Goal: Task Accomplishment & Management: Manage account settings

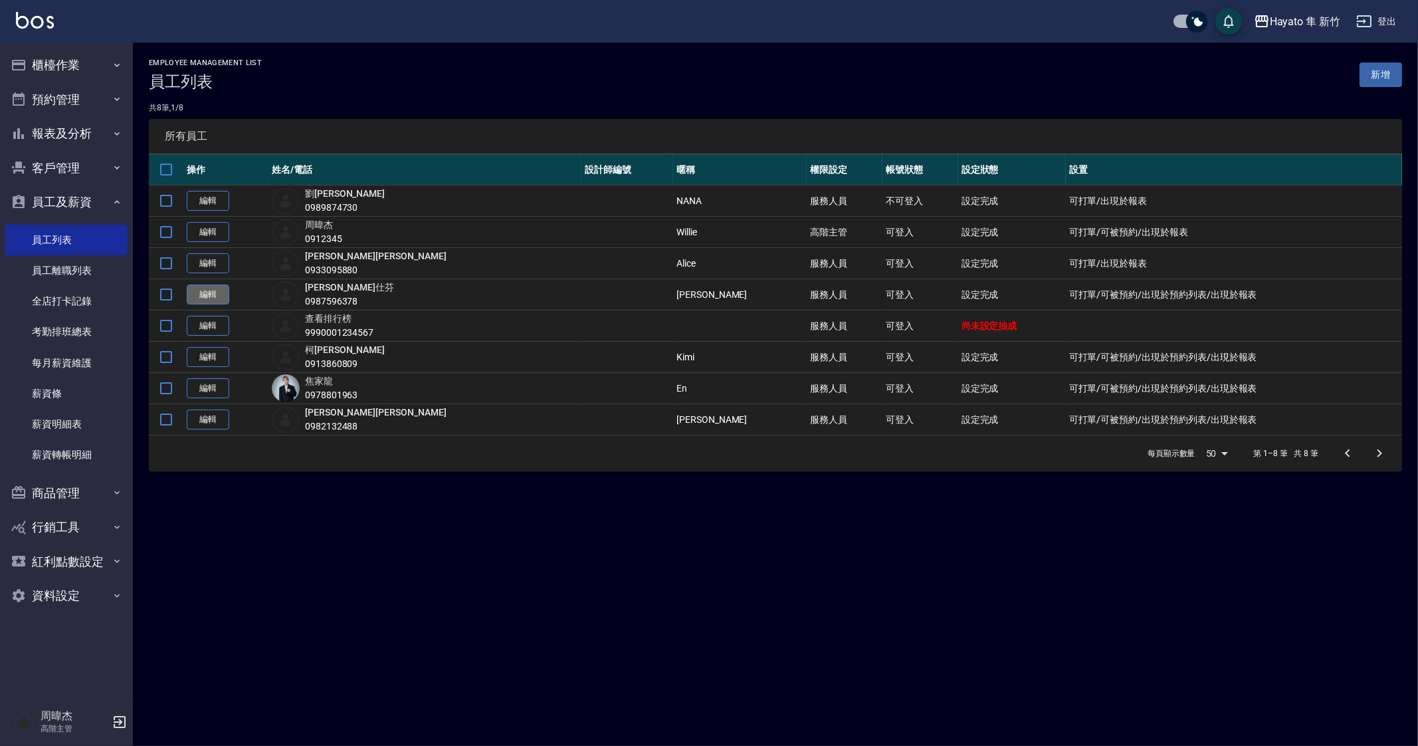
click at [215, 288] on link "編輯" at bounding box center [208, 294] width 43 height 21
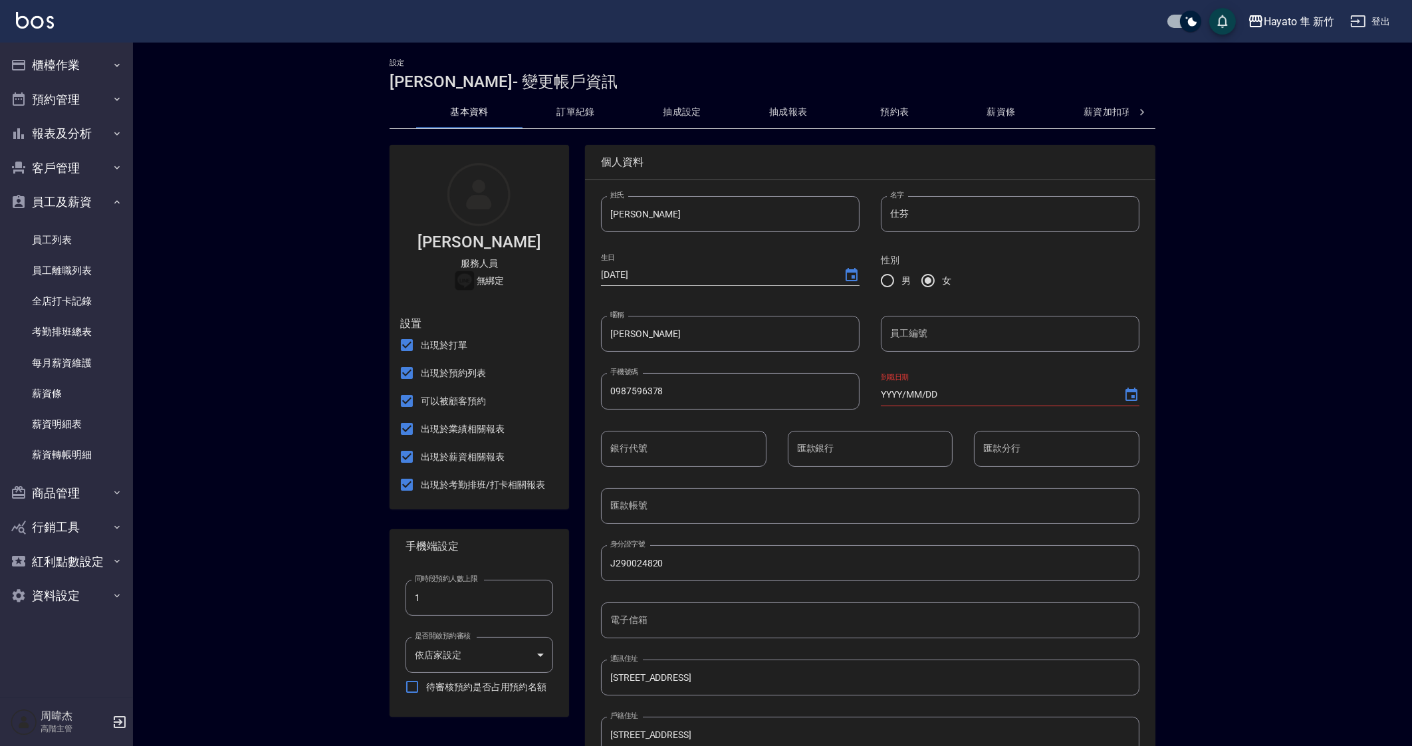
click at [977, 393] on input "YYYY/MM/DD" at bounding box center [995, 394] width 229 height 22
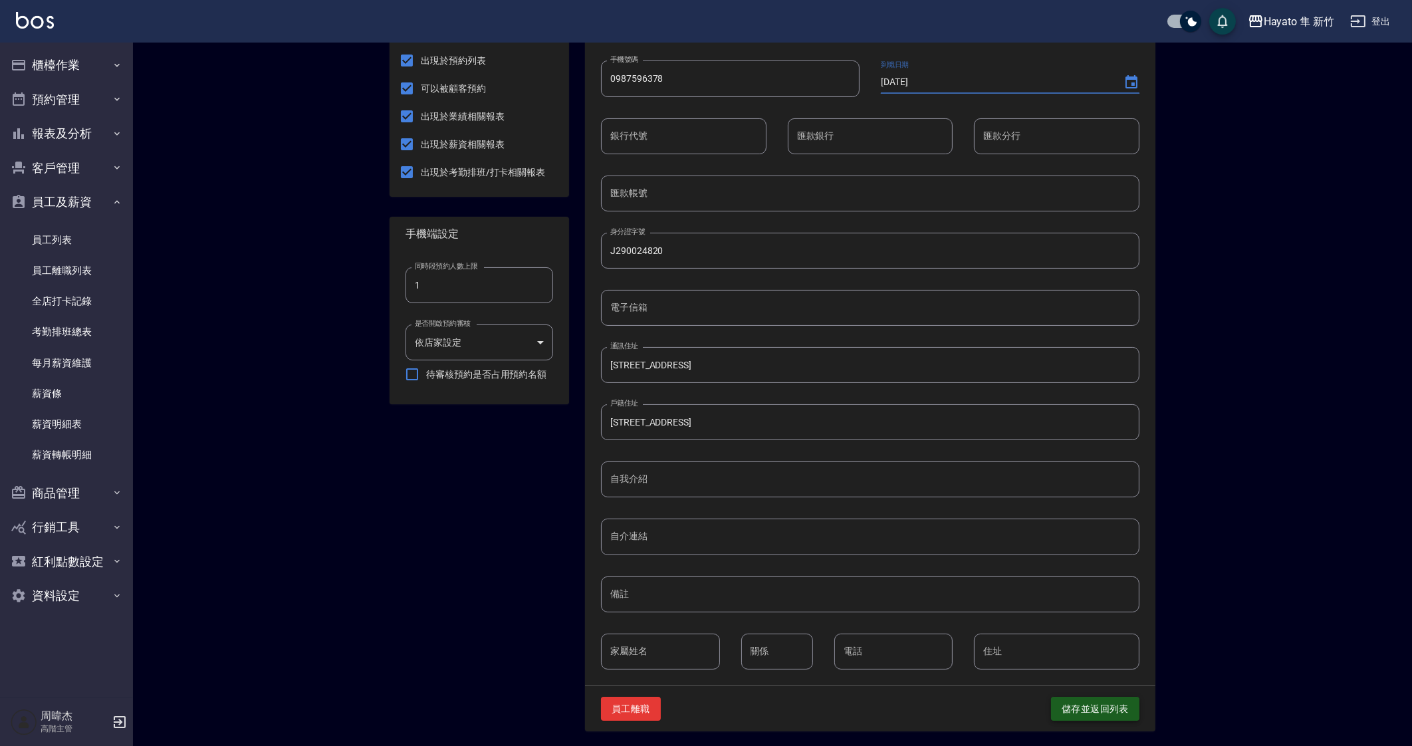
type input "[DATE]"
click at [1072, 701] on button "儲存並返回列表" at bounding box center [1095, 709] width 88 height 25
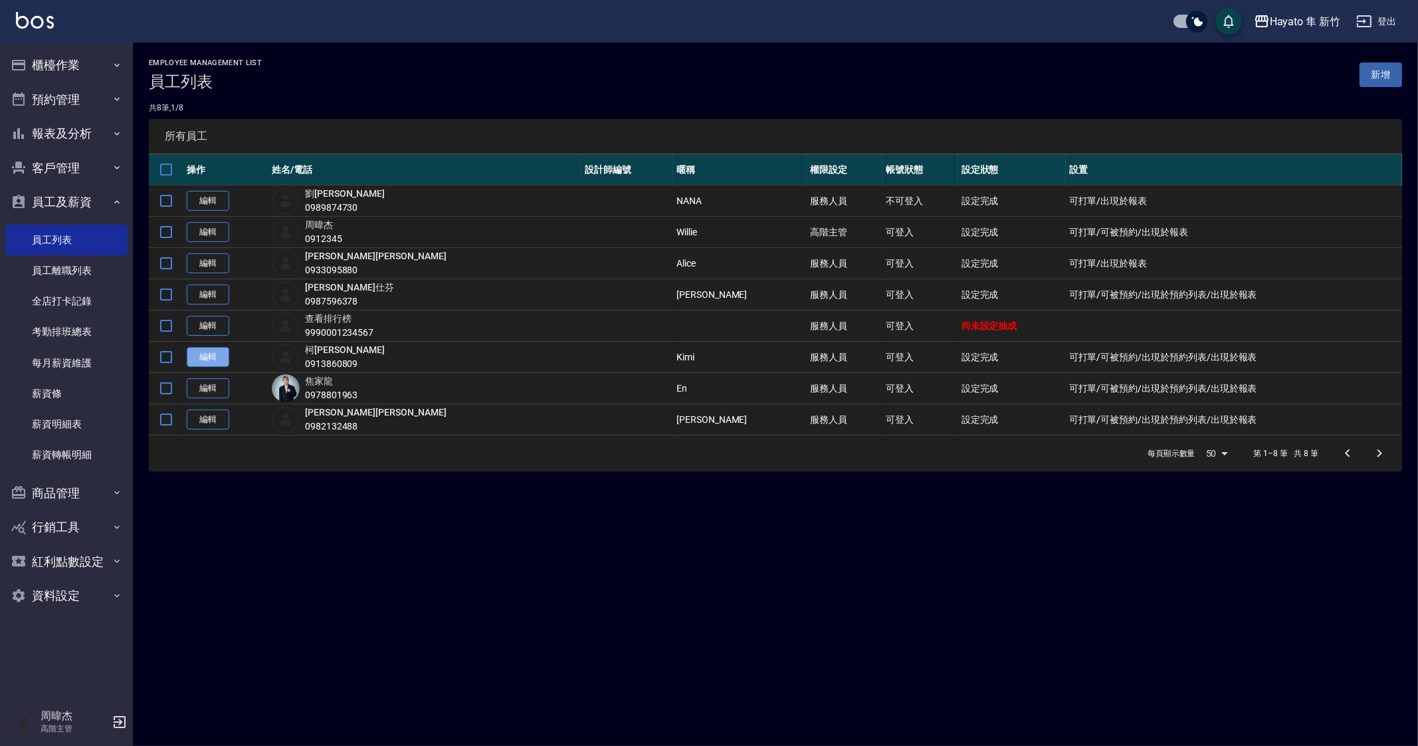
click at [215, 354] on link "編輯" at bounding box center [208, 357] width 43 height 21
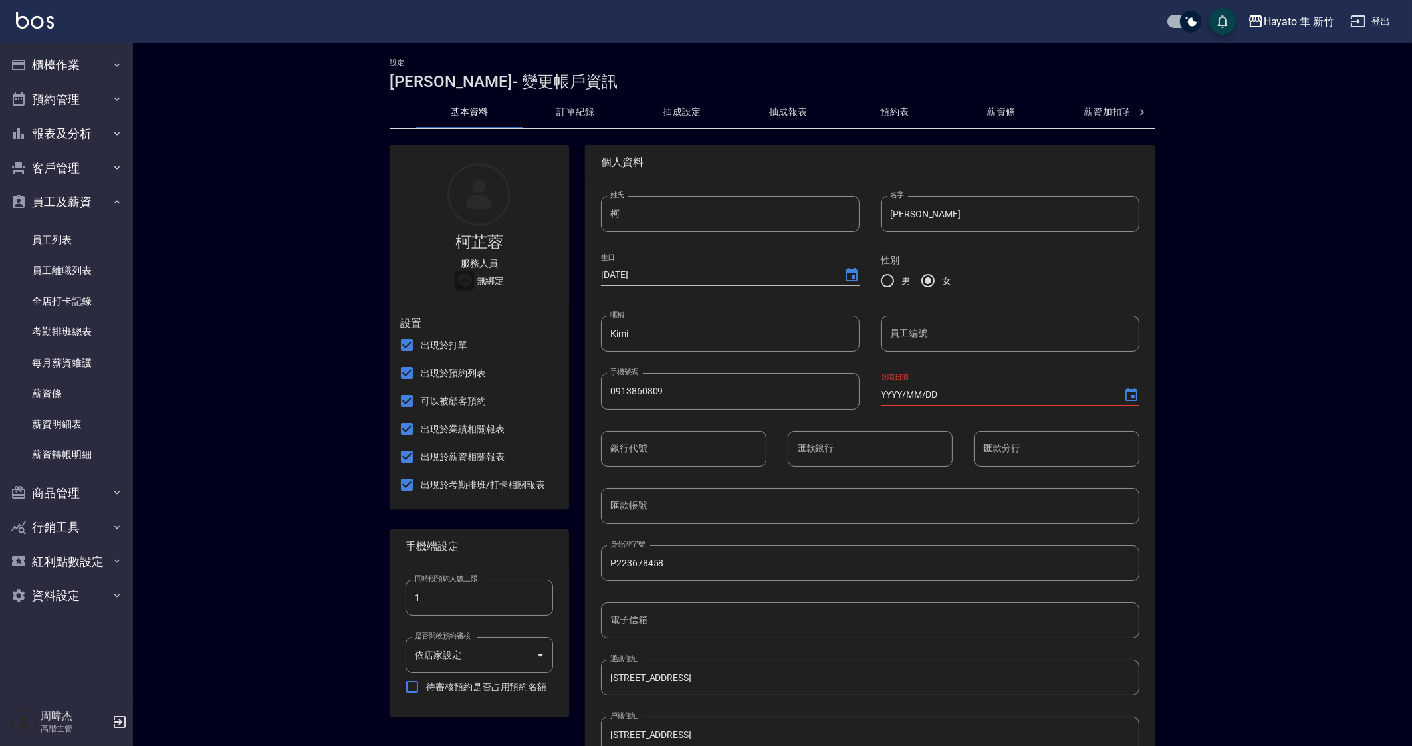
click at [950, 397] on input "YYYY/MM/DD" at bounding box center [995, 394] width 229 height 22
click at [906, 392] on input "2022/03/DD" at bounding box center [995, 394] width 229 height 22
drag, startPoint x: 954, startPoint y: 389, endPoint x: 833, endPoint y: 380, distance: 120.7
click at [833, 380] on div "姓氏 柯 姓氏 名字 芷蓉 名字 生日 1997/08/09 性別 男 女 暱稱 Kimi 暱稱 員工編號 員工編號 手機號碼 0913860809 手機號碼…" at bounding box center [860, 578] width 560 height 807
click at [901, 394] on input "2022/05/01" at bounding box center [995, 394] width 229 height 22
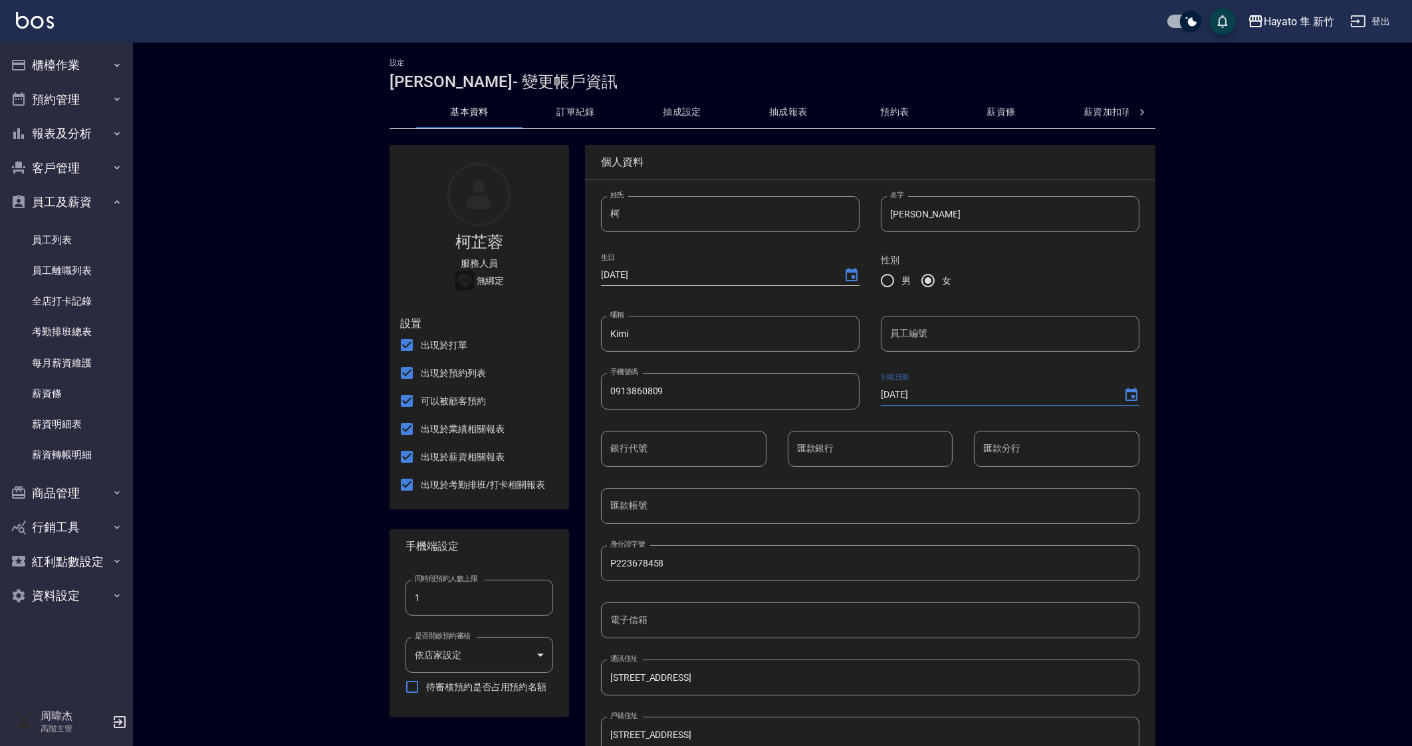
type input "2023/05/01"
drag, startPoint x: 904, startPoint y: 597, endPoint x: 877, endPoint y: 640, distance: 50.2
drag, startPoint x: 877, startPoint y: 640, endPoint x: 1243, endPoint y: 613, distance: 367.2
click at [1243, 613] on div "設定 柯芷蓉 - 變更帳戶資訊 基本資料 訂單紀錄 抽成設定 抽成報表 預約表 薪資條 薪資加扣項 密碼與安全 打卡紀錄 柯芷蓉 服務人員 無綁定 設置 出…" at bounding box center [772, 551] width 1279 height 1017
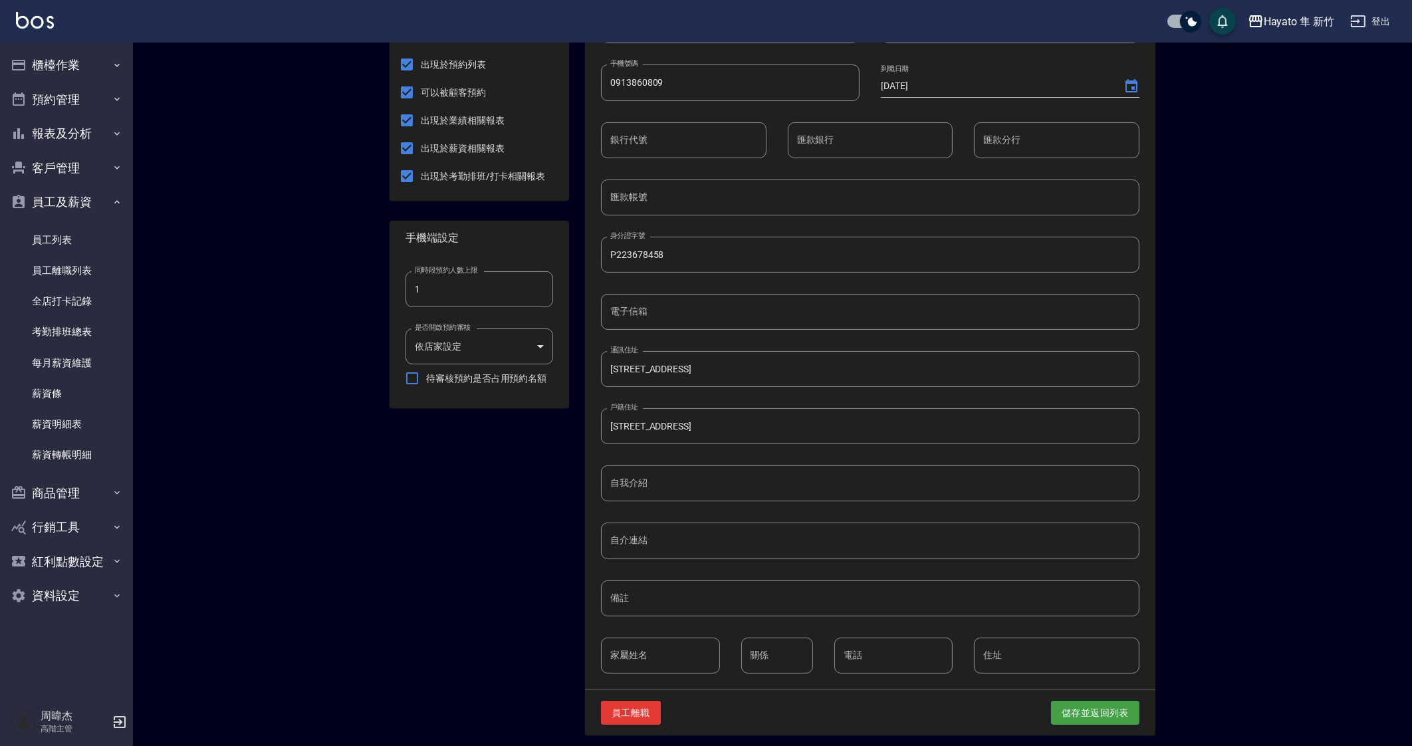
scroll to position [312, 0]
click at [1107, 697] on button "儲存並返回列表" at bounding box center [1095, 709] width 88 height 25
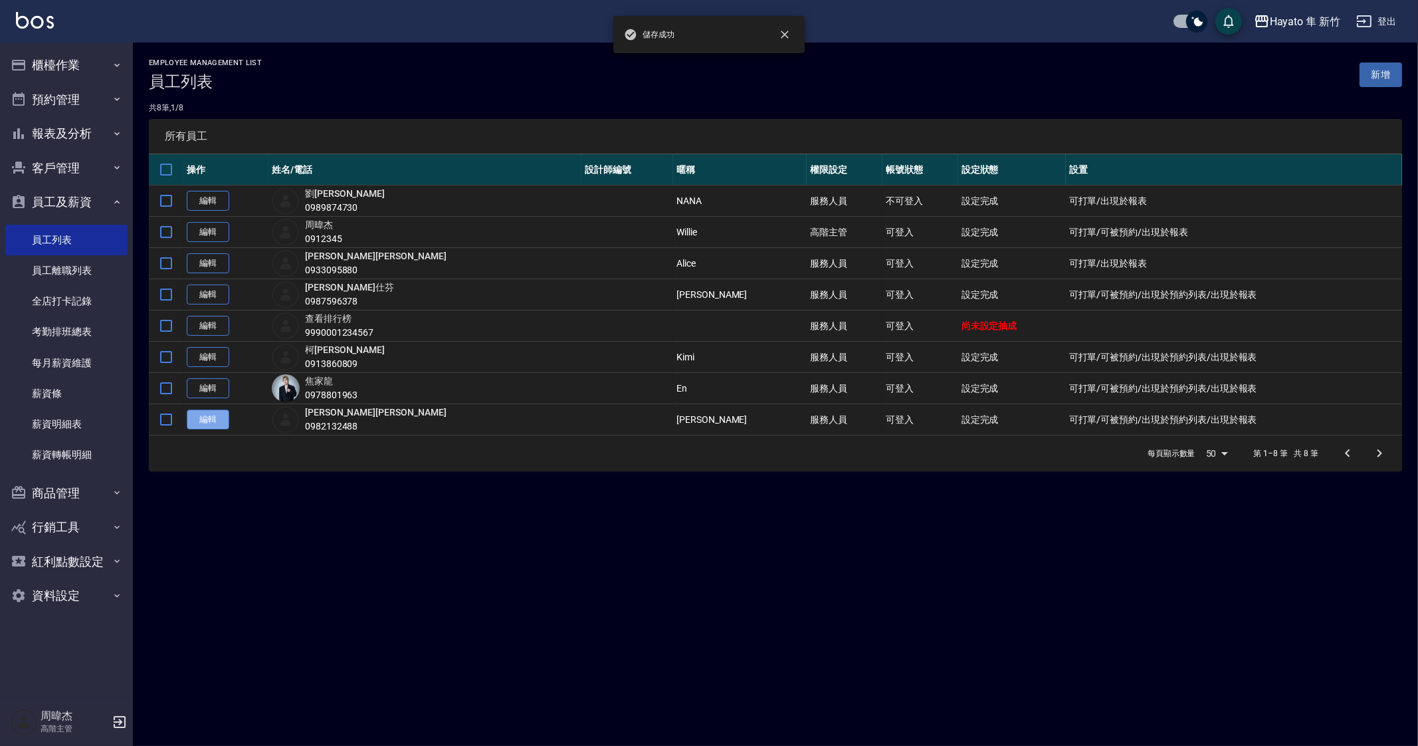
click at [219, 416] on link "編輯" at bounding box center [208, 419] width 43 height 21
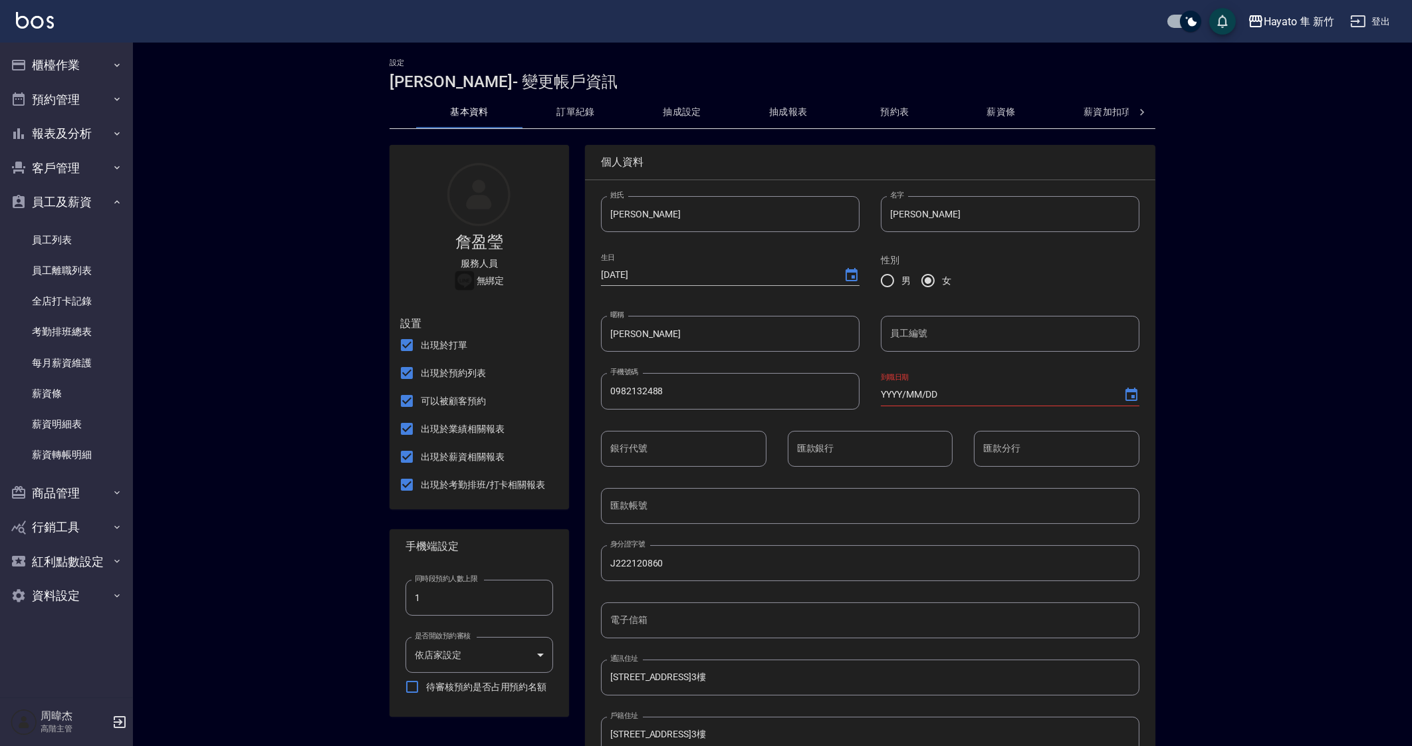
click at [889, 395] on input "YYYY/MM/DD" at bounding box center [995, 394] width 229 height 22
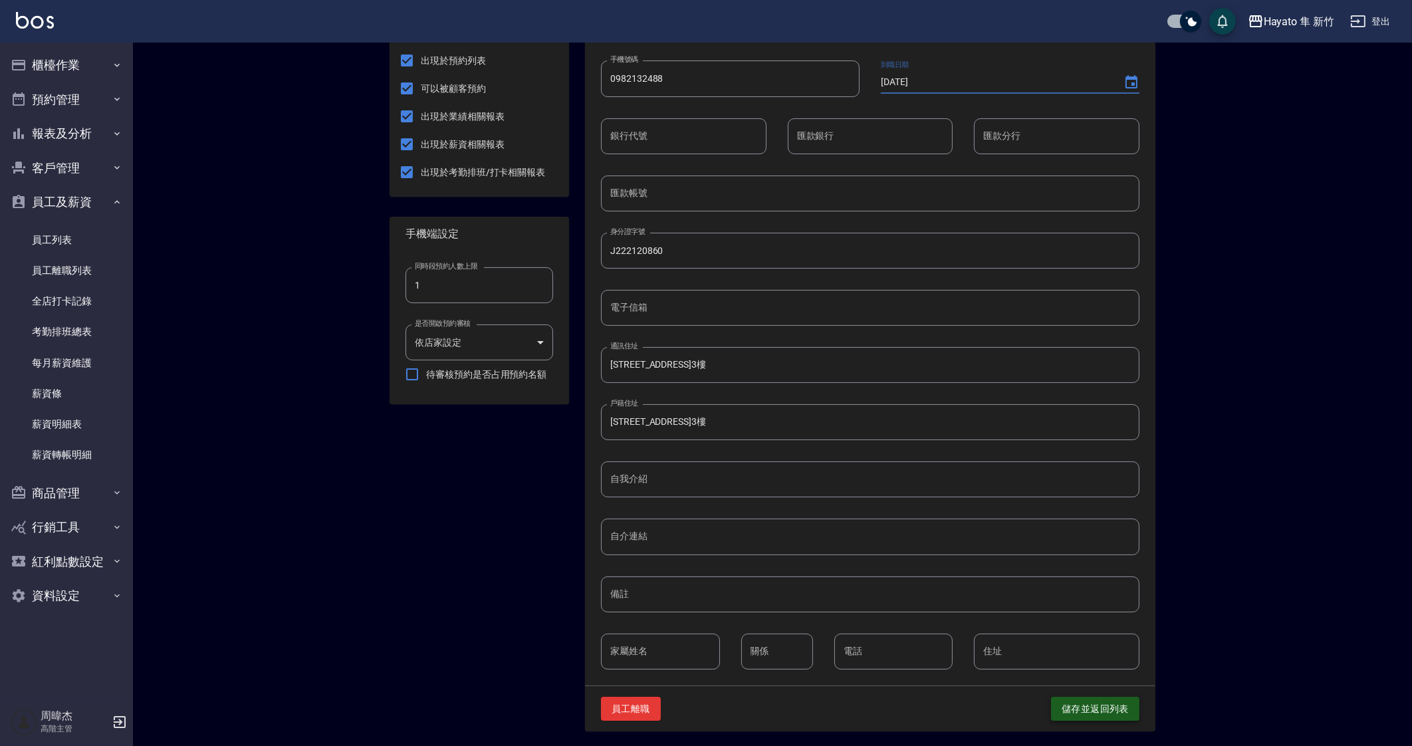
type input "2023/05/01"
click at [1111, 708] on button "儲存並返回列表" at bounding box center [1095, 709] width 88 height 25
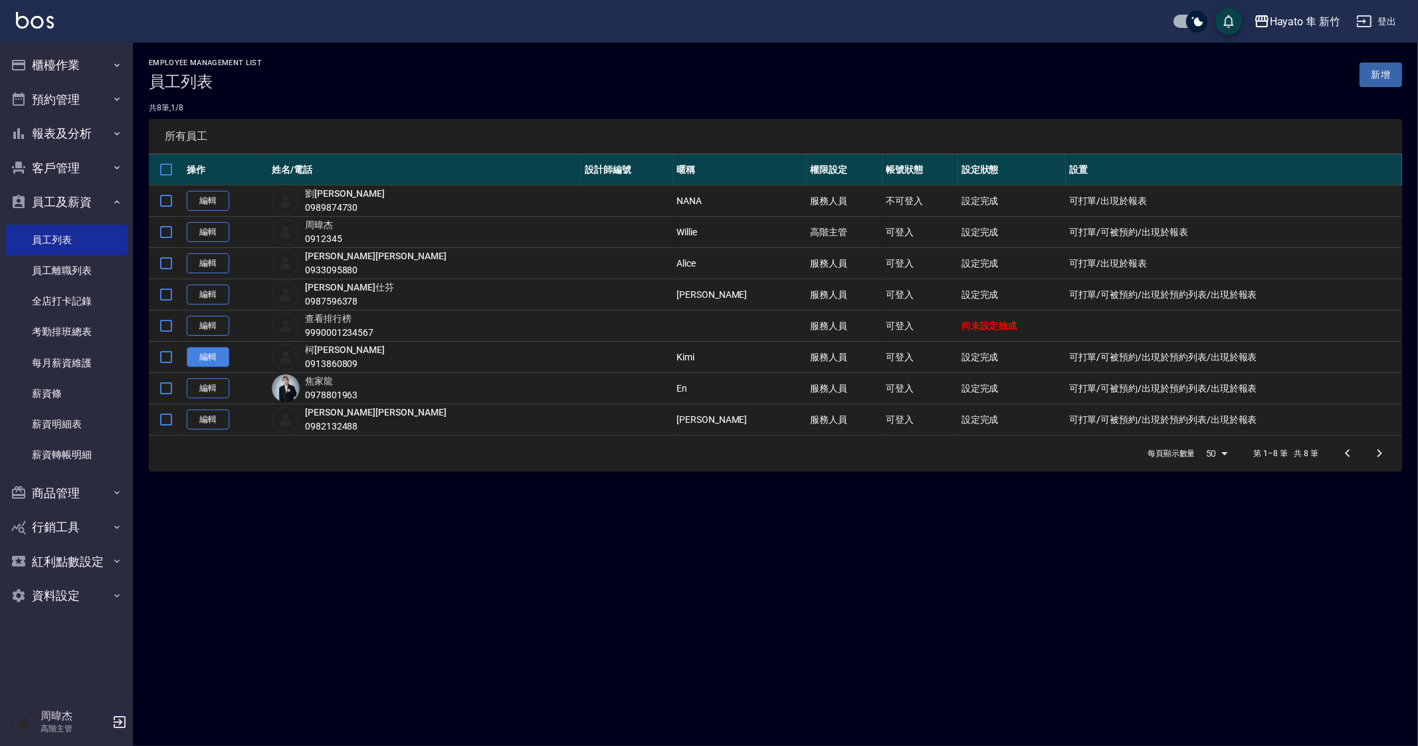
click at [211, 348] on link "編輯" at bounding box center [208, 357] width 43 height 21
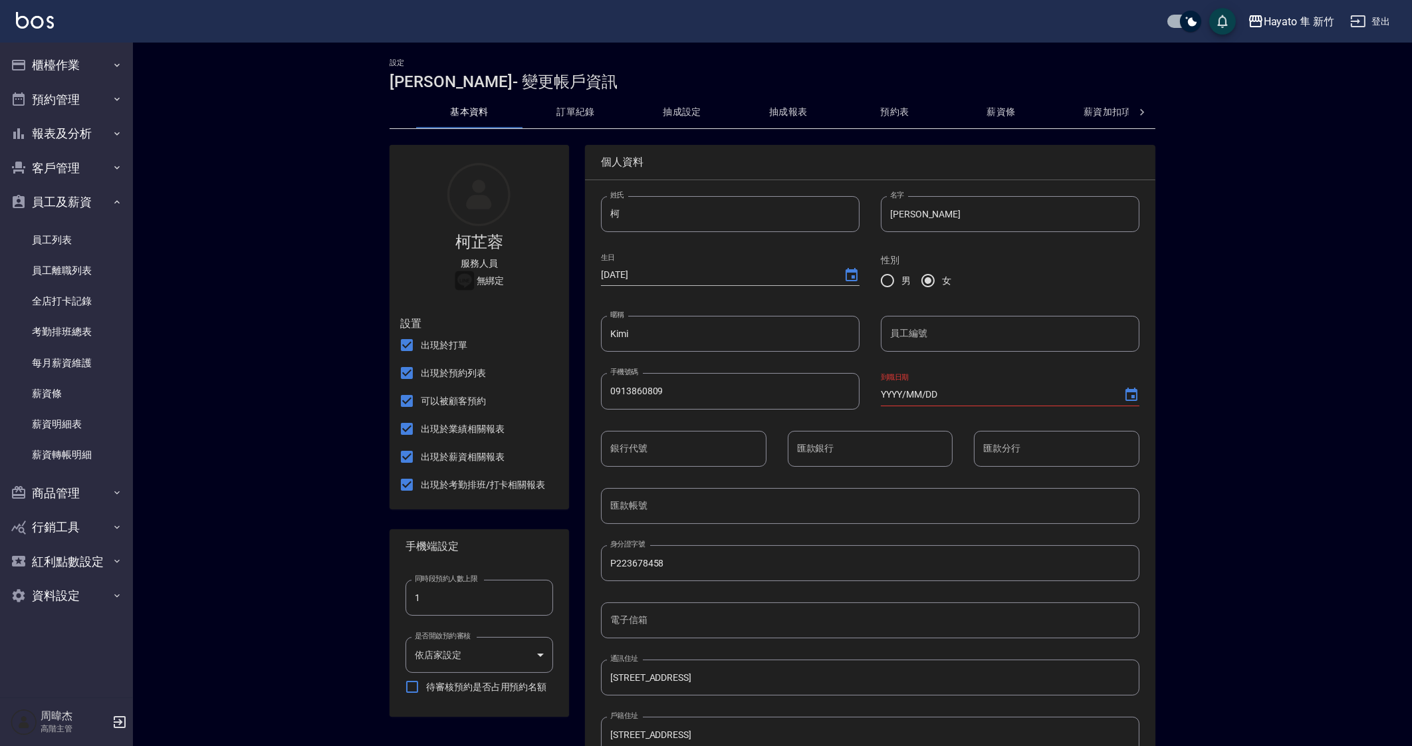
type input "2023/05/01"
click at [909, 111] on button "預約表" at bounding box center [894, 112] width 106 height 32
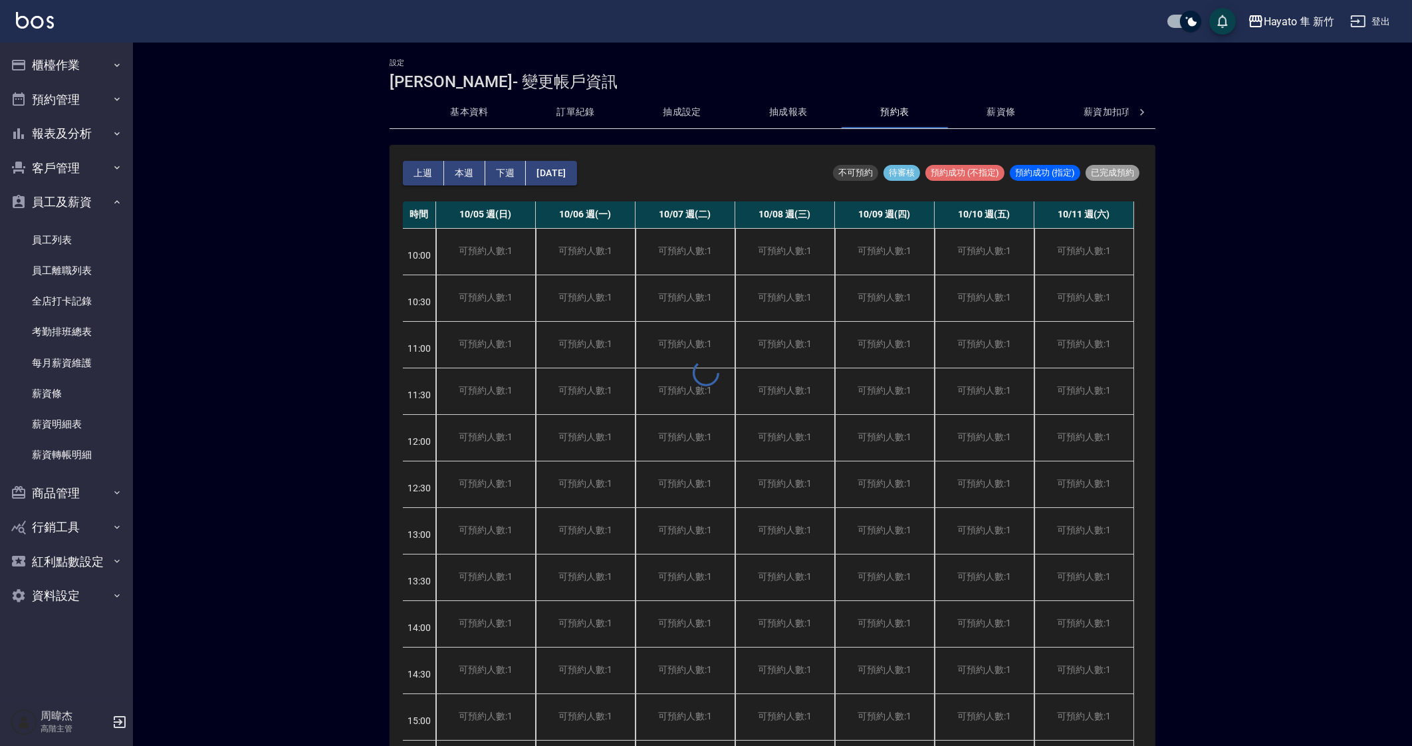
click at [1004, 120] on div at bounding box center [706, 373] width 1412 height 746
click at [1008, 107] on button "薪資條" at bounding box center [1001, 112] width 106 height 32
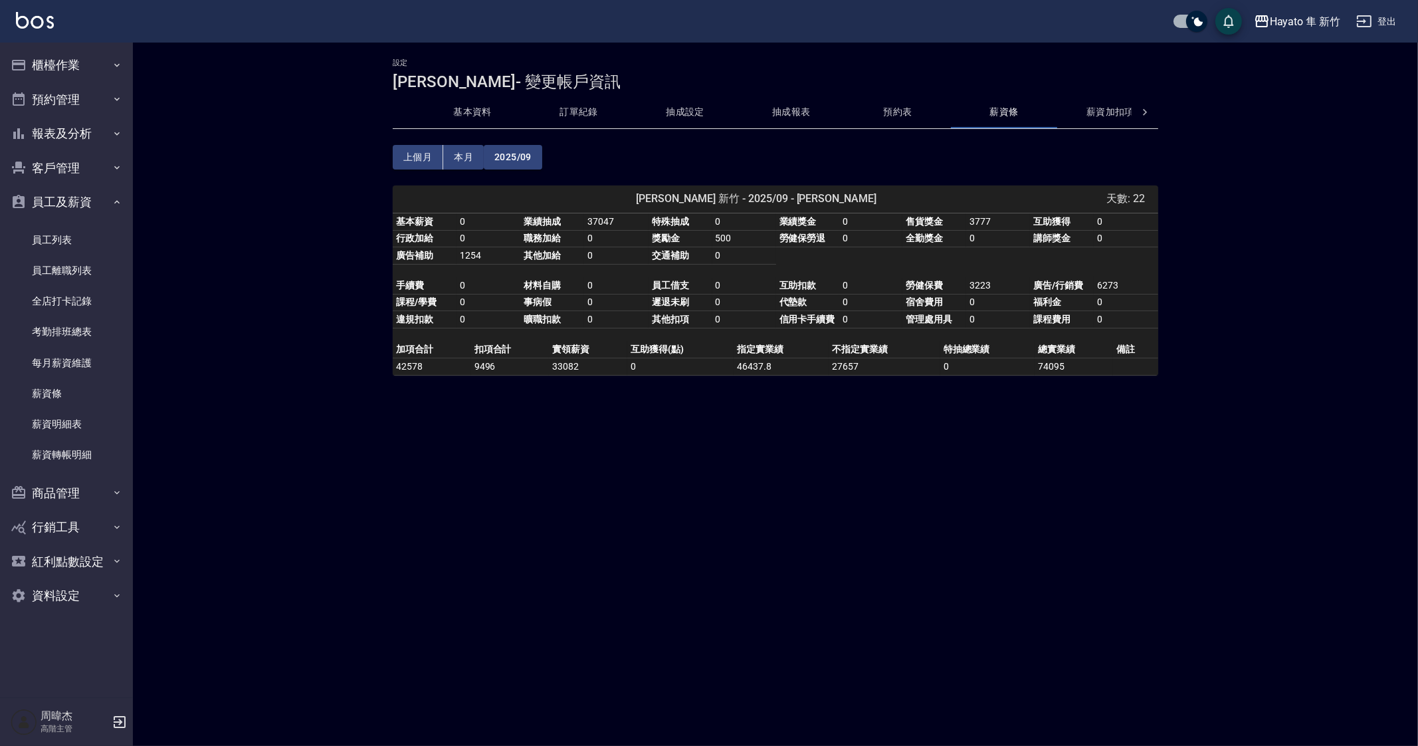
click at [1097, 109] on button "薪資加扣項" at bounding box center [1110, 112] width 106 height 32
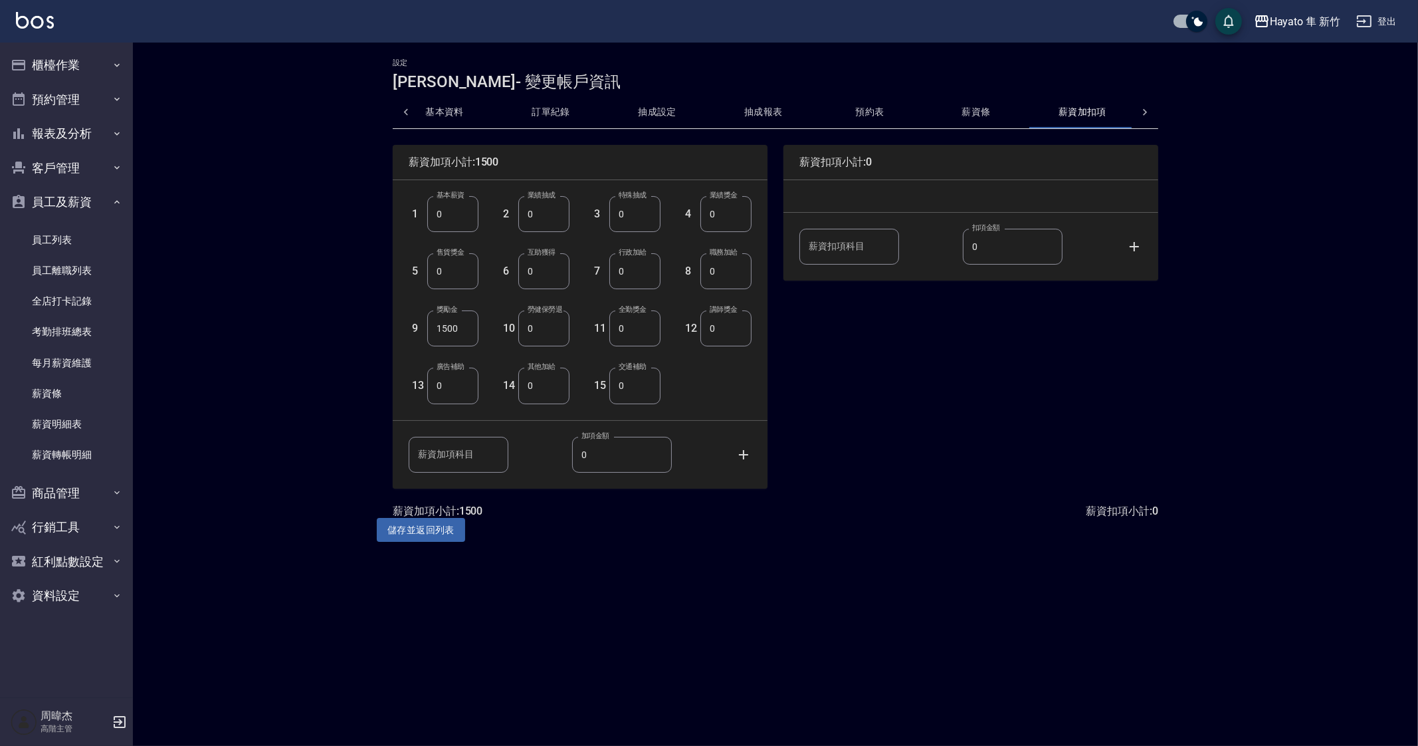
scroll to position [0, 32]
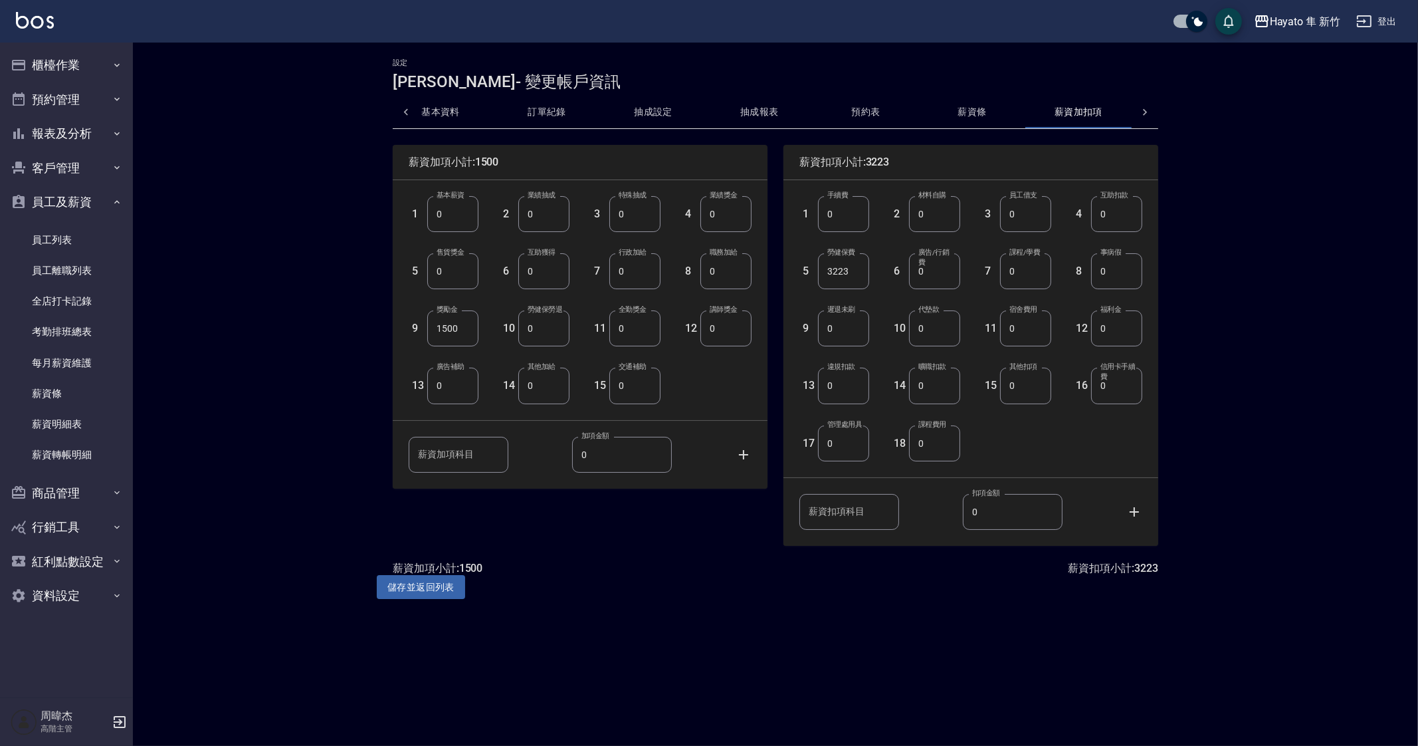
click at [865, 271] on input "3223" at bounding box center [843, 271] width 51 height 36
click at [865, 272] on input "3223" at bounding box center [843, 271] width 51 height 36
type input "3228"
click at [442, 590] on button "儲存並返回列表" at bounding box center [421, 587] width 88 height 25
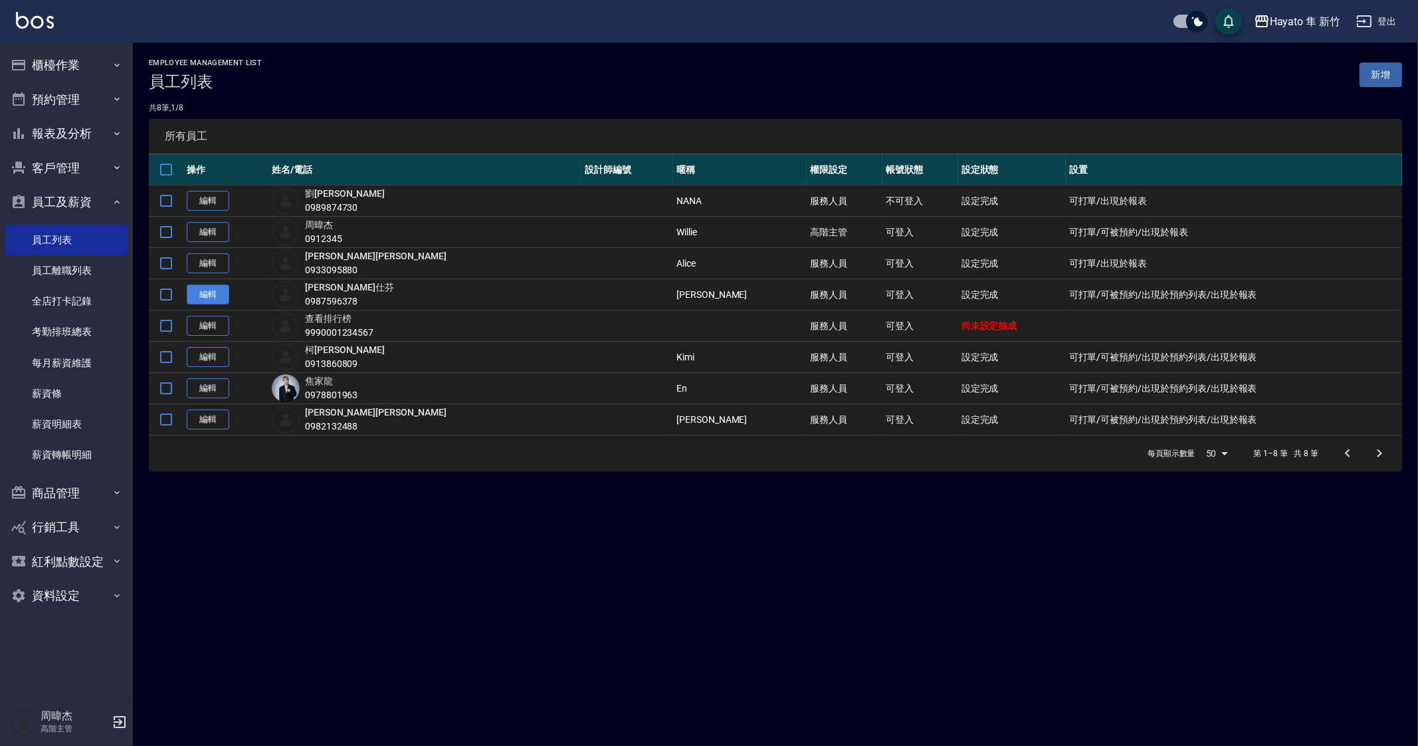
click at [218, 295] on link "編輯" at bounding box center [208, 294] width 43 height 21
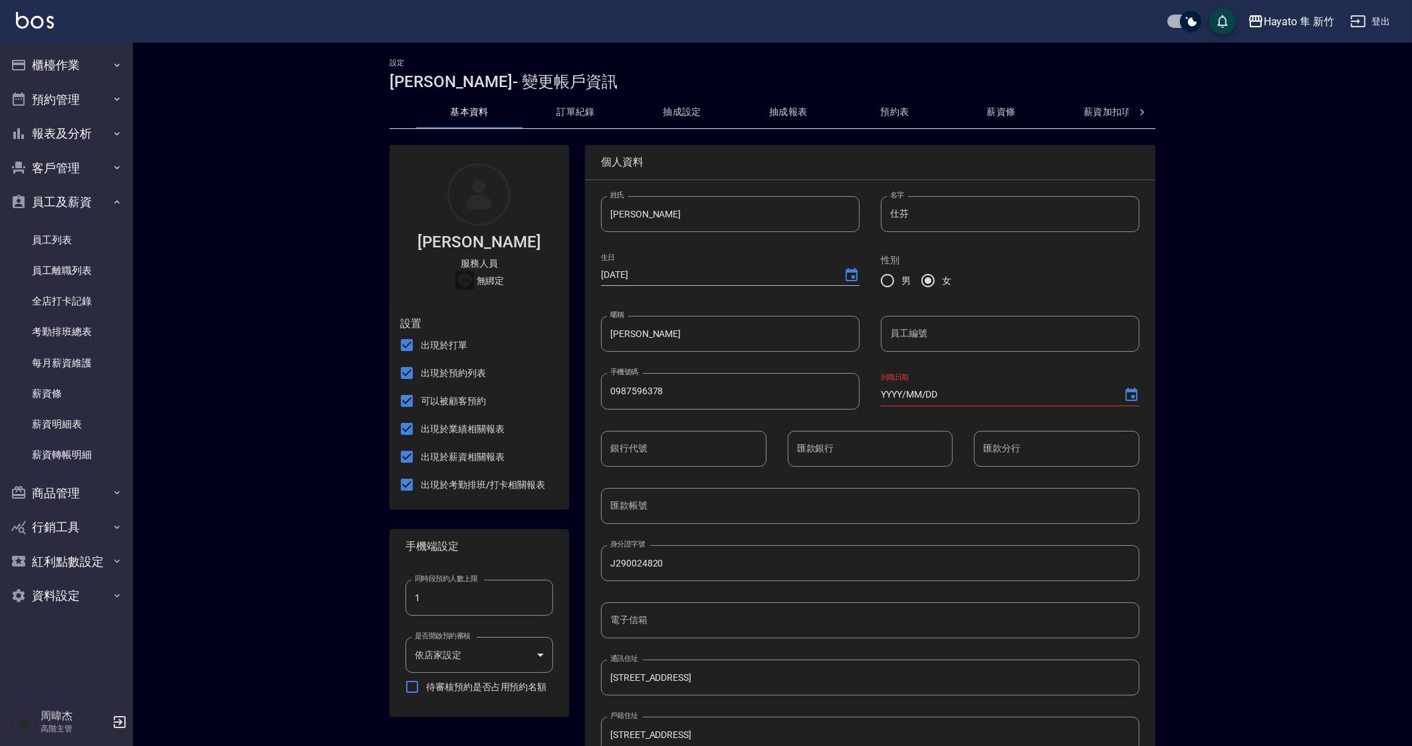
type input "2023/05/01"
click at [993, 112] on button "薪資條" at bounding box center [1001, 112] width 106 height 32
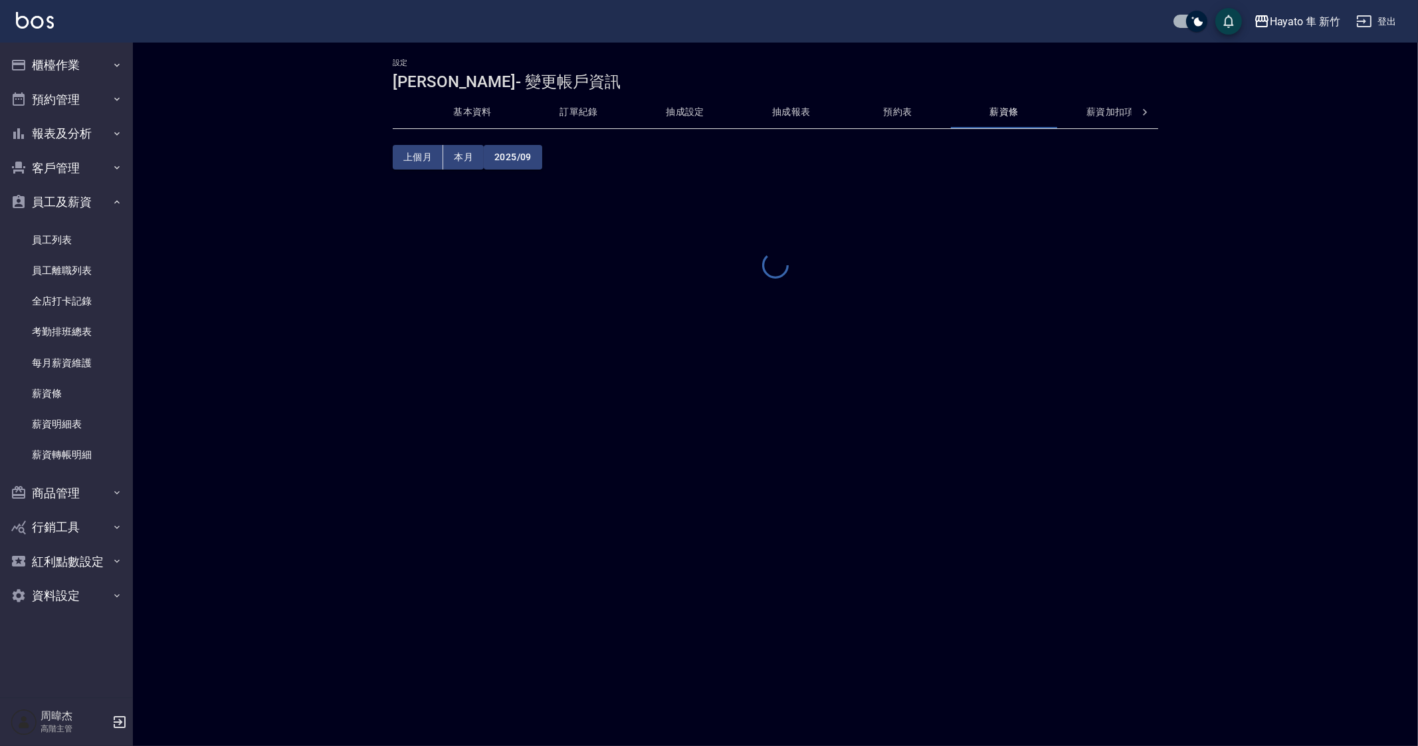
click at [1093, 109] on button "薪資加扣項" at bounding box center [1110, 112] width 106 height 32
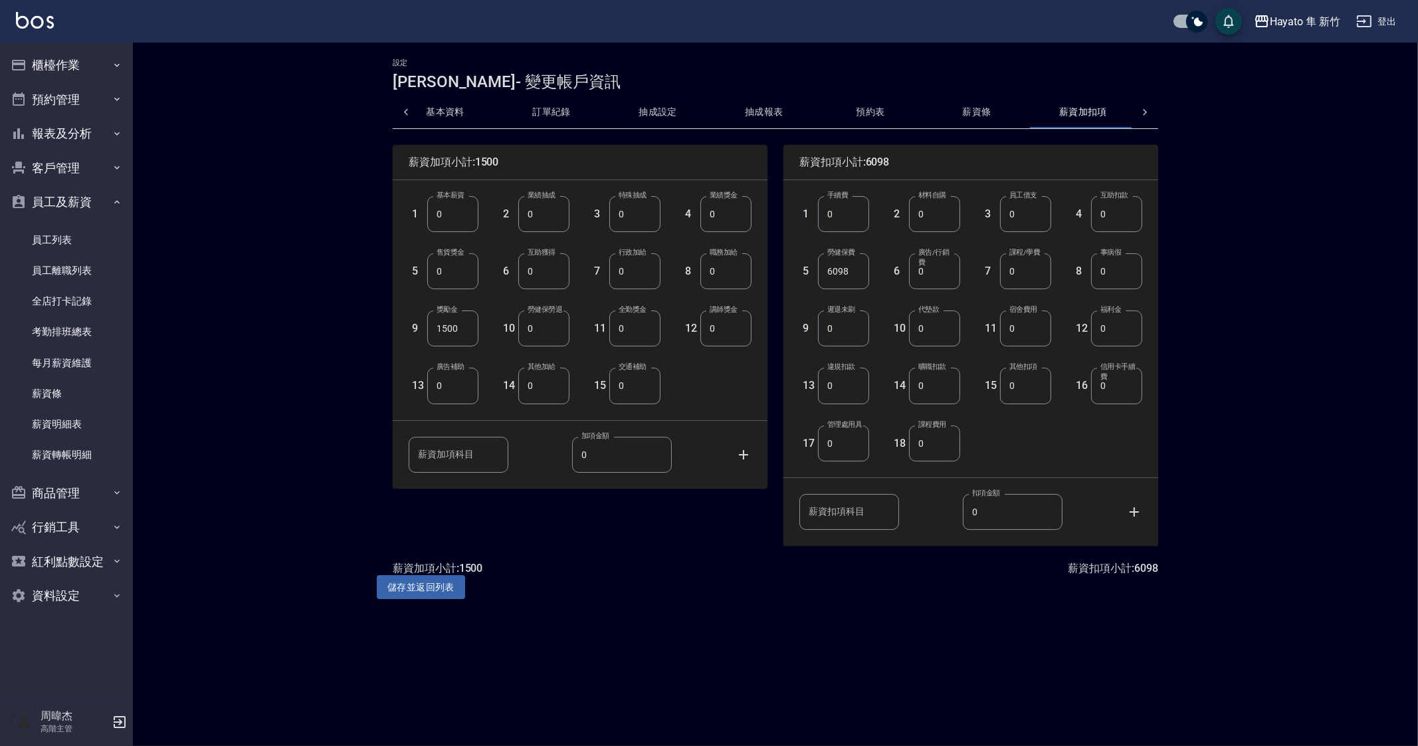
scroll to position [0, 32]
click at [1291, 29] on div "Hayato 隼 新竹" at bounding box center [1305, 21] width 70 height 17
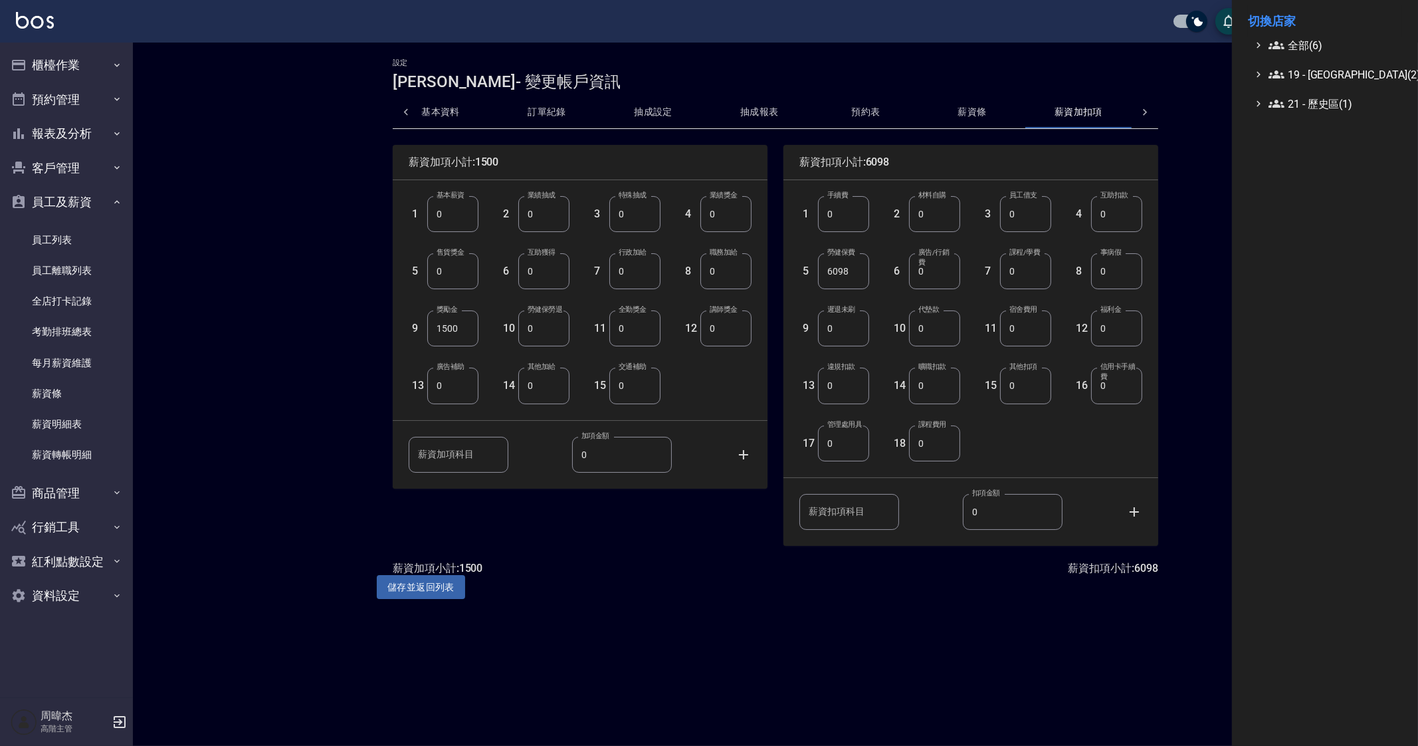
click at [1285, 38] on span "全部(6)" at bounding box center [1333, 45] width 128 height 16
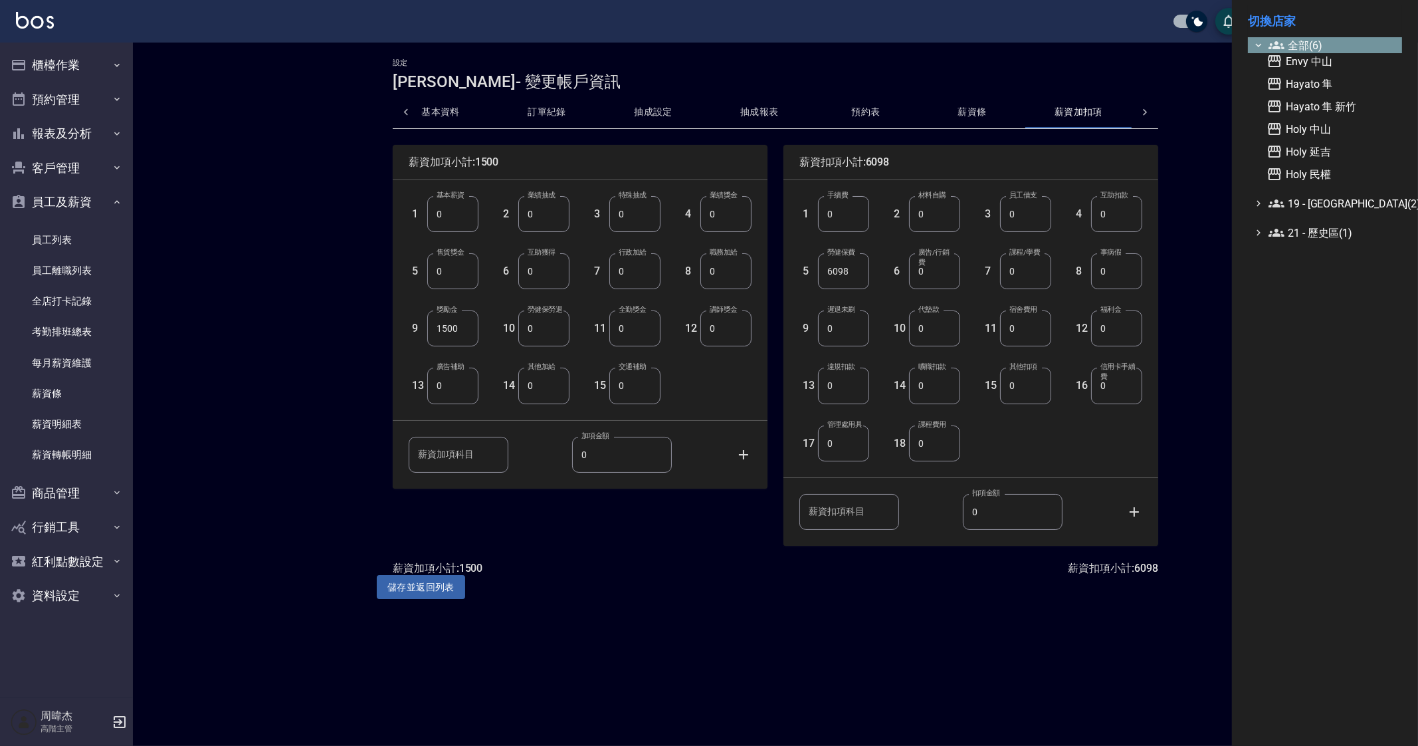
click at [1294, 48] on span "全部(6)" at bounding box center [1333, 45] width 128 height 16
click at [1294, 49] on span "全部(6)" at bounding box center [1333, 45] width 128 height 16
click at [1307, 128] on span "Holy 中山" at bounding box center [1332, 129] width 130 height 16
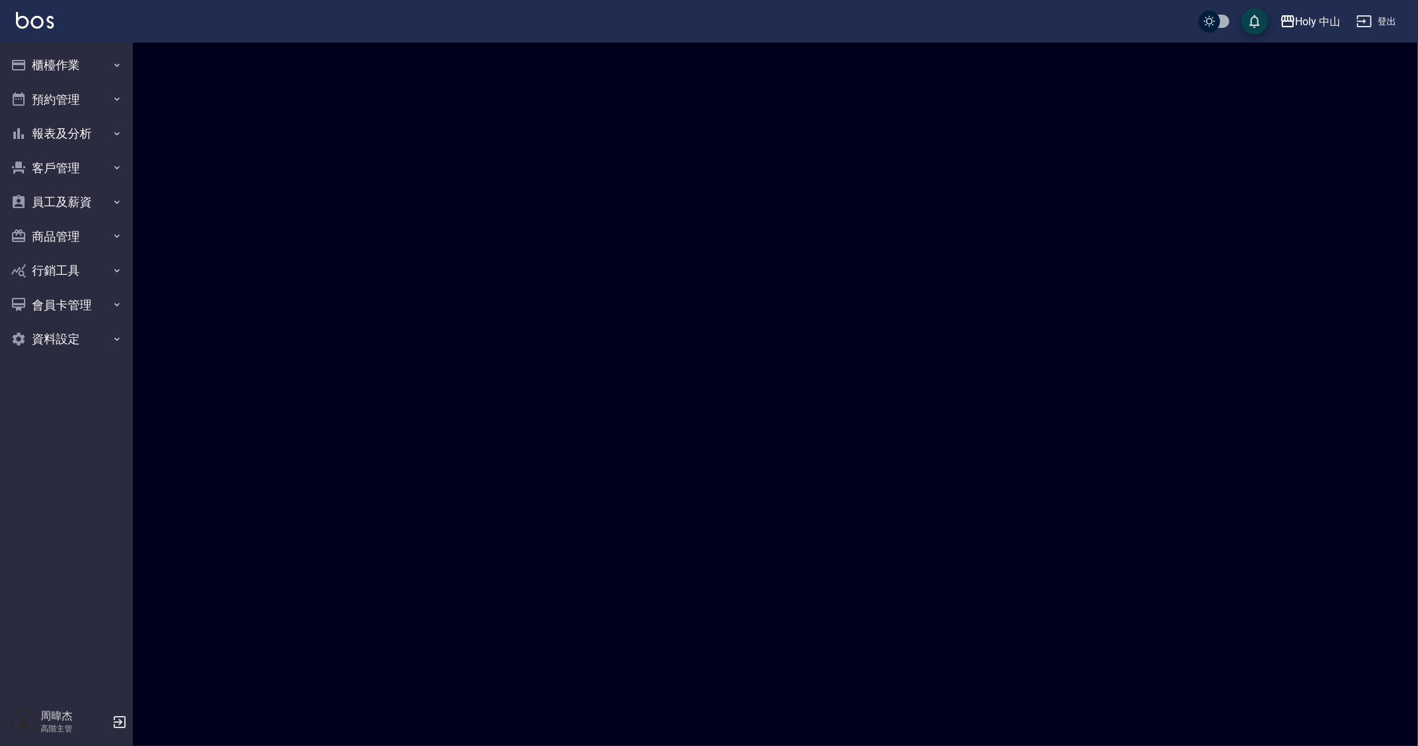
checkbox input "true"
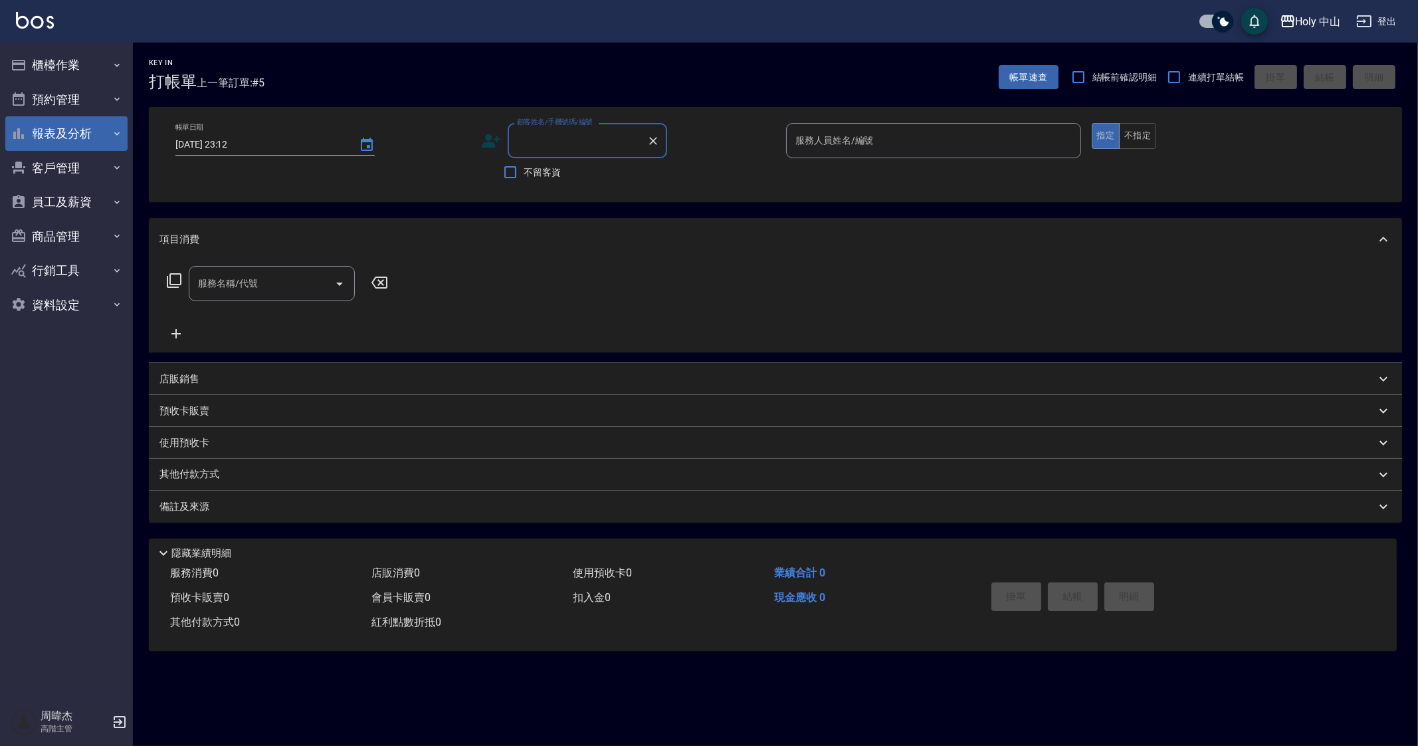
click at [65, 125] on button "報表及分析" at bounding box center [66, 133] width 122 height 35
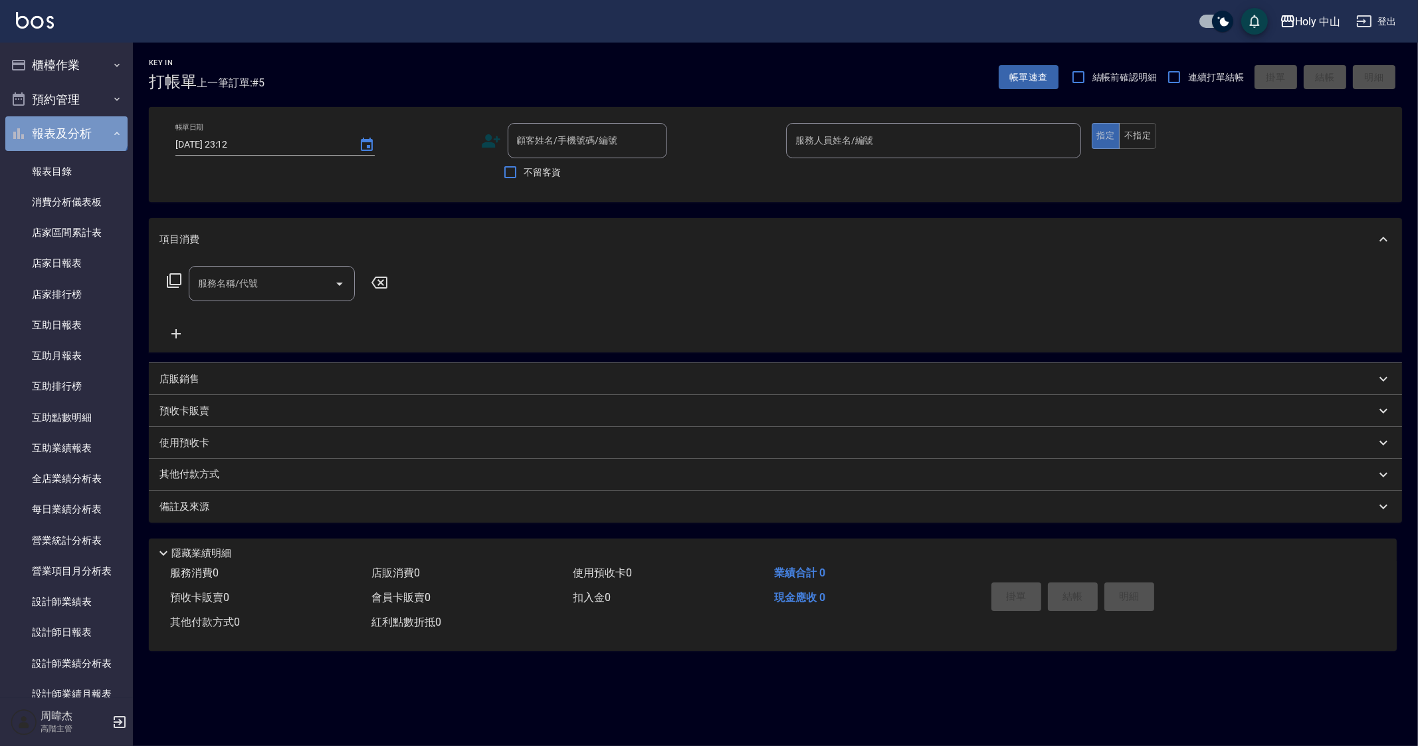
click at [65, 125] on button "報表及分析" at bounding box center [66, 133] width 122 height 35
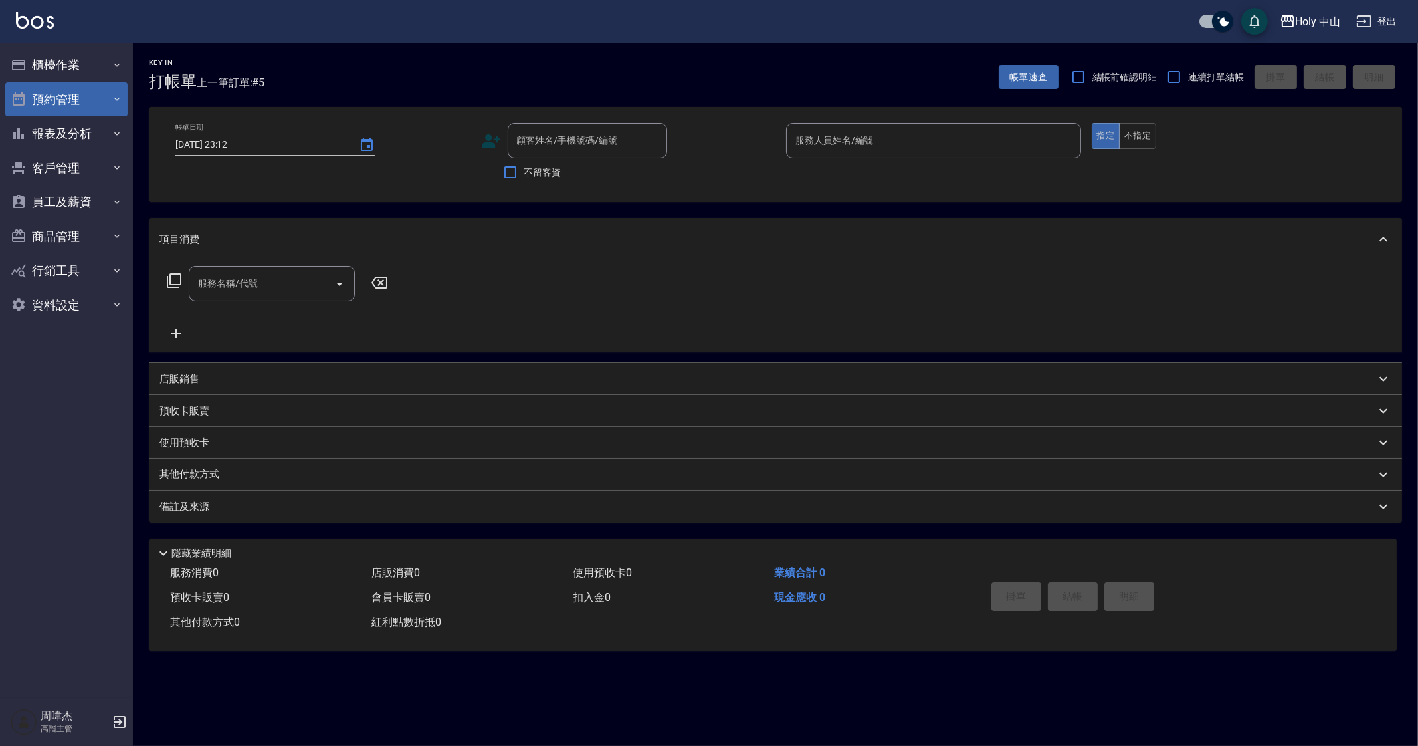
click at [76, 104] on button "預約管理" at bounding box center [66, 99] width 122 height 35
click at [64, 201] on button "員工及薪資" at bounding box center [66, 202] width 122 height 35
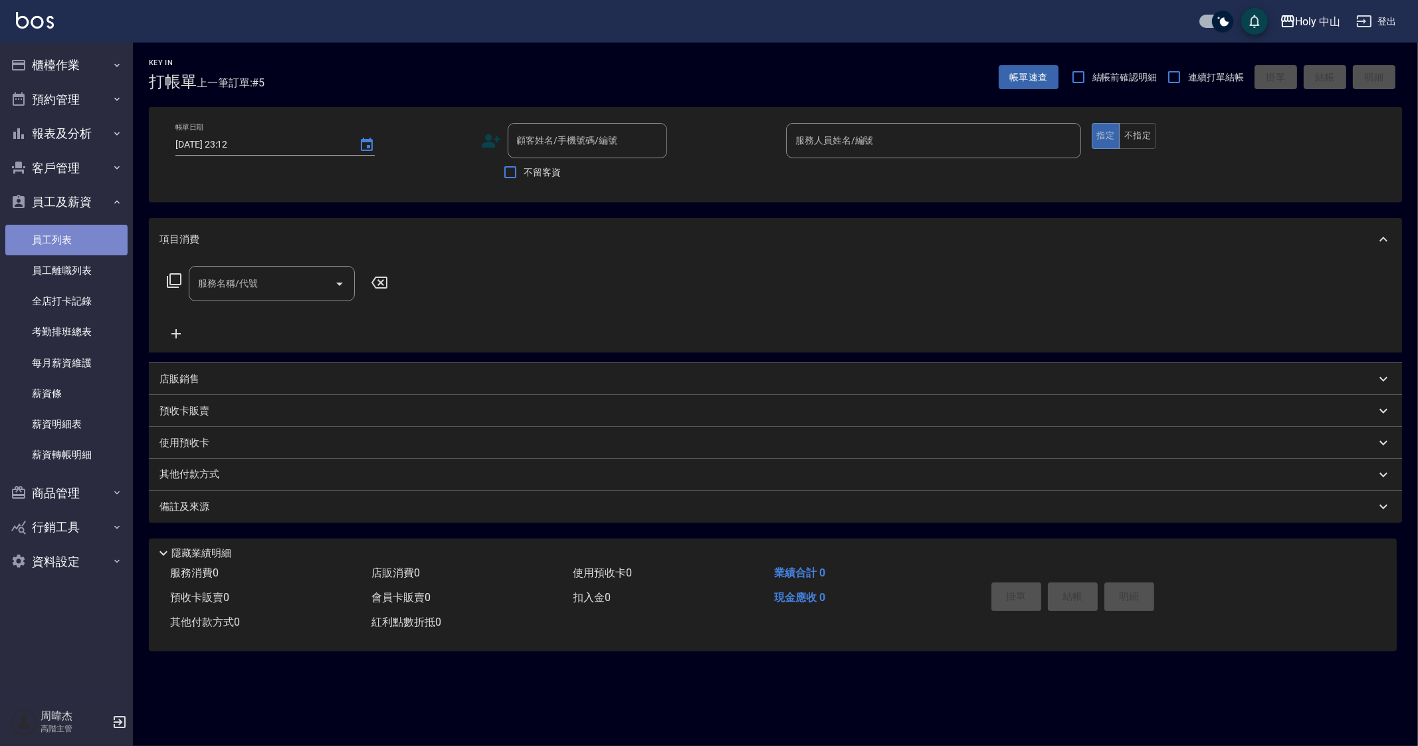
click at [80, 241] on link "員工列表" at bounding box center [66, 240] width 122 height 31
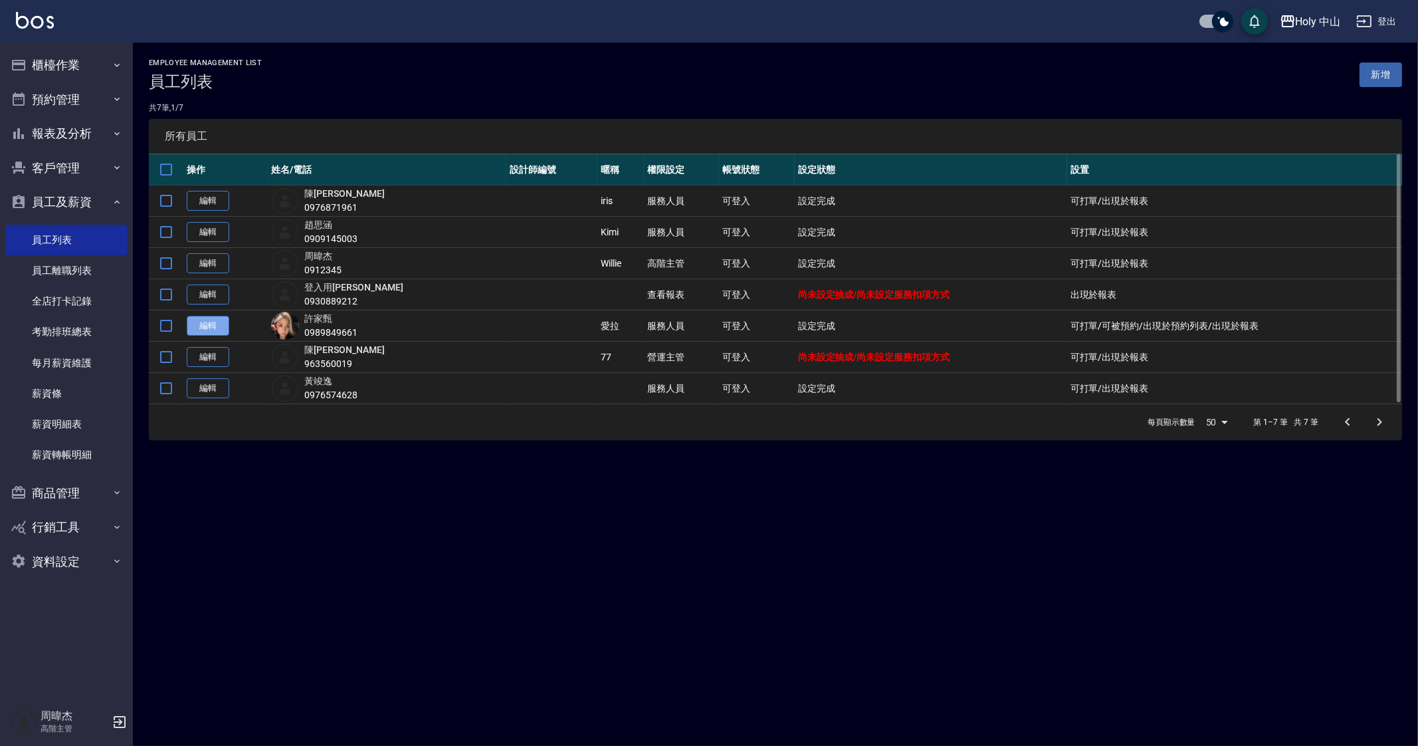
click at [208, 320] on link "編輯" at bounding box center [208, 326] width 43 height 21
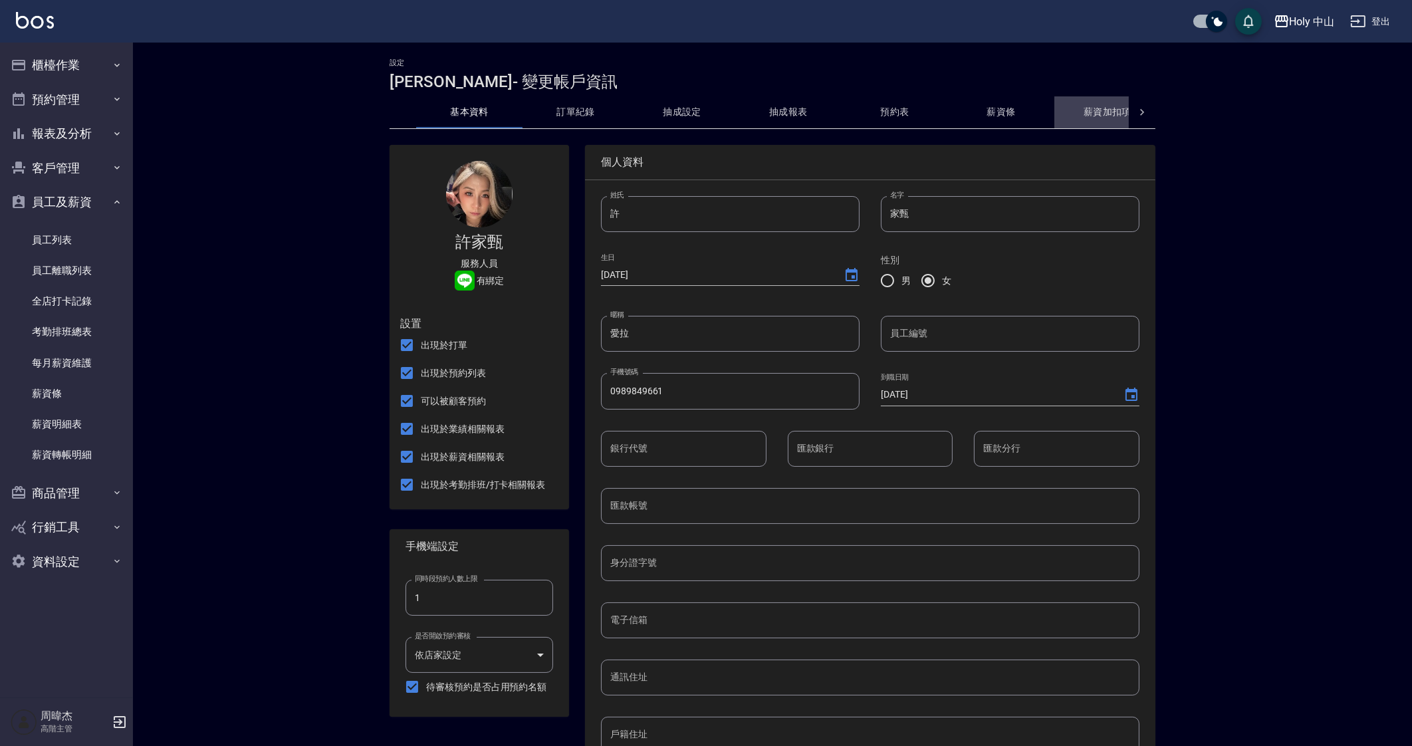
click at [1103, 114] on button "薪資加扣項" at bounding box center [1107, 112] width 106 height 32
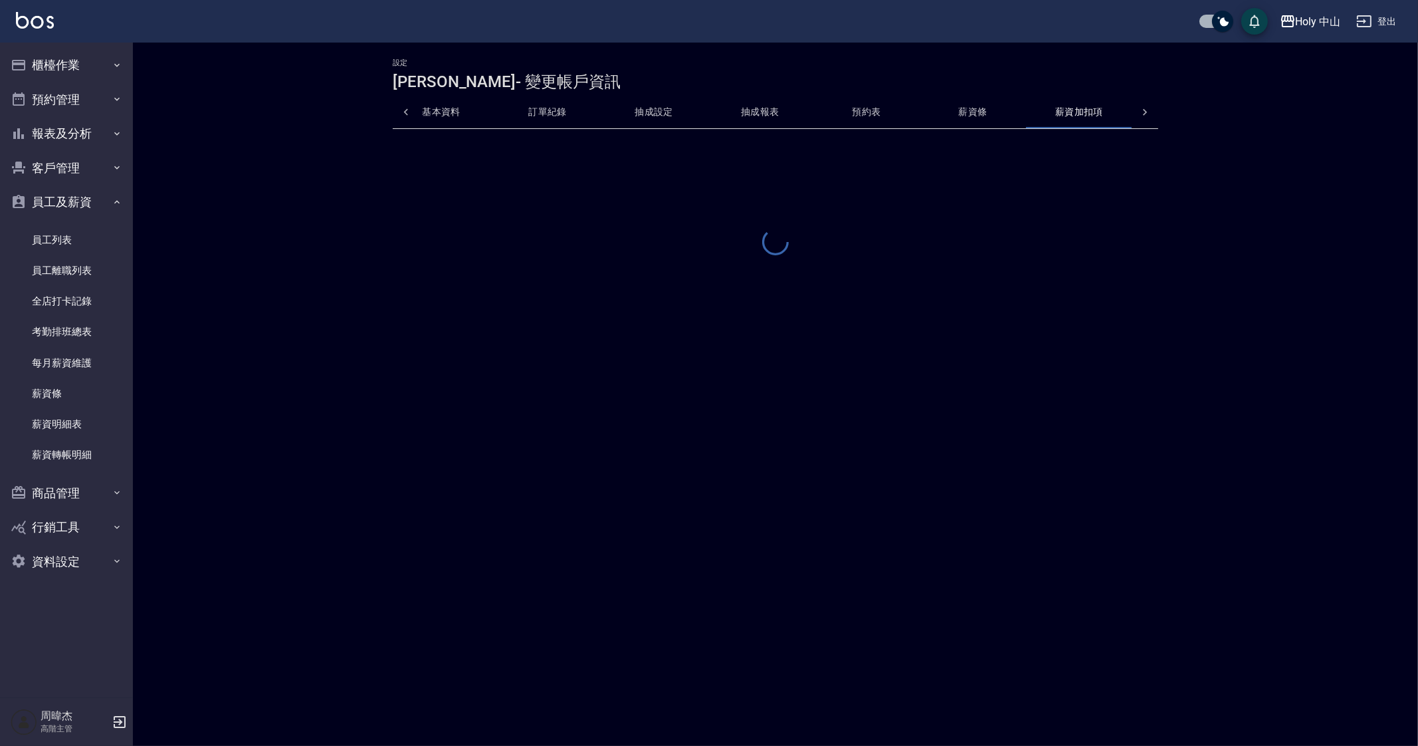
scroll to position [0, 32]
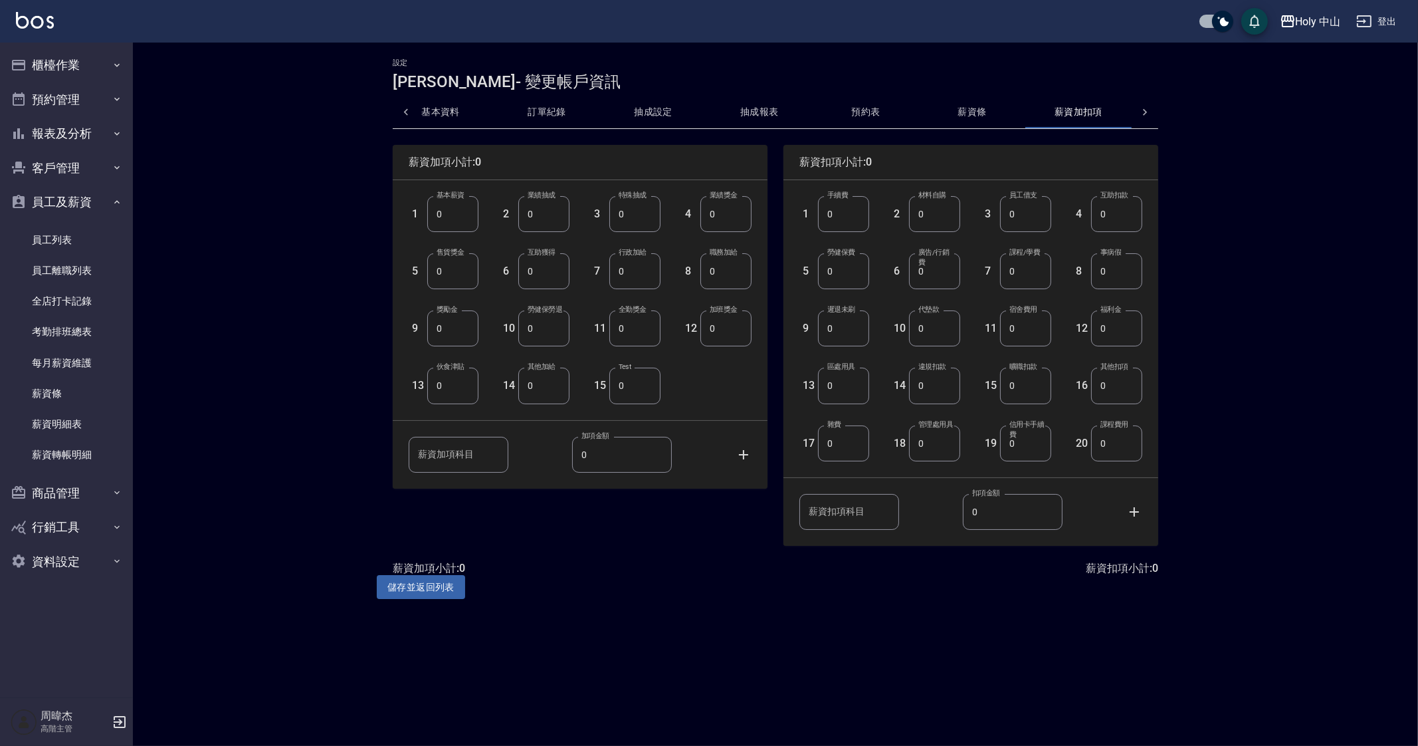
click at [844, 278] on input "0" at bounding box center [843, 271] width 51 height 36
type input "03955"
click at [465, 272] on input "0" at bounding box center [452, 271] width 51 height 36
click at [556, 271] on input "0" at bounding box center [543, 271] width 51 height 36
click at [469, 323] on input "0" at bounding box center [452, 328] width 51 height 36
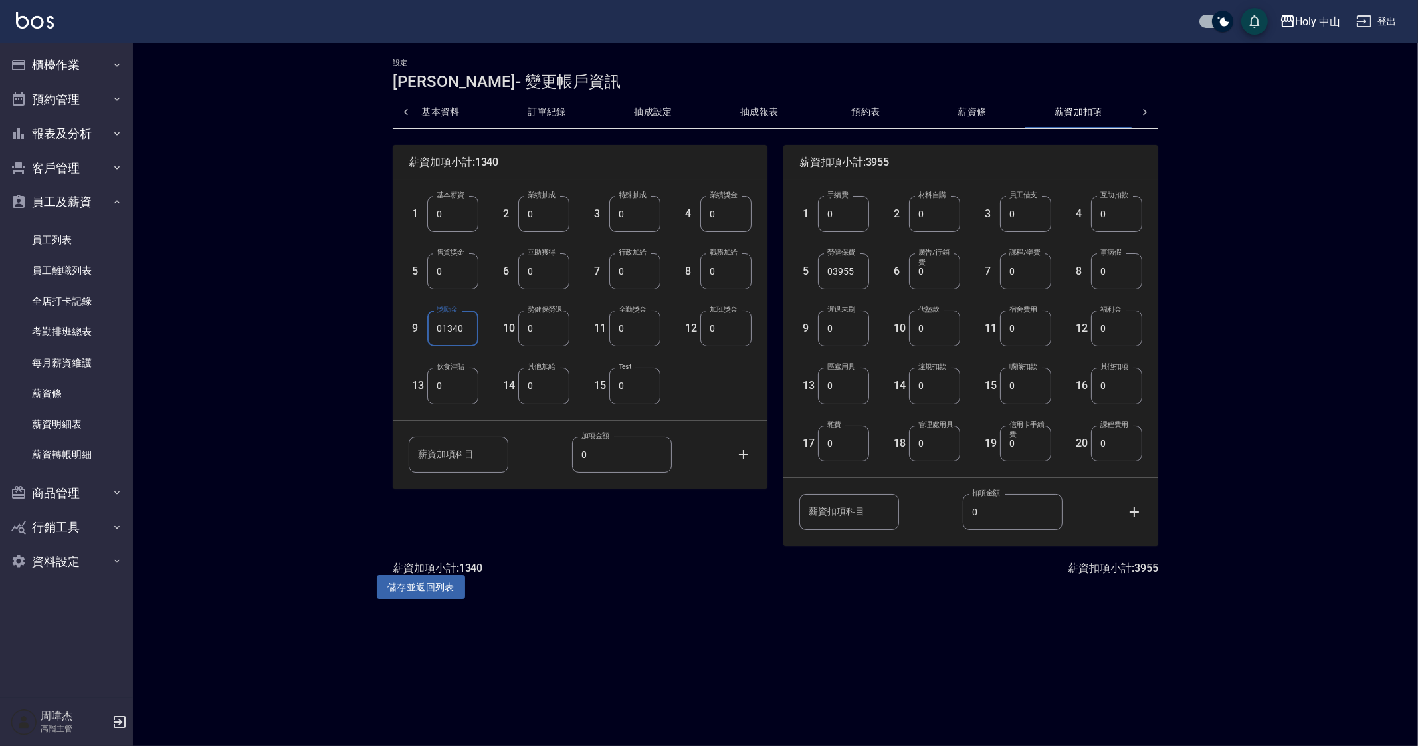
type input "01340"
click at [708, 612] on div "設定 許家甄 - 變更帳戶資訊 基本資料 訂單紀錄 抽成設定 抽成報表 預約表 薪資條 薪資加扣項 密碼與安全 打卡紀錄 薪資加項小計:1340 1 基本薪資…" at bounding box center [775, 329] width 1285 height 572
click at [445, 586] on button "儲存並返回列表" at bounding box center [421, 587] width 88 height 25
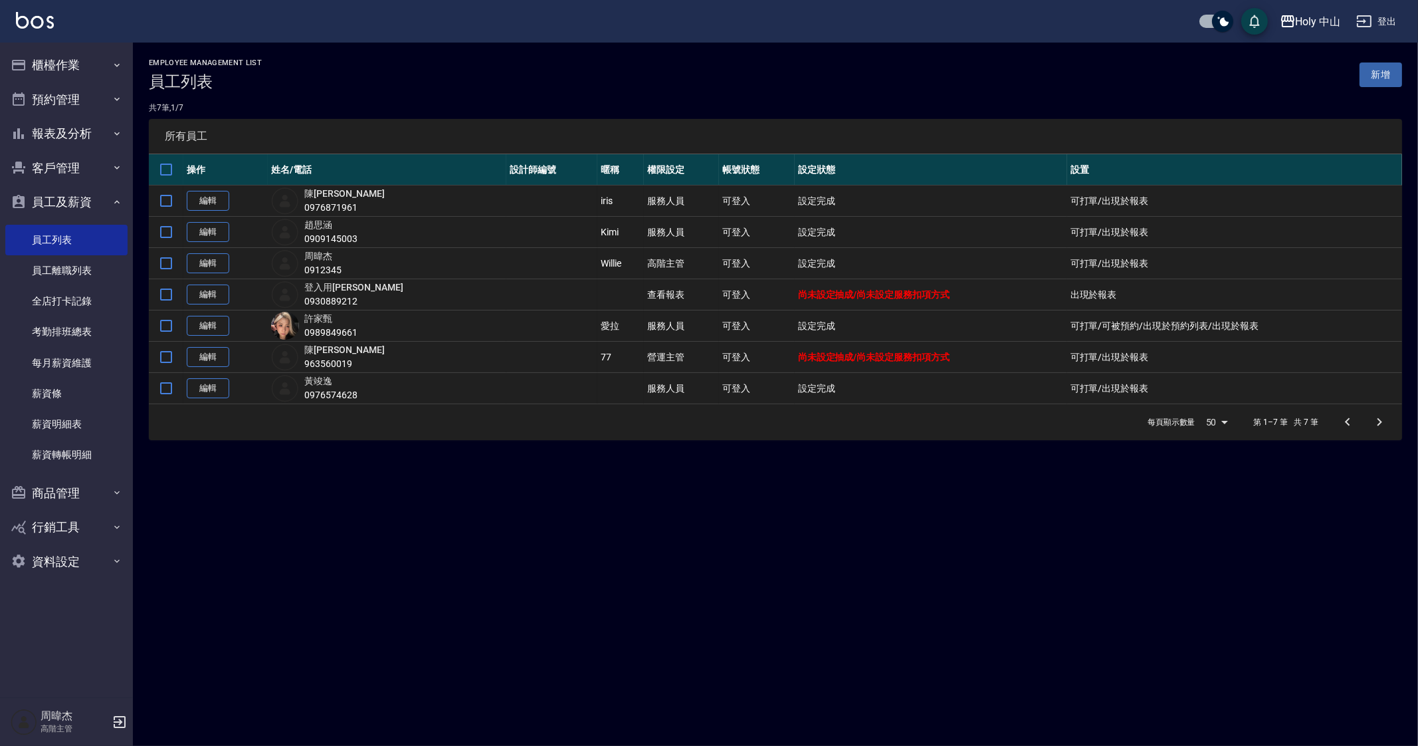
click at [712, 578] on div "Employee Management List 員工列表 新增 共 7 筆, 1 / 7 所有員工 操作 姓名/電話 設計師編號 暱稱 權限設定 帳號狀態 …" at bounding box center [709, 373] width 1418 height 746
drag, startPoint x: 726, startPoint y: 580, endPoint x: 751, endPoint y: 553, distance: 36.7
click at [743, 560] on div "Employee Management List 員工列表 新增 共 7 筆, 1 / 7 所有員工 操作 姓名/電話 設計師編號 暱稱 權限設定 帳號狀態 …" at bounding box center [709, 373] width 1418 height 746
click at [759, 546] on div "Employee Management List 員工列表 新增 共 7 筆, 1 / 7 所有員工 操作 姓名/電話 設計師編號 暱稱 權限設定 帳號狀態 …" at bounding box center [709, 373] width 1418 height 746
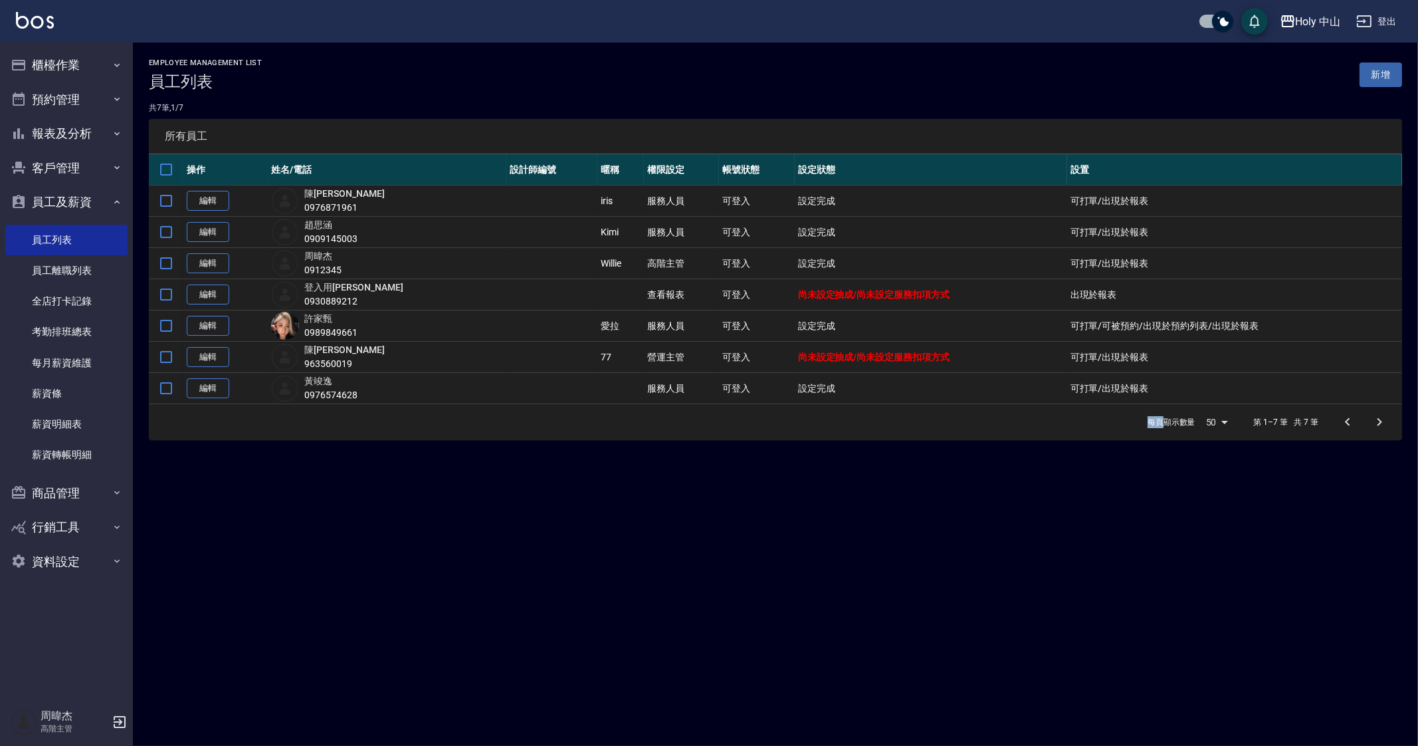
click at [614, 473] on div "Employee Management List 員工列表 新增 共 7 筆, 1 / 7 所有員工 操作 姓名/電話 設計師編號 暱稱 權限設定 帳號狀態 …" at bounding box center [709, 373] width 1418 height 746
click at [1297, 19] on div "Holy 中山" at bounding box center [1318, 21] width 45 height 17
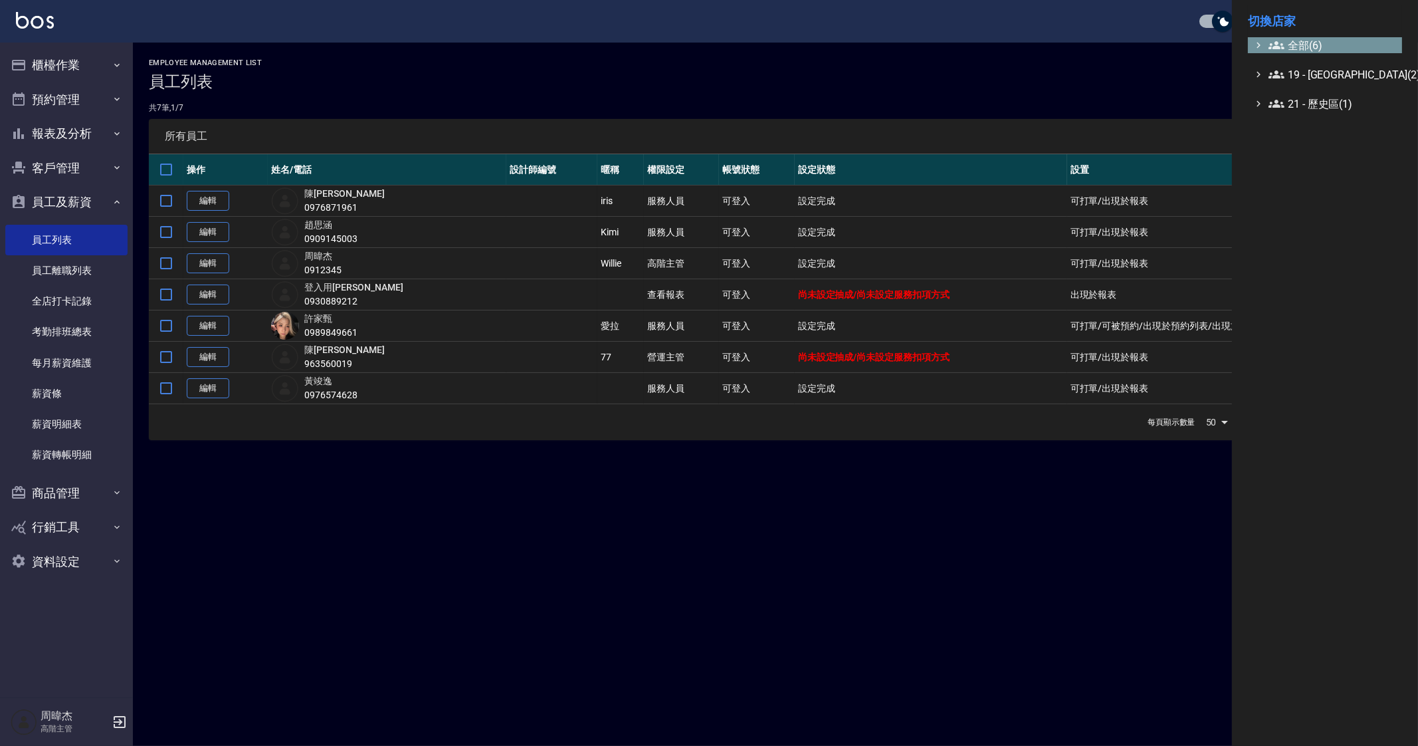
click at [1303, 41] on span "全部(6)" at bounding box center [1333, 45] width 128 height 16
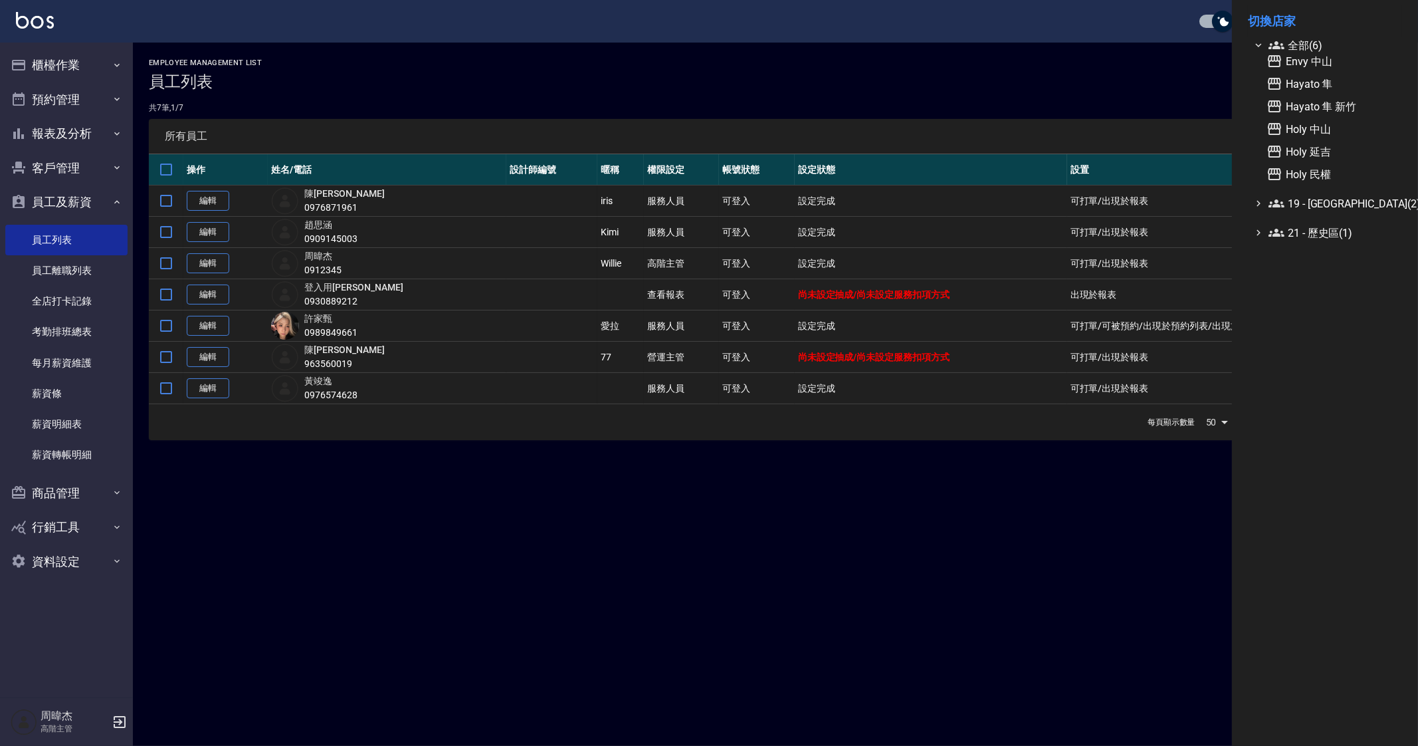
click at [210, 324] on div at bounding box center [709, 373] width 1418 height 746
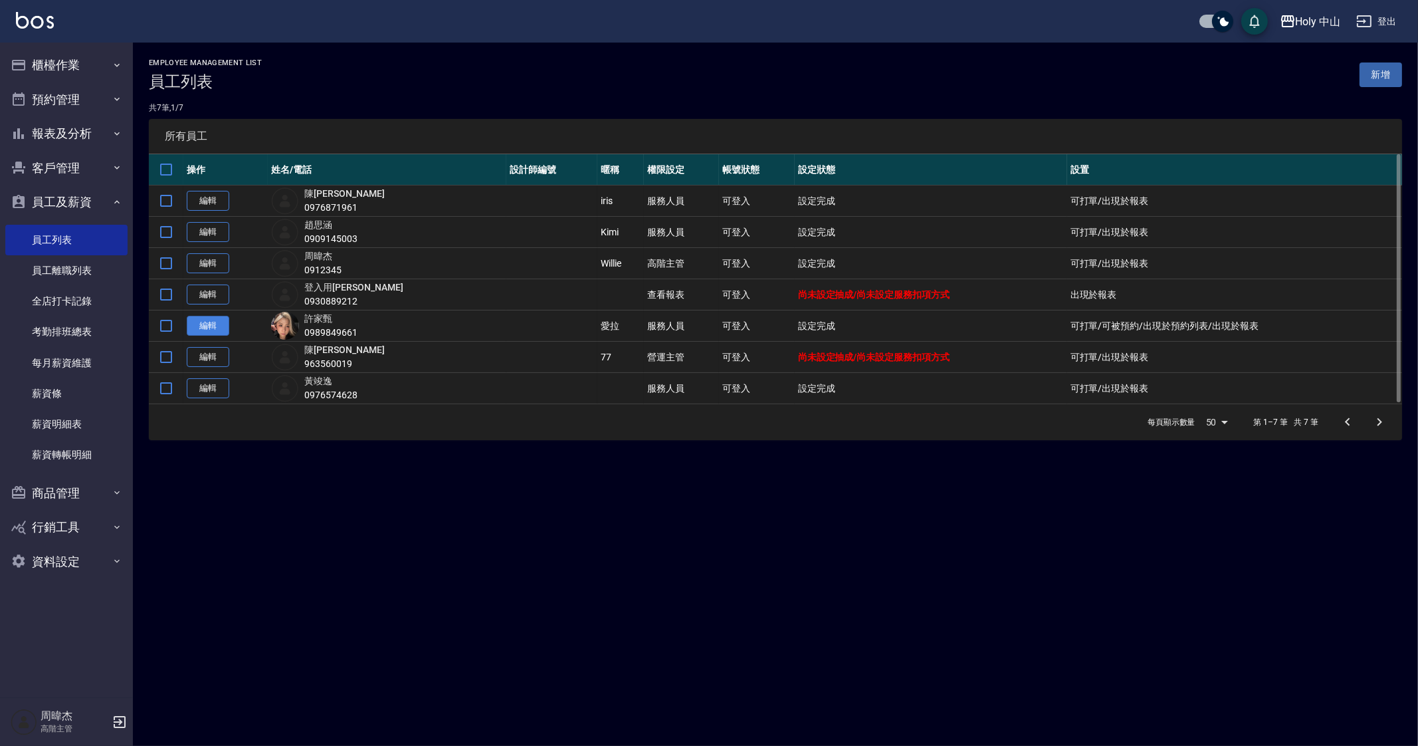
click at [209, 325] on link "編輯" at bounding box center [208, 326] width 43 height 21
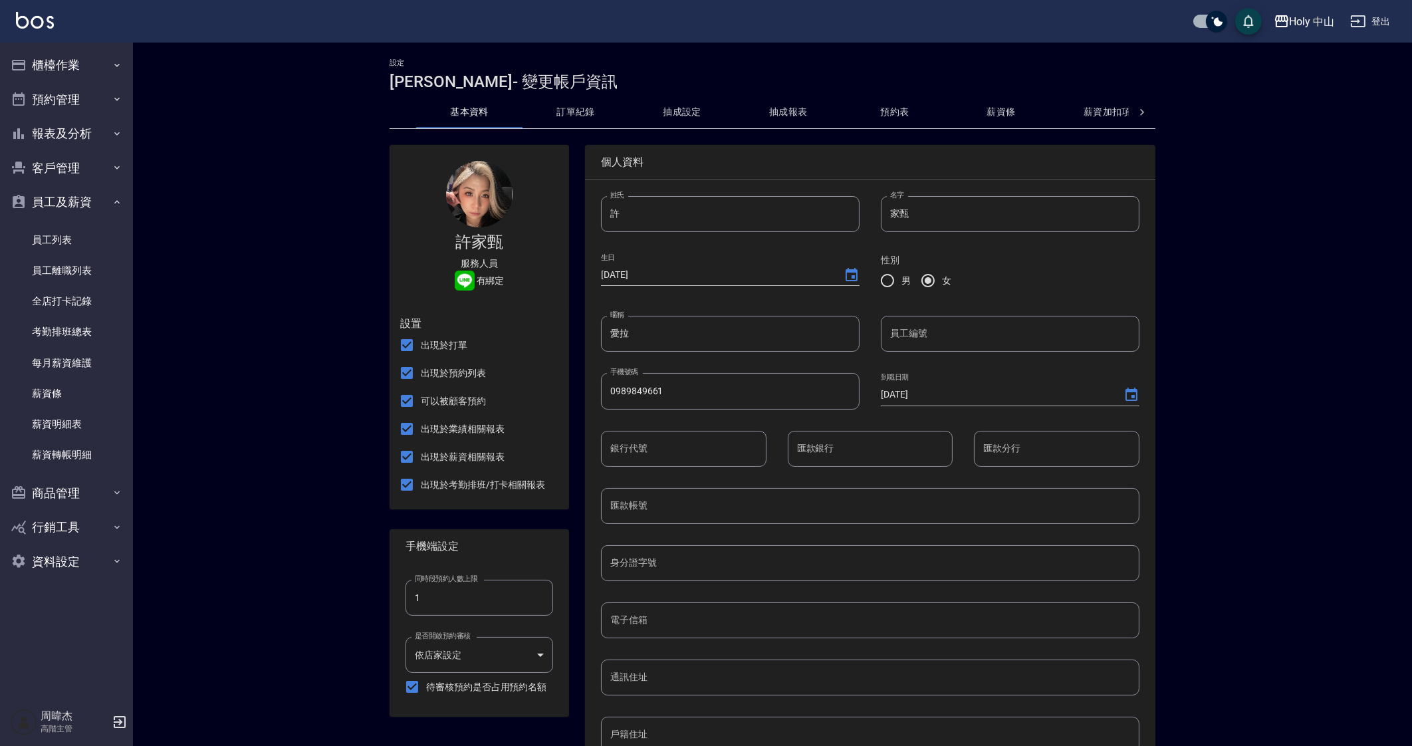
click at [898, 95] on div "設定 許家甄 - 變更帳戶資訊 基本資料 訂單紀錄 抽成設定 抽成報表 預約表 薪資條 薪資加扣項 密碼與安全 打卡紀錄 許家甄 服務人員 有綁定 設置 出…" at bounding box center [773, 550] width 798 height 985
click at [897, 101] on button "預約表" at bounding box center [894, 112] width 106 height 32
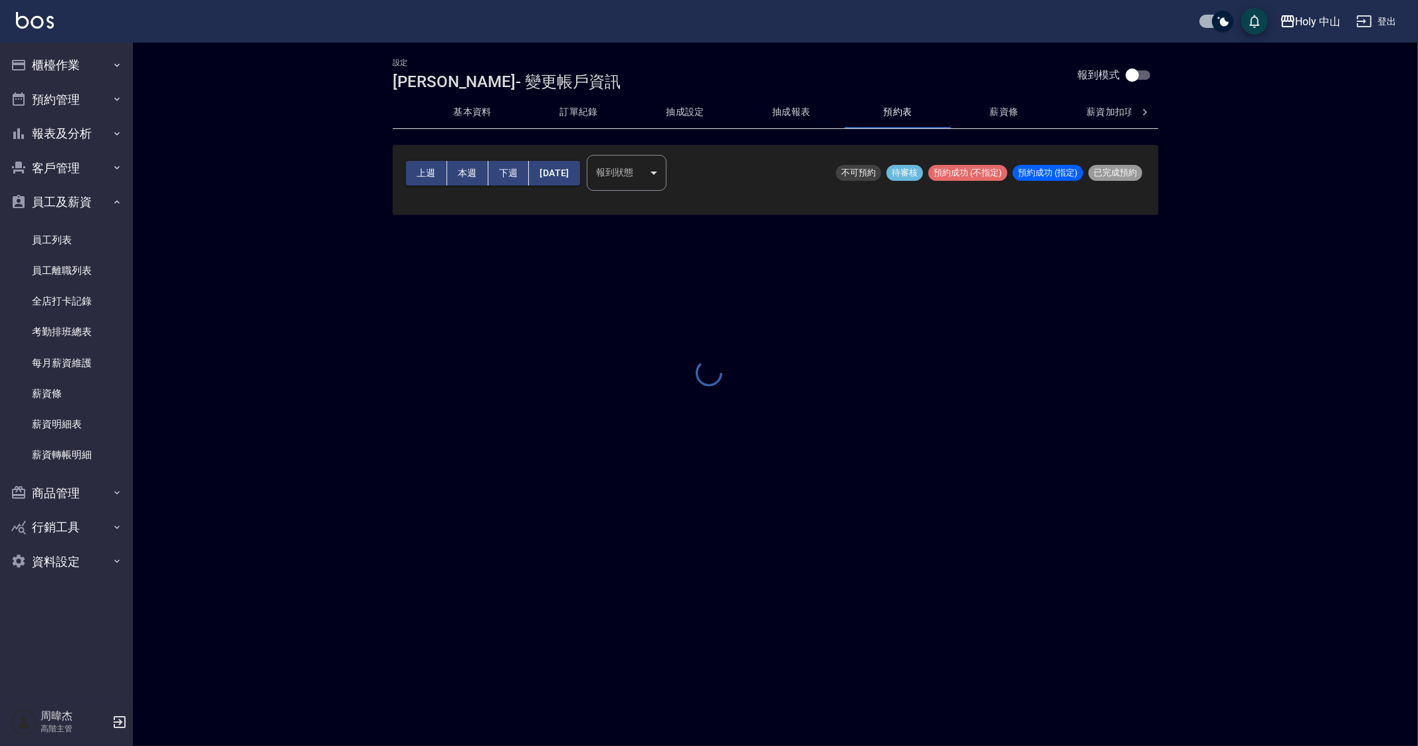
click at [1000, 103] on div at bounding box center [709, 373] width 1418 height 746
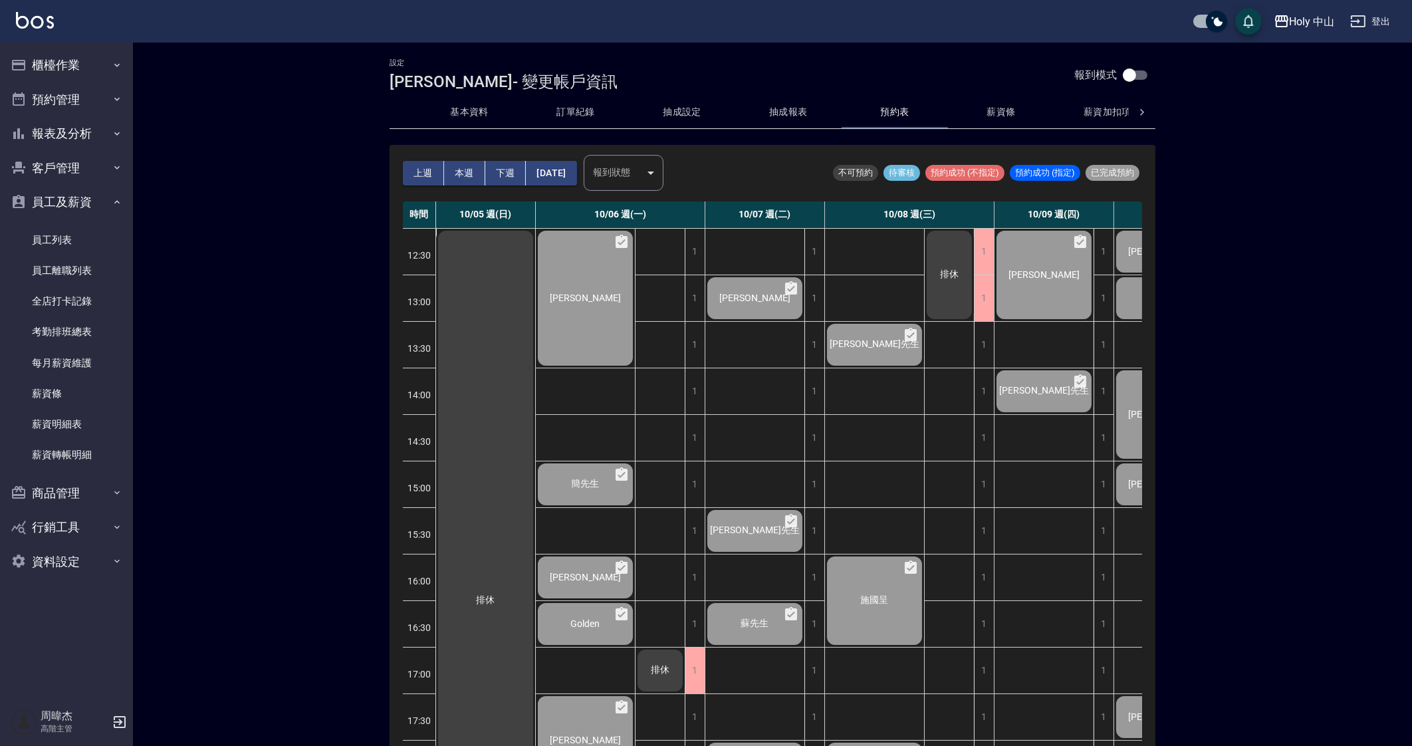
click at [1082, 103] on button "薪資加扣項" at bounding box center [1107, 112] width 106 height 32
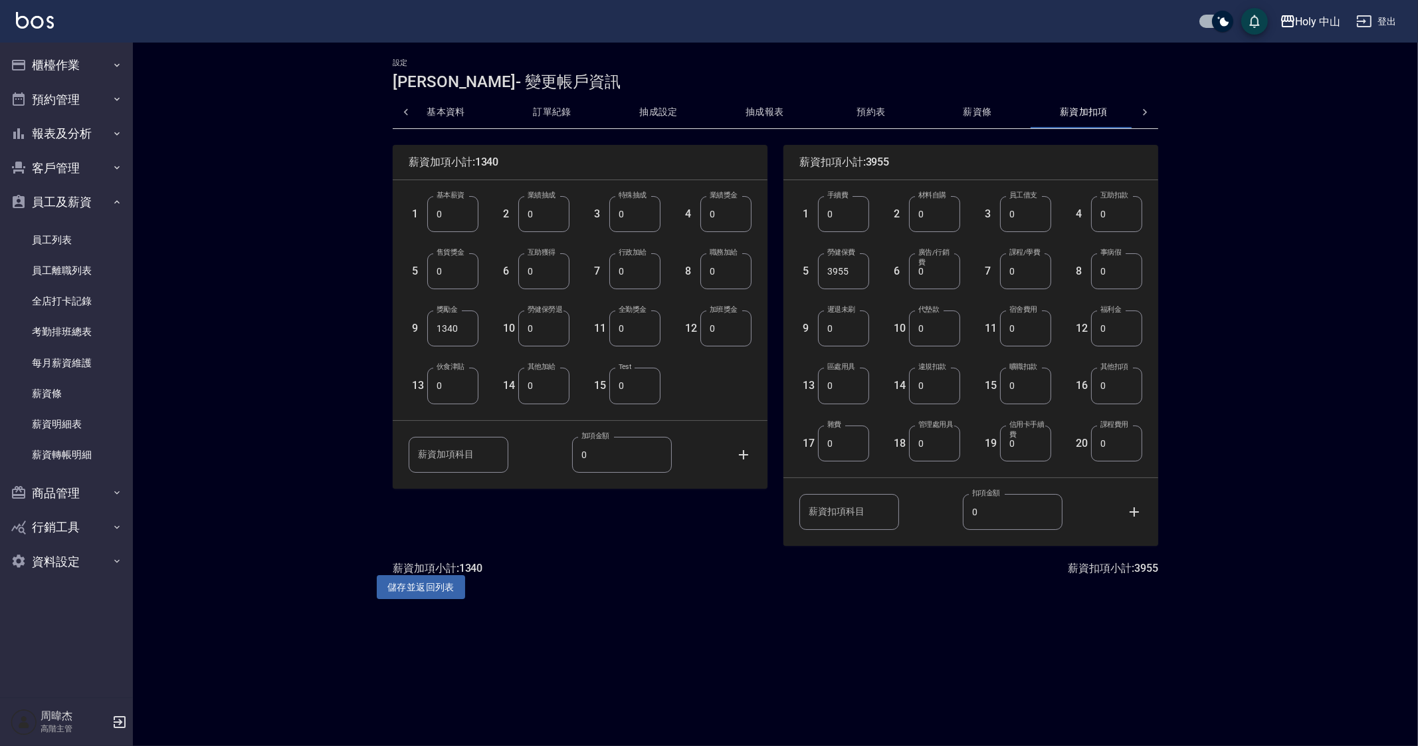
scroll to position [0, 32]
click at [639, 108] on button "抽成設定" at bounding box center [653, 112] width 106 height 32
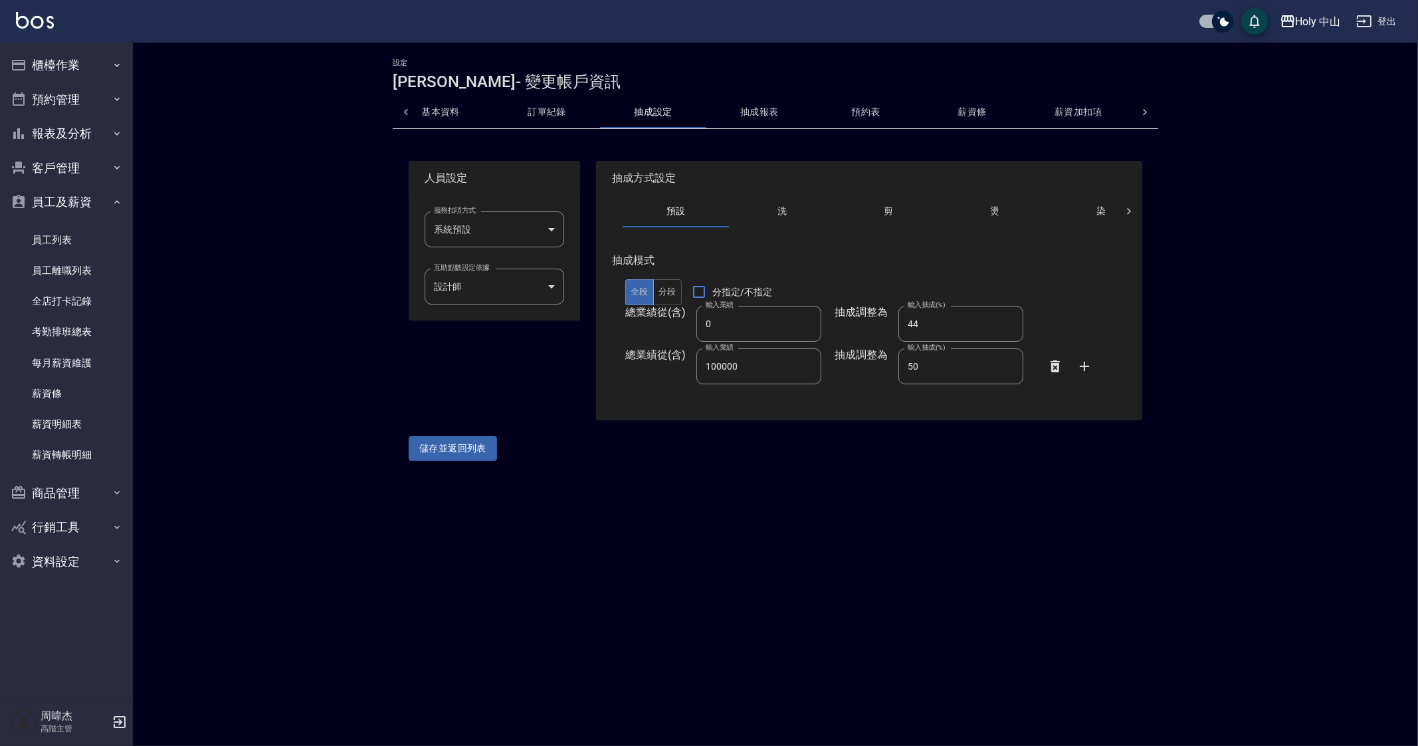
click at [936, 492] on div "設定 許家甄 - 變更帳戶資訊 基本資料 訂單紀錄 抽成設定 抽成報表 預約表 薪資條 薪資加扣項 密碼與安全 打卡紀錄 人員設定 服務扣項方式 系統預設 系…" at bounding box center [709, 373] width 1418 height 746
click at [1296, 31] on button "Holy 中山" at bounding box center [1311, 21] width 72 height 27
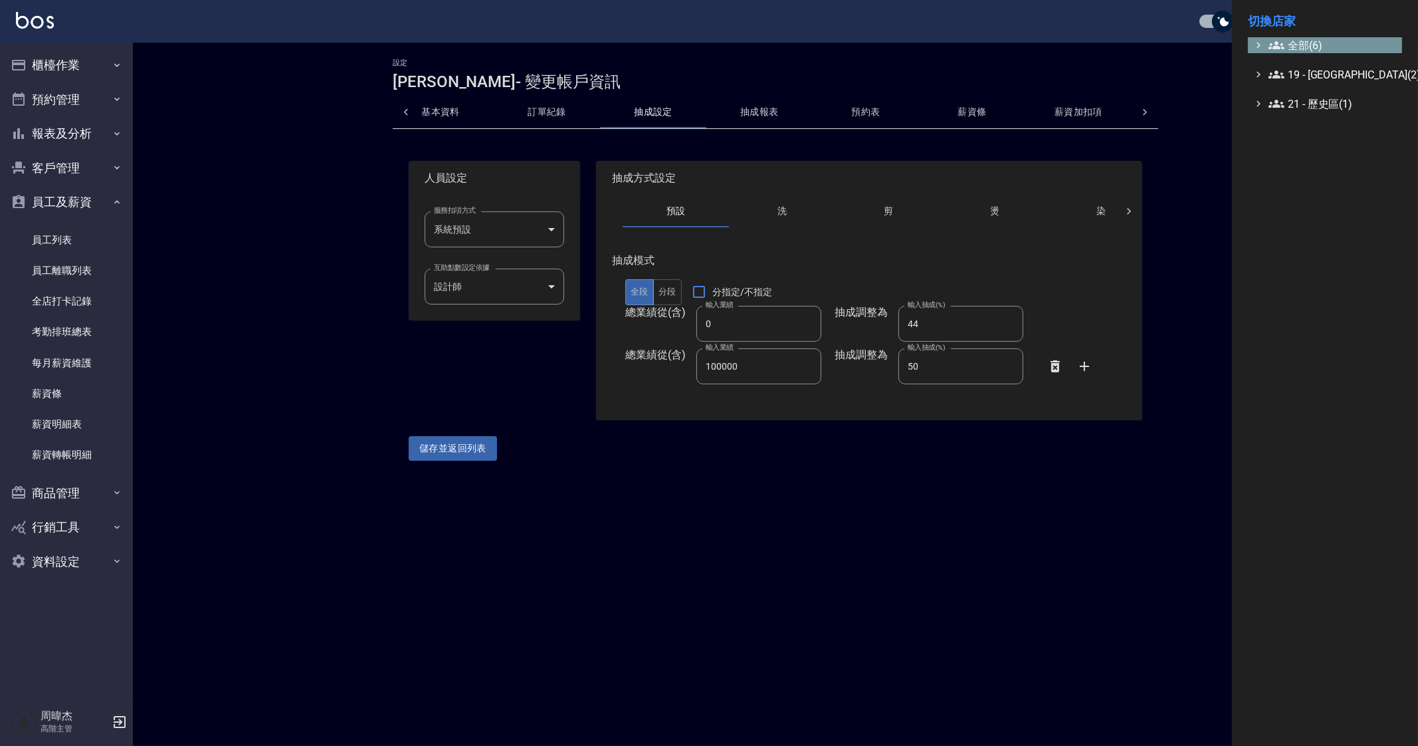
click at [1306, 39] on span "全部(6)" at bounding box center [1333, 45] width 128 height 16
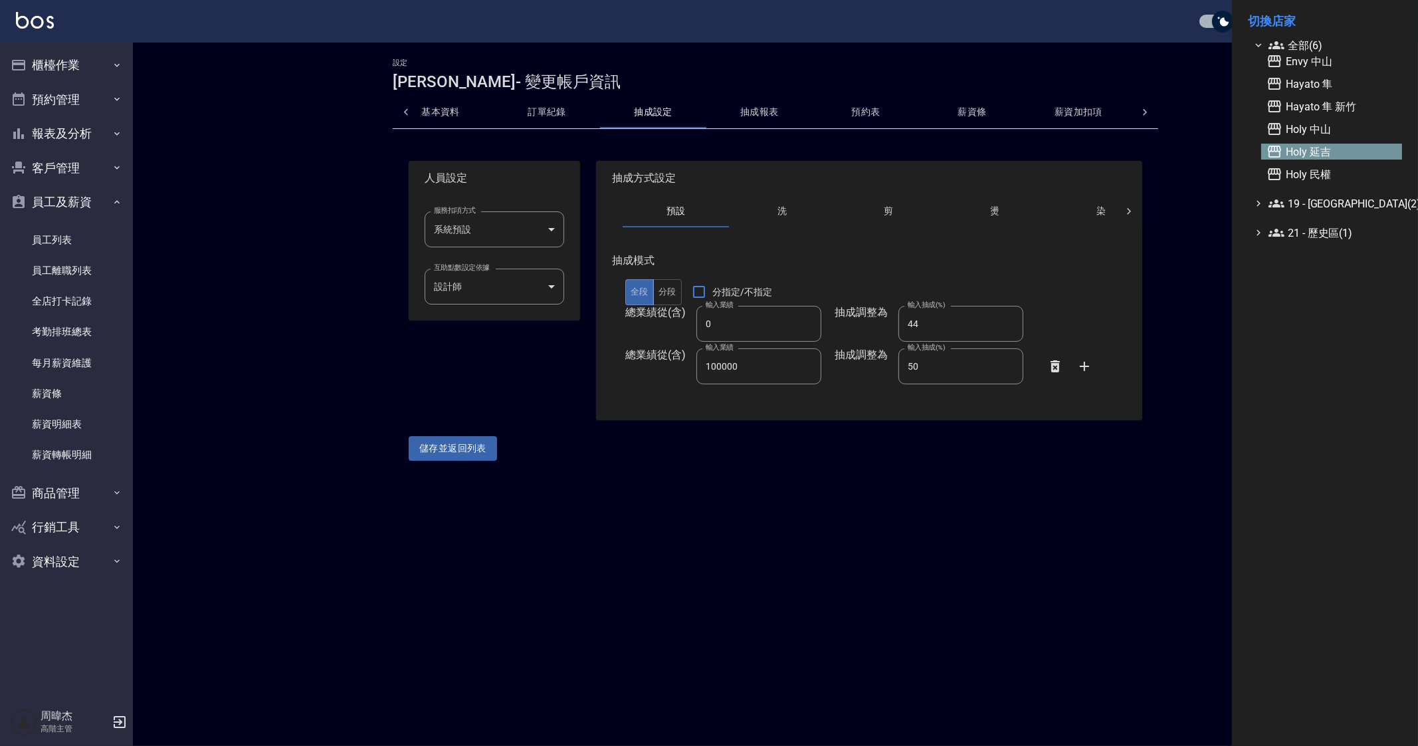
click at [1345, 151] on span "Holy 延吉" at bounding box center [1332, 152] width 130 height 16
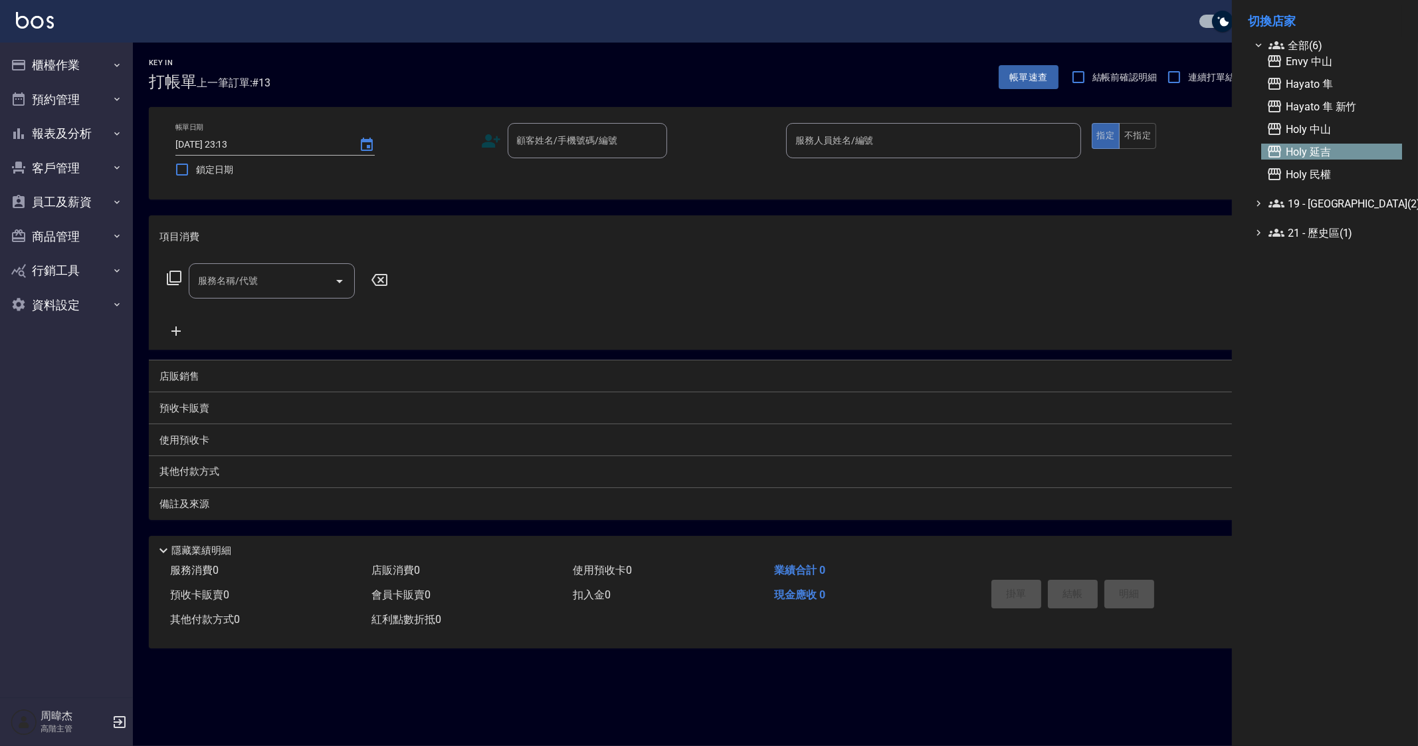
click at [50, 209] on div at bounding box center [709, 373] width 1418 height 746
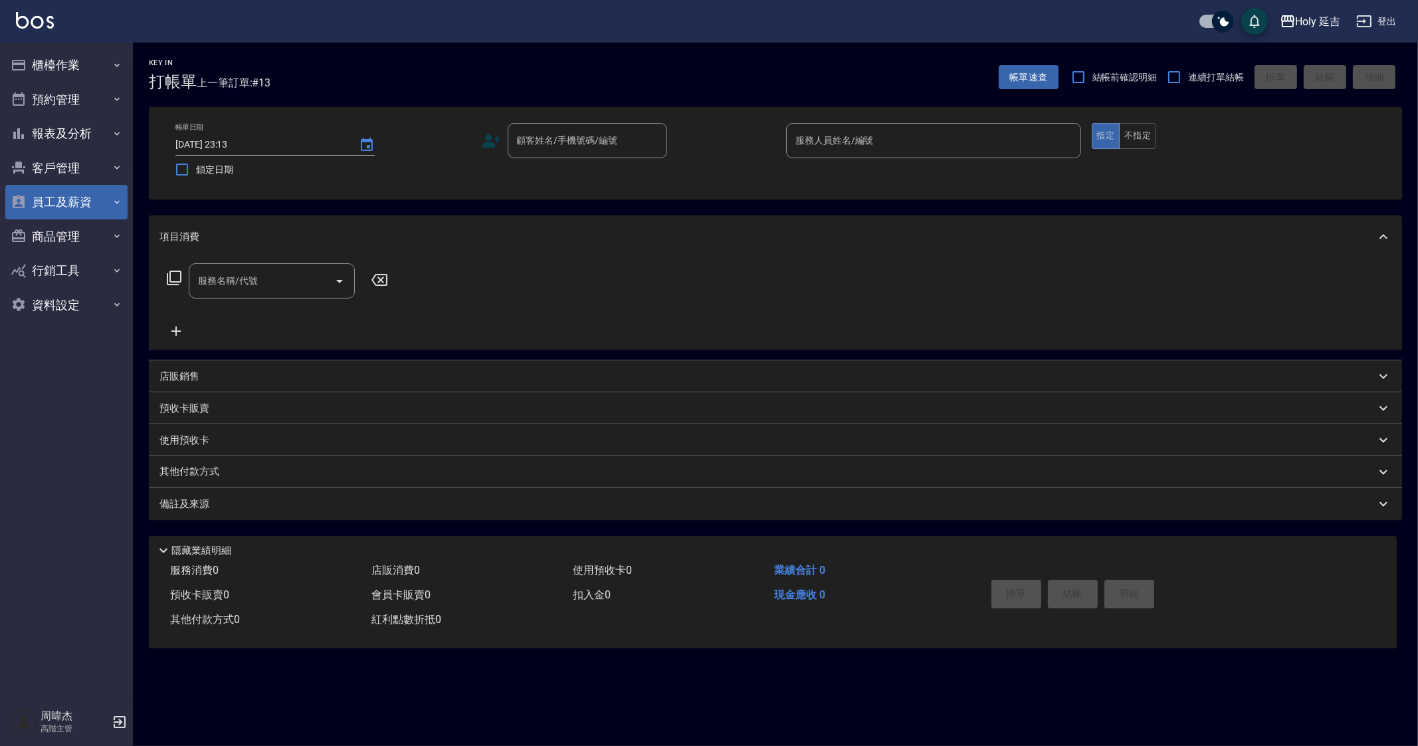
click at [54, 207] on button "員工及薪資" at bounding box center [66, 202] width 122 height 35
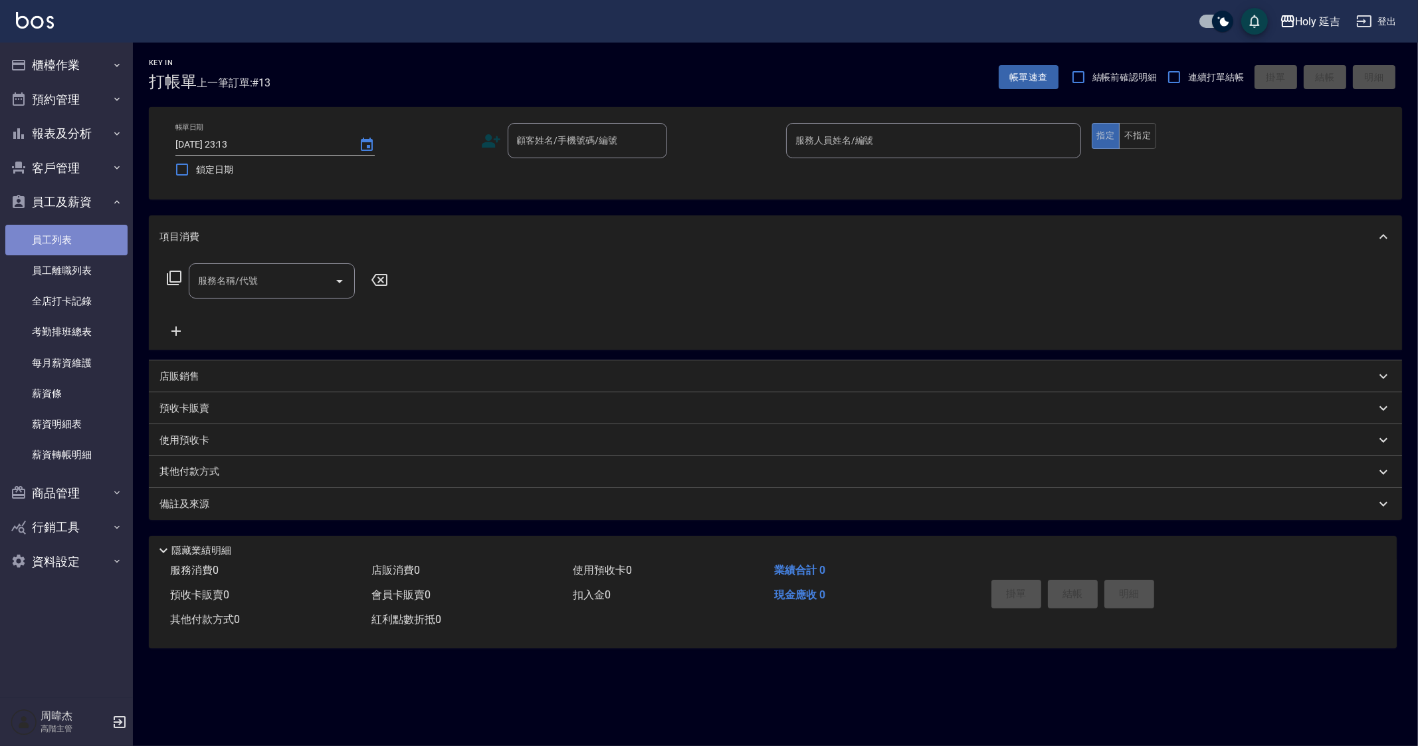
click at [73, 241] on link "員工列表" at bounding box center [66, 240] width 122 height 31
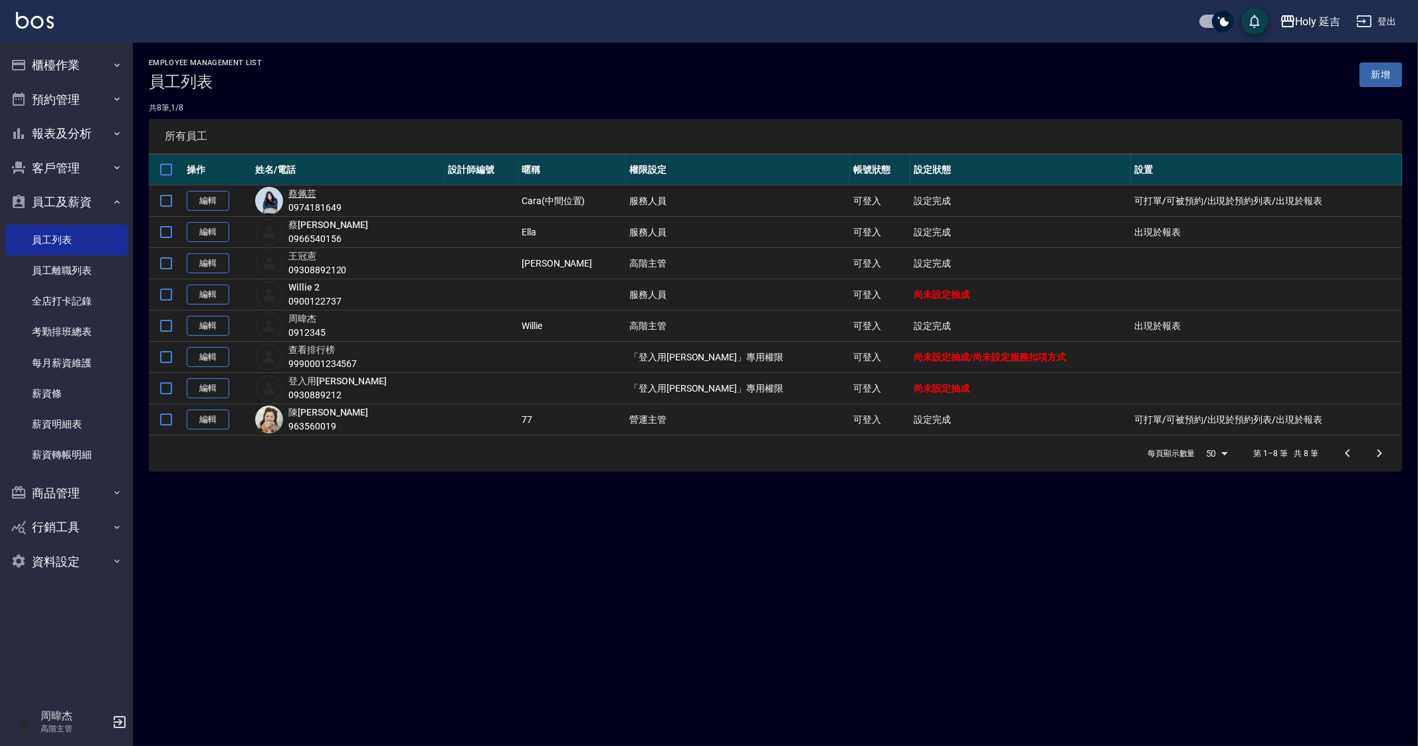
click at [298, 191] on link "蔡 佩芸" at bounding box center [302, 193] width 28 height 11
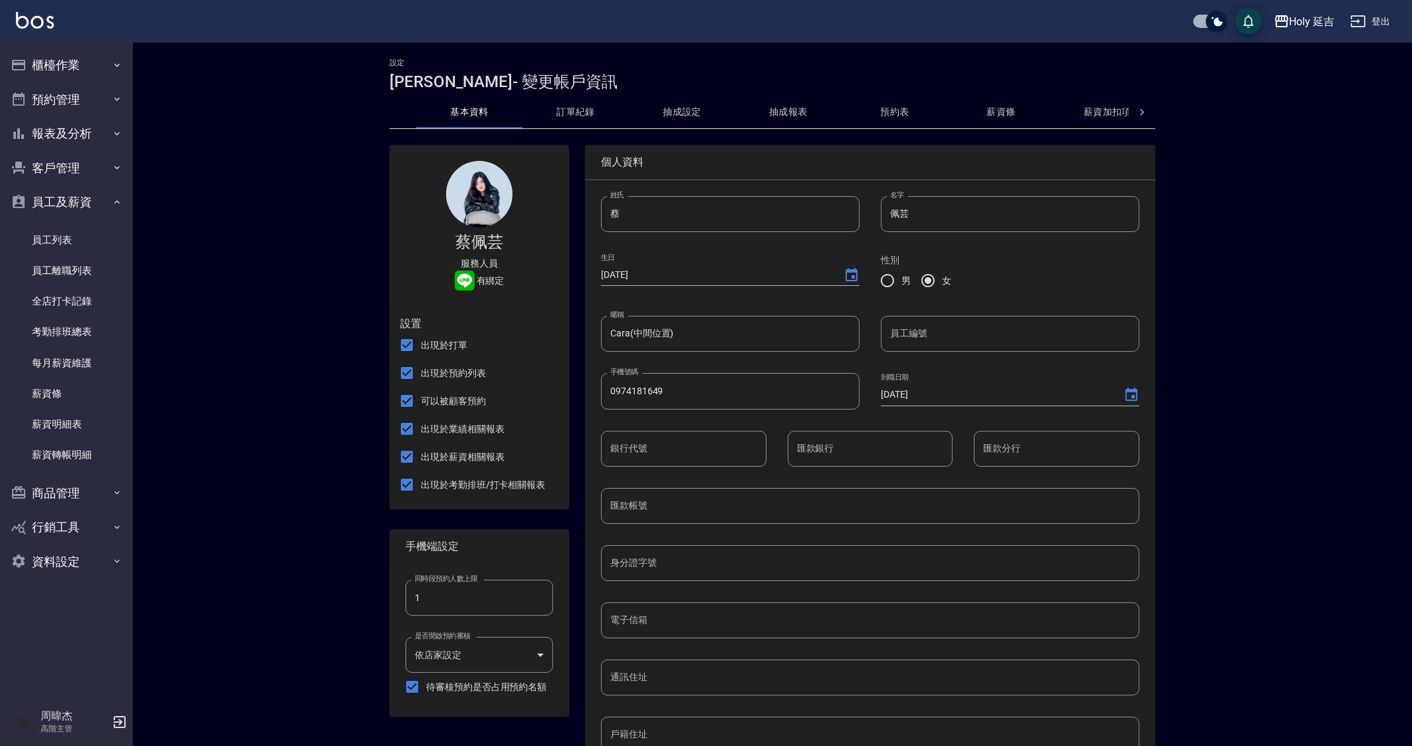
click at [997, 111] on button "薪資條" at bounding box center [1001, 112] width 106 height 32
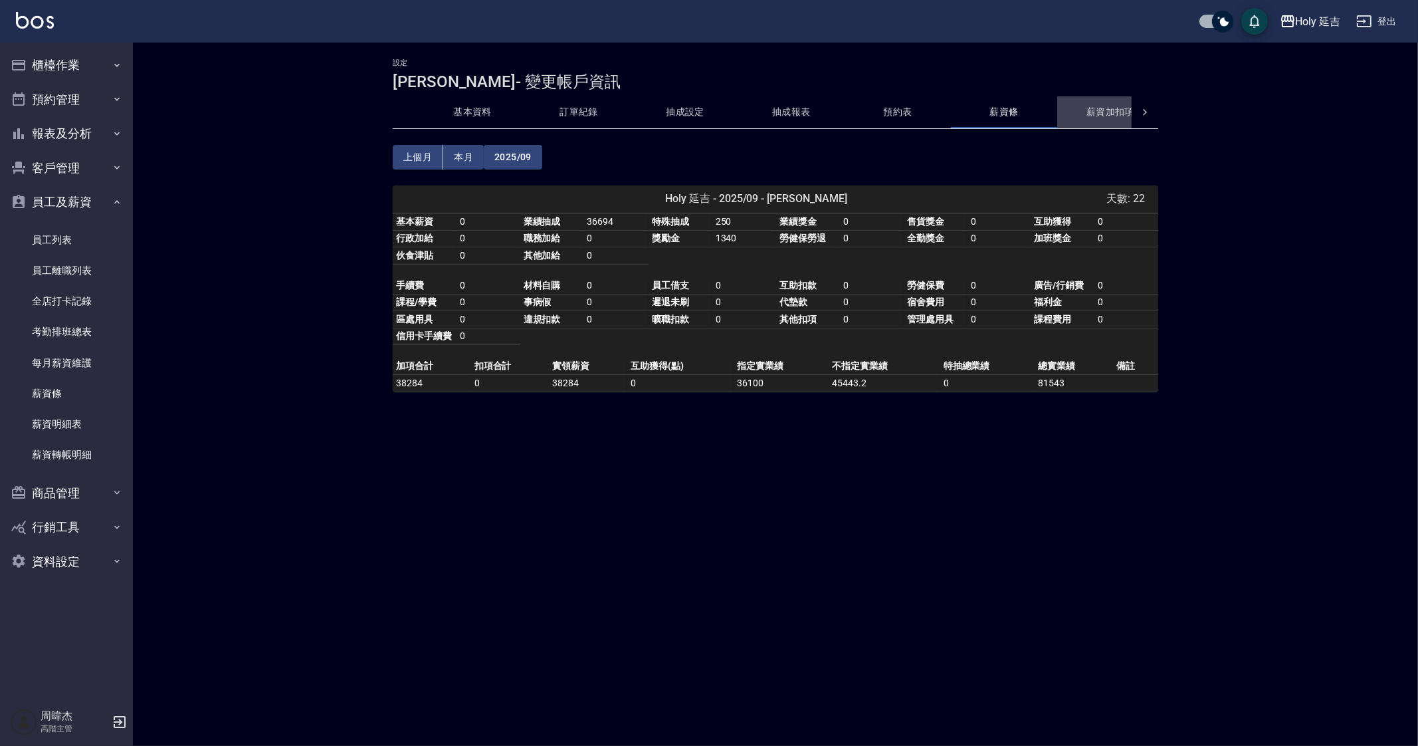
click at [1089, 110] on button "薪資加扣項" at bounding box center [1110, 112] width 106 height 32
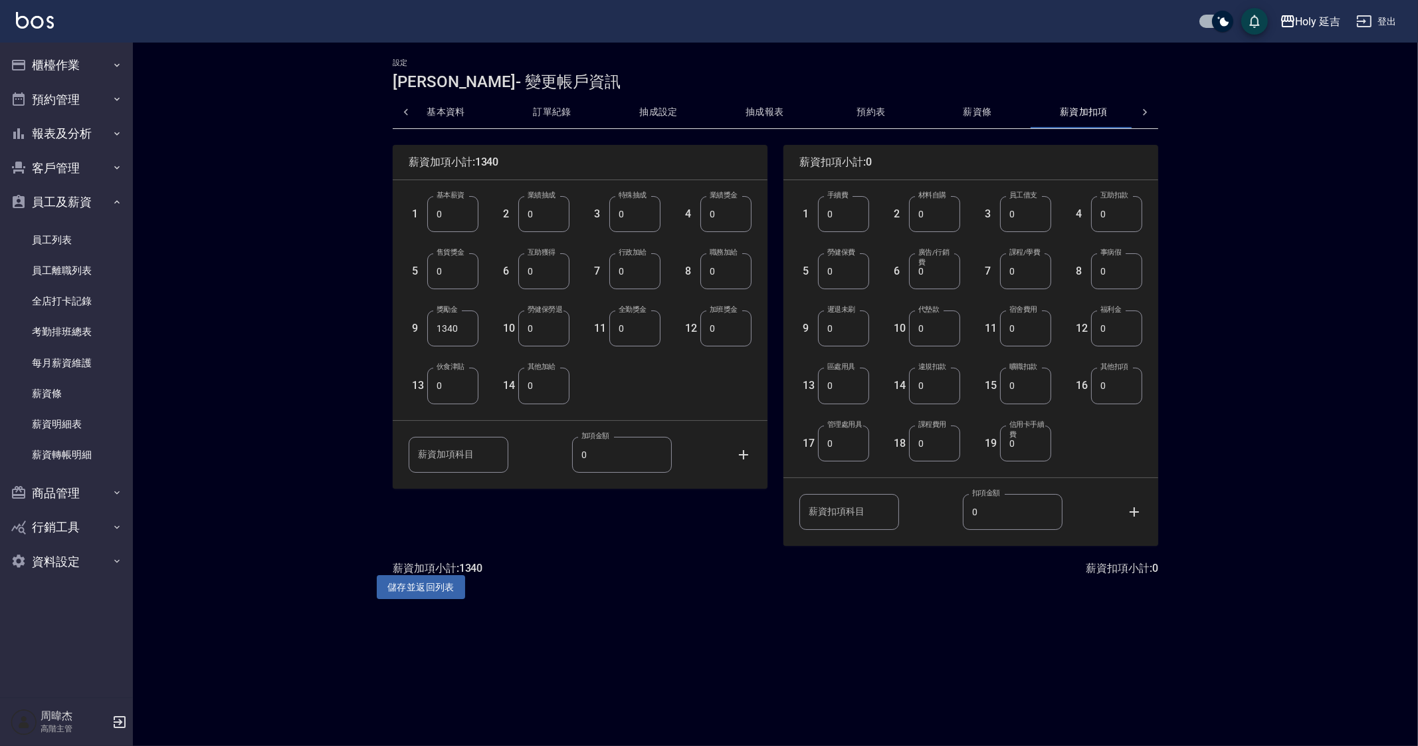
scroll to position [0, 32]
click at [752, 118] on button "抽成報表" at bounding box center [759, 112] width 106 height 32
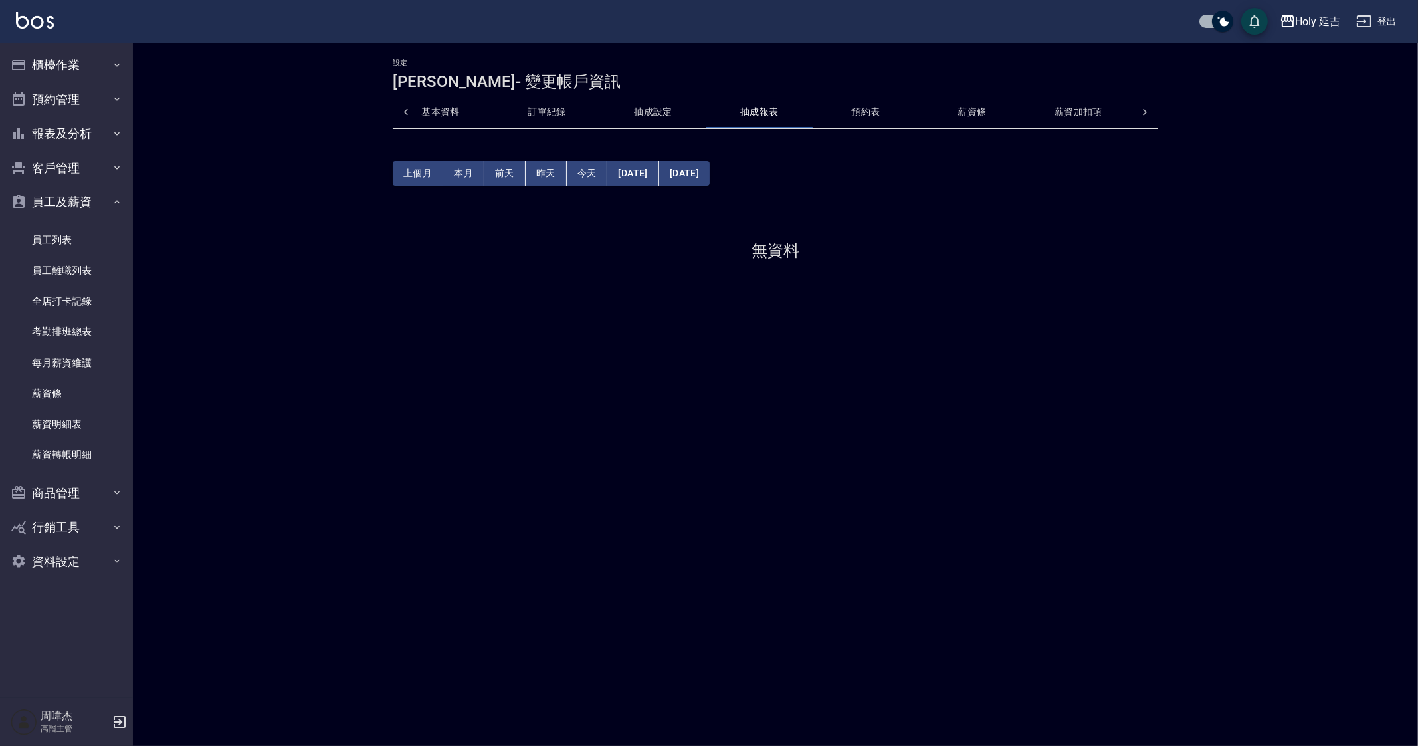
click at [653, 120] on button "抽成設定" at bounding box center [653, 112] width 106 height 32
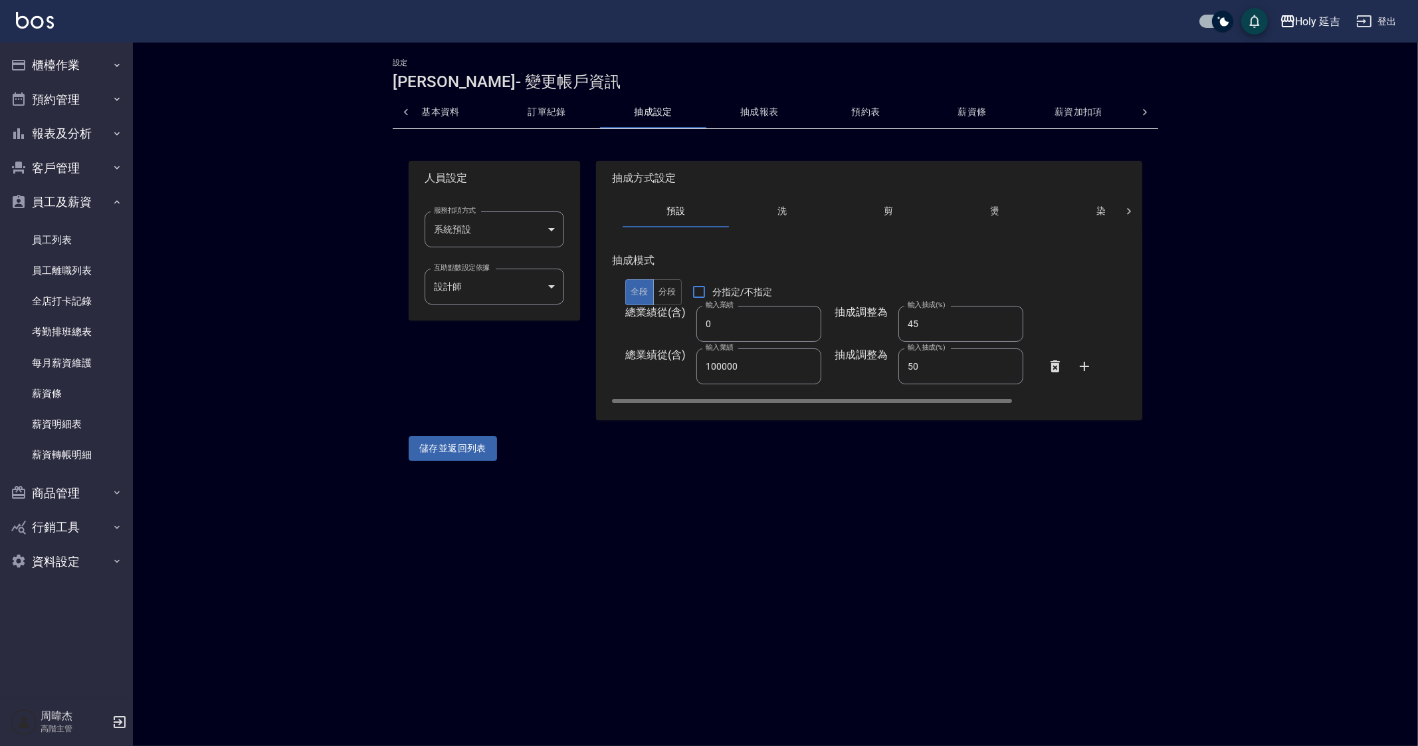
click at [944, 315] on input "45" at bounding box center [961, 324] width 125 height 36
type input "44"
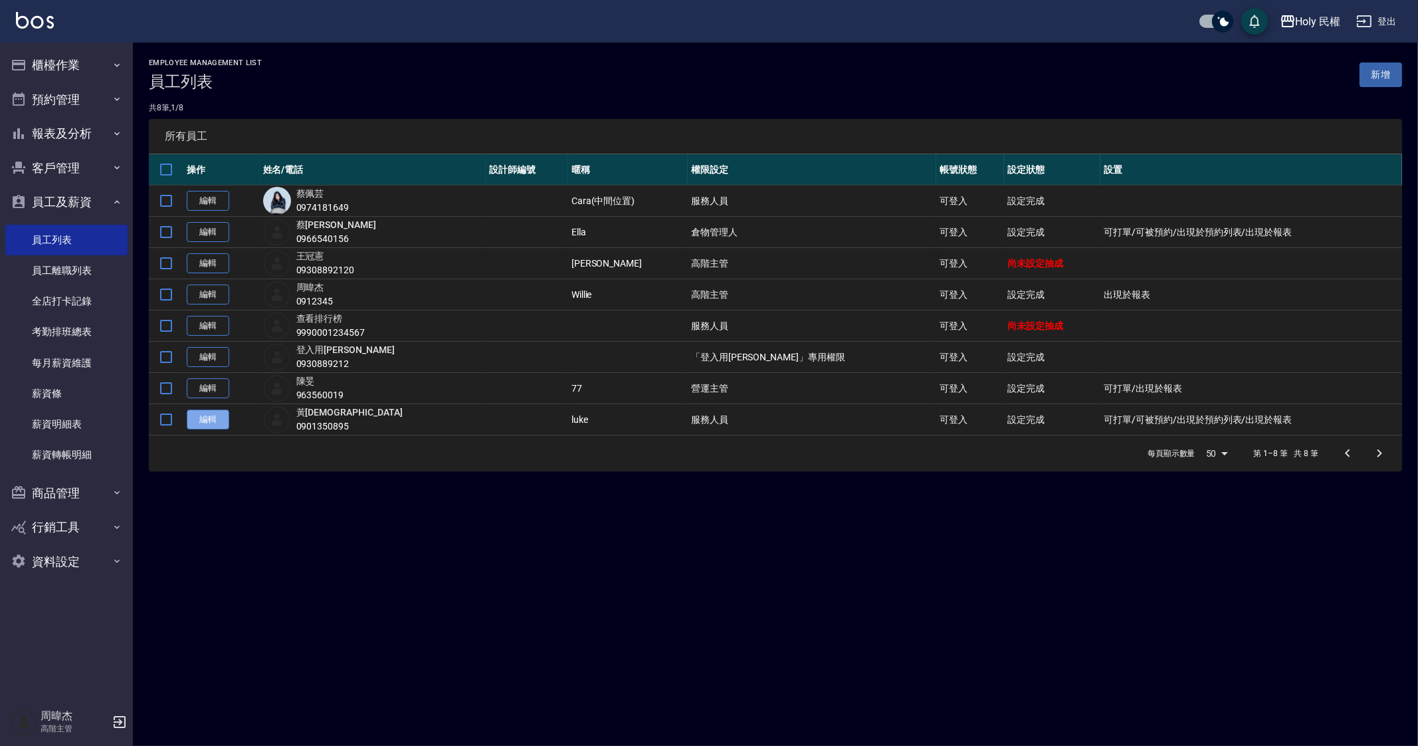
click at [215, 409] on link "編輯" at bounding box center [208, 419] width 43 height 21
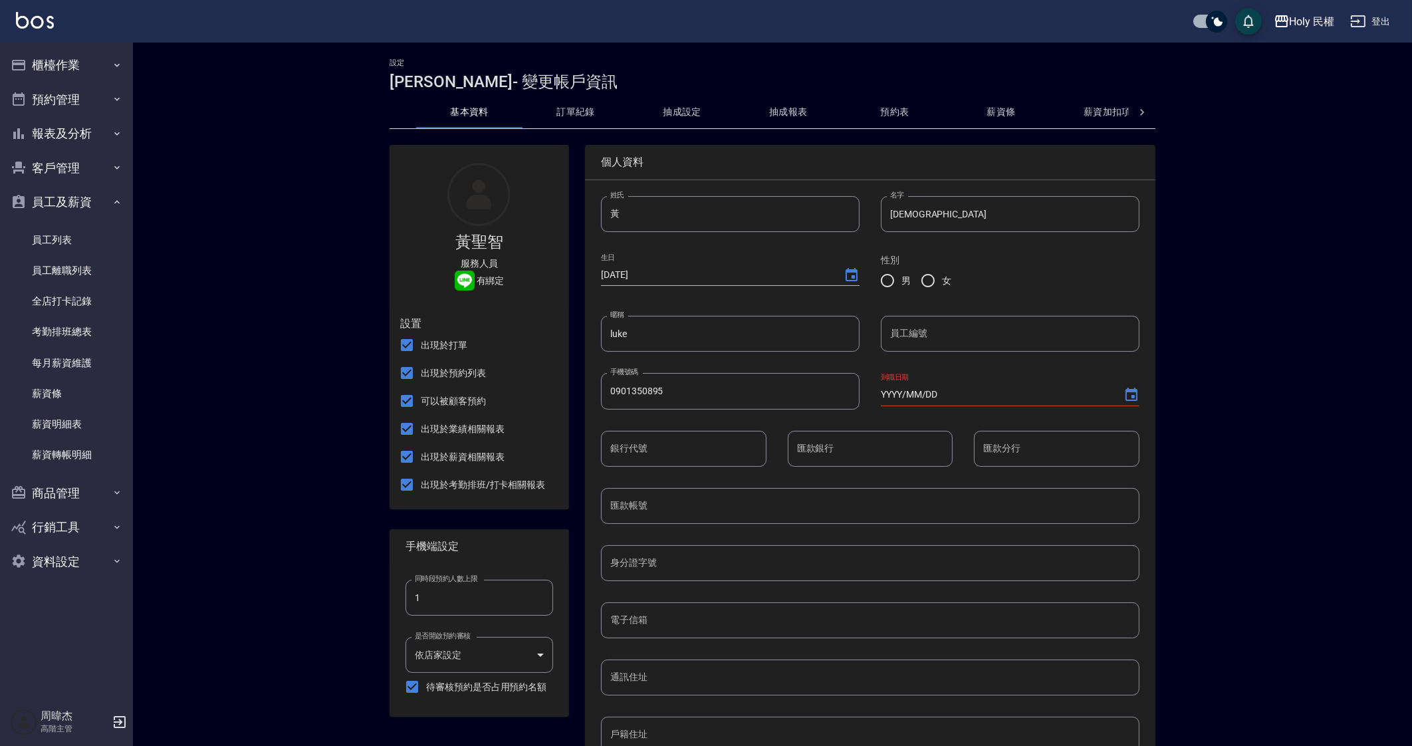
click at [671, 114] on button "抽成設定" at bounding box center [682, 112] width 106 height 32
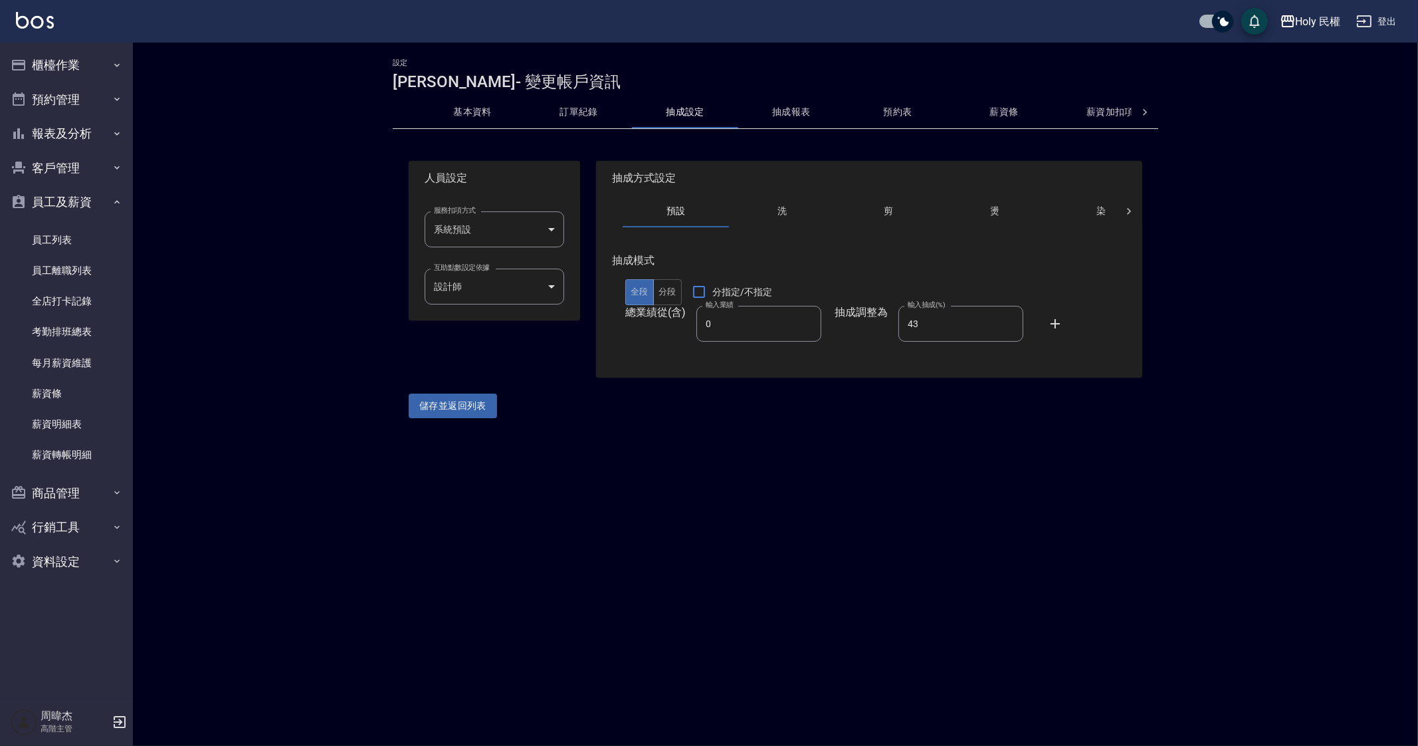
click at [722, 598] on div "設定 黃聖智 - 變更帳戶資訊 基本資料 訂單紀錄 抽成設定 抽成報表 預約表 薪資條 薪資加扣項 密碼與安全 打卡紀錄 人員設定 服務扣項方式 系統預設 系…" at bounding box center [709, 373] width 1418 height 746
click at [1307, 31] on button "Holy 民權" at bounding box center [1311, 21] width 72 height 27
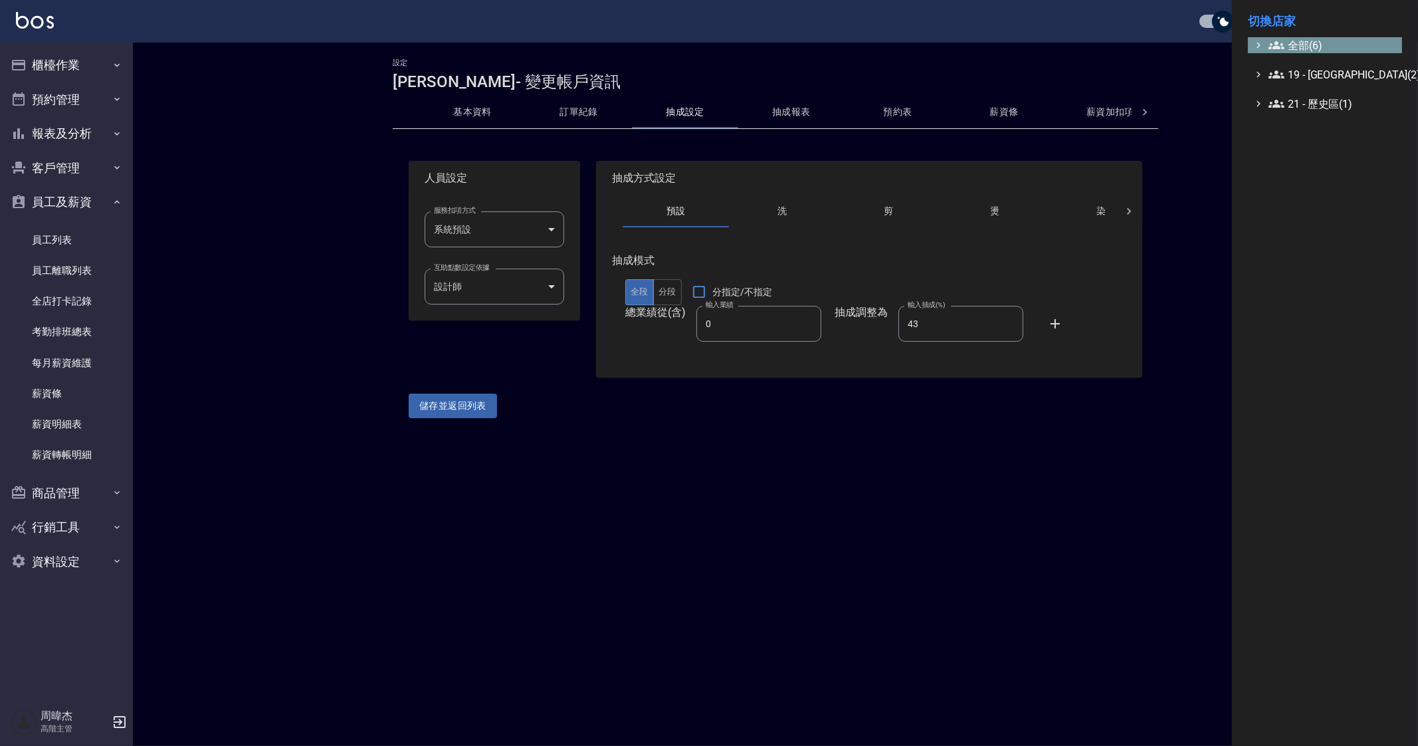
click at [1305, 41] on span "全部(6)" at bounding box center [1333, 45] width 128 height 16
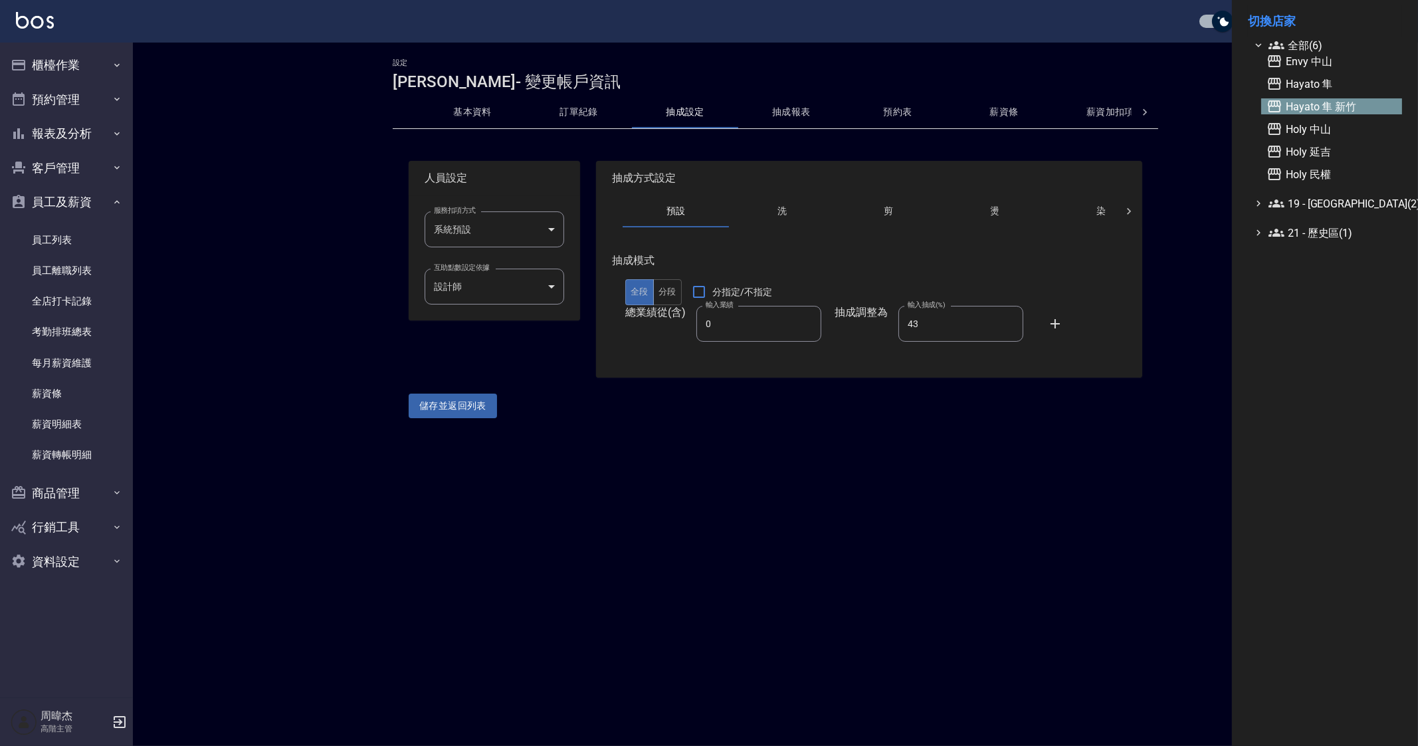
click at [1348, 108] on span "Hayato 隼 新竹" at bounding box center [1332, 106] width 130 height 16
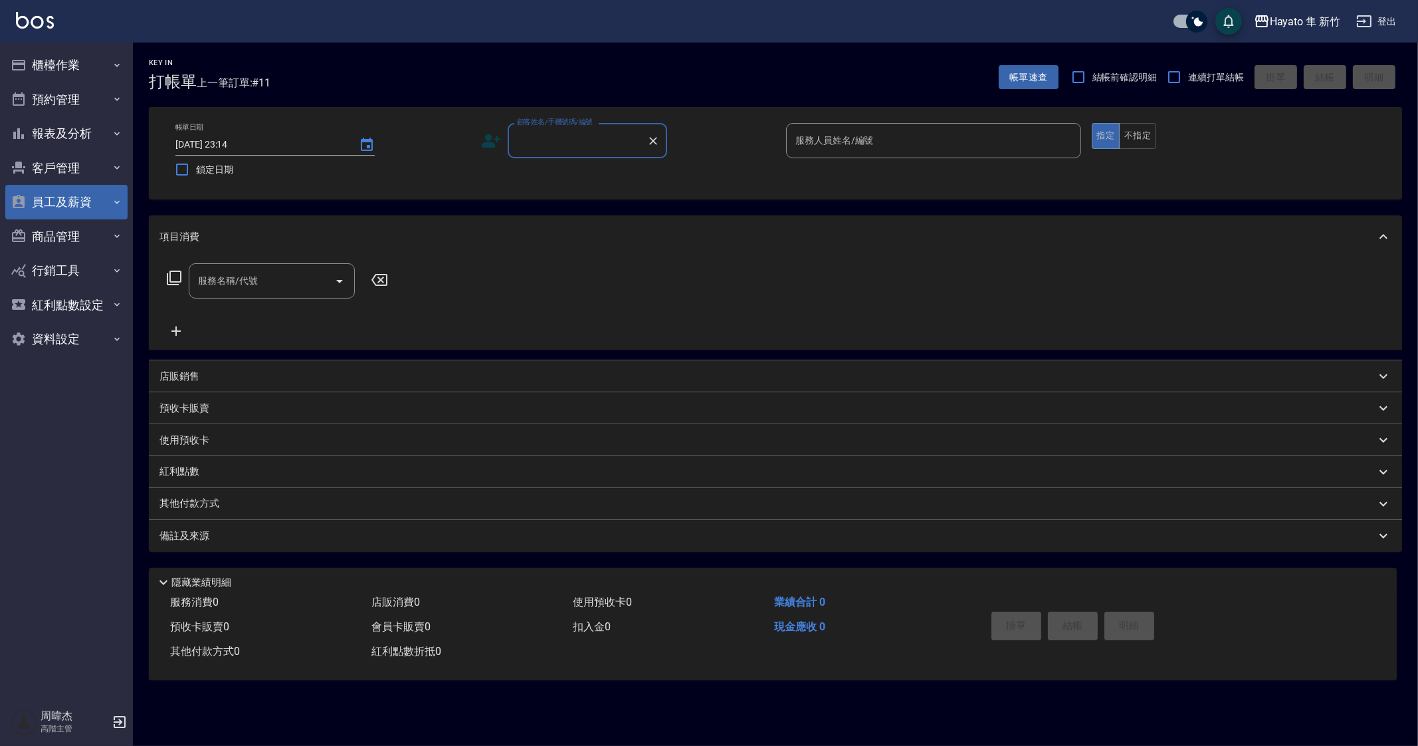
click at [92, 194] on button "員工及薪資" at bounding box center [66, 202] width 122 height 35
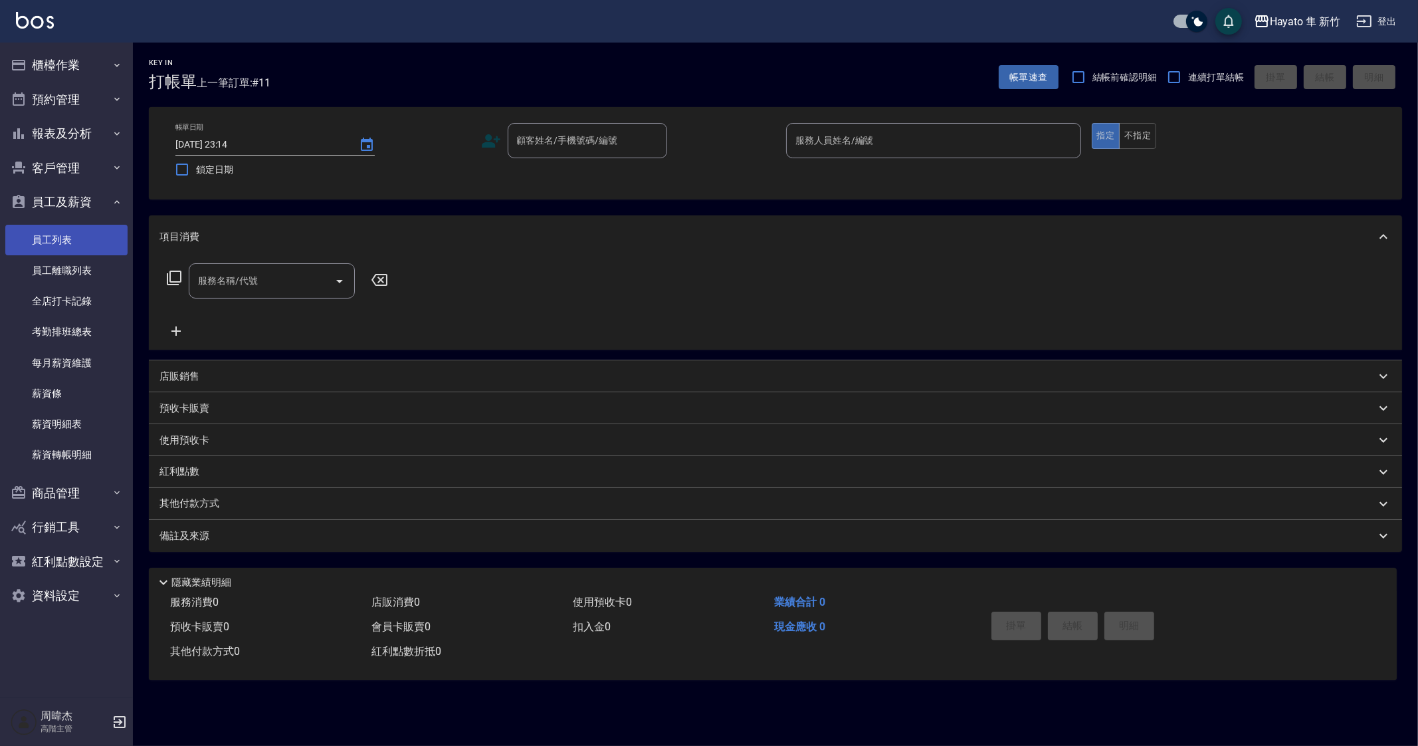
click at [78, 234] on link "員工列表" at bounding box center [66, 240] width 122 height 31
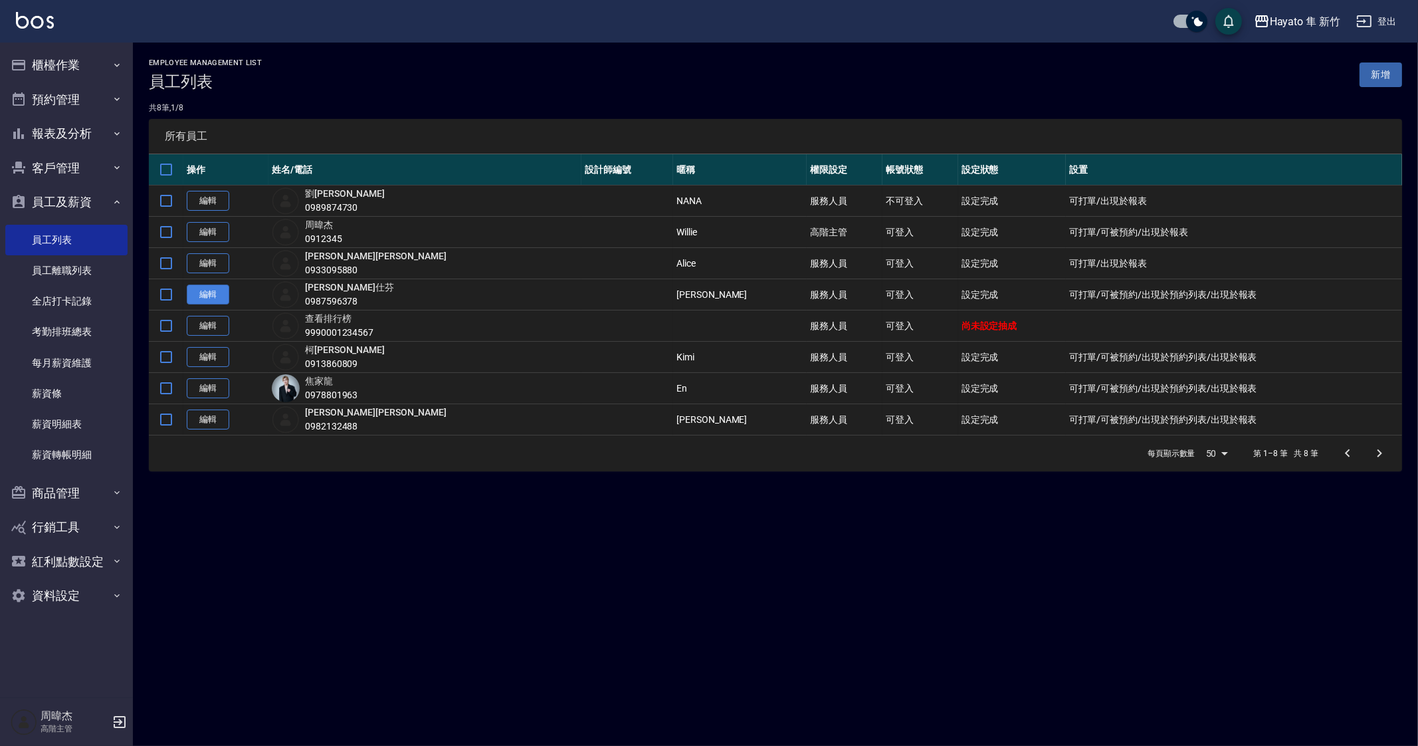
click at [217, 288] on link "編輯" at bounding box center [208, 294] width 43 height 21
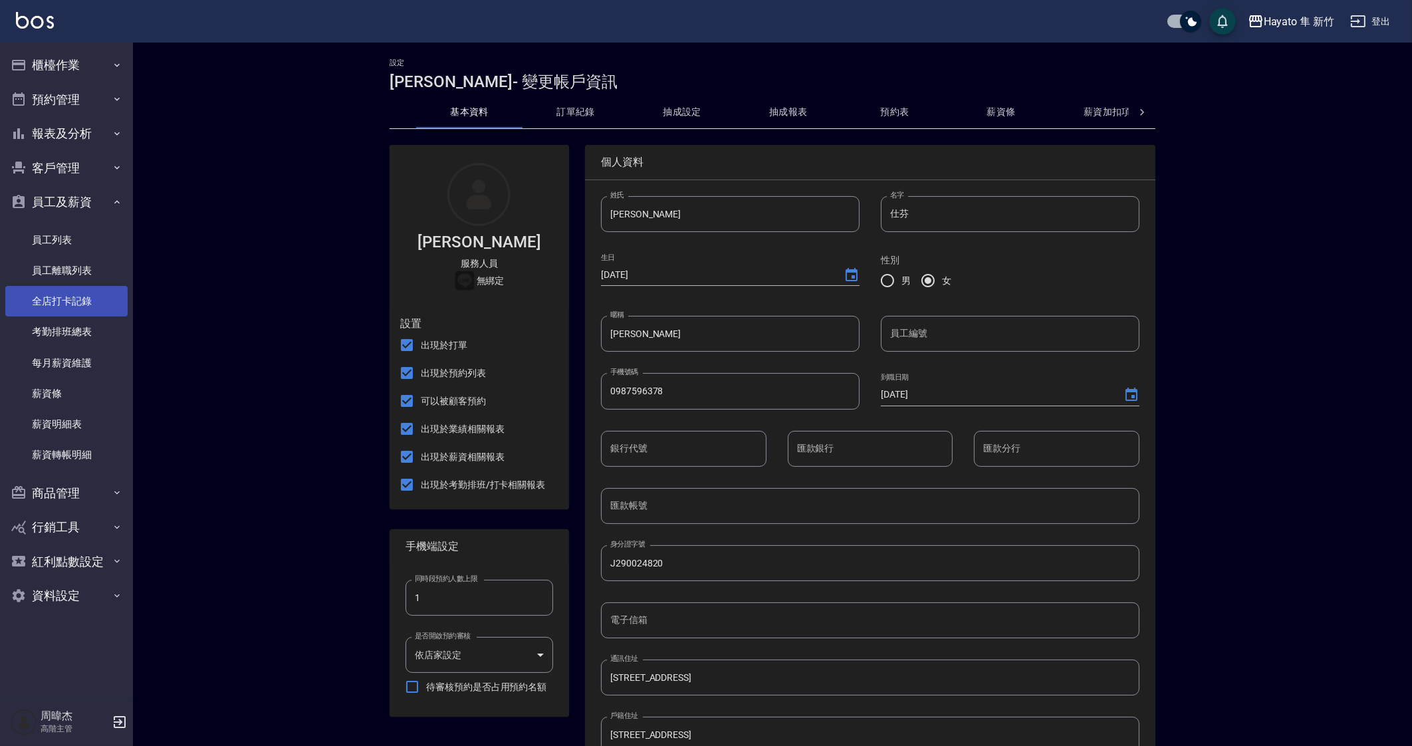
click at [83, 296] on link "全店打卡記錄" at bounding box center [66, 301] width 122 height 31
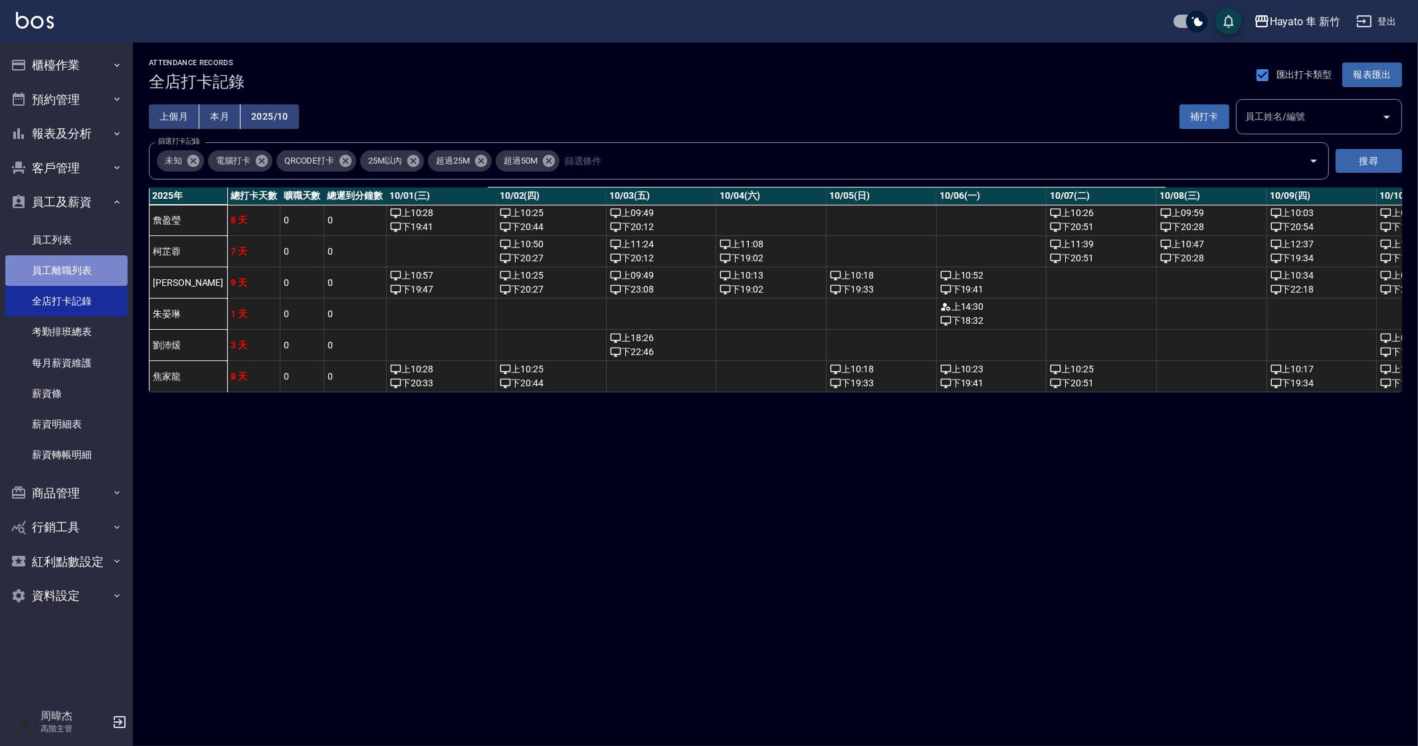
click at [84, 280] on link "員工離職列表" at bounding box center [66, 270] width 122 height 31
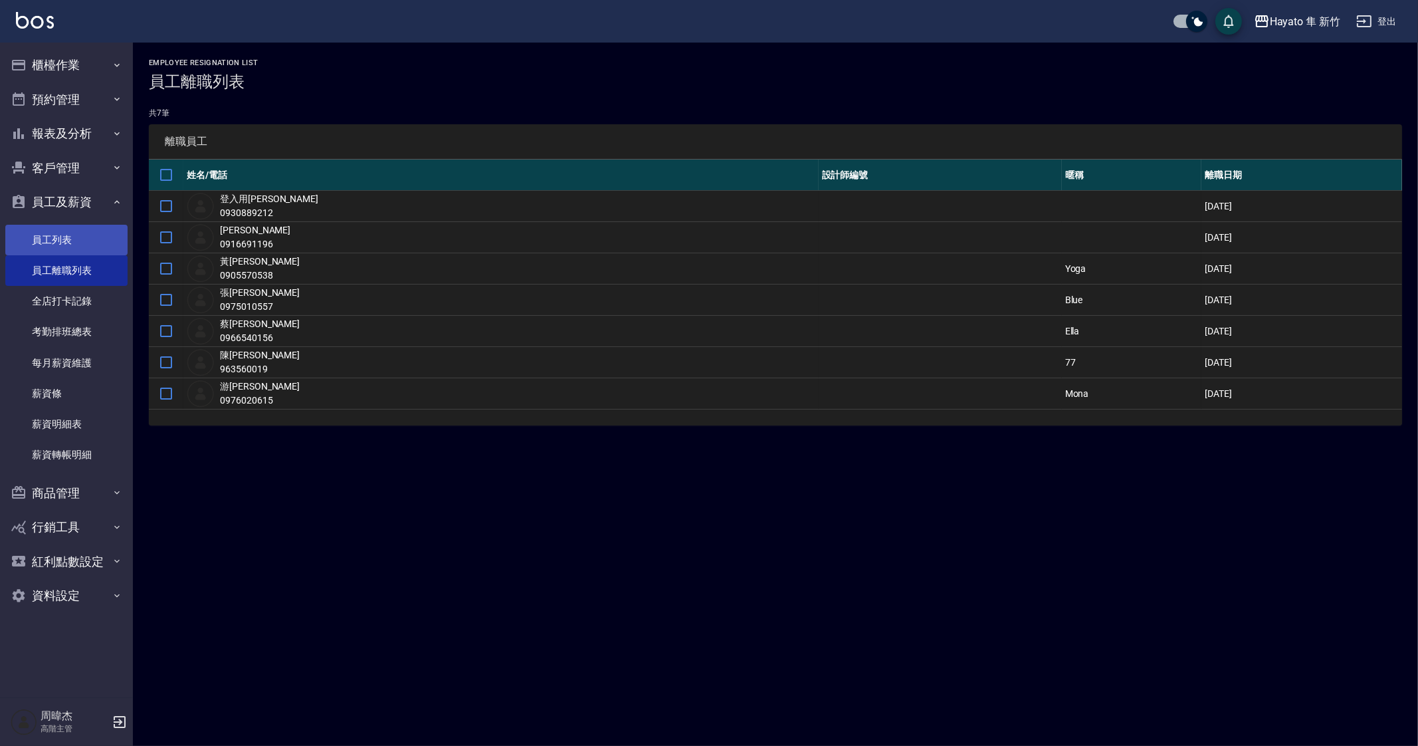
click at [84, 246] on link "員工列表" at bounding box center [66, 240] width 122 height 31
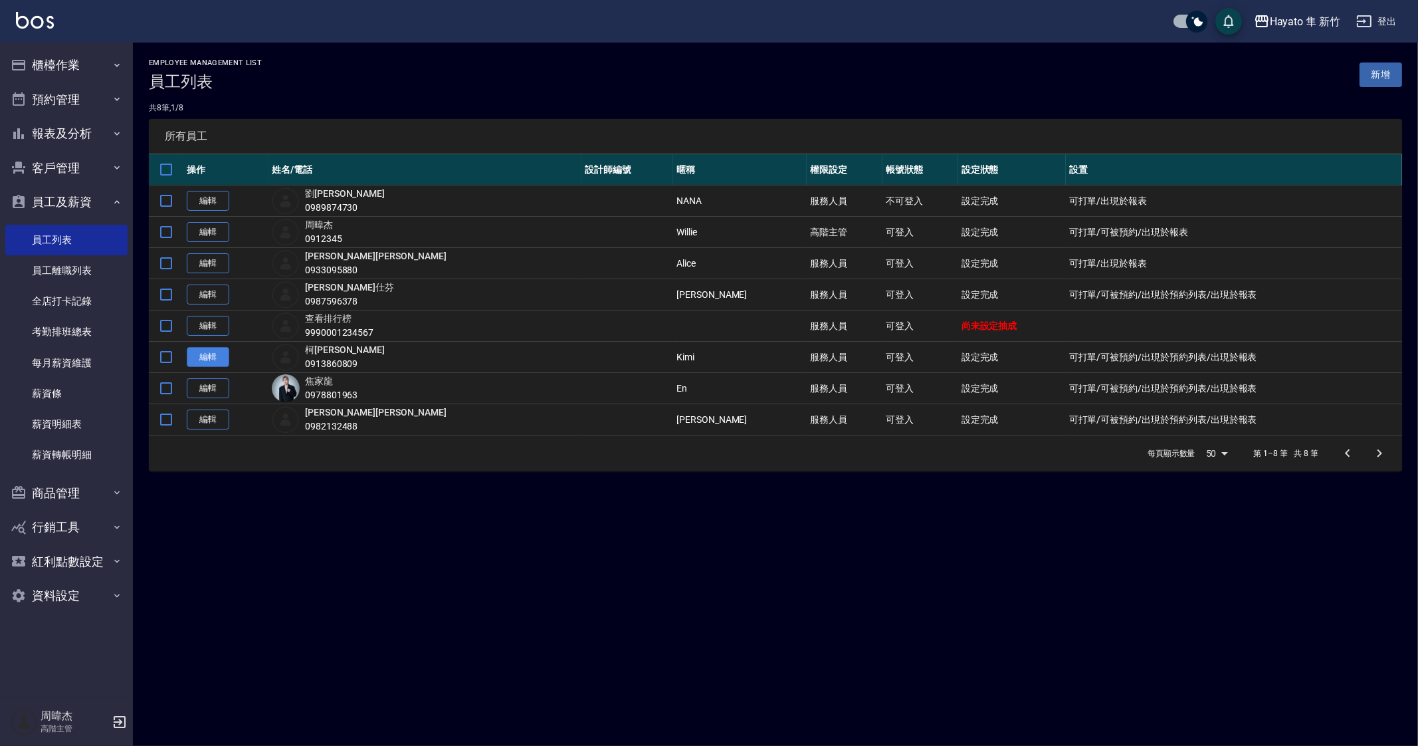
click at [201, 352] on link "編輯" at bounding box center [208, 357] width 43 height 21
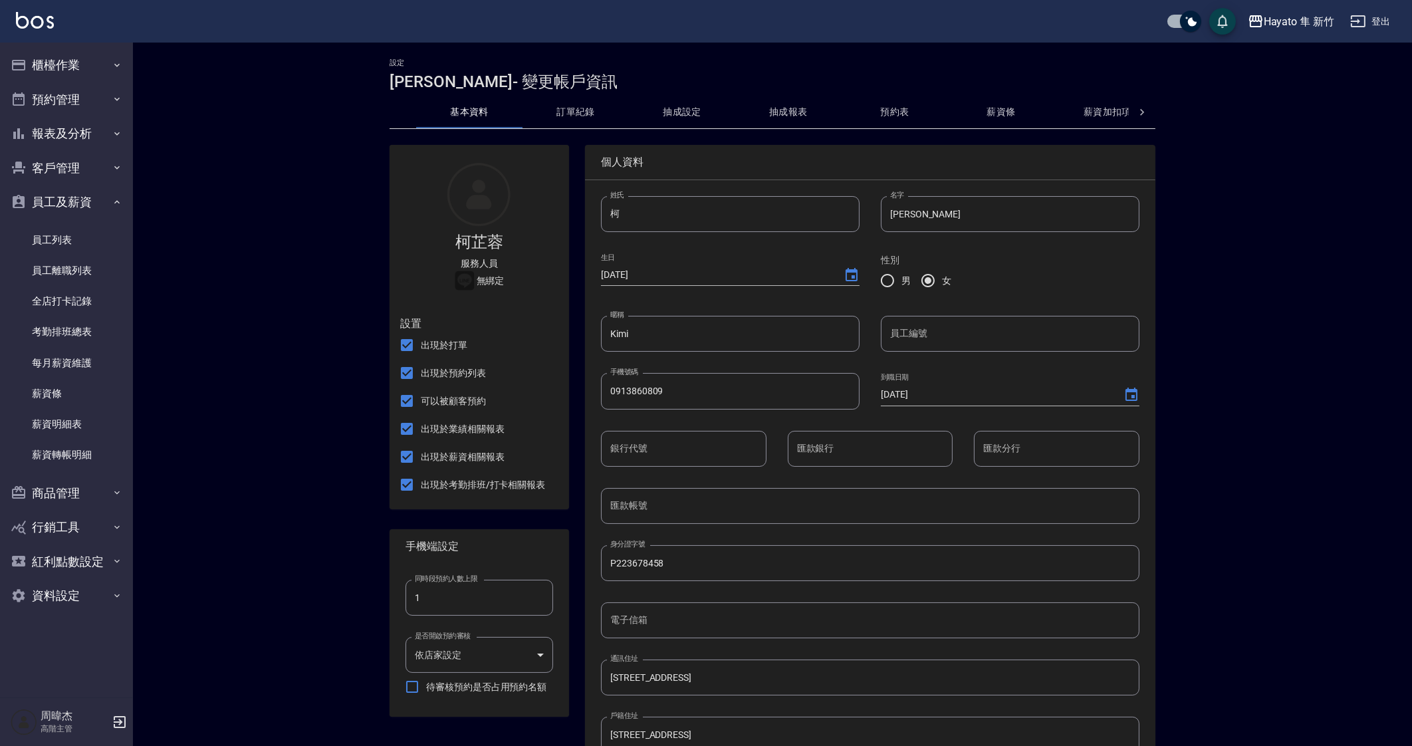
click at [877, 115] on button "預約表" at bounding box center [894, 112] width 106 height 32
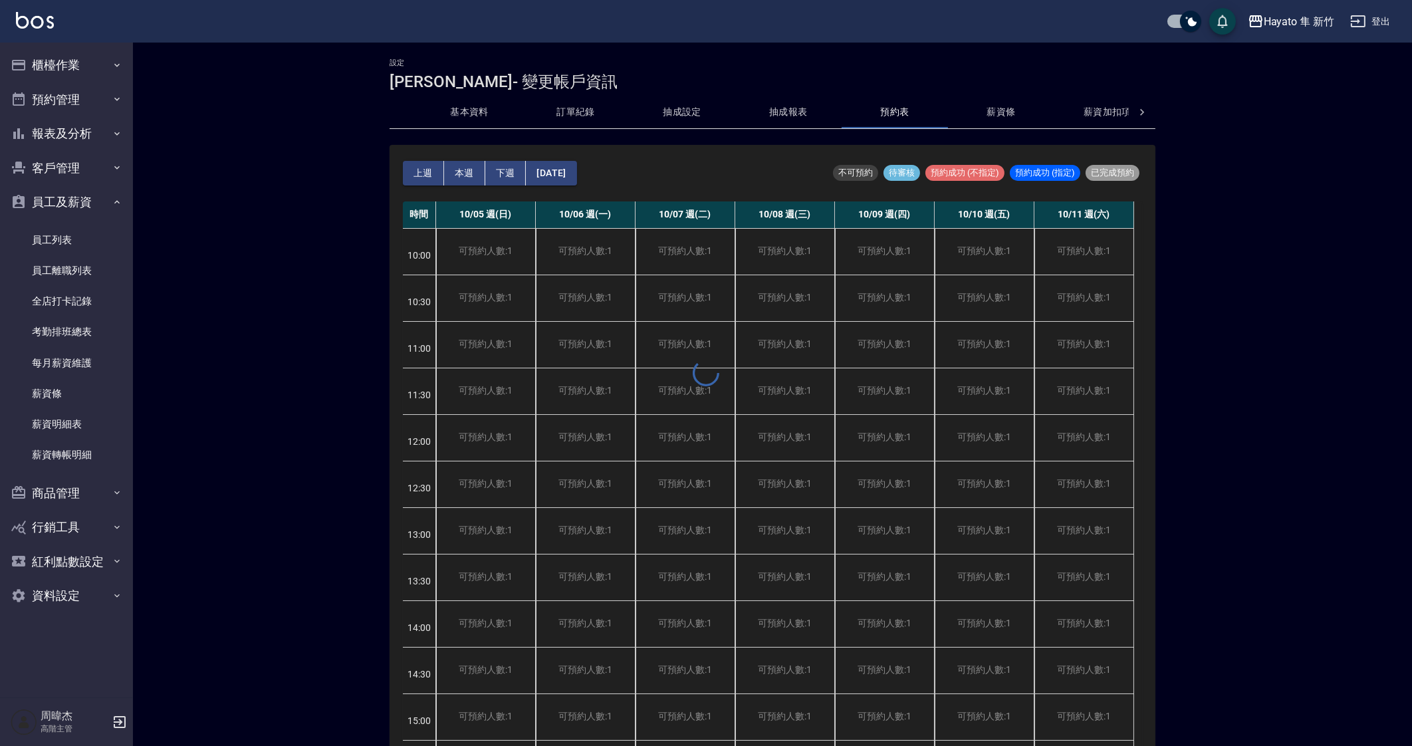
click at [1035, 114] on div "設定 柯芷蓉 - 變更帳戶資訊 基本資料 訂單紀錄 抽成設定 抽成報表 預約表 薪資條 薪資加扣項 密碼與安全 打卡紀錄 上週 本週 下週 2025/10/0…" at bounding box center [773, 422] width 798 height 729
click at [1007, 115] on button "薪資條" at bounding box center [1001, 112] width 106 height 32
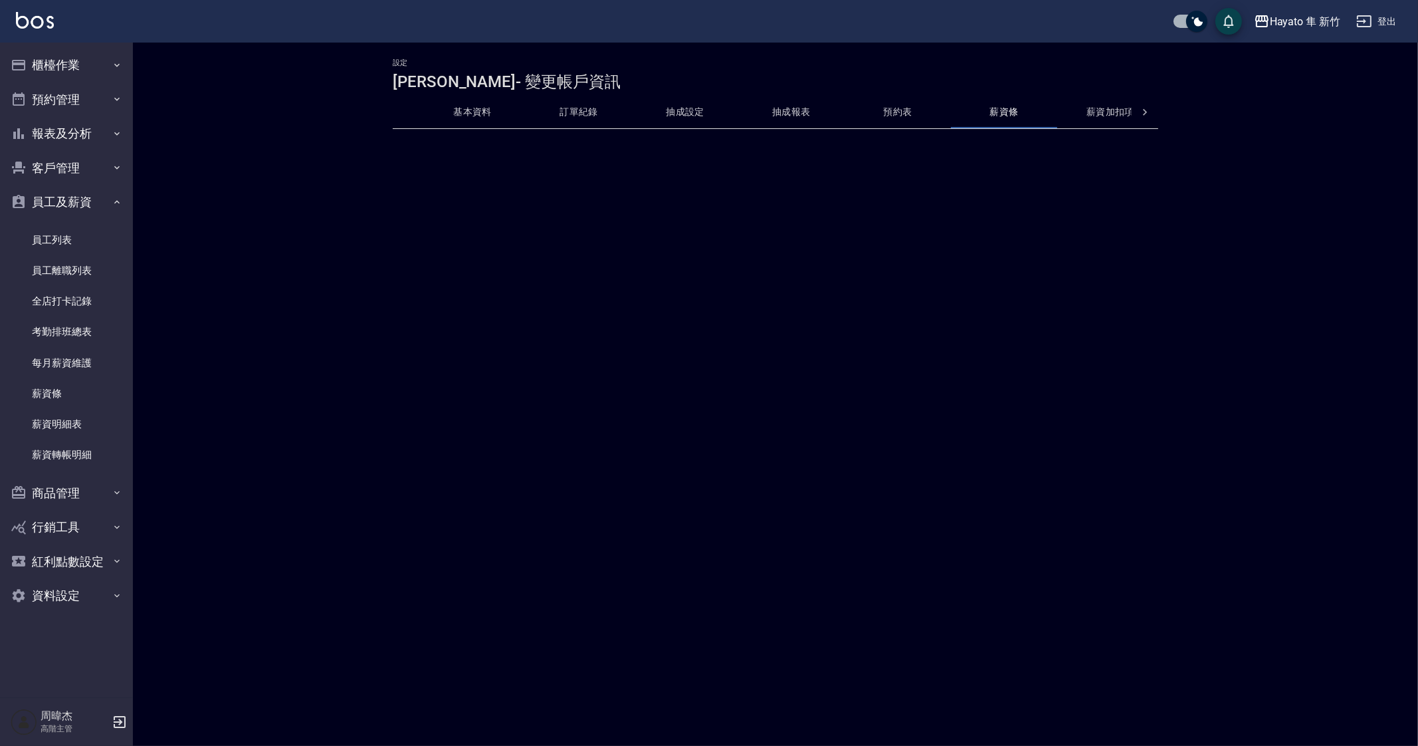
click at [1117, 113] on button "薪資加扣項" at bounding box center [1110, 112] width 106 height 32
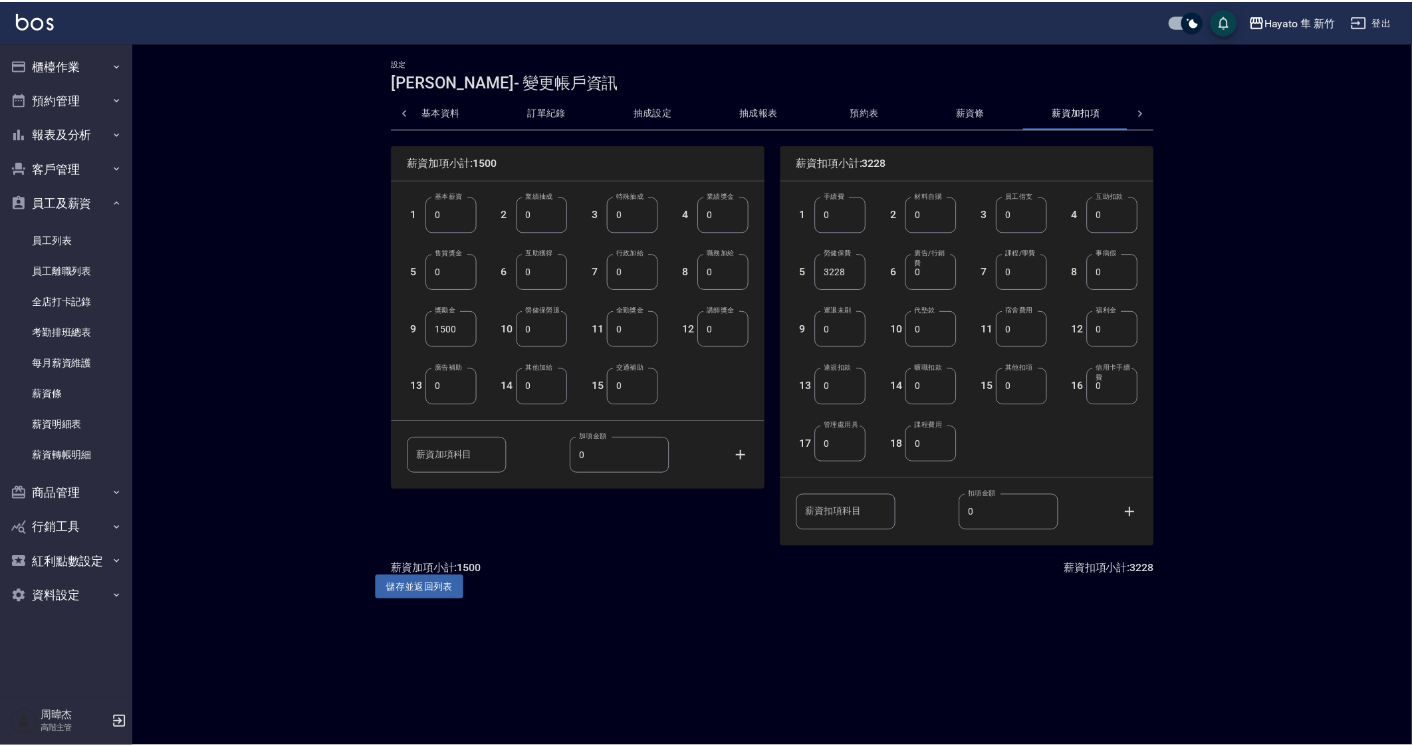
scroll to position [0, 32]
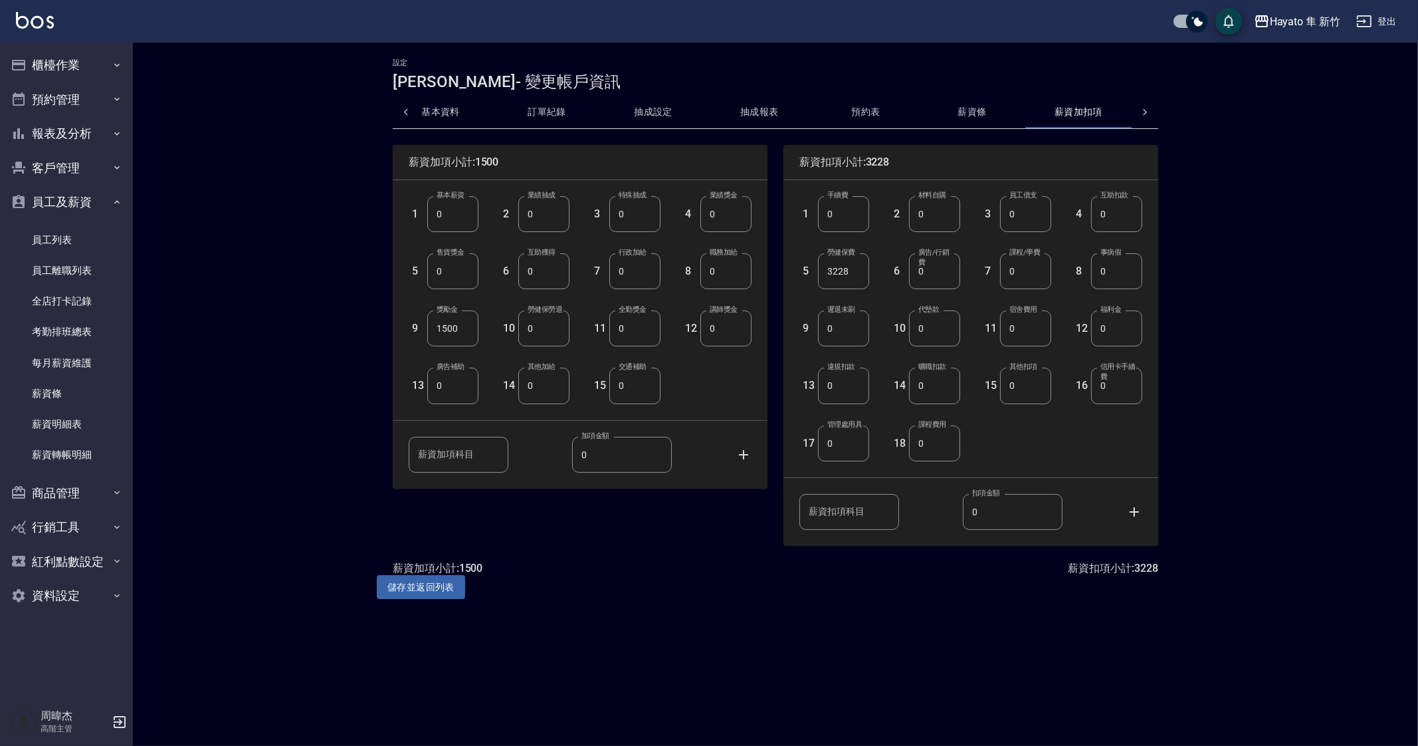
click at [761, 112] on button "抽成報表" at bounding box center [759, 112] width 106 height 32
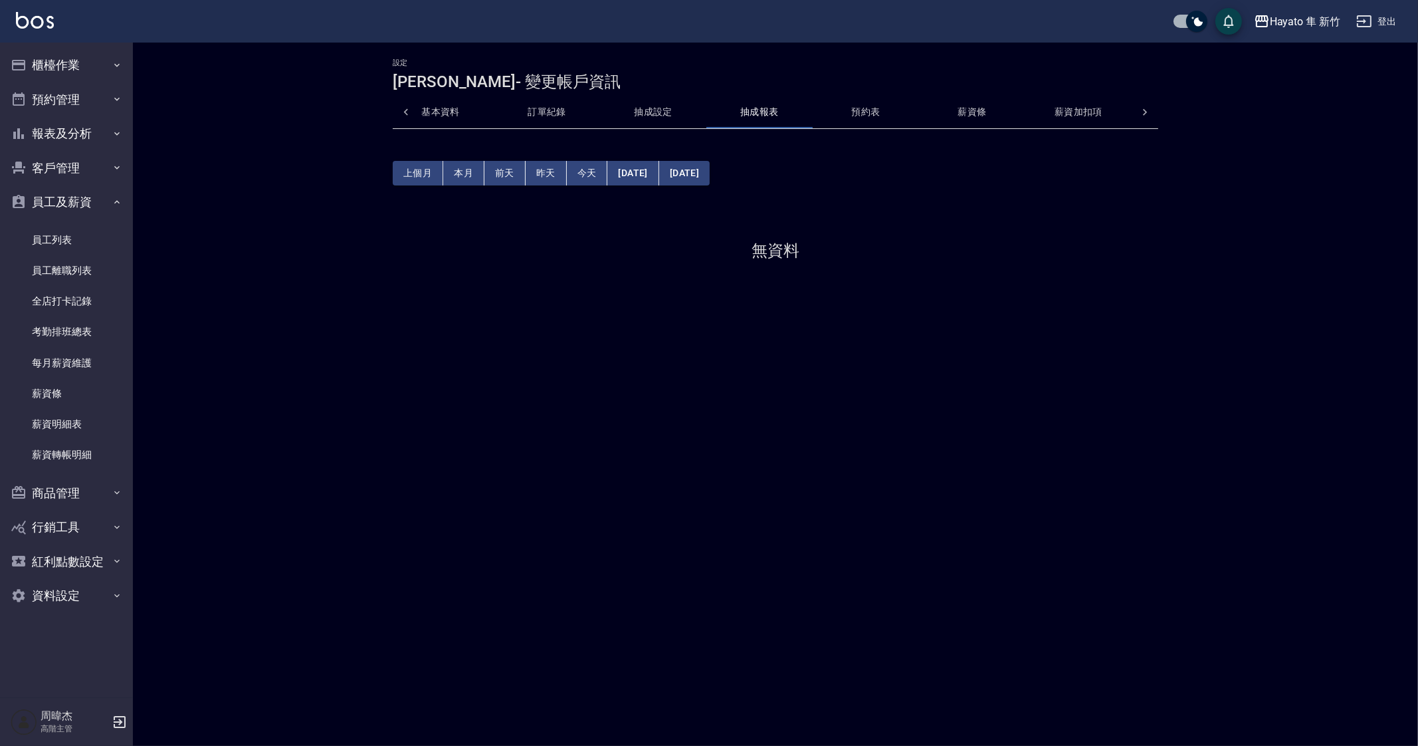
click at [657, 113] on button "抽成設定" at bounding box center [653, 112] width 106 height 32
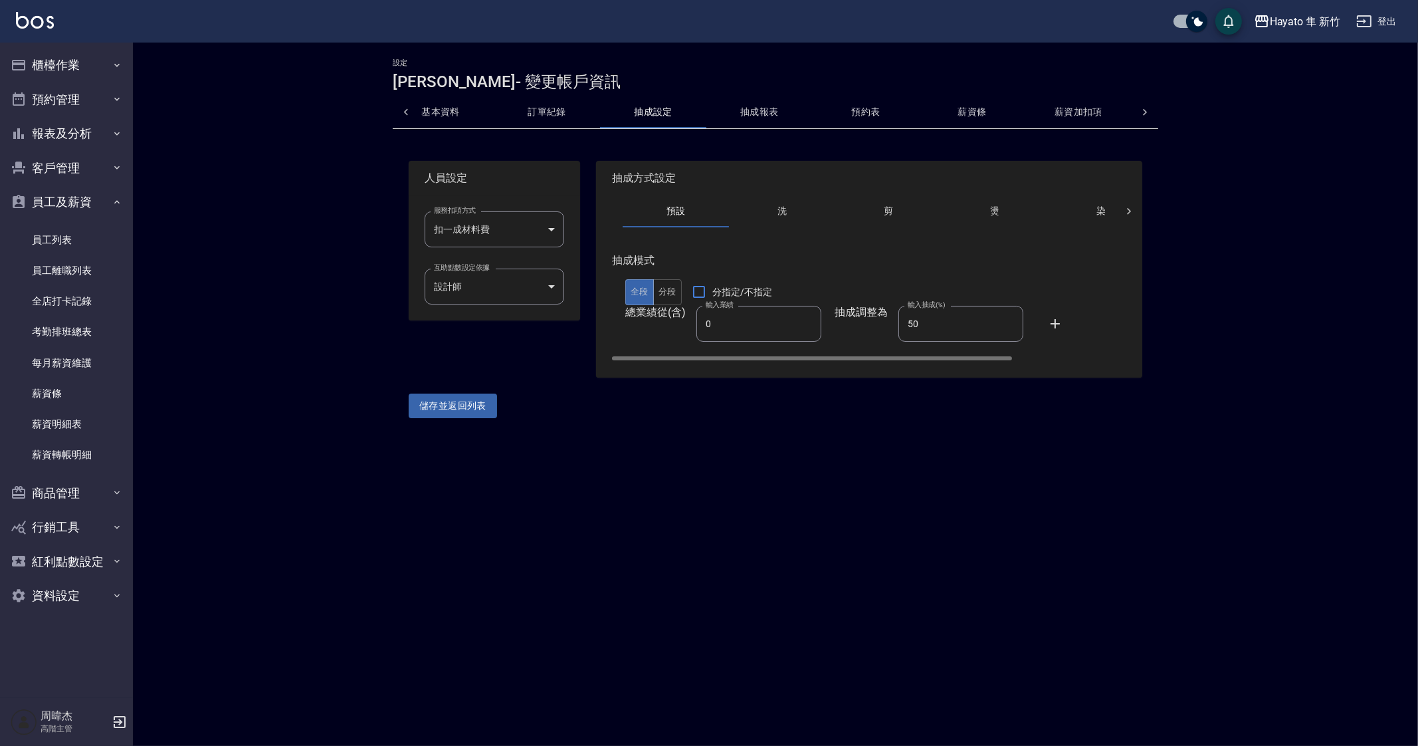
click at [959, 330] on input "50" at bounding box center [961, 324] width 125 height 36
type input "049"
click at [489, 419] on div "設定 柯芷蓉 - 變更帳戶資訊 基本資料 訂單紀錄 抽成設定 抽成報表 預約表 薪資條 薪資加扣項 密碼與安全 打卡紀錄 人員設定 服務扣項方式 扣一成材料費…" at bounding box center [775, 238] width 1285 height 391
click at [478, 407] on button "儲存並返回列表" at bounding box center [453, 405] width 88 height 25
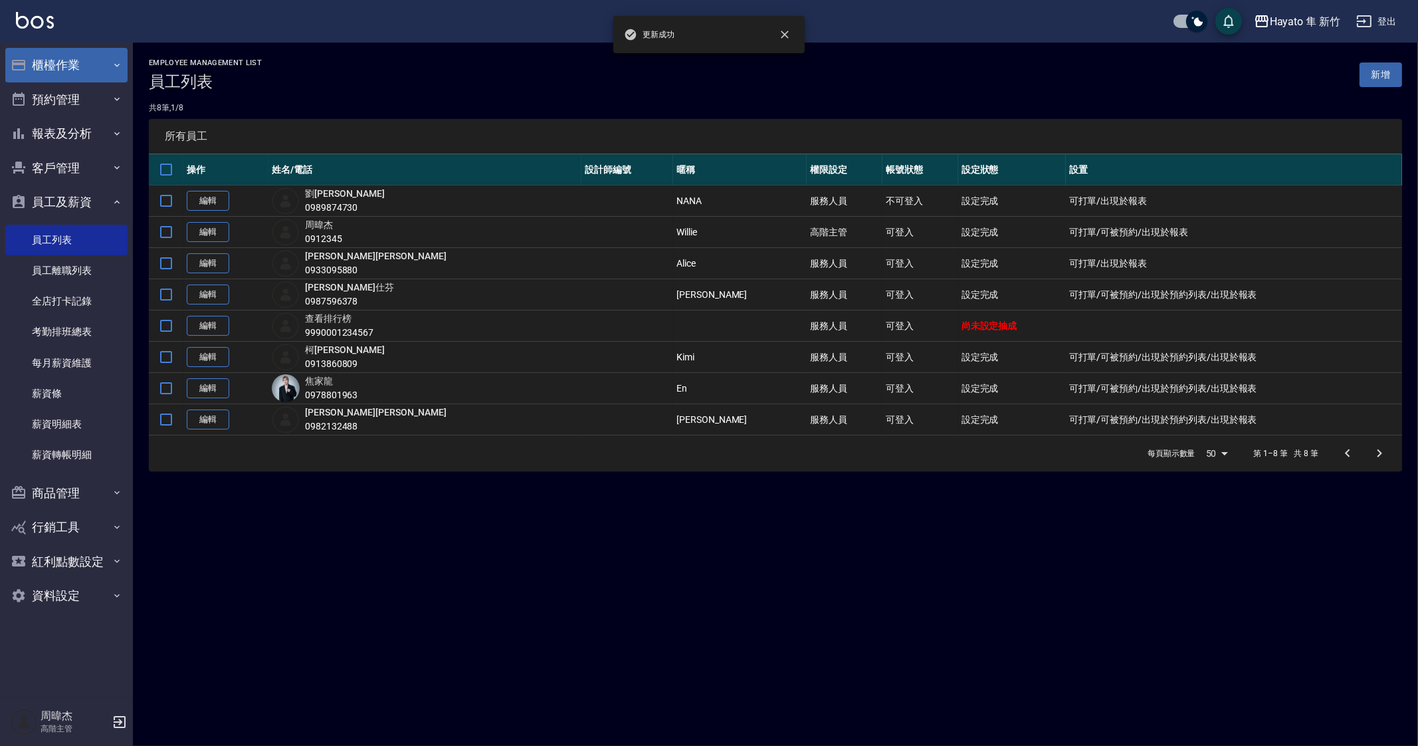
click at [40, 62] on button "櫃檯作業" at bounding box center [66, 65] width 122 height 35
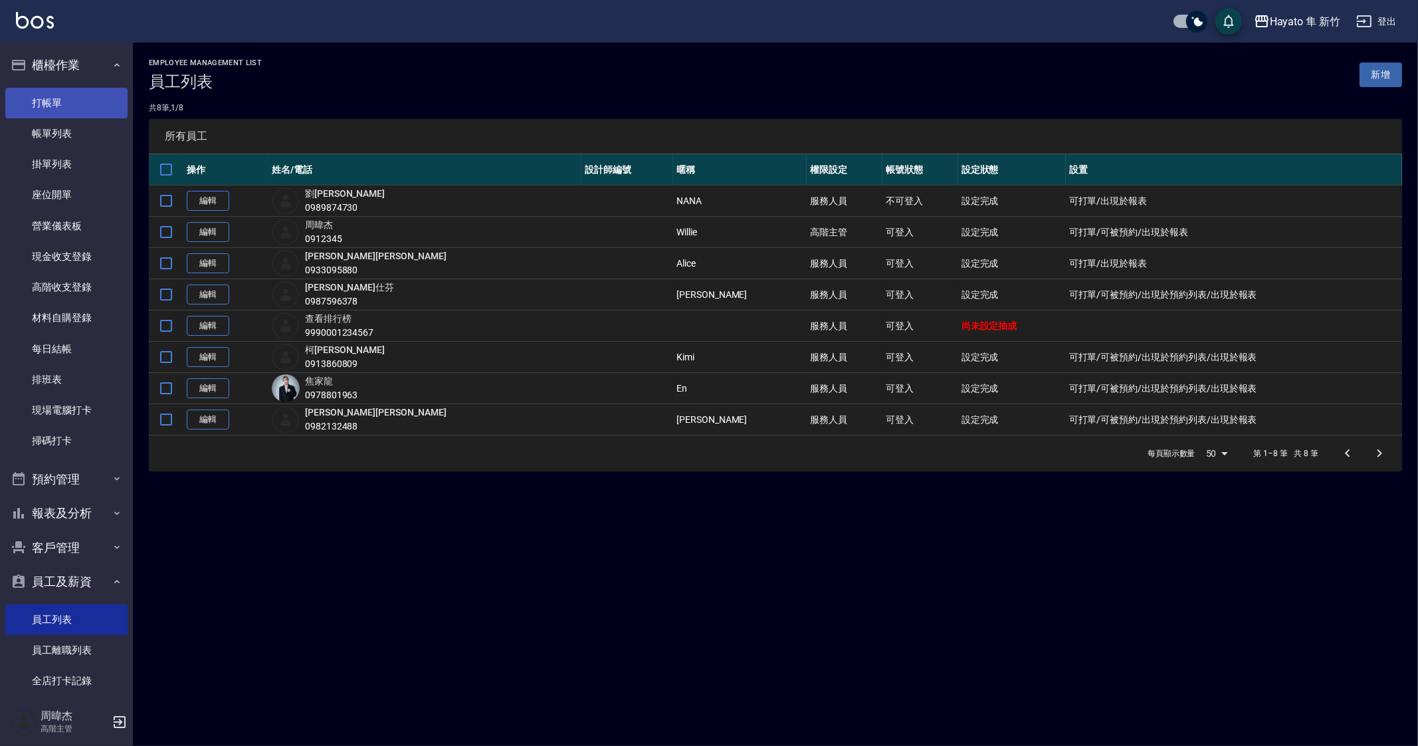
click at [72, 115] on link "打帳單" at bounding box center [66, 103] width 122 height 31
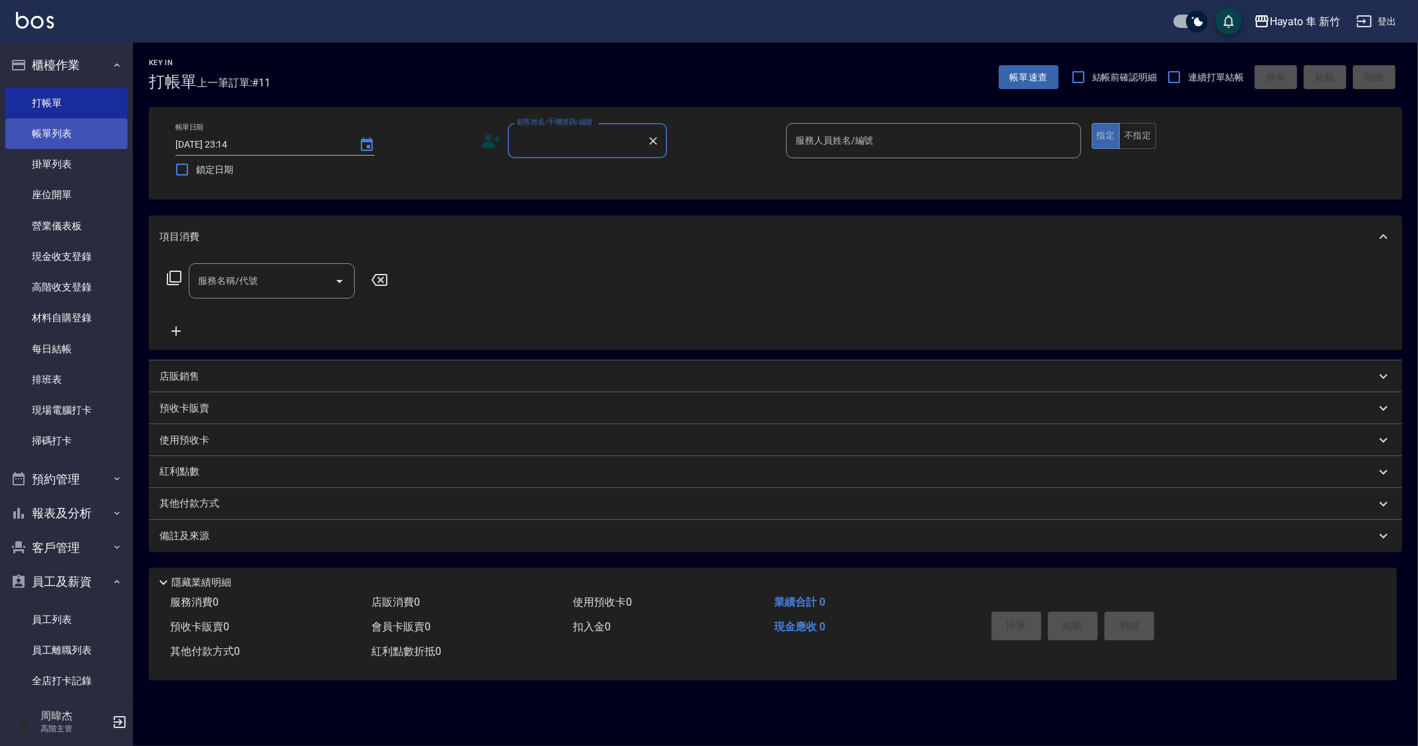
click at [98, 139] on link "帳單列表" at bounding box center [66, 133] width 122 height 31
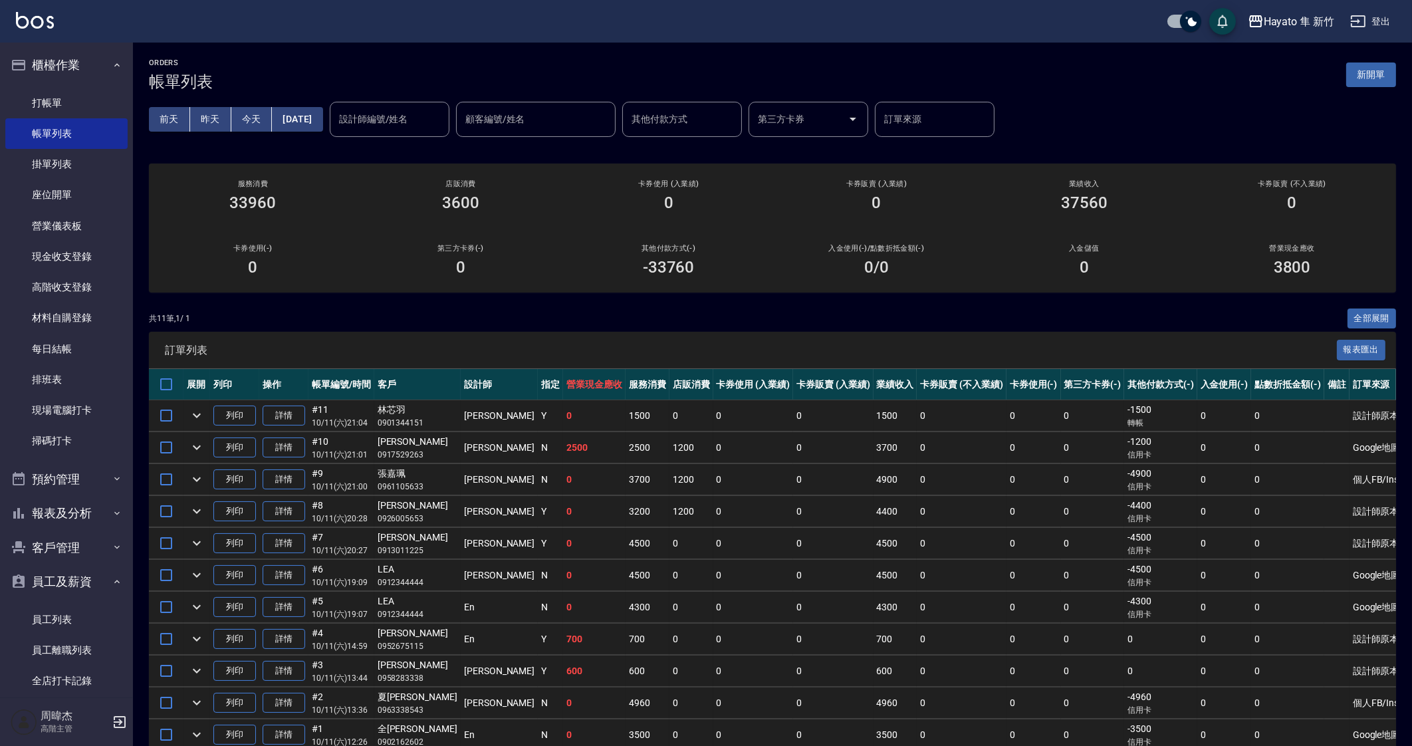
click at [669, 550] on td "0" at bounding box center [691, 543] width 44 height 31
click at [76, 74] on button "櫃檯作業" at bounding box center [66, 65] width 122 height 35
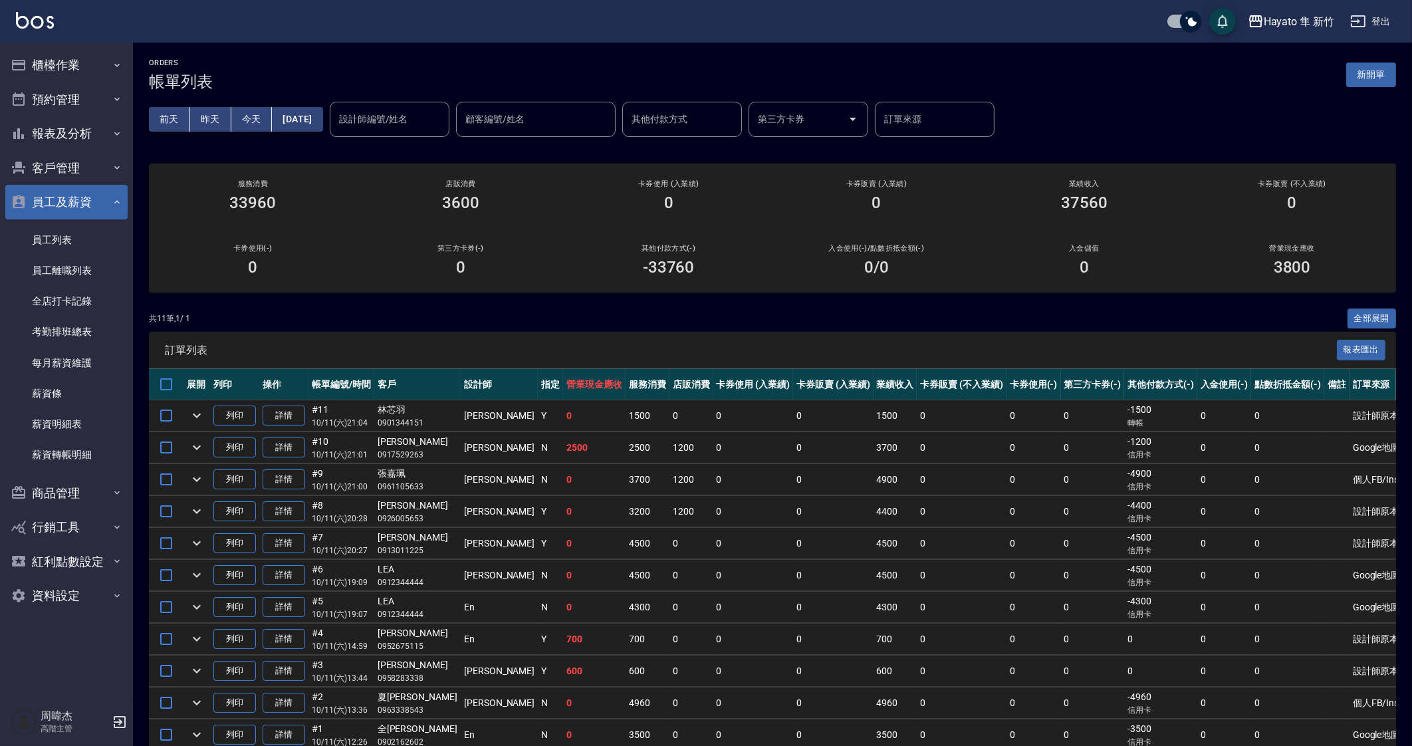
click at [93, 199] on button "員工及薪資" at bounding box center [66, 202] width 122 height 35
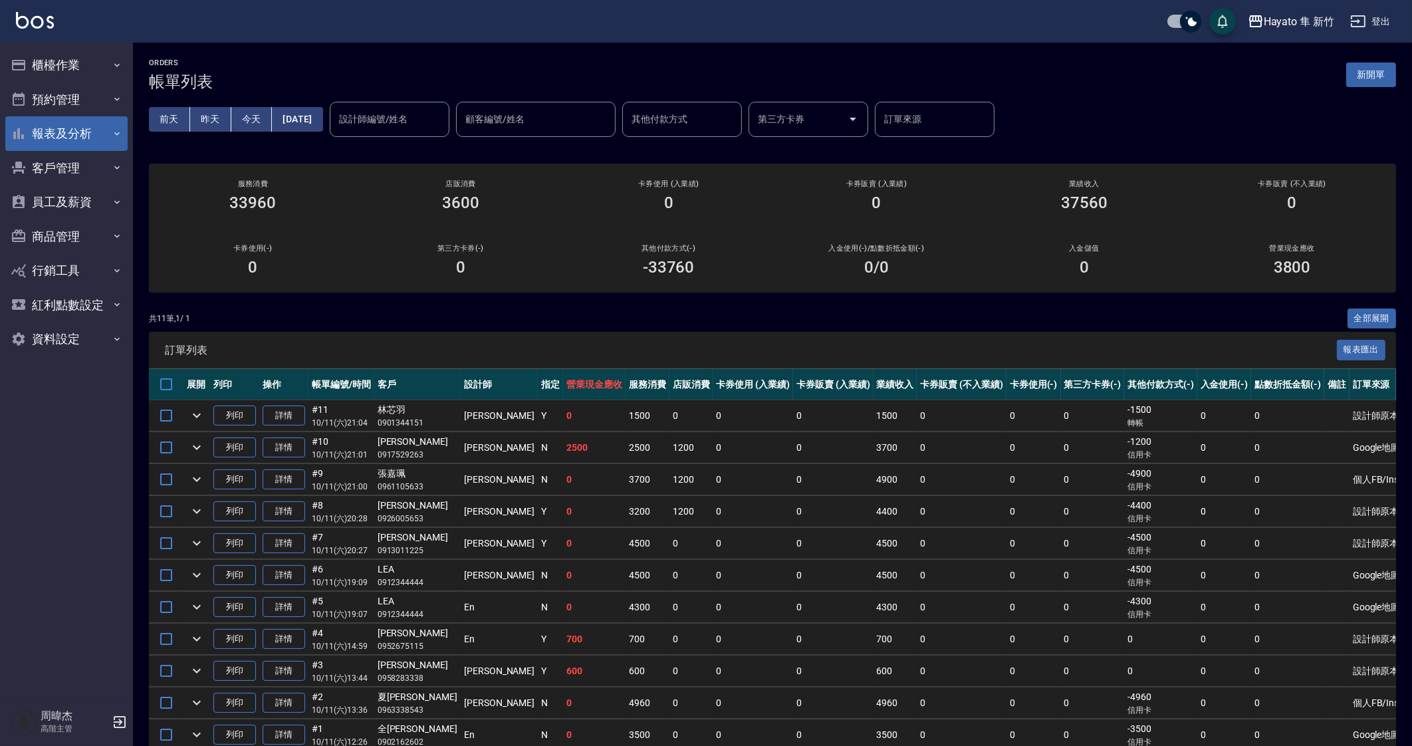
click at [106, 136] on button "報表及分析" at bounding box center [66, 133] width 122 height 35
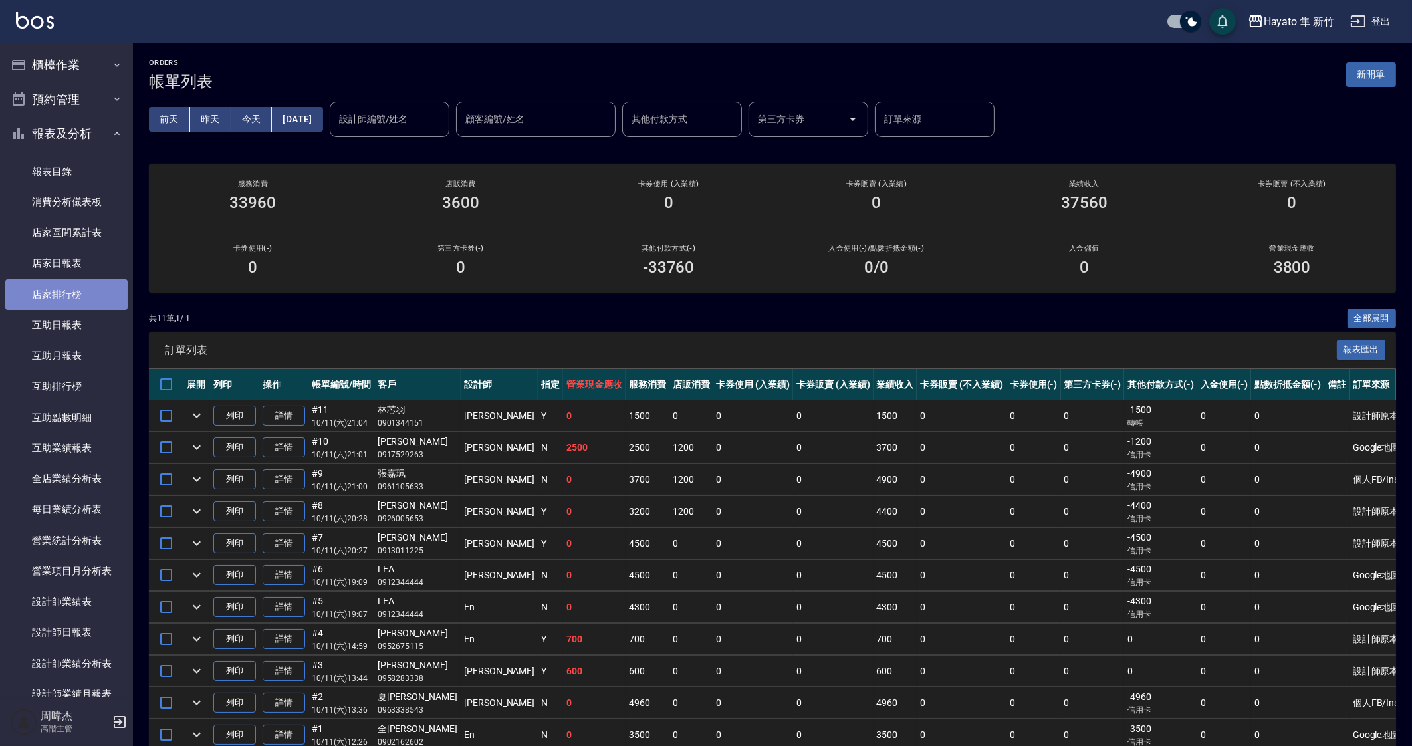
click at [99, 292] on link "店家排行榜" at bounding box center [66, 294] width 122 height 31
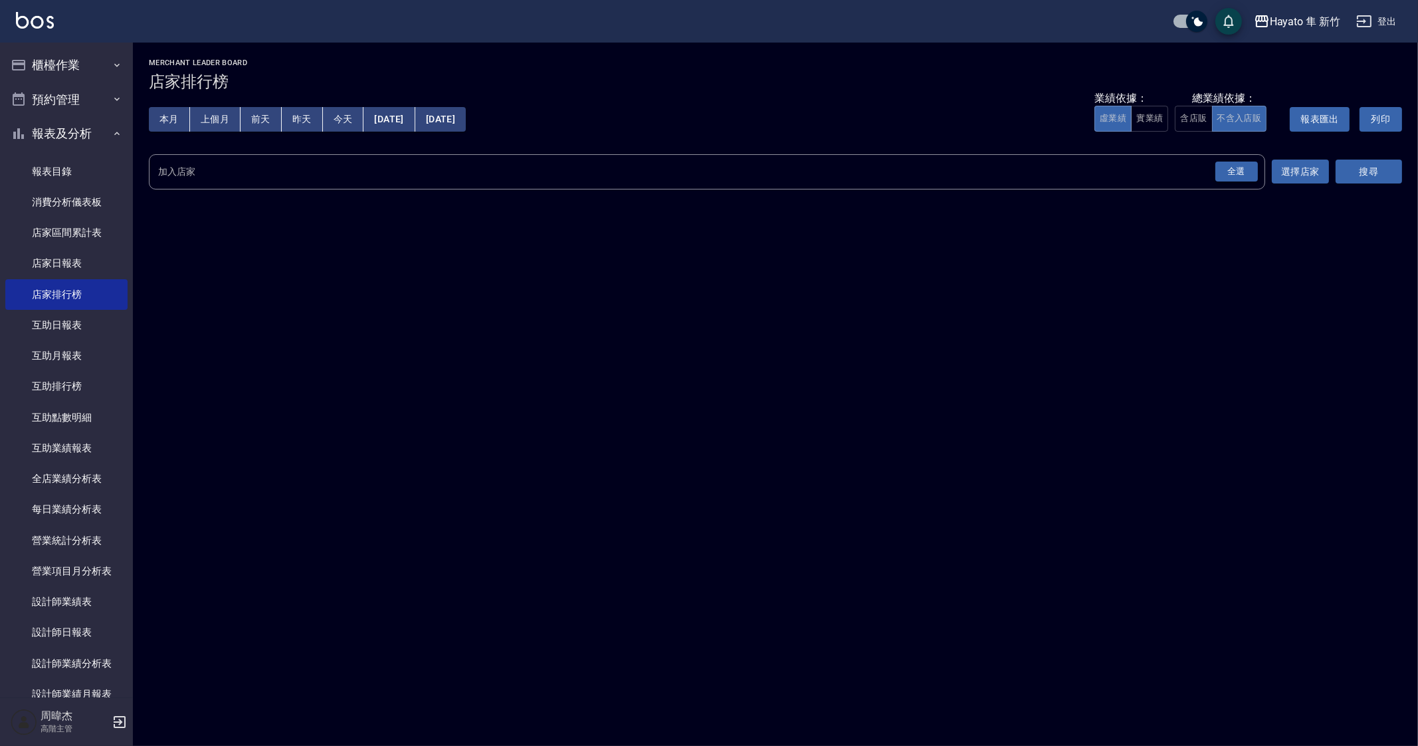
click at [1249, 179] on div "全選" at bounding box center [1237, 172] width 43 height 21
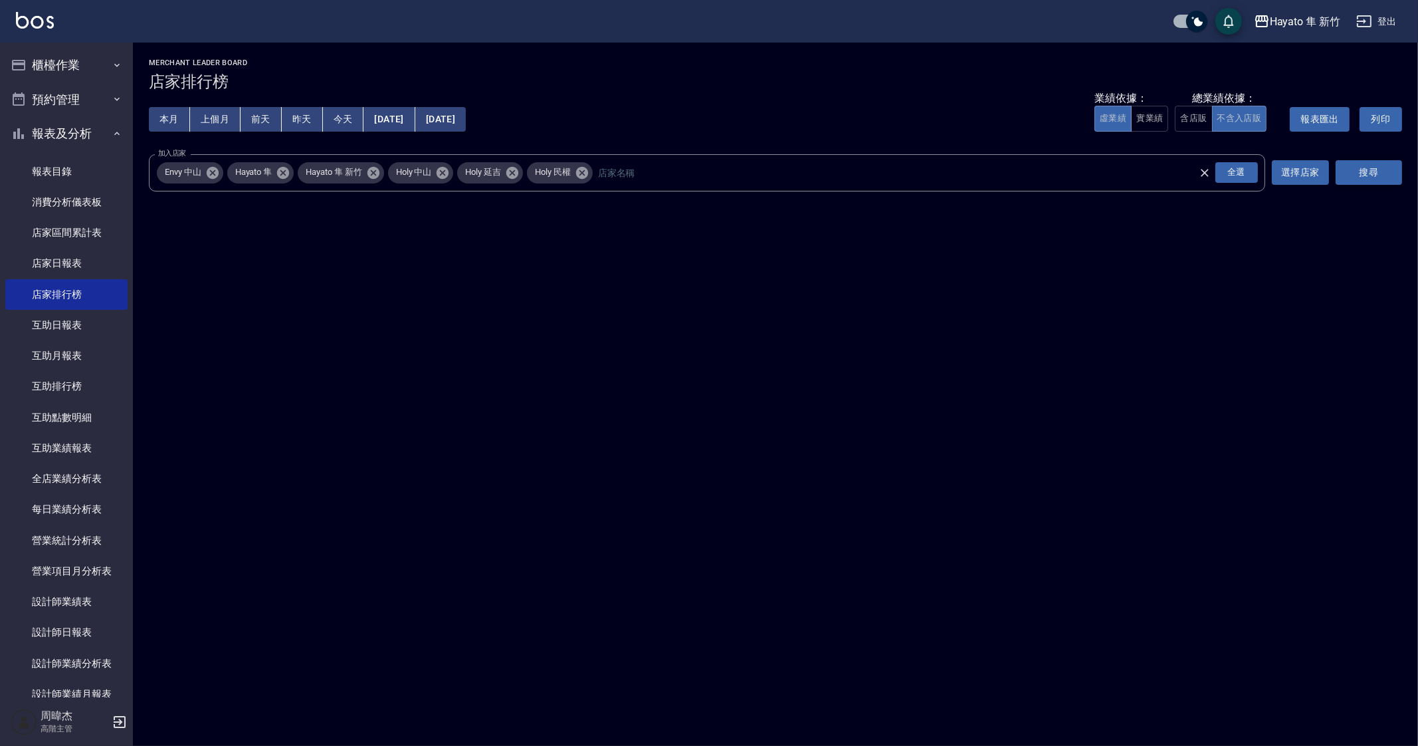
click at [1400, 179] on button "搜尋" at bounding box center [1369, 172] width 66 height 25
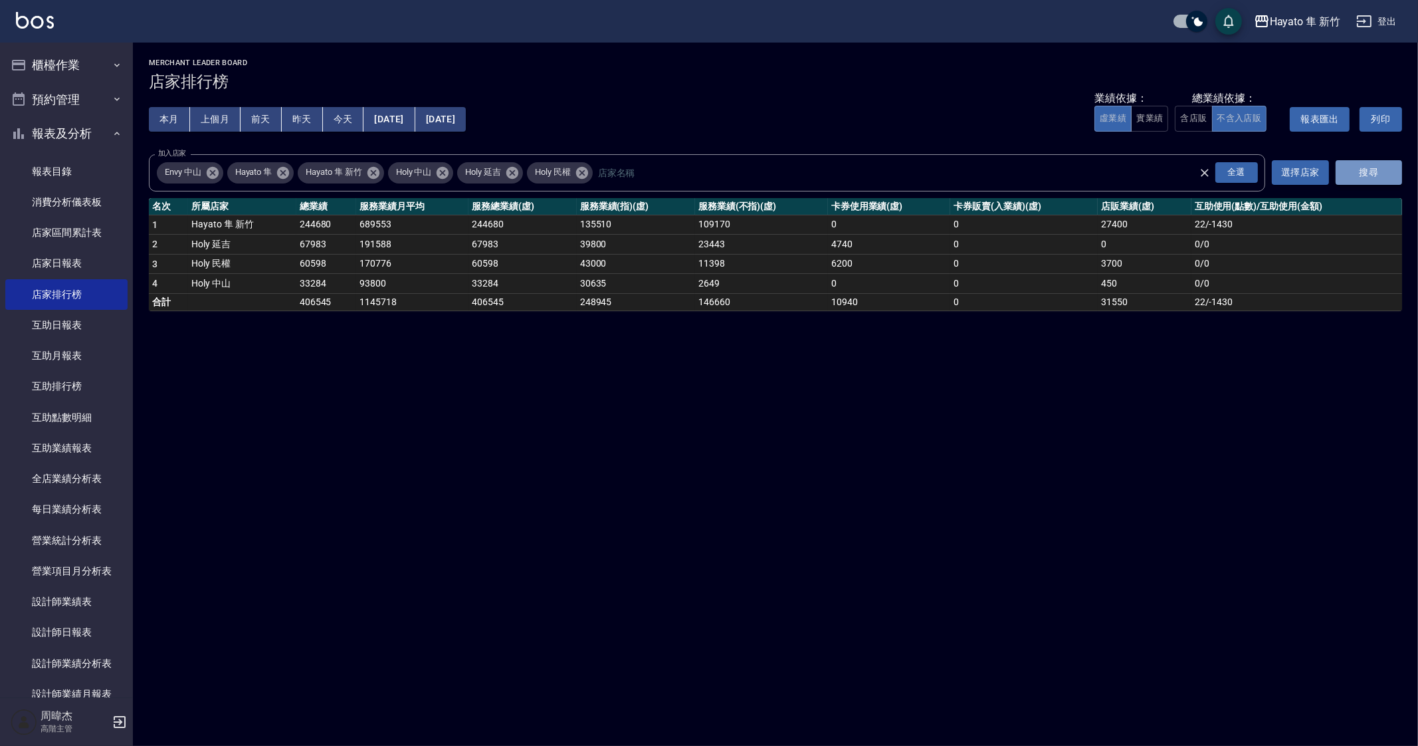
click at [1379, 174] on button "搜尋" at bounding box center [1369, 172] width 66 height 25
click at [794, 651] on div "Hayato 隼 新竹 2025-10-01 - 2025-10-11 店家排行榜 列印時間： 2025-10-11-23:15 Merchant Leade…" at bounding box center [709, 373] width 1418 height 746
click at [226, 124] on button "上個月" at bounding box center [215, 119] width 51 height 25
click at [172, 118] on button "本月" at bounding box center [169, 119] width 41 height 25
click at [911, 453] on div "Hayato 隼 新竹 2025-10-01 - 2025-10-31 店家排行榜 列印時間： 2025-10-11-23:15 Merchant Leade…" at bounding box center [709, 373] width 1418 height 746
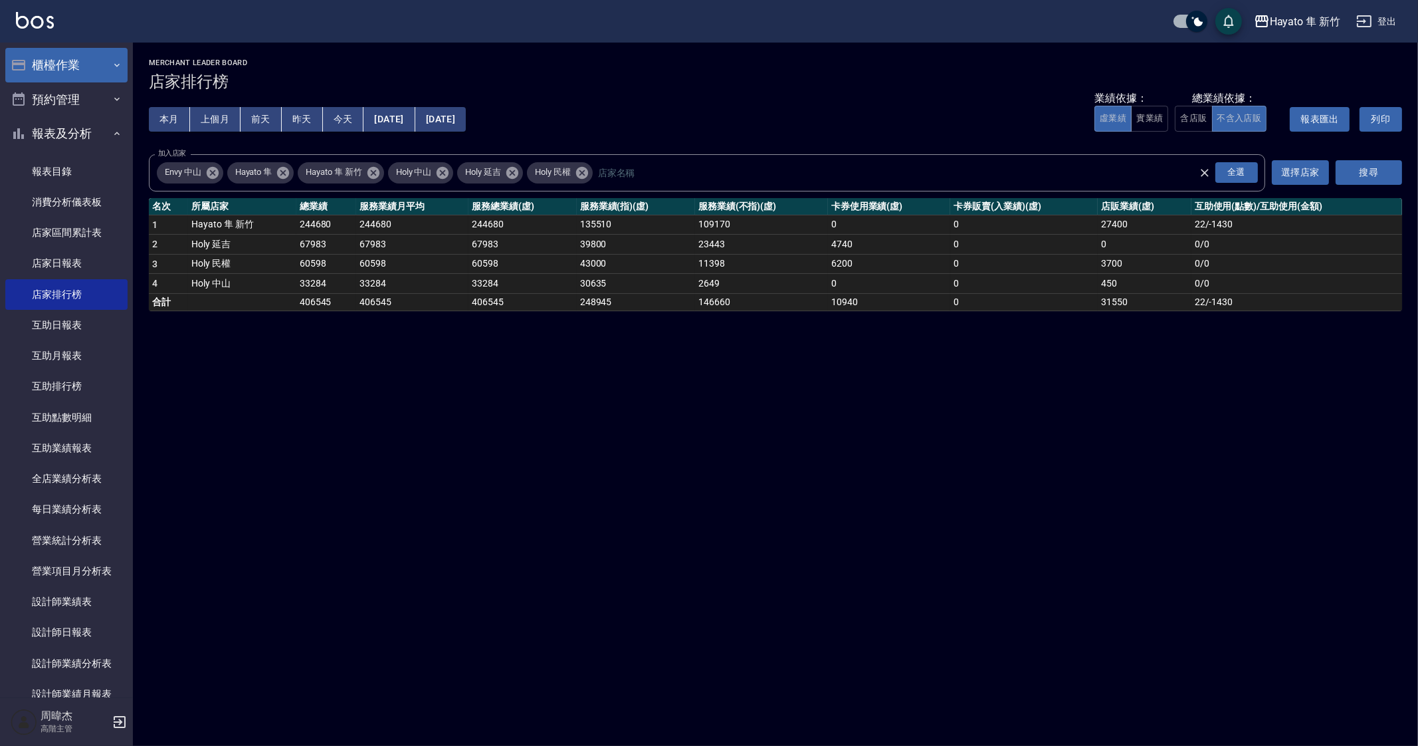
click at [83, 64] on button "櫃檯作業" at bounding box center [66, 65] width 122 height 35
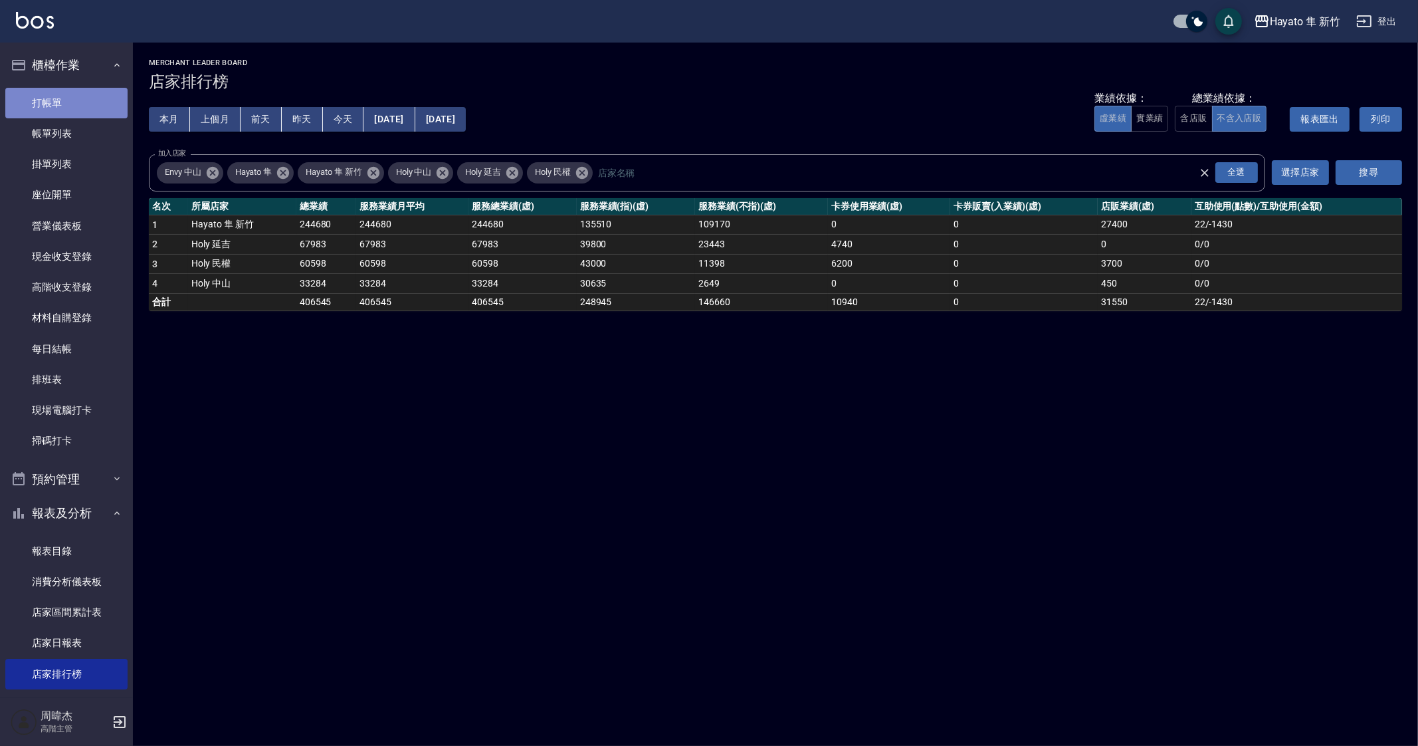
click at [86, 113] on link "打帳單" at bounding box center [66, 103] width 122 height 31
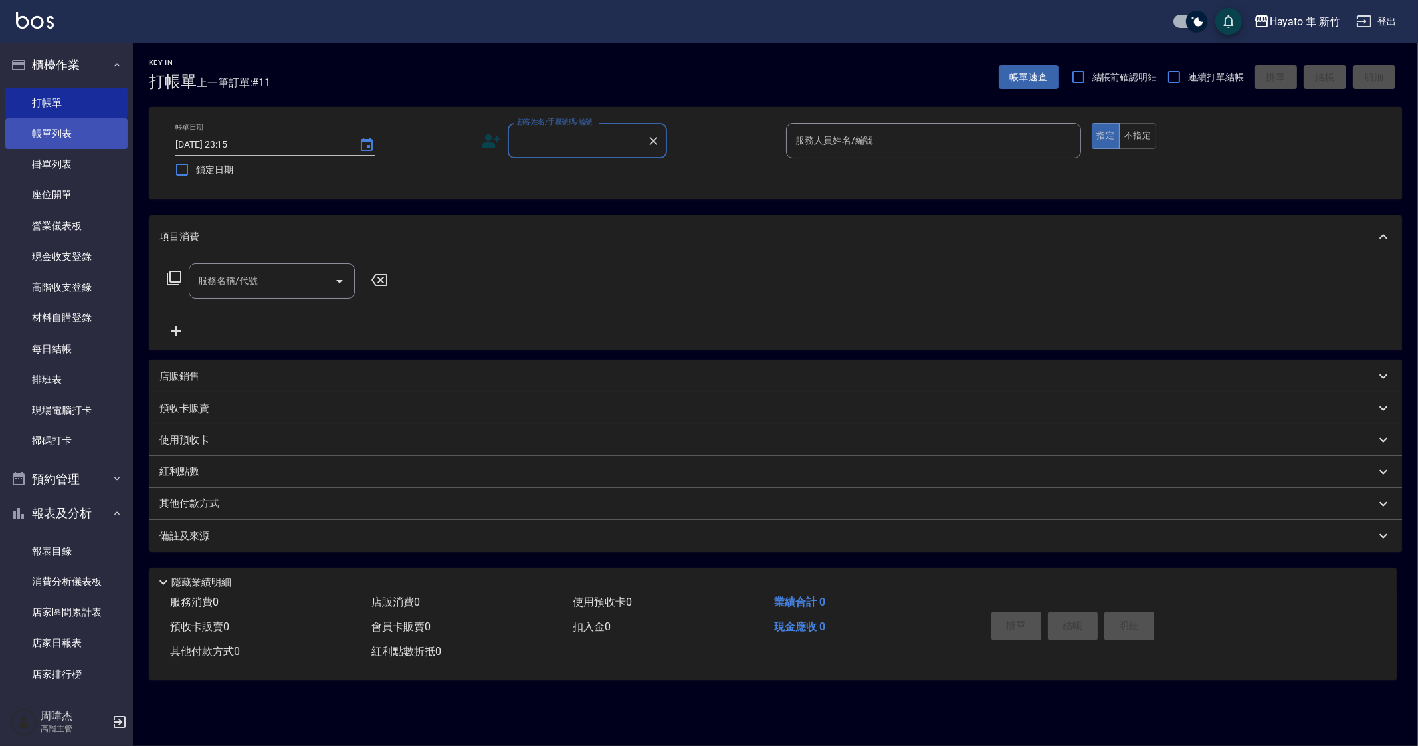
click at [94, 124] on link "帳單列表" at bounding box center [66, 133] width 122 height 31
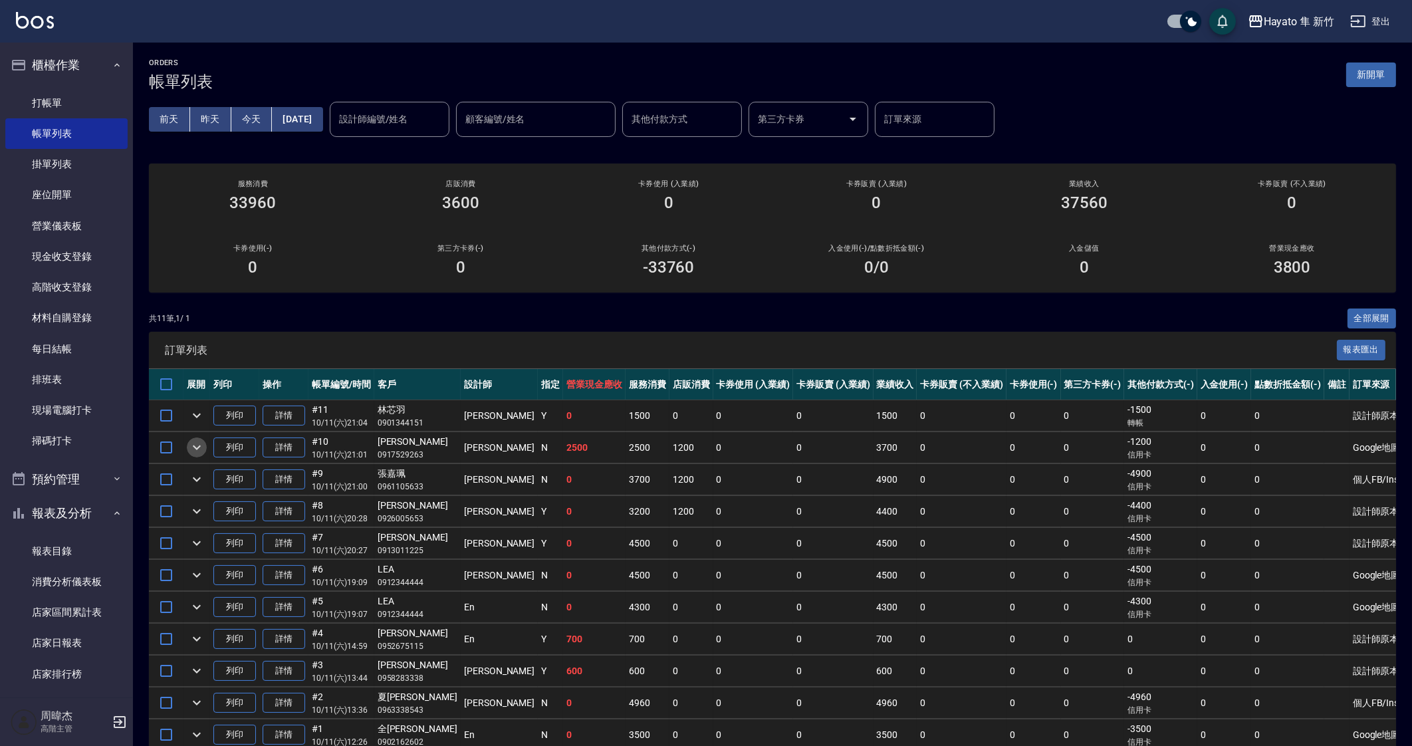
click at [198, 449] on icon "expand row" at bounding box center [197, 447] width 16 height 16
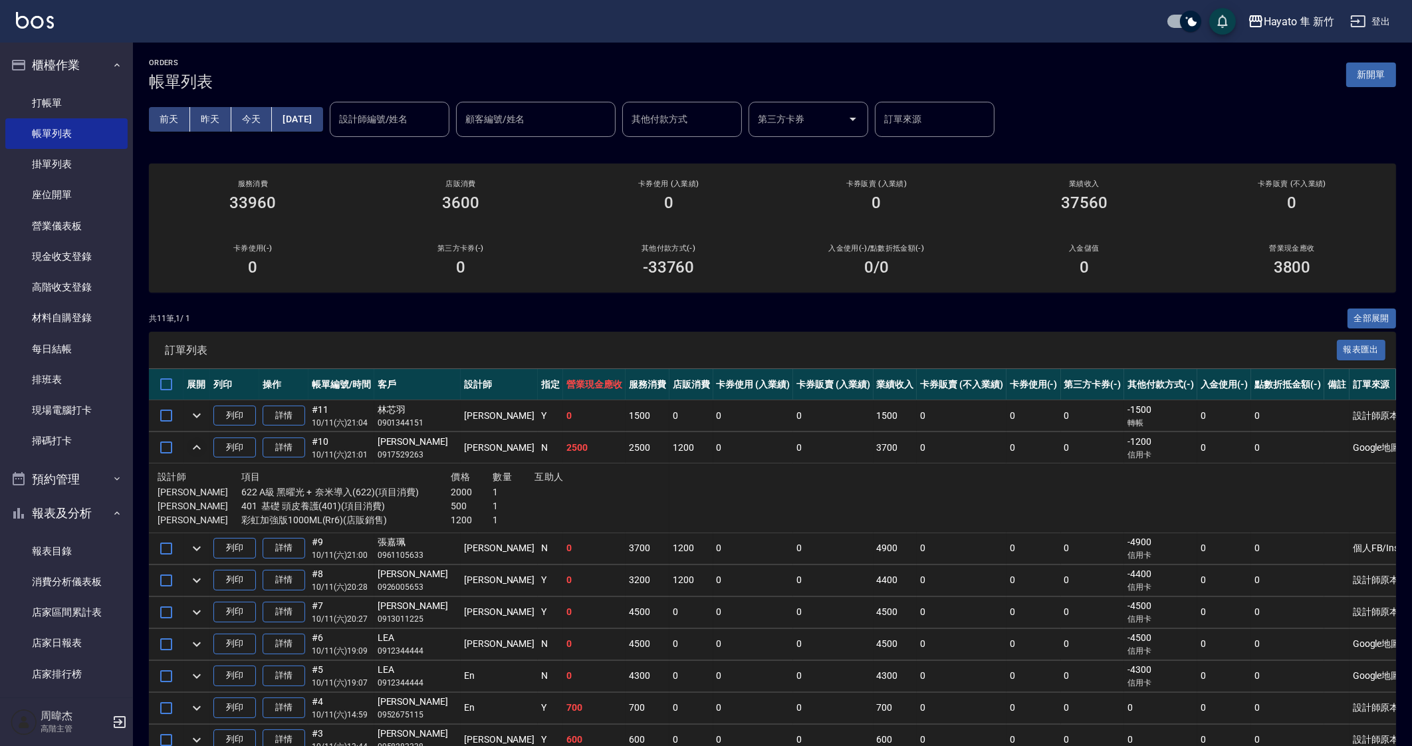
click at [198, 449] on icon "expand row" at bounding box center [197, 447] width 16 height 16
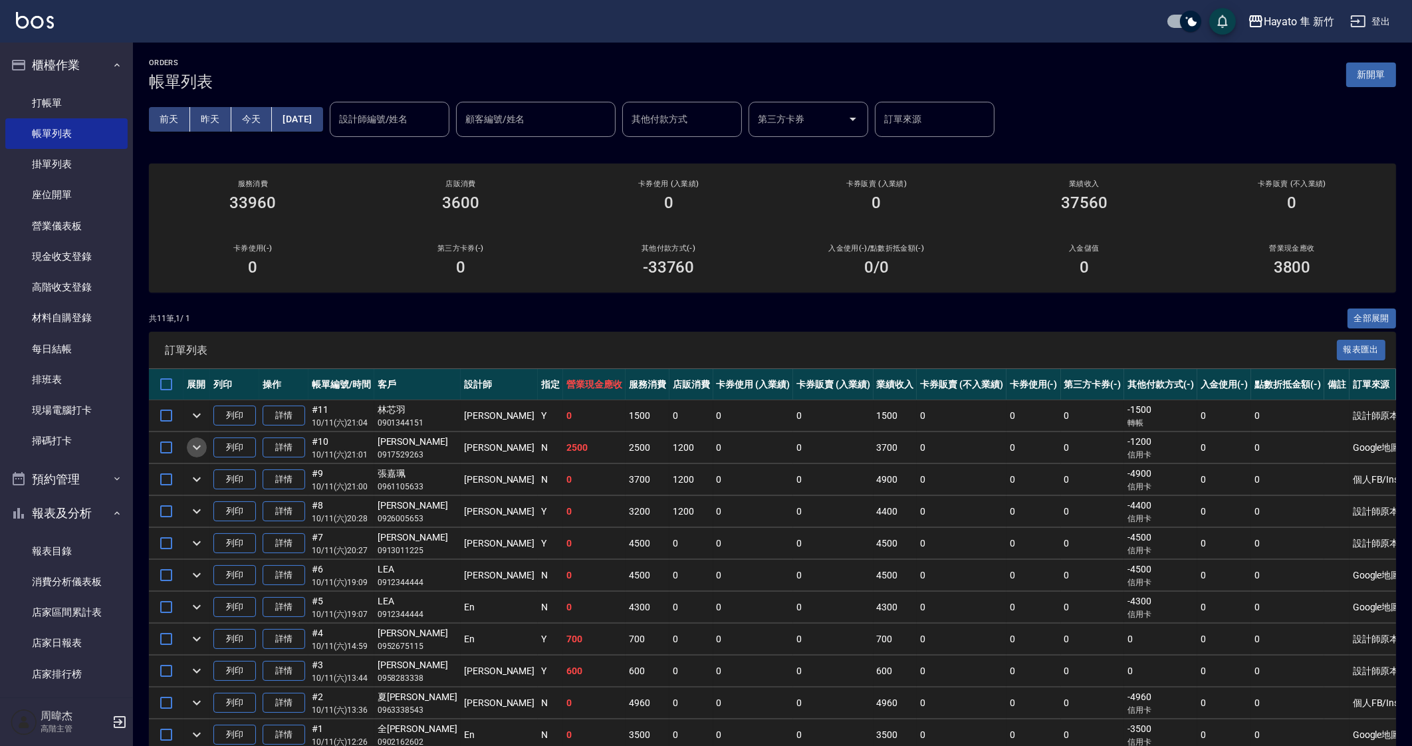
click at [198, 449] on icon "expand row" at bounding box center [197, 447] width 16 height 16
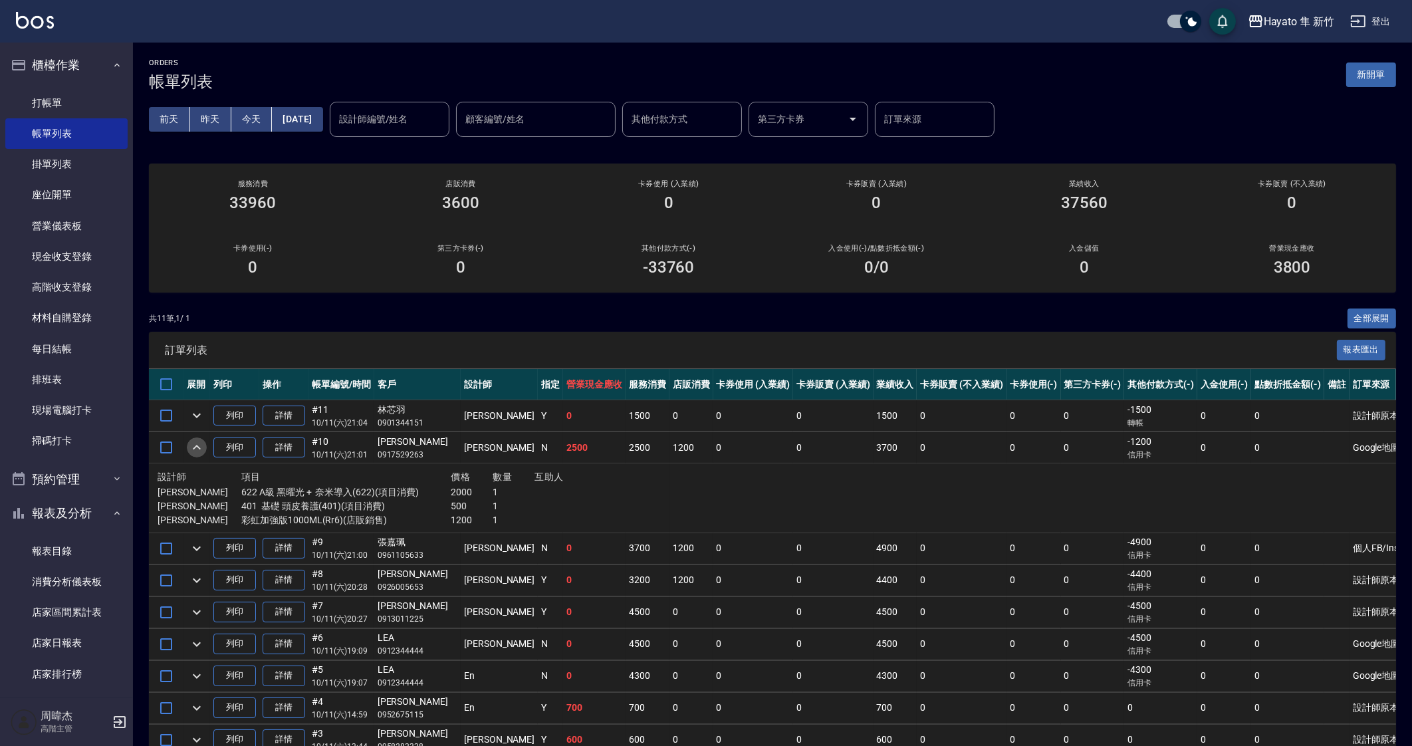
click at [198, 449] on icon "expand row" at bounding box center [197, 447] width 16 height 16
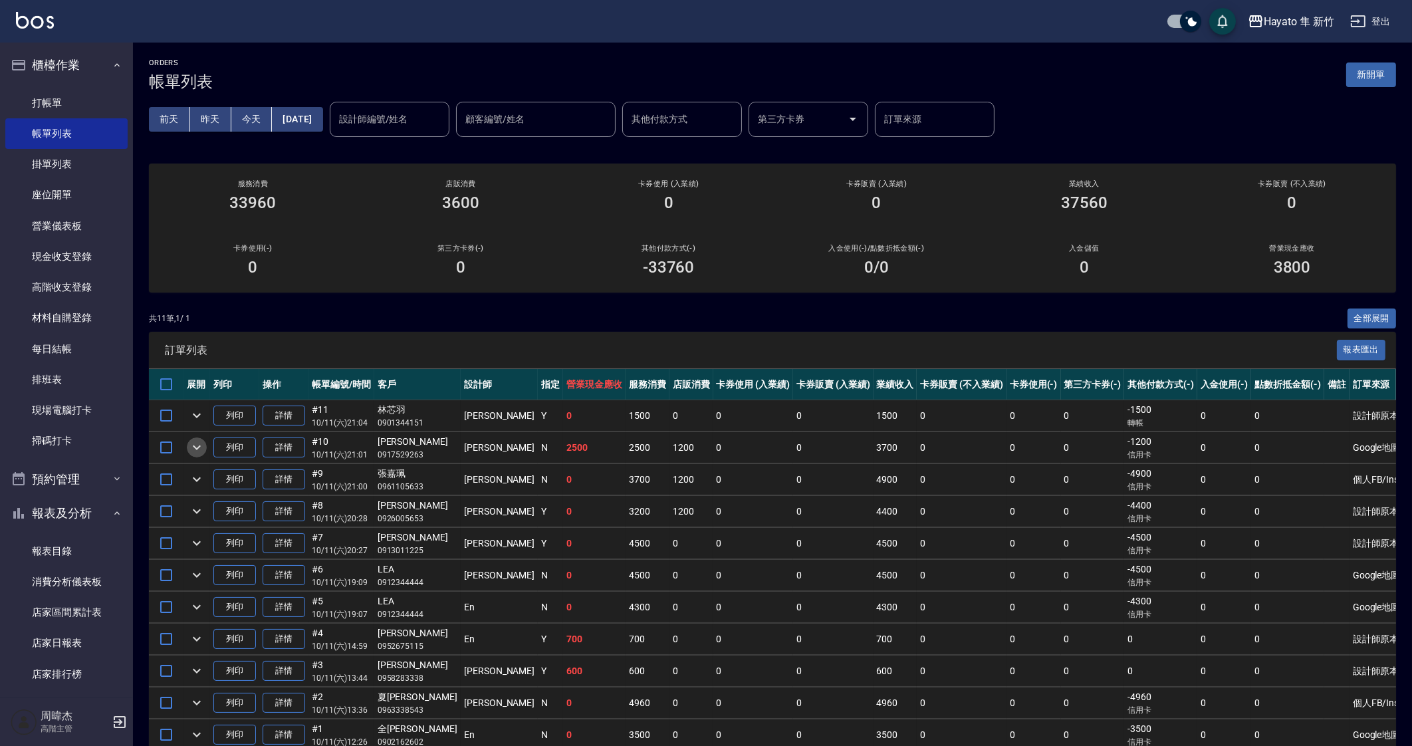
click at [198, 449] on icon "expand row" at bounding box center [197, 447] width 16 height 16
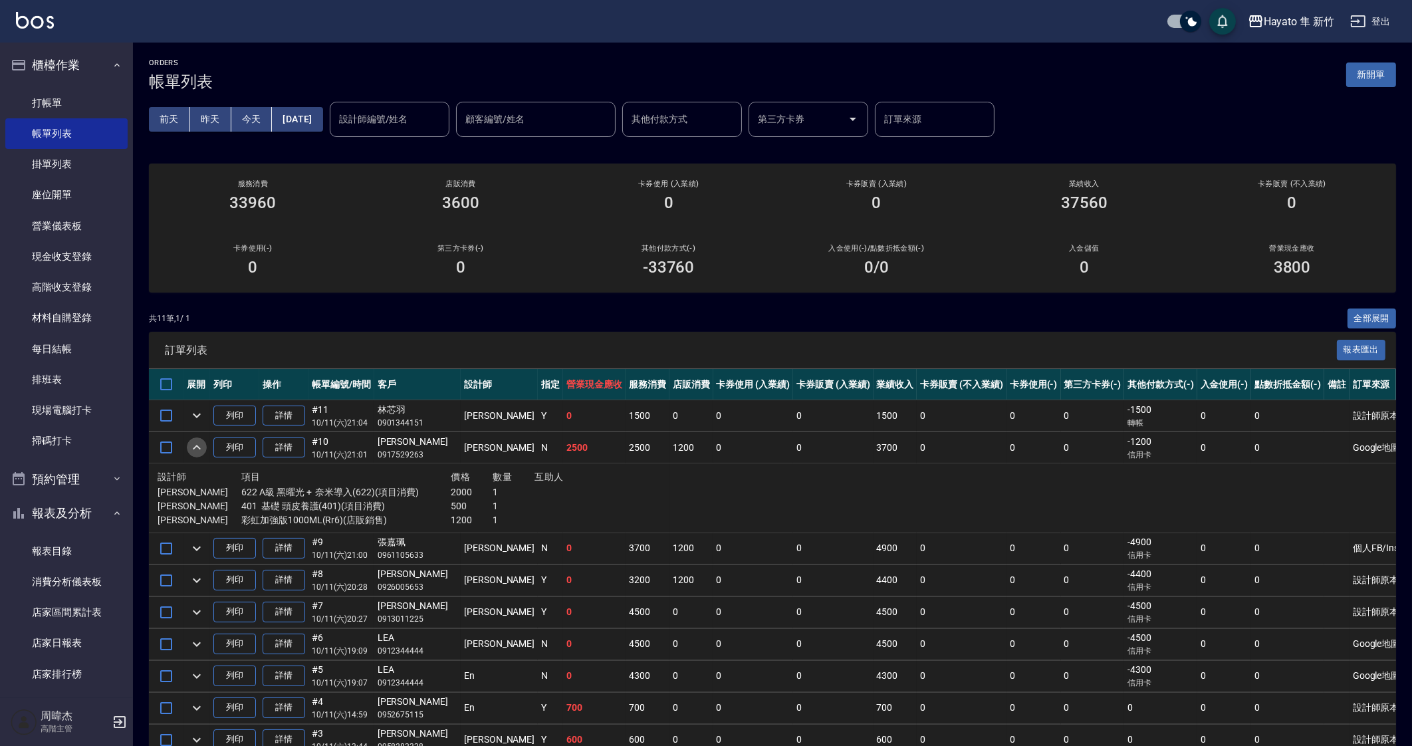
click at [198, 449] on icon "expand row" at bounding box center [197, 447] width 16 height 16
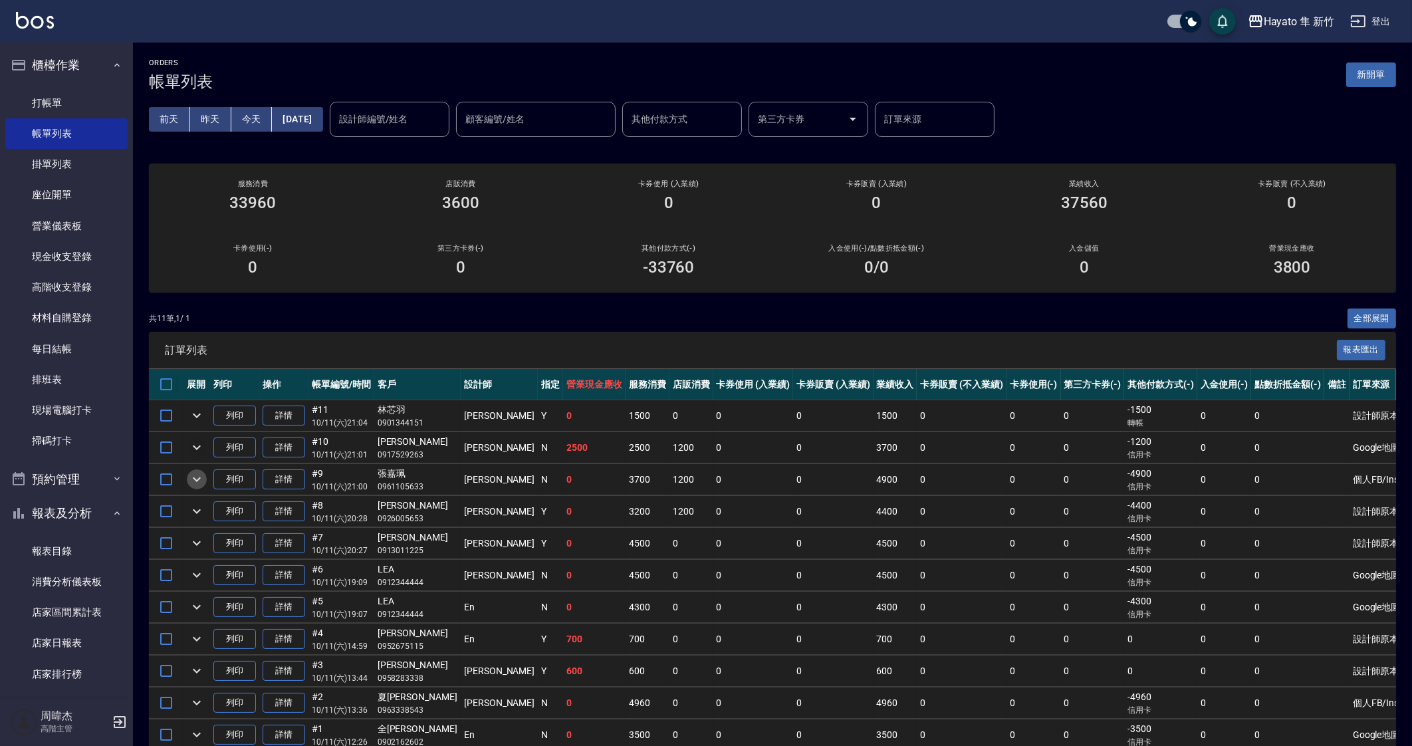
click at [203, 476] on icon "expand row" at bounding box center [197, 479] width 16 height 16
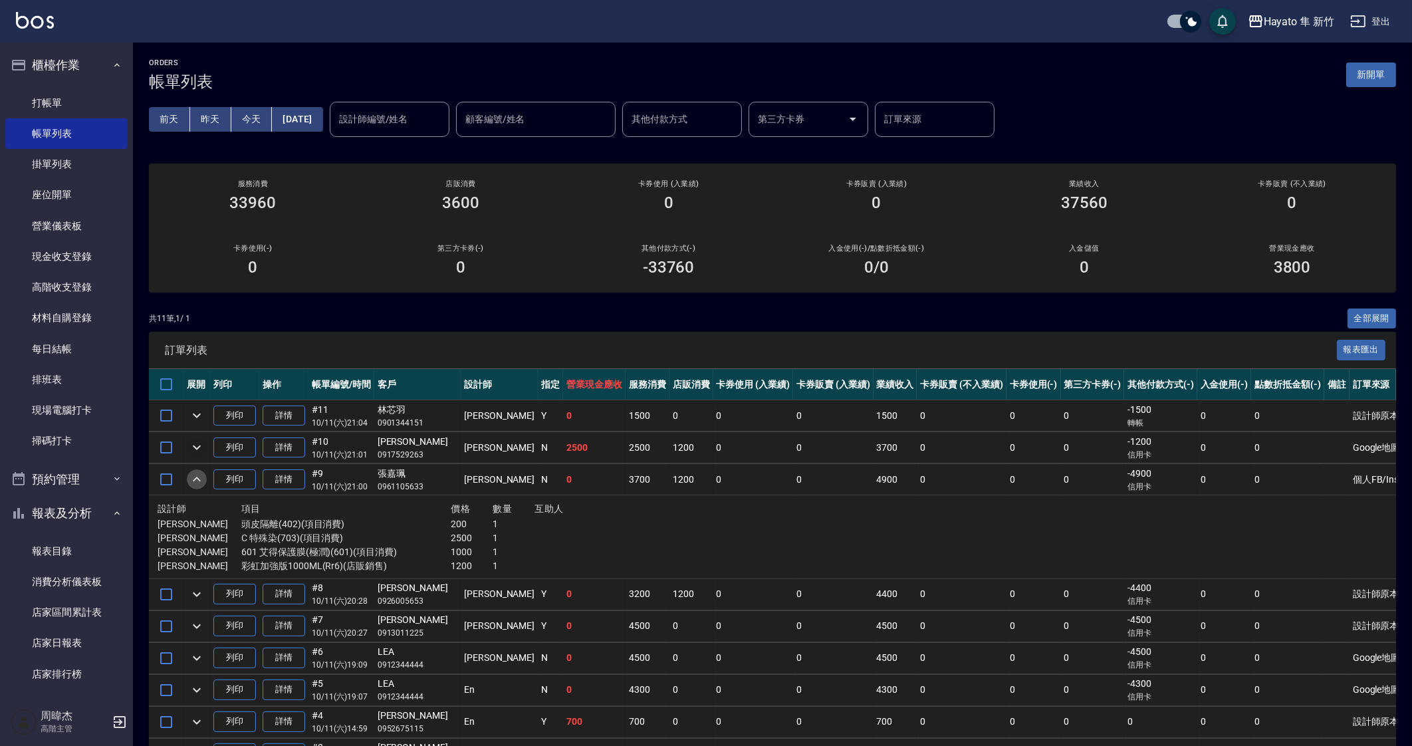
click at [203, 476] on icon "expand row" at bounding box center [197, 479] width 16 height 16
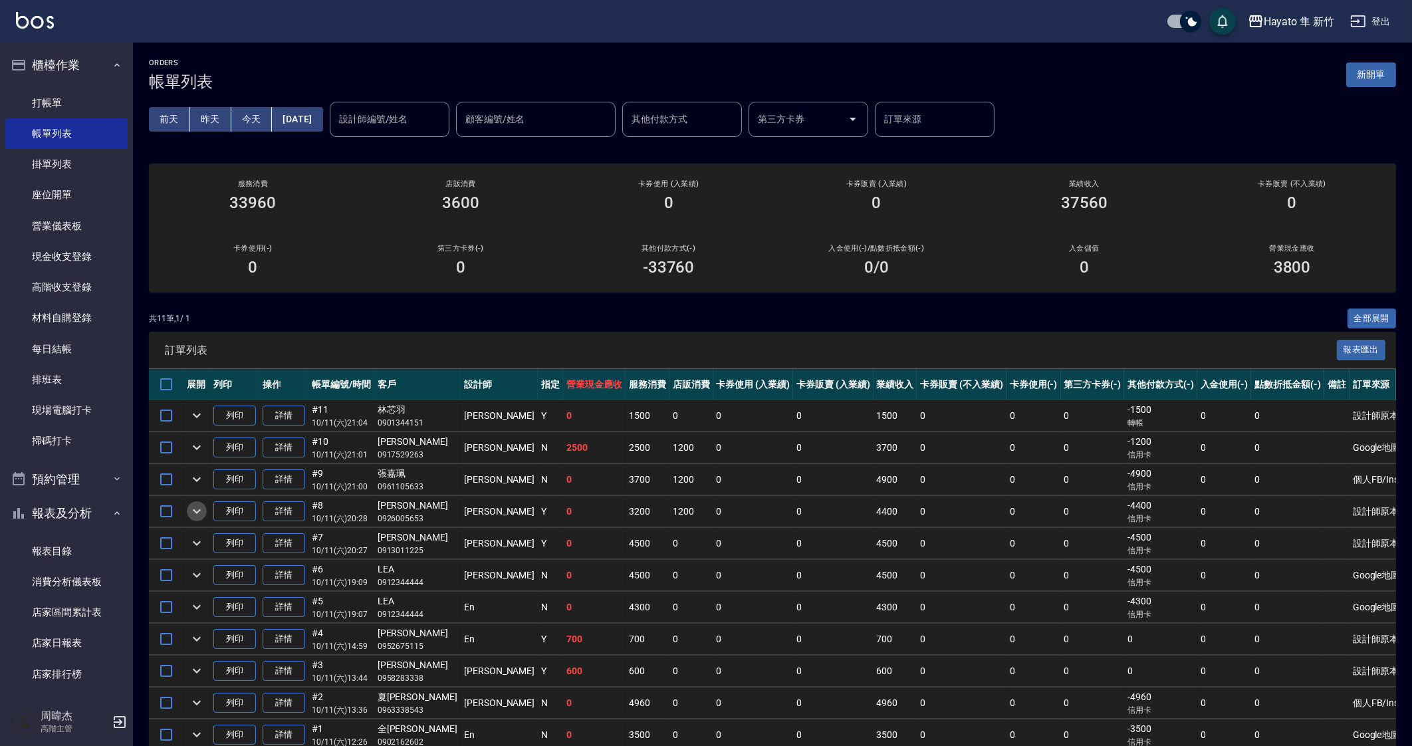
click at [199, 510] on icon "expand row" at bounding box center [197, 511] width 8 height 5
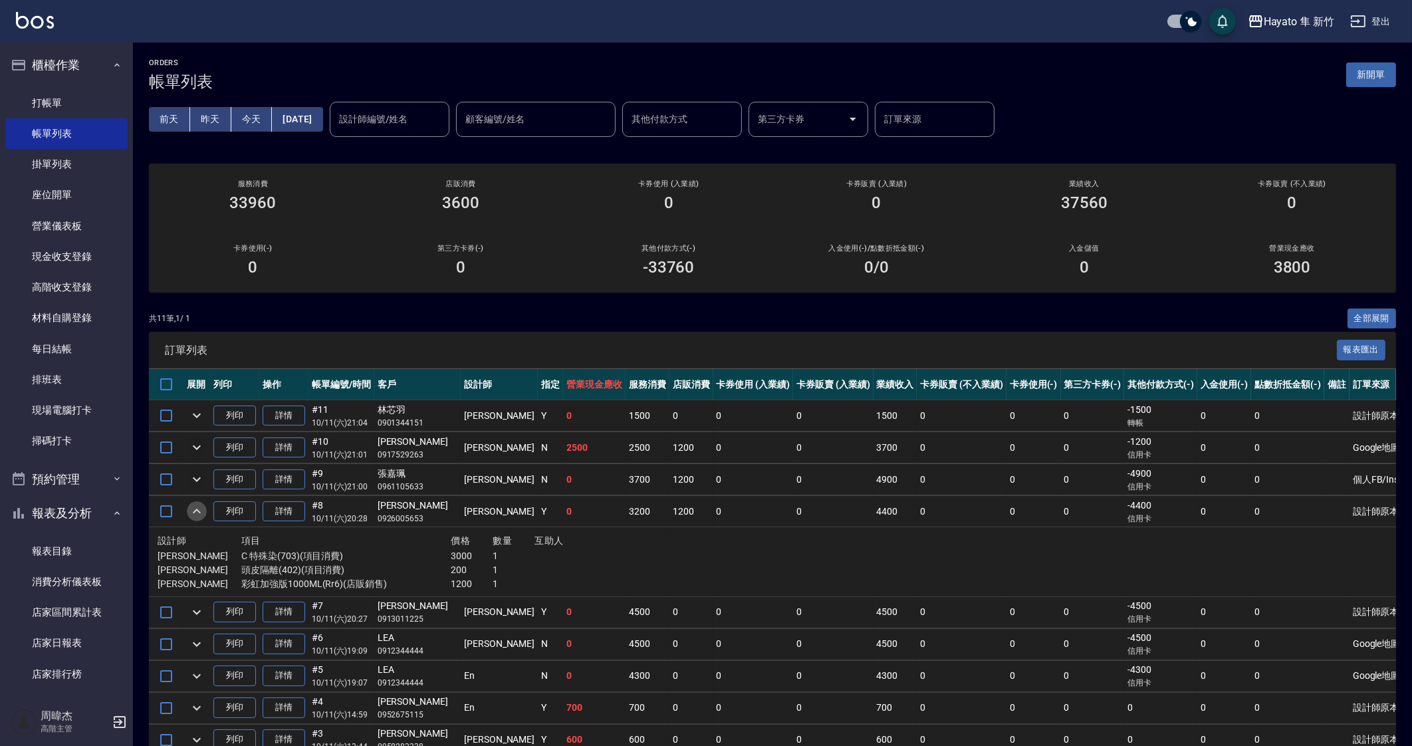
click at [199, 510] on icon "expand row" at bounding box center [197, 511] width 16 height 16
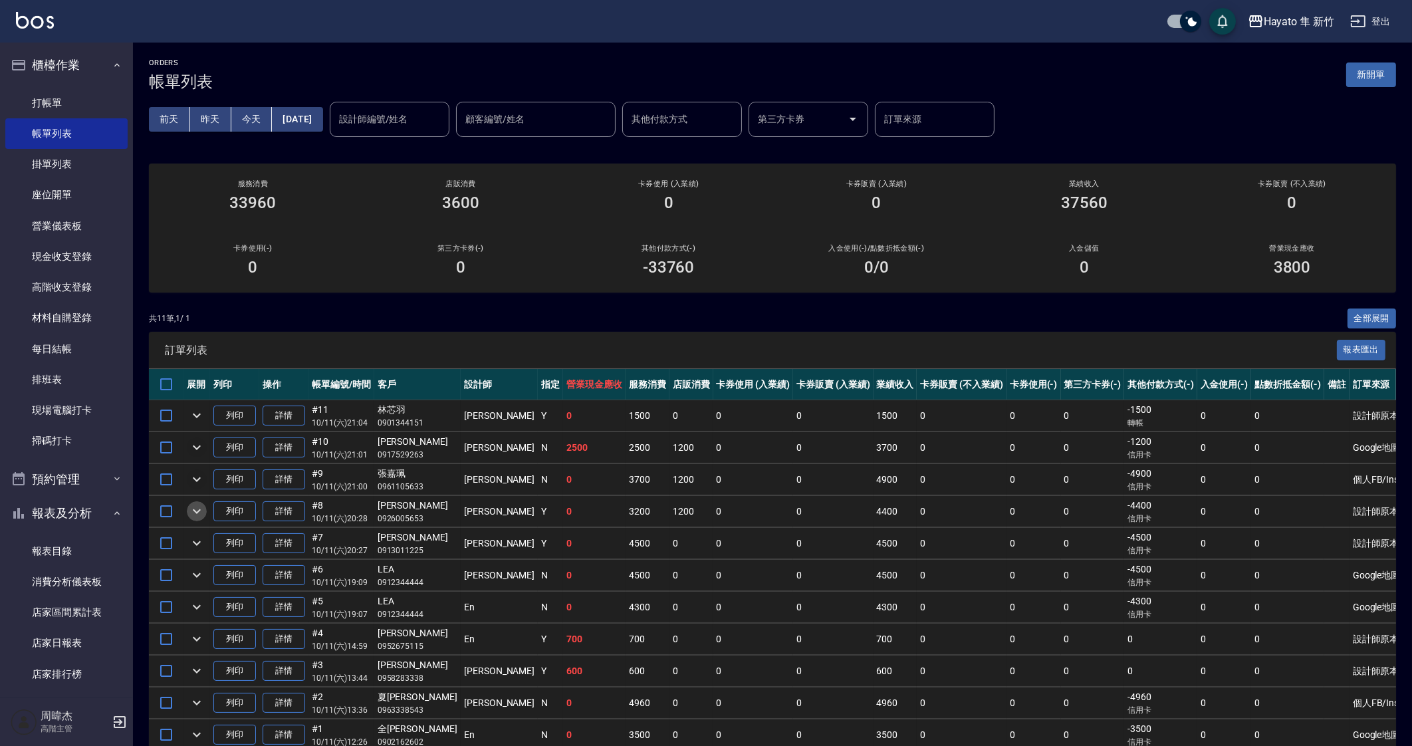
click at [199, 510] on icon "expand row" at bounding box center [197, 511] width 8 height 5
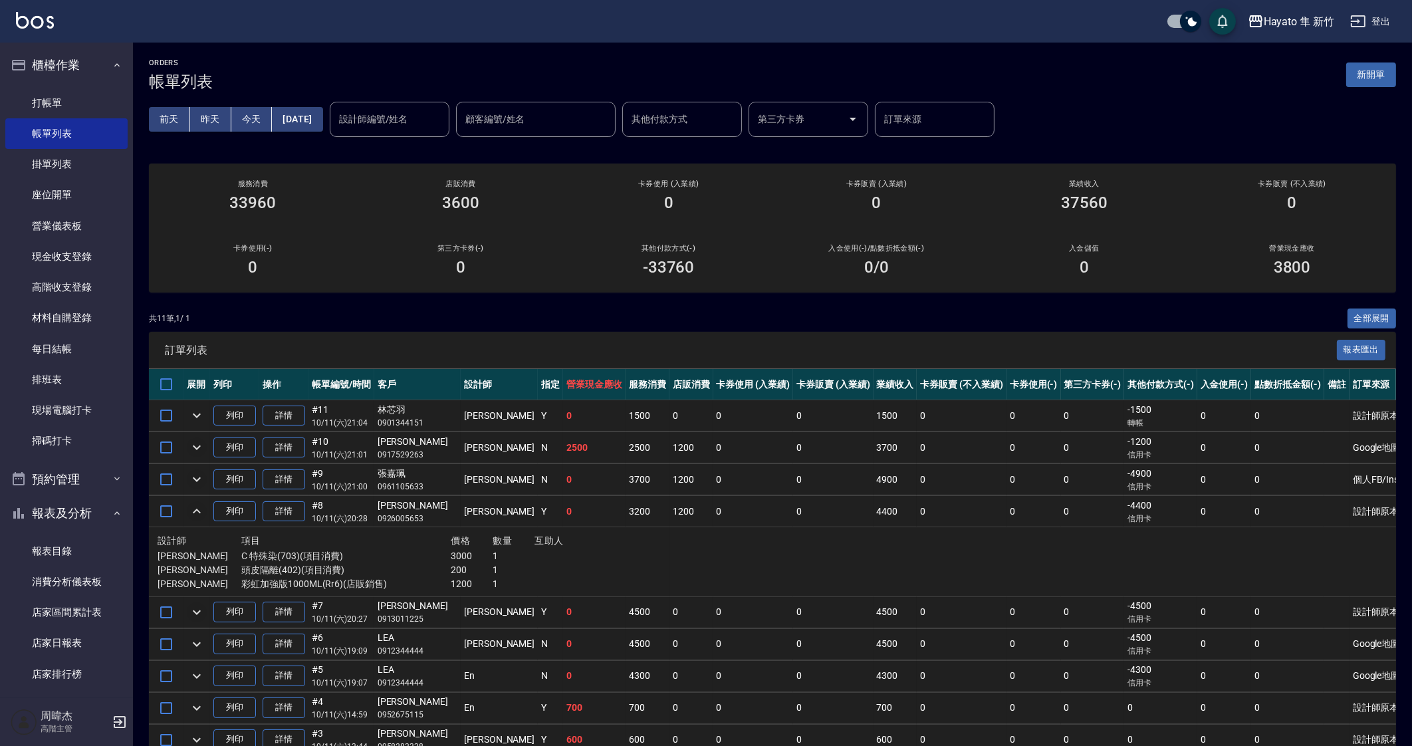
click at [197, 608] on icon "expand row" at bounding box center [197, 612] width 16 height 16
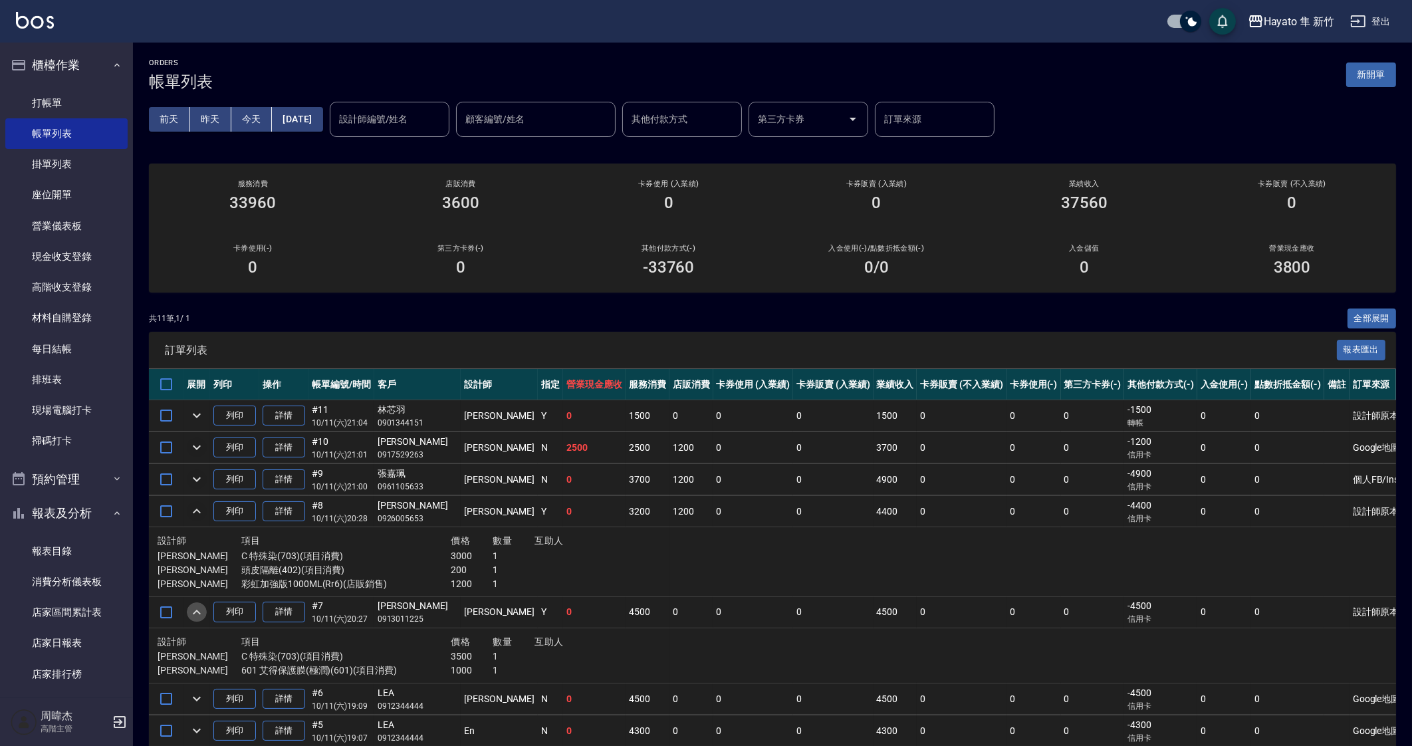
click at [199, 604] on icon "expand row" at bounding box center [197, 612] width 16 height 16
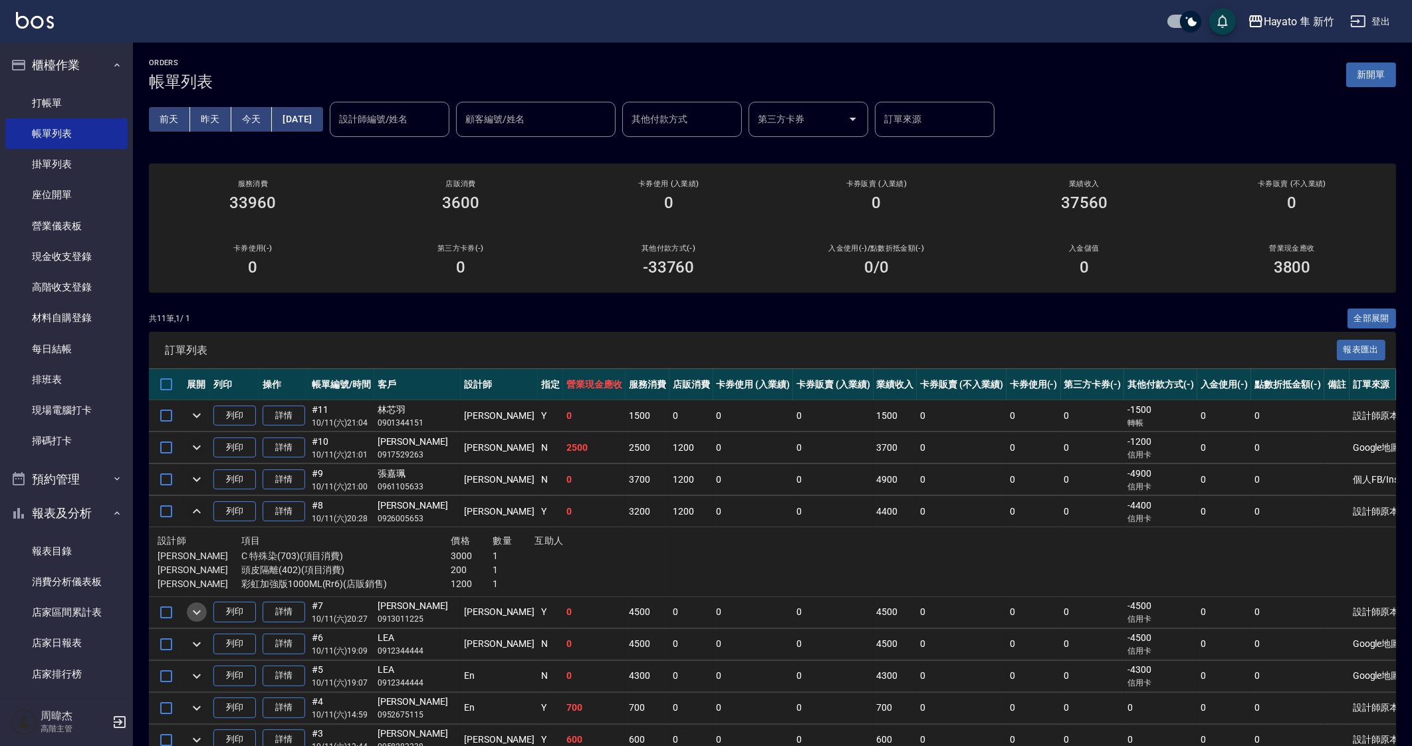
click at [199, 604] on icon "expand row" at bounding box center [197, 612] width 16 height 16
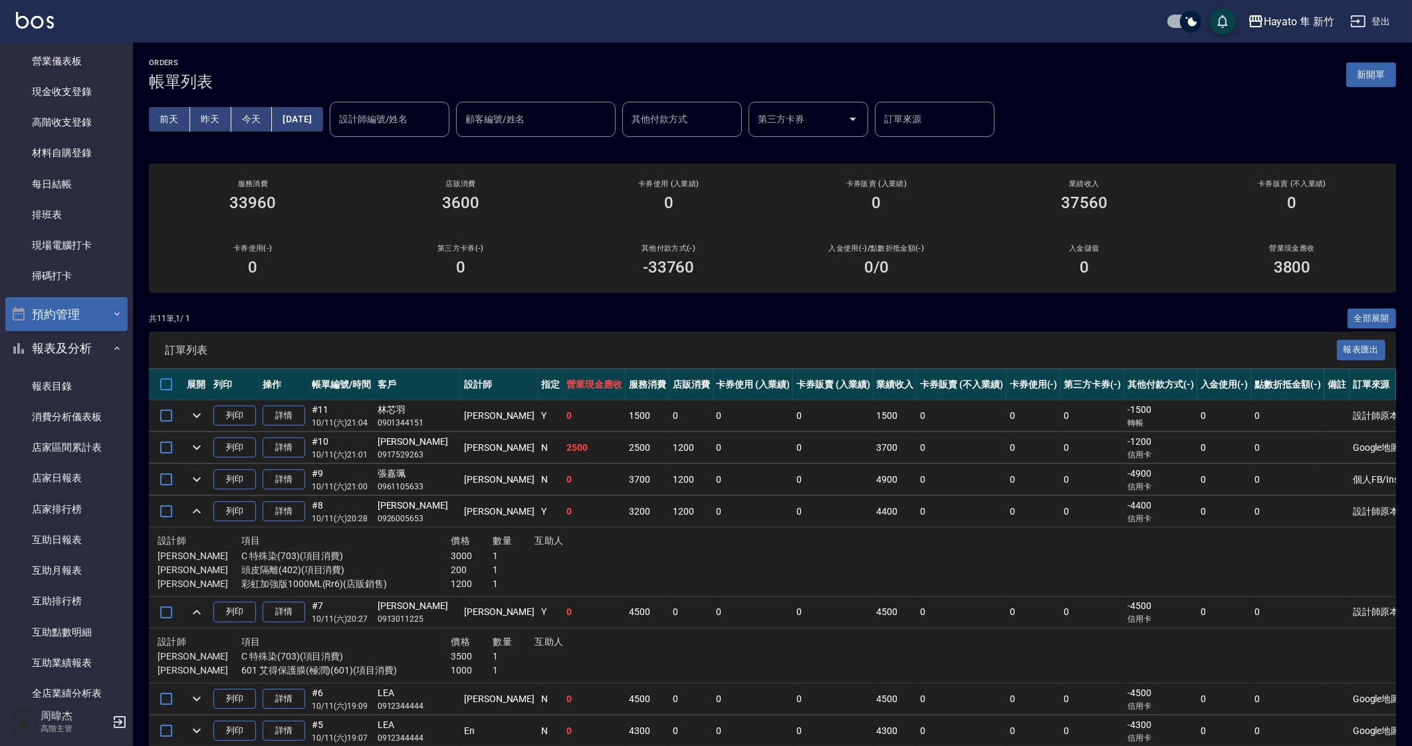
scroll to position [165, 0]
click at [199, 607] on icon "expand row" at bounding box center [197, 612] width 16 height 16
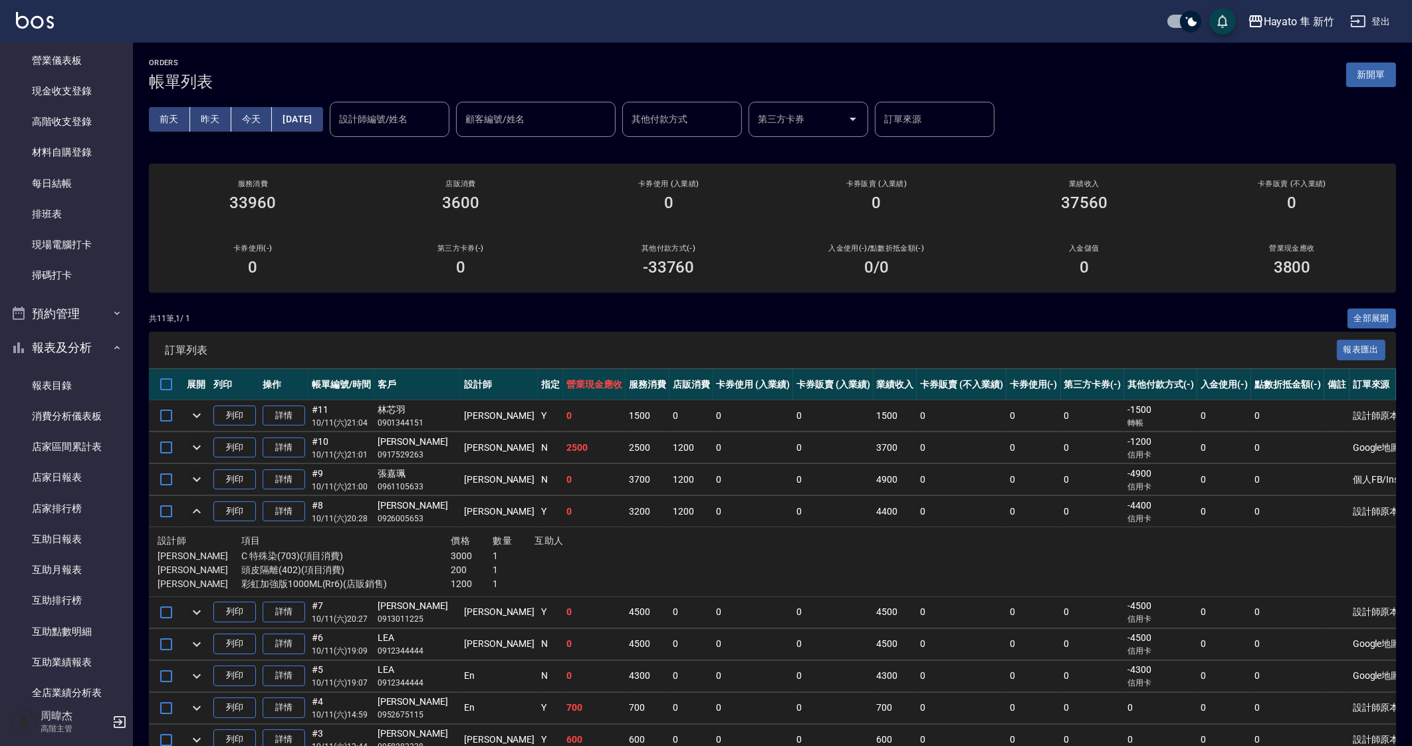
click at [199, 509] on icon "expand row" at bounding box center [197, 511] width 16 height 16
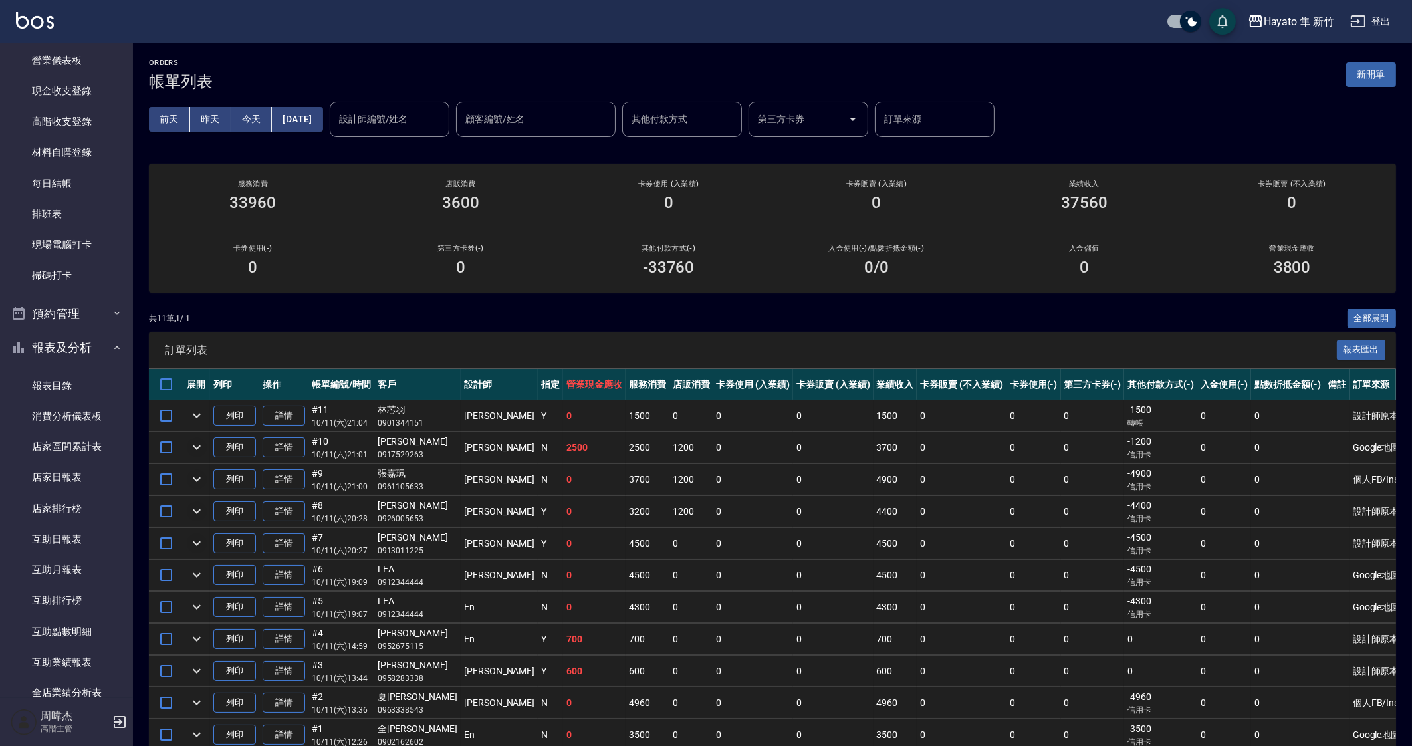
click at [189, 447] on icon "expand row" at bounding box center [197, 447] width 16 height 16
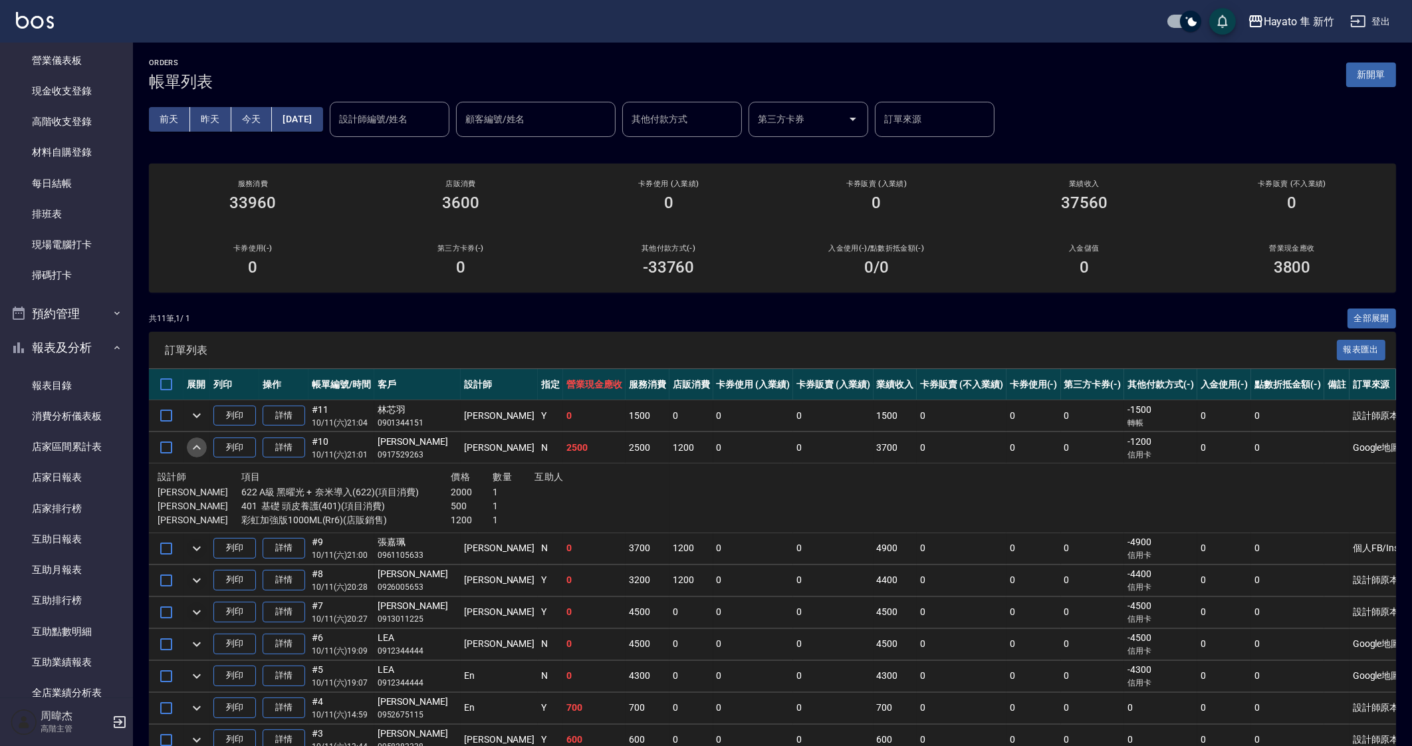
click at [189, 447] on icon "expand row" at bounding box center [197, 447] width 16 height 16
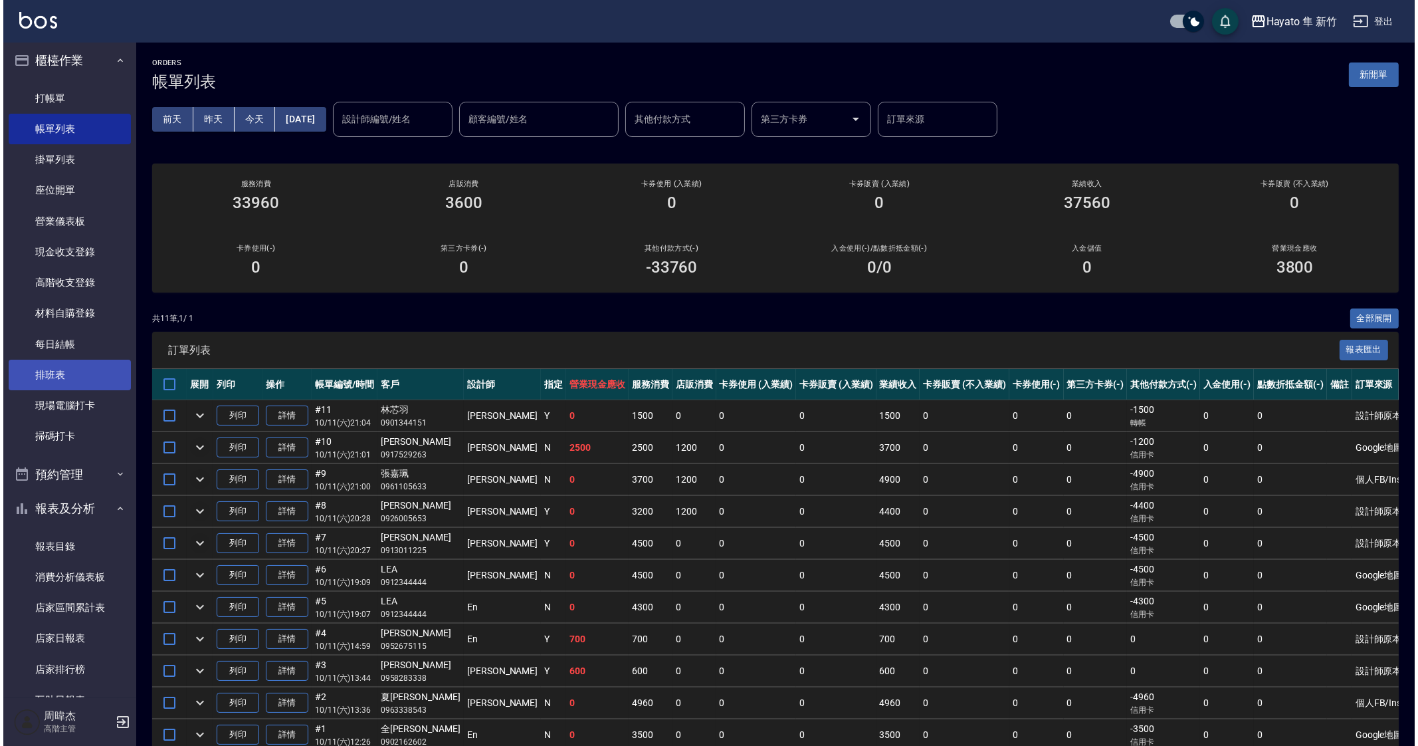
scroll to position [0, 0]
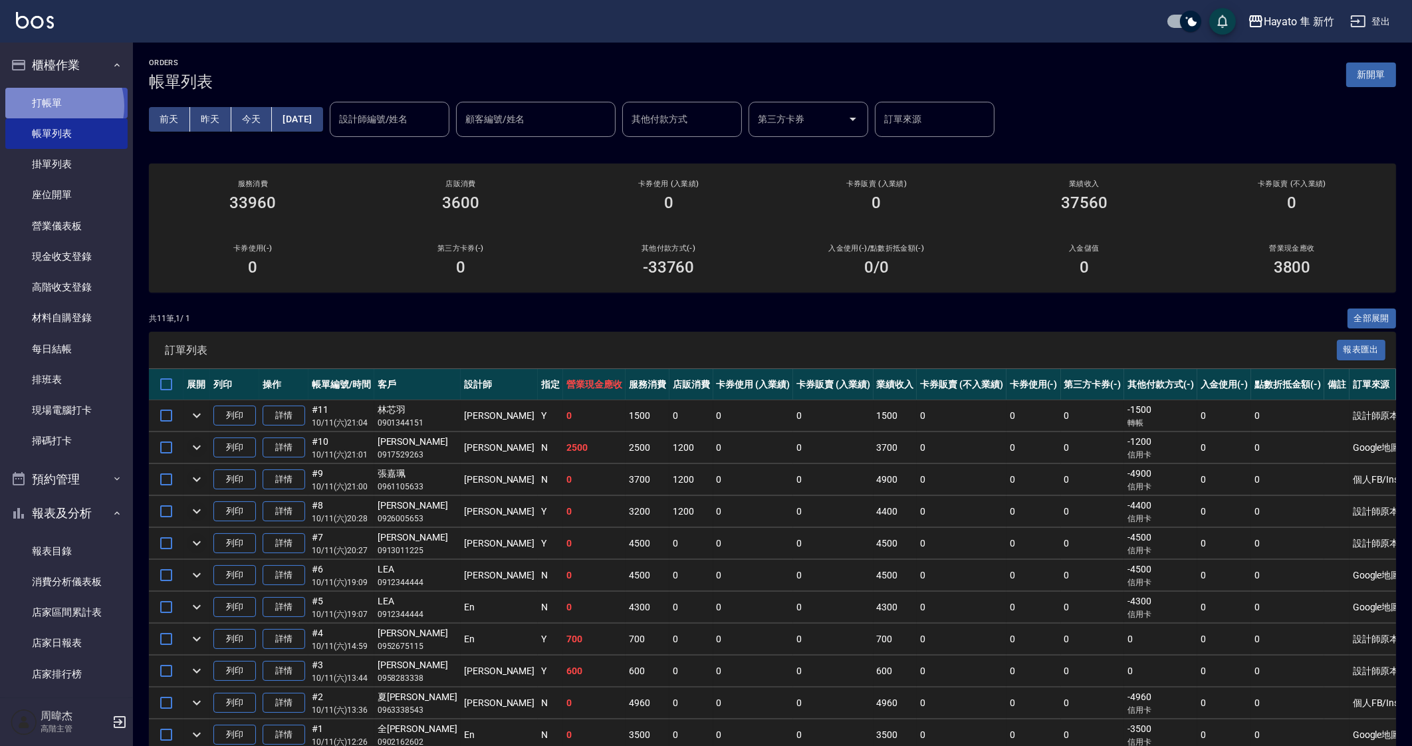
click at [56, 106] on link "打帳單" at bounding box center [66, 103] width 122 height 31
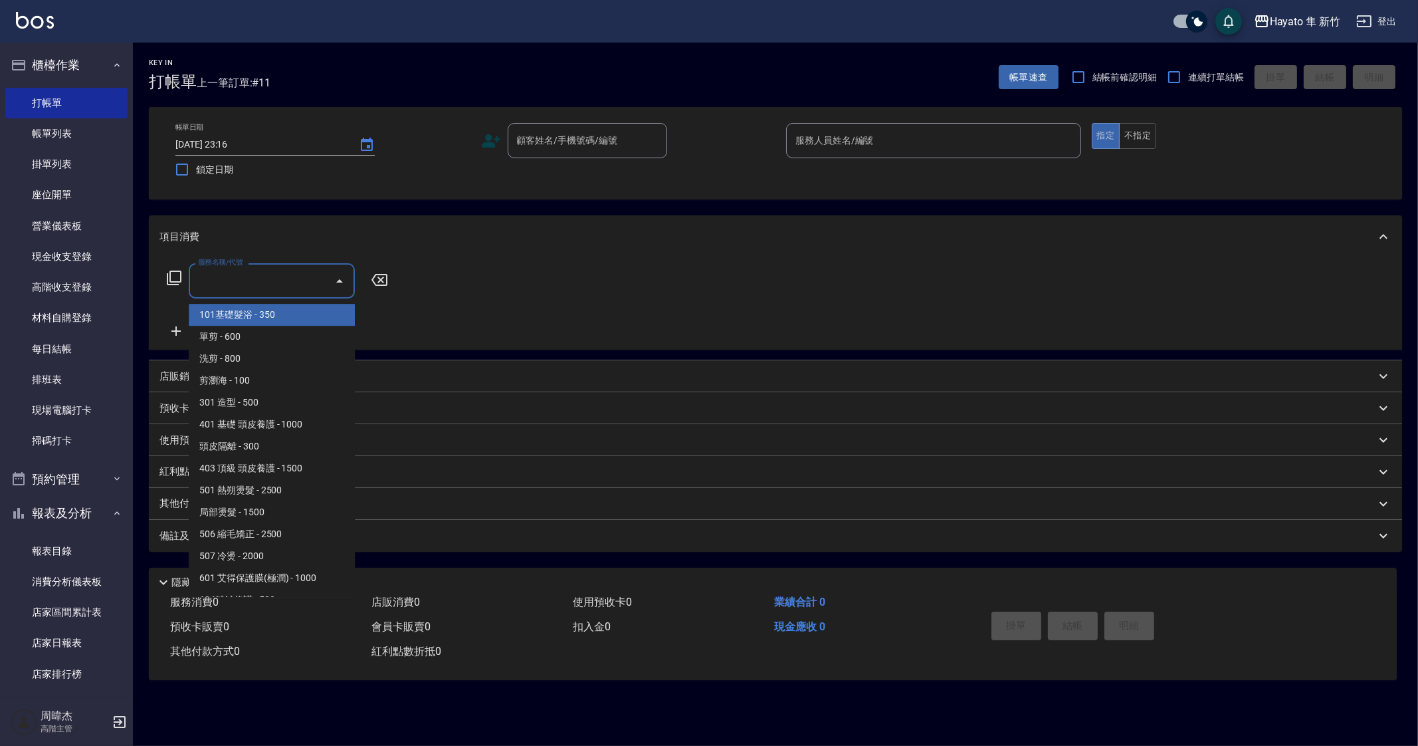
click at [292, 270] on input "服務名稱/代號" at bounding box center [262, 280] width 134 height 23
click at [71, 73] on button "櫃檯作業" at bounding box center [66, 65] width 122 height 35
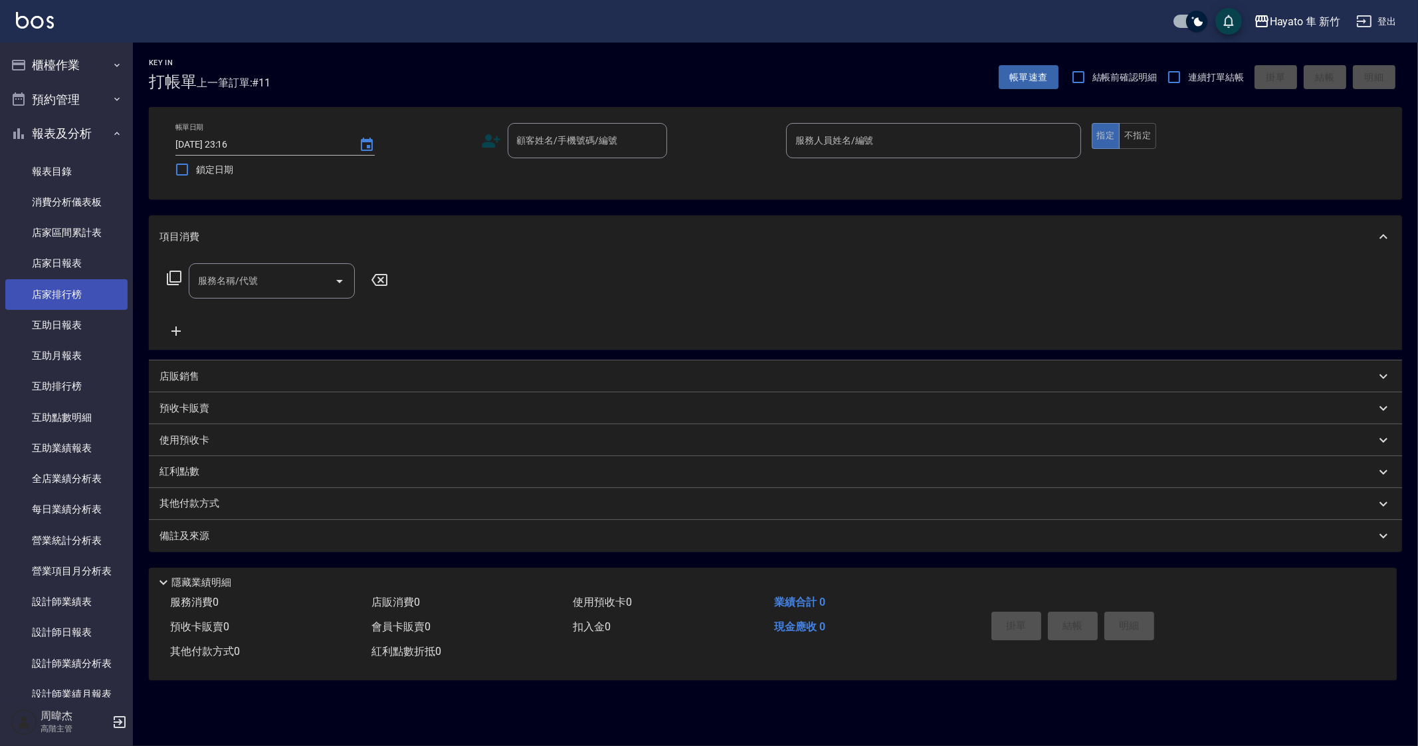
click at [82, 290] on link "店家排行榜" at bounding box center [66, 294] width 122 height 31
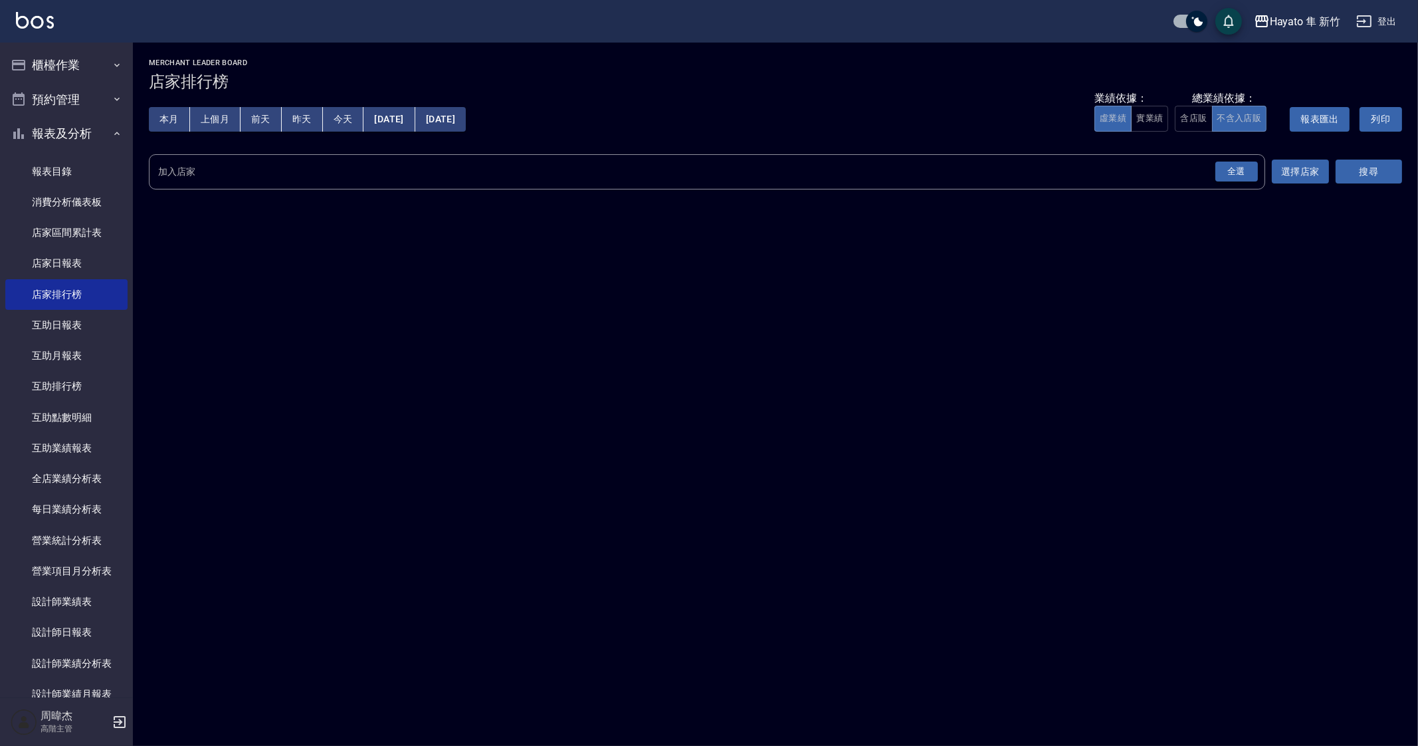
click at [1228, 174] on div "全選" at bounding box center [1237, 172] width 43 height 21
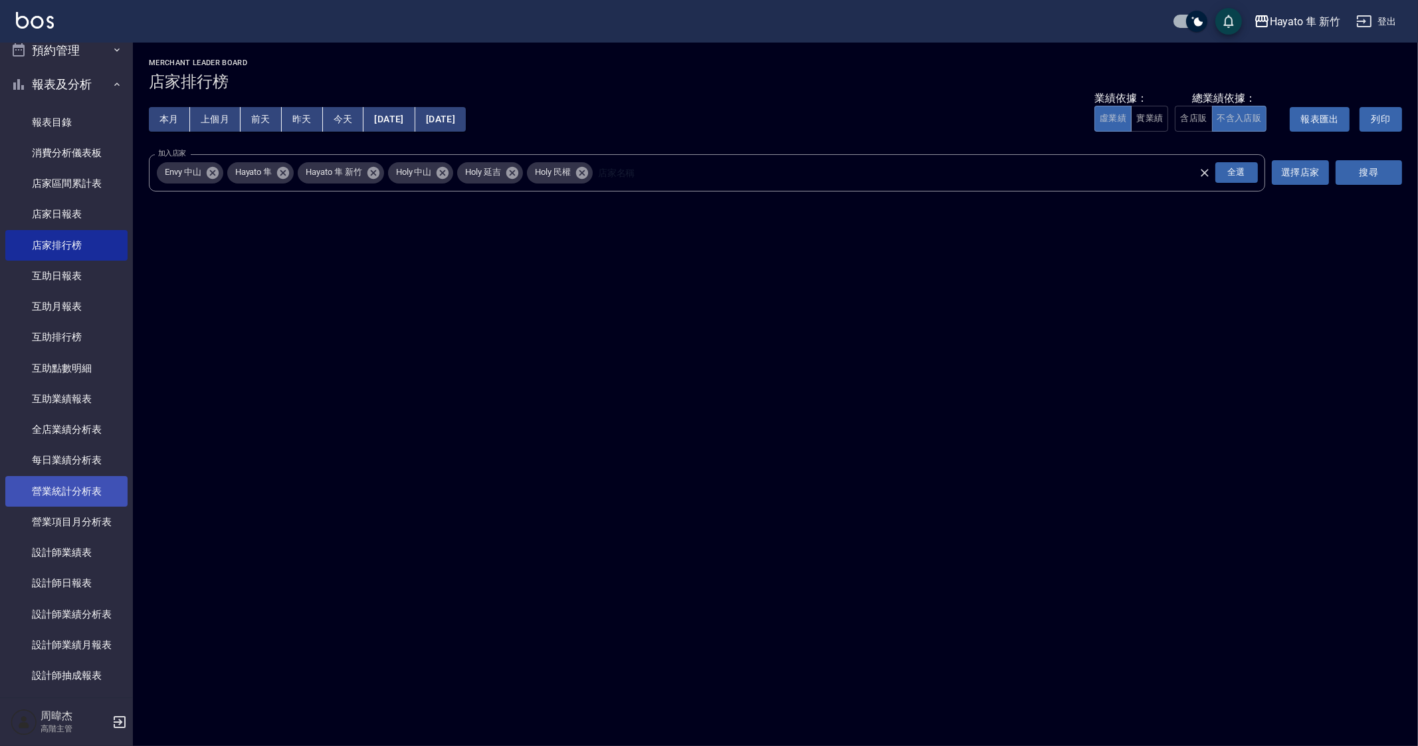
scroll to position [165, 0]
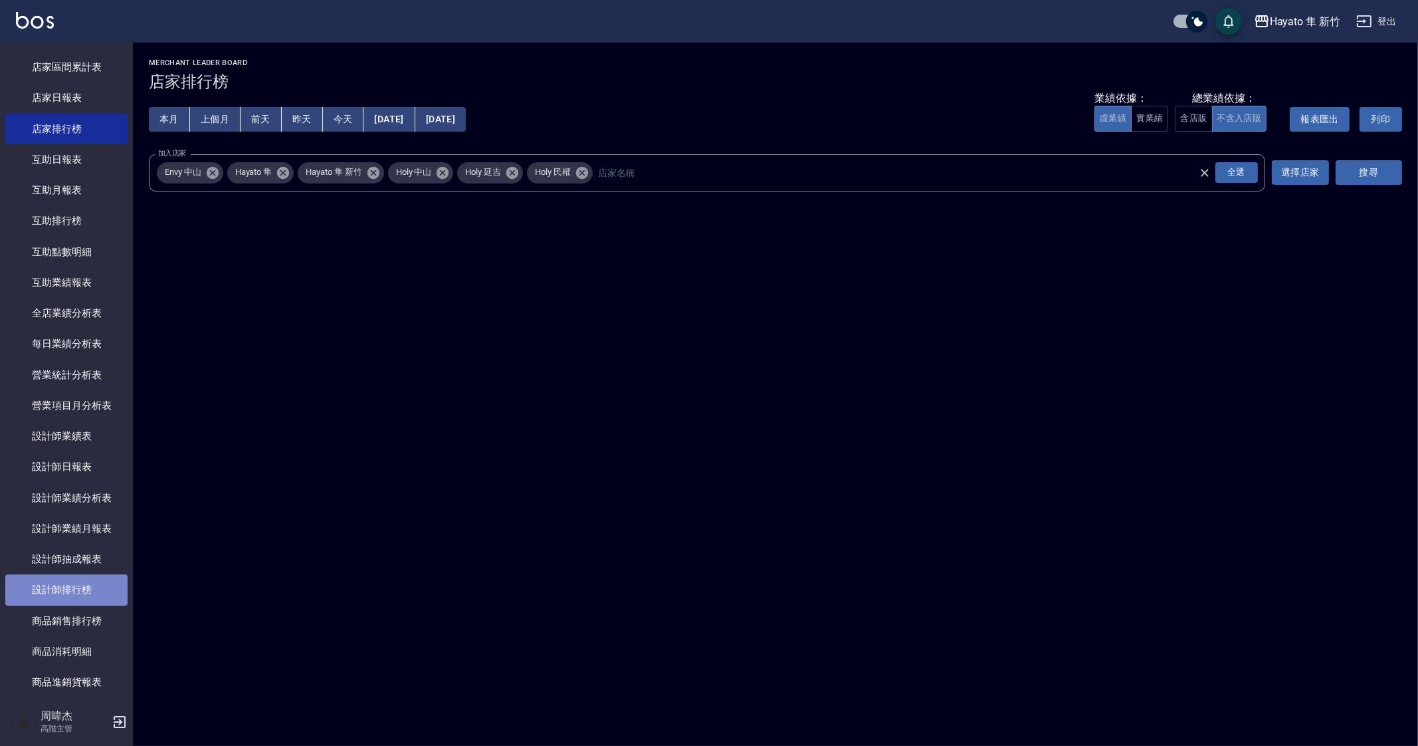
click at [100, 590] on link "設計師排行榜" at bounding box center [66, 589] width 122 height 31
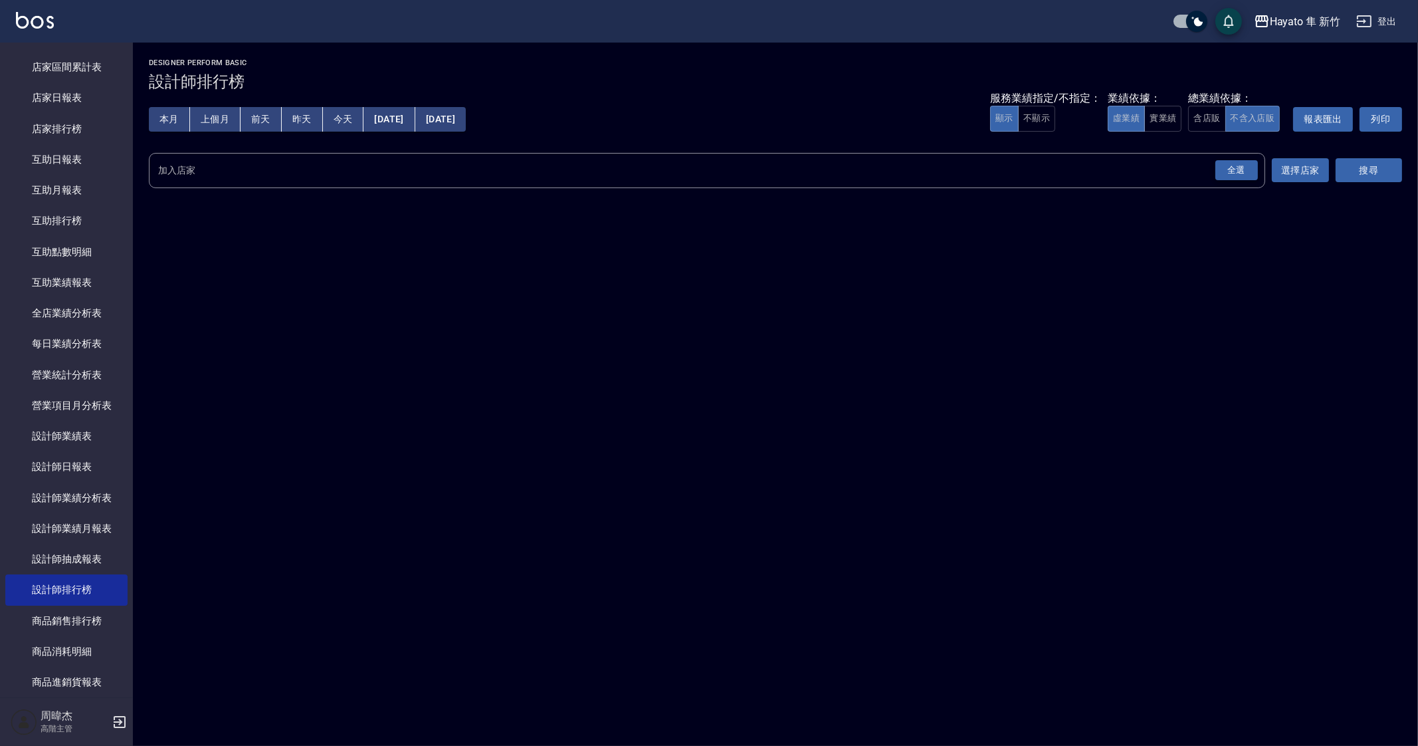
click at [1246, 179] on div "全選" at bounding box center [1237, 170] width 43 height 21
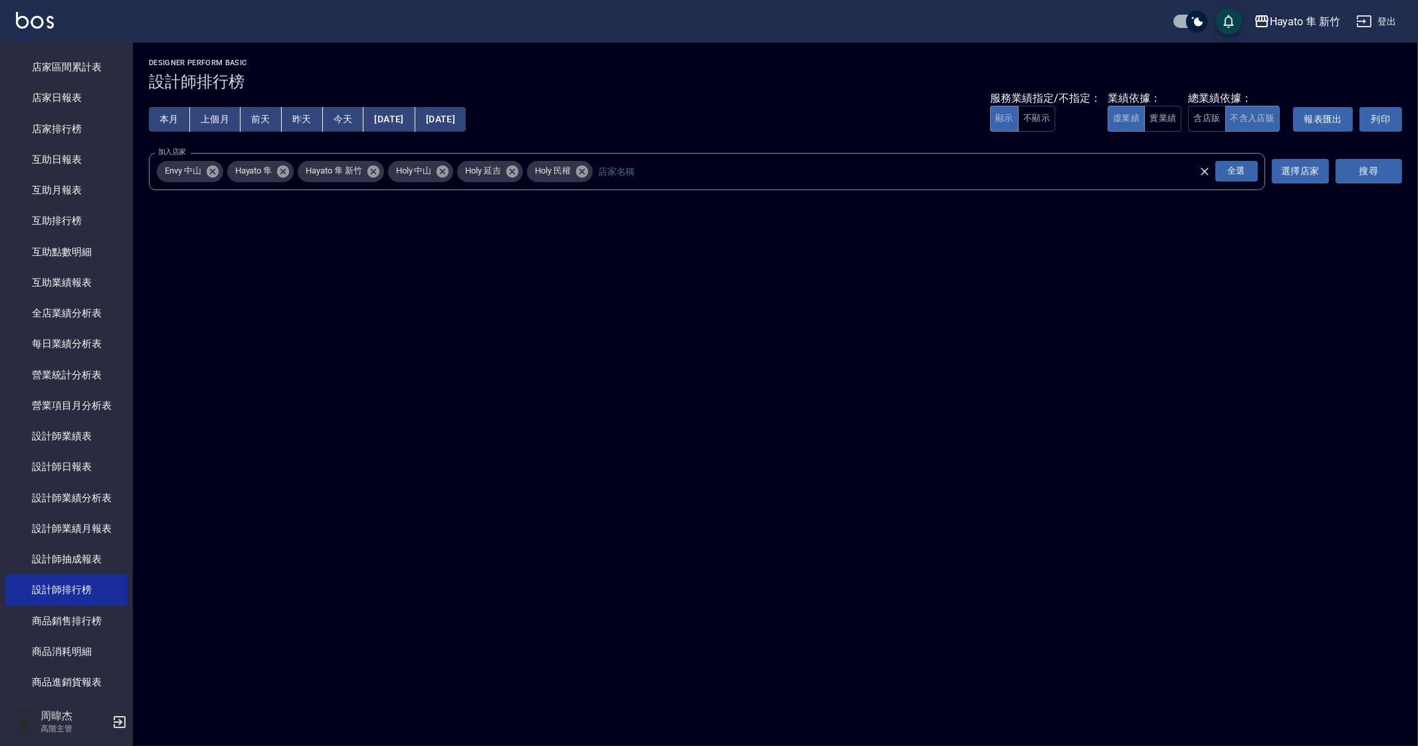
click at [1372, 171] on button "搜尋" at bounding box center [1369, 171] width 66 height 25
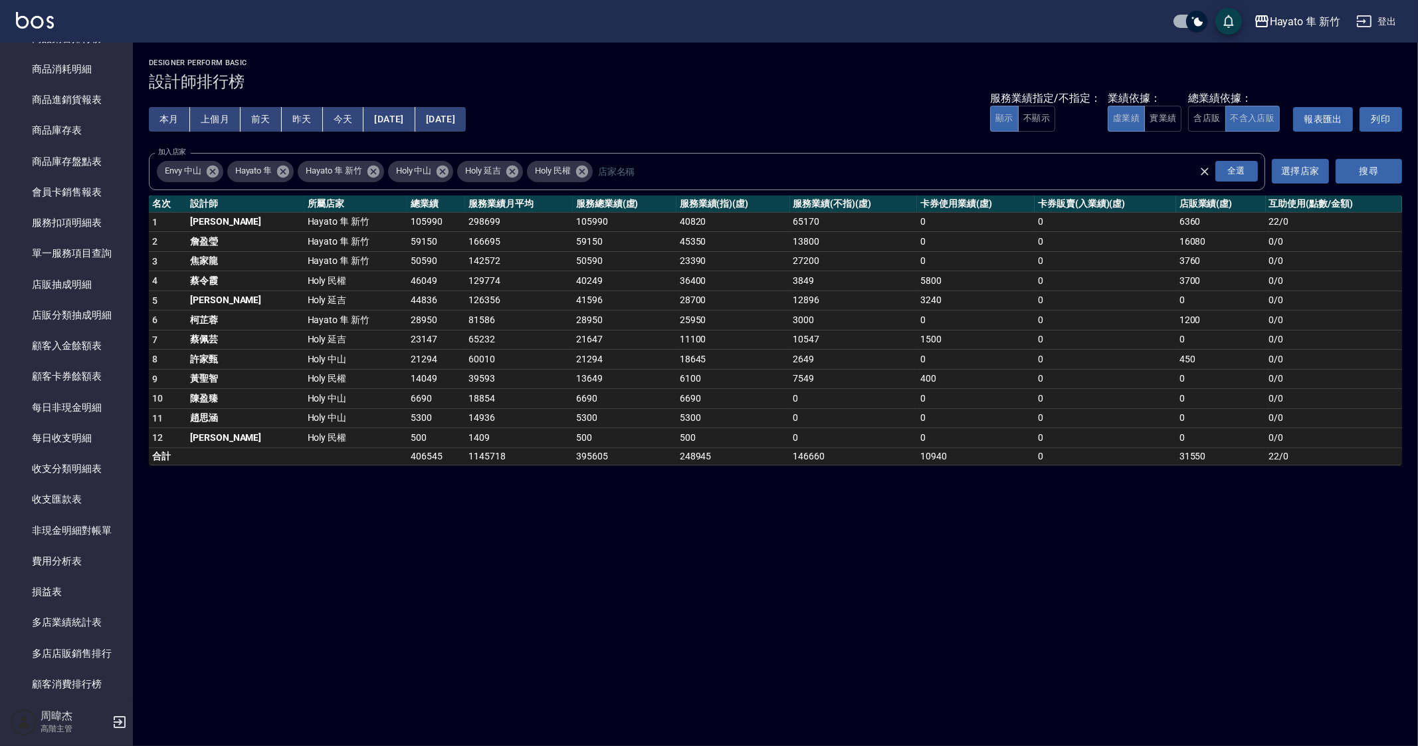
scroll to position [1006, 0]
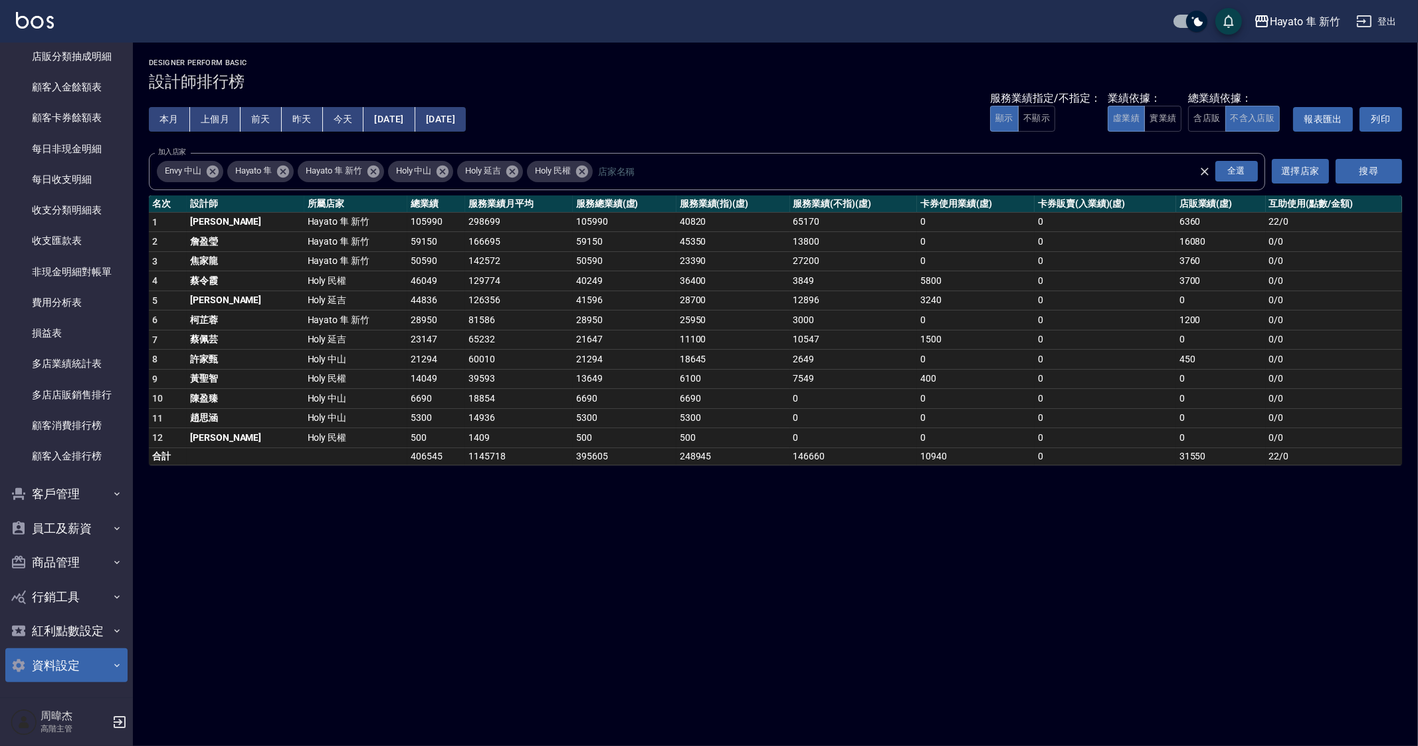
click at [84, 662] on button "資料設定" at bounding box center [66, 665] width 122 height 35
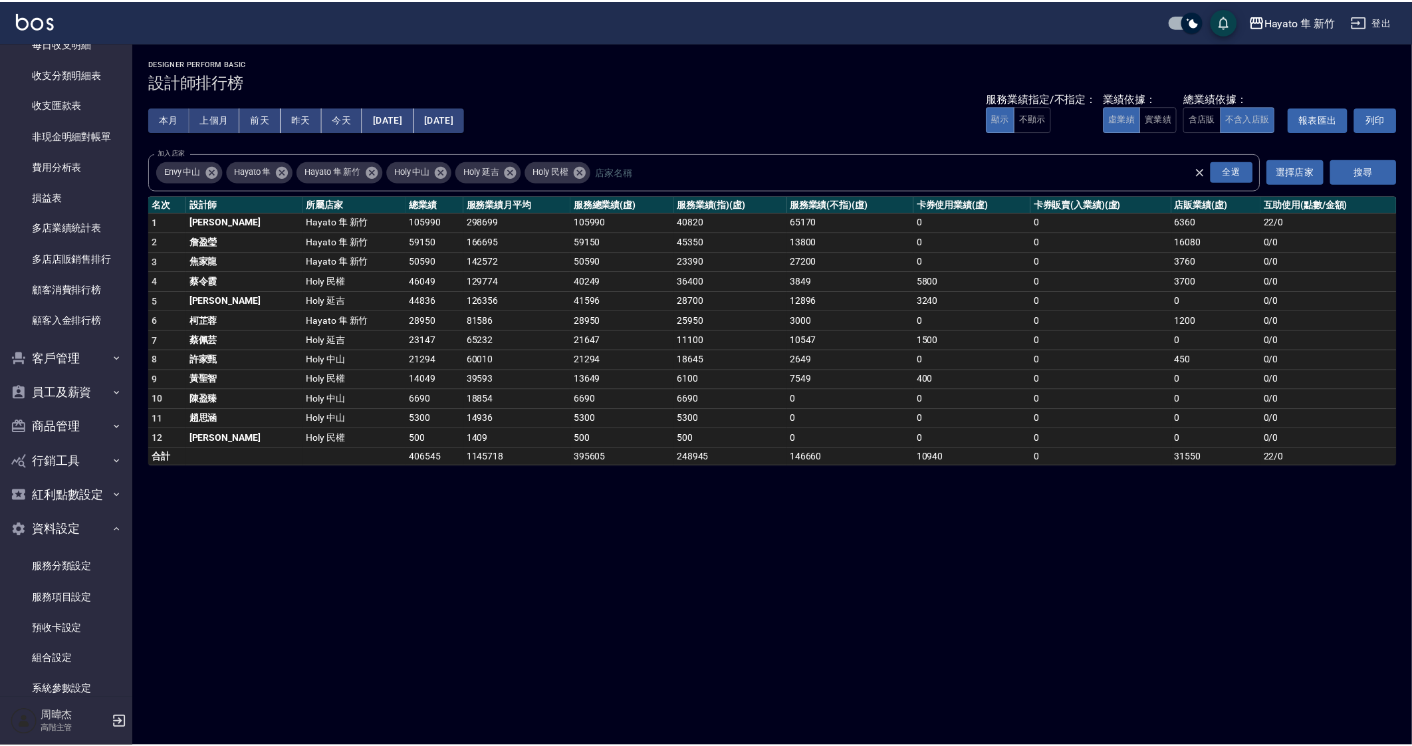
scroll to position [1324, 0]
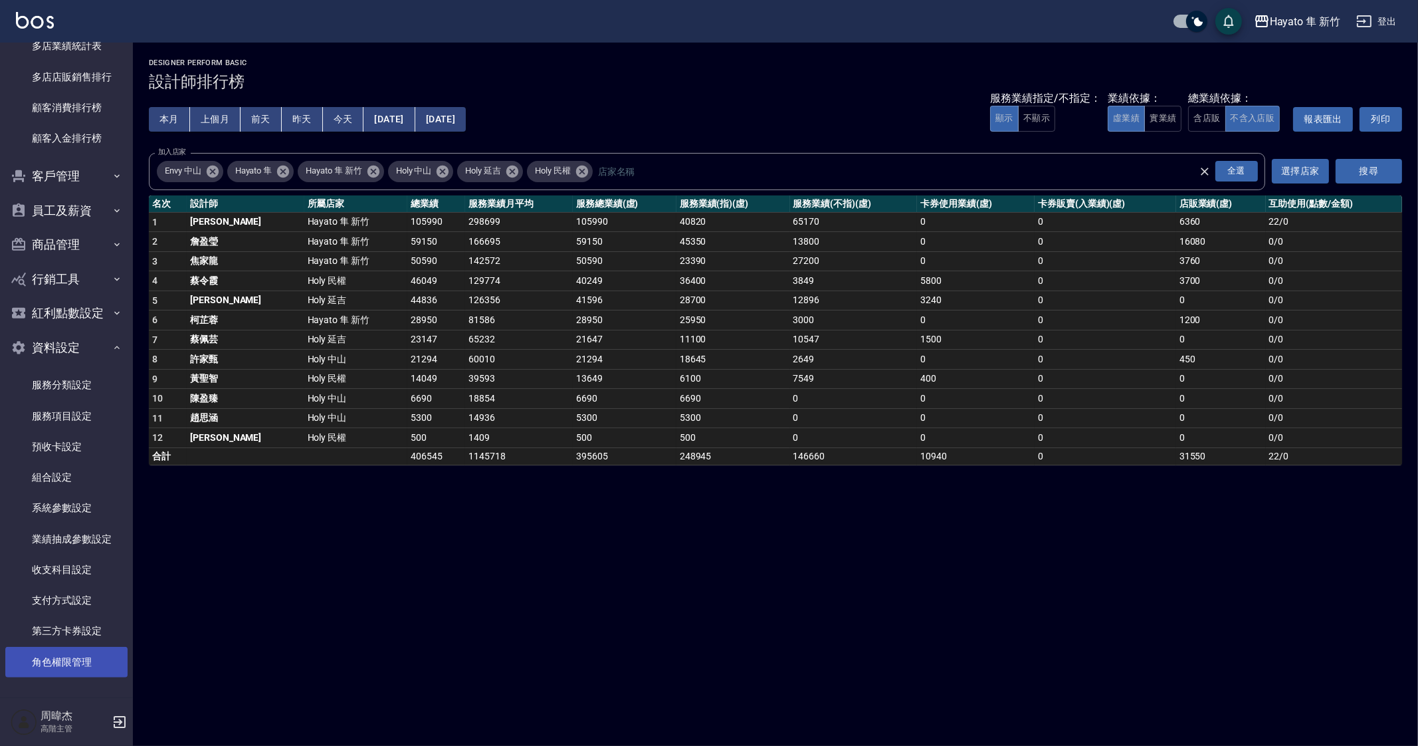
click at [92, 657] on link "角色權限管理" at bounding box center [66, 662] width 122 height 31
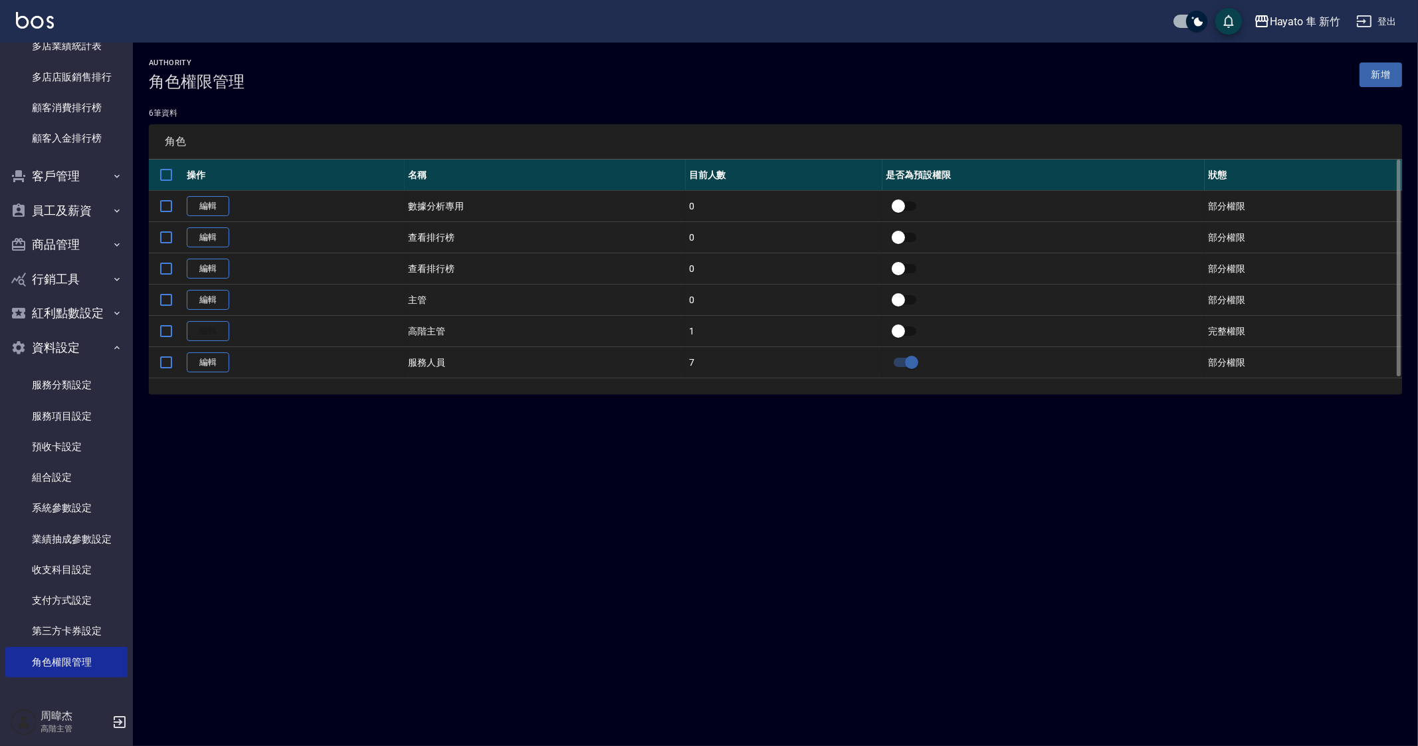
click at [211, 327] on td "編輯" at bounding box center [293, 331] width 221 height 31
click at [79, 386] on link "服務分類設定" at bounding box center [66, 385] width 122 height 31
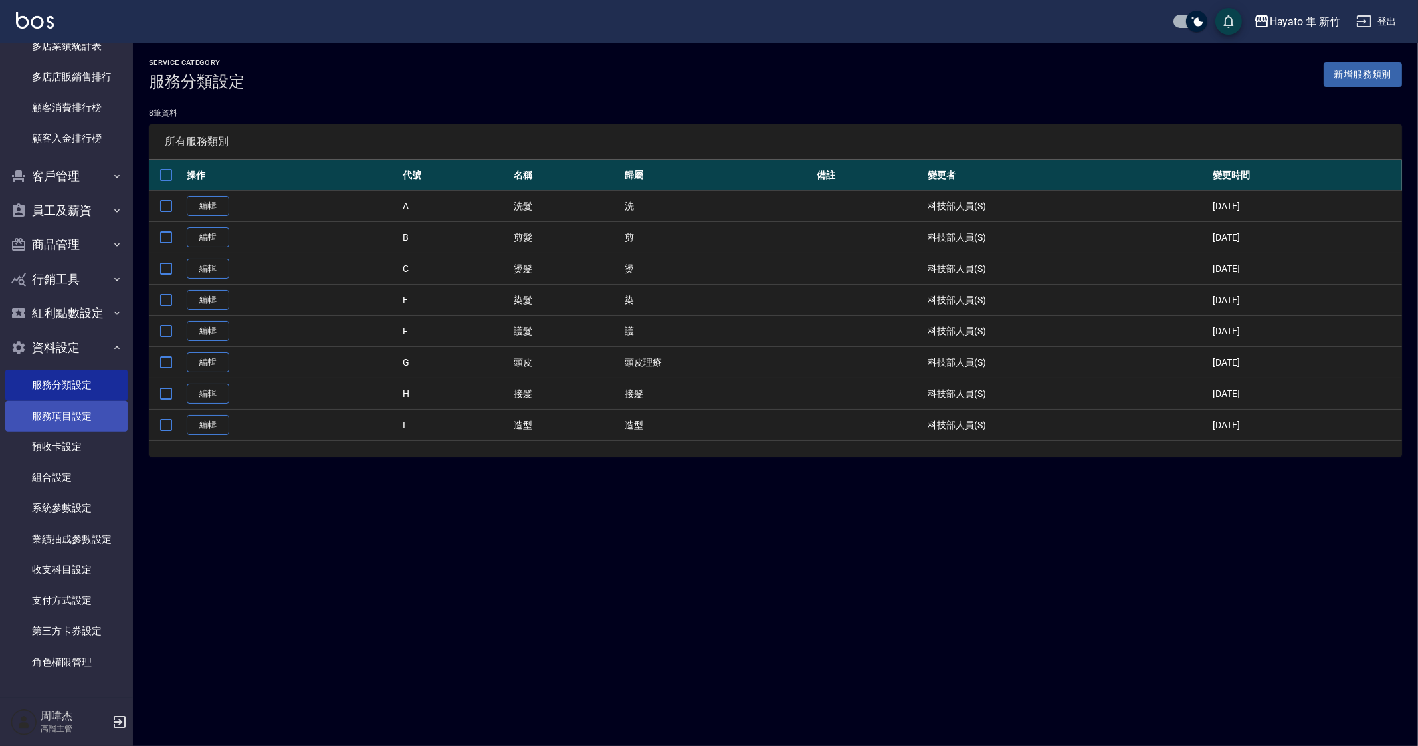
click at [88, 406] on link "服務項目設定" at bounding box center [66, 416] width 122 height 31
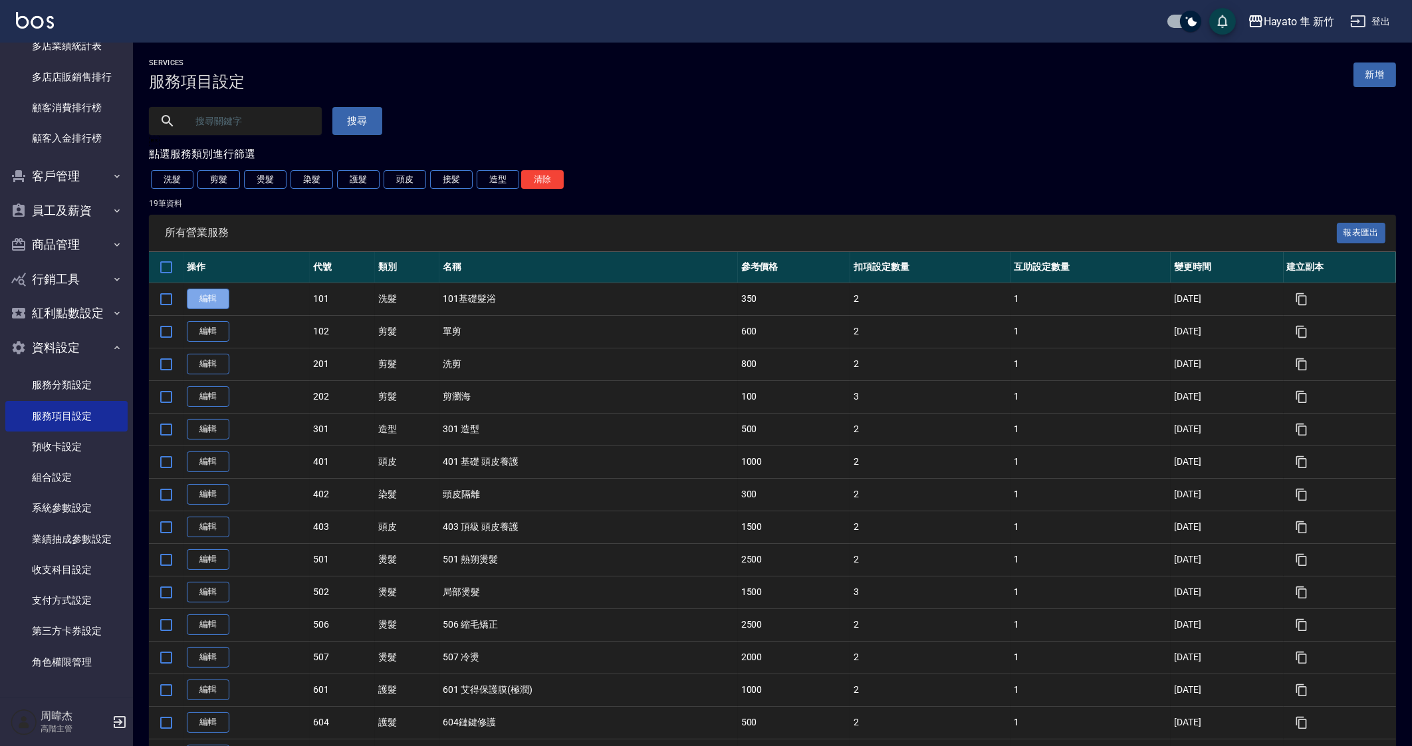
click at [199, 305] on link "編輯" at bounding box center [208, 298] width 43 height 21
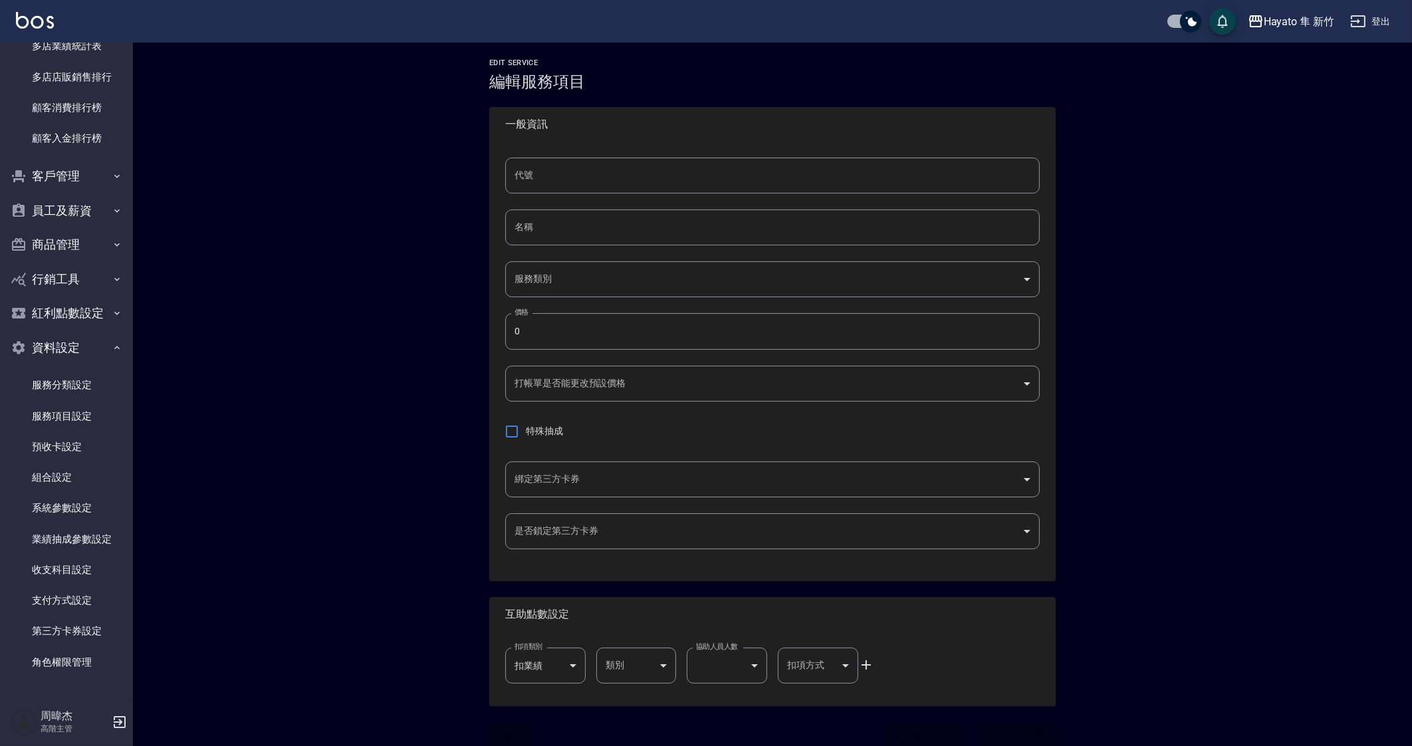
type input "101"
type input "101基礎髮浴"
type input "63a6f8a3-77e4-4e22-b94f-37b95d3f6c6f"
type input "350"
type input "FALSE"
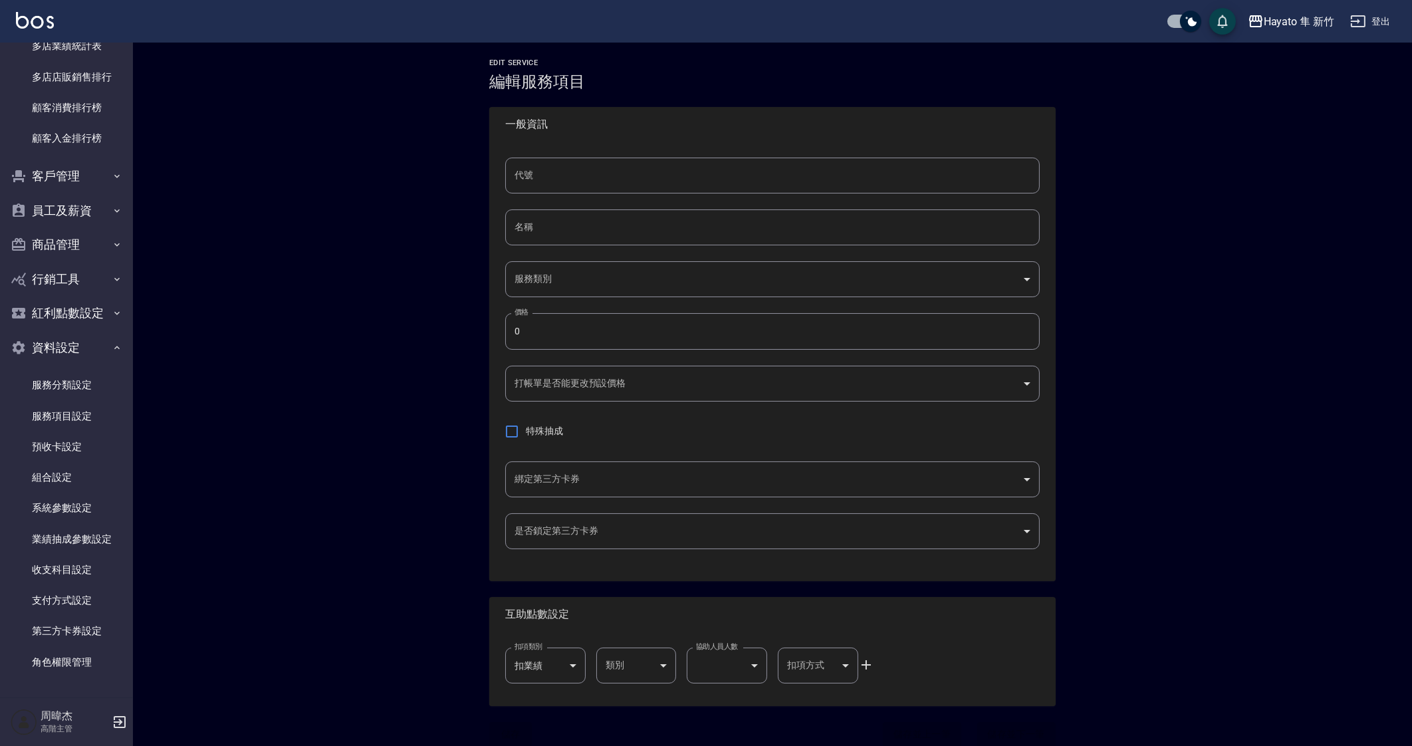
type input "none"
type input "UNSET"
type input "onSalary"
type input "互助1格給1點(60元)"
type input "3"
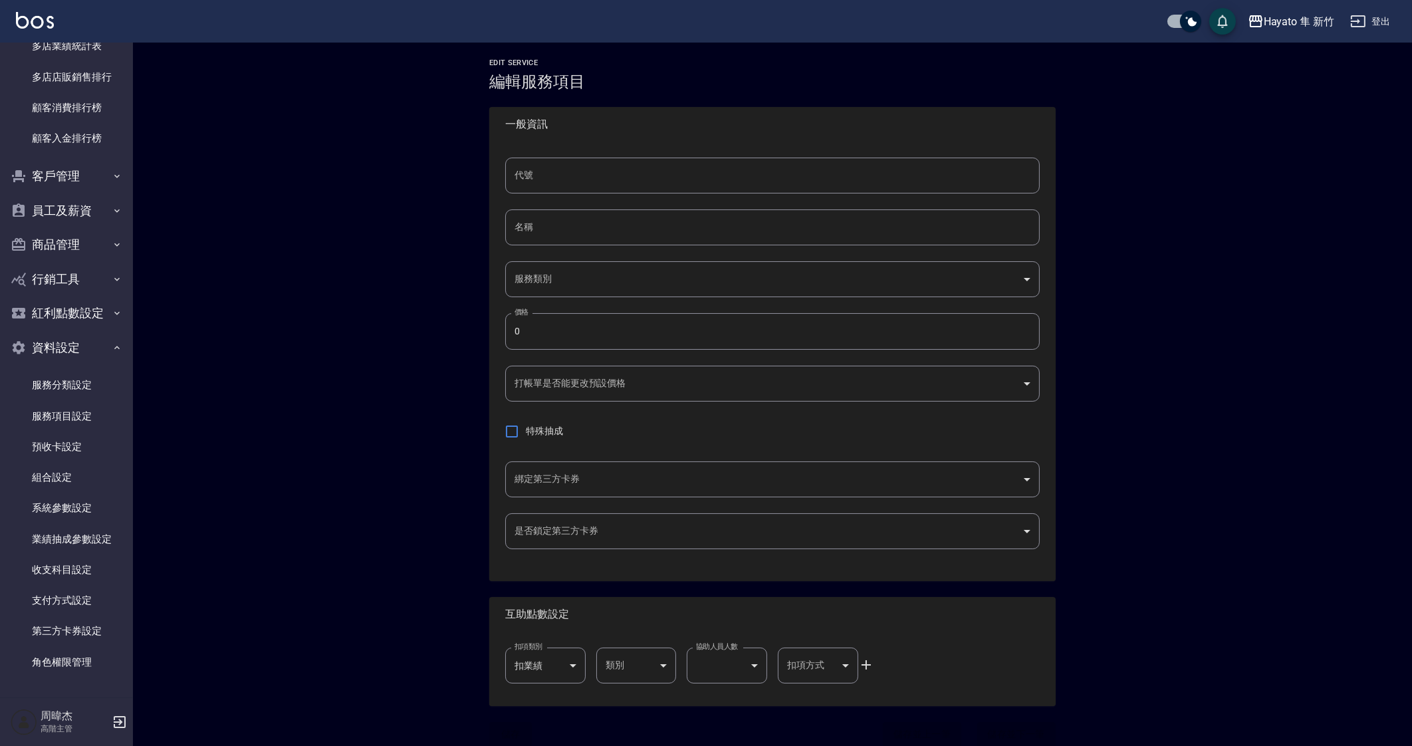
type input "點數"
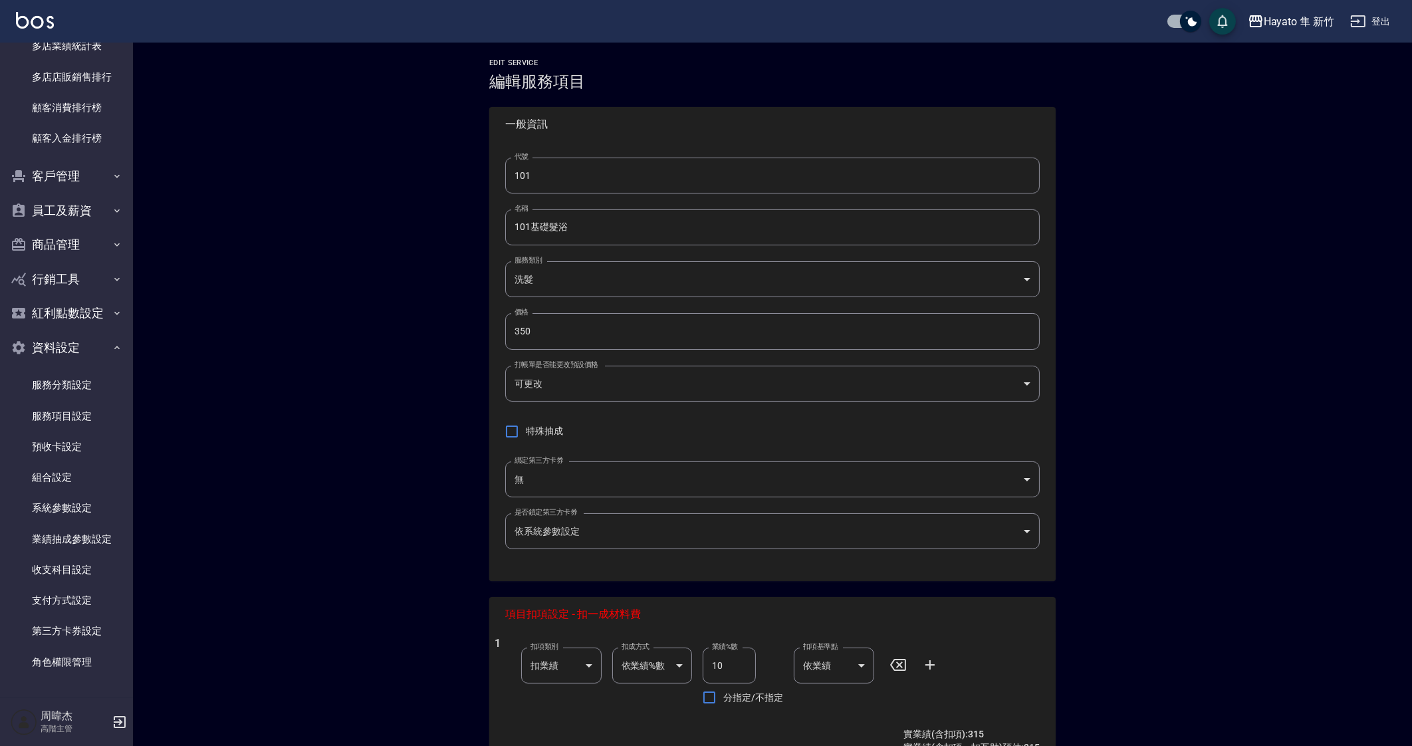
click at [531, 224] on input "101基礎髮浴" at bounding box center [772, 227] width 534 height 36
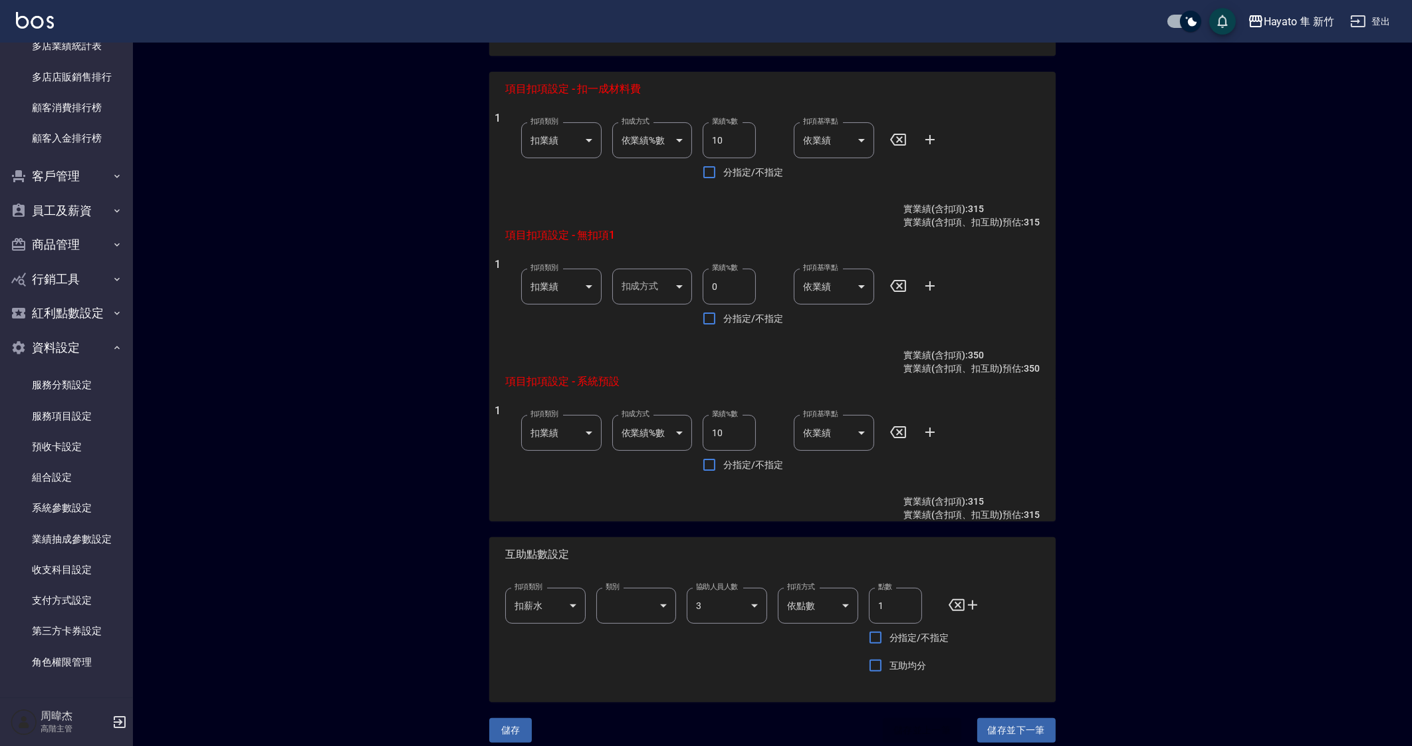
scroll to position [536, 0]
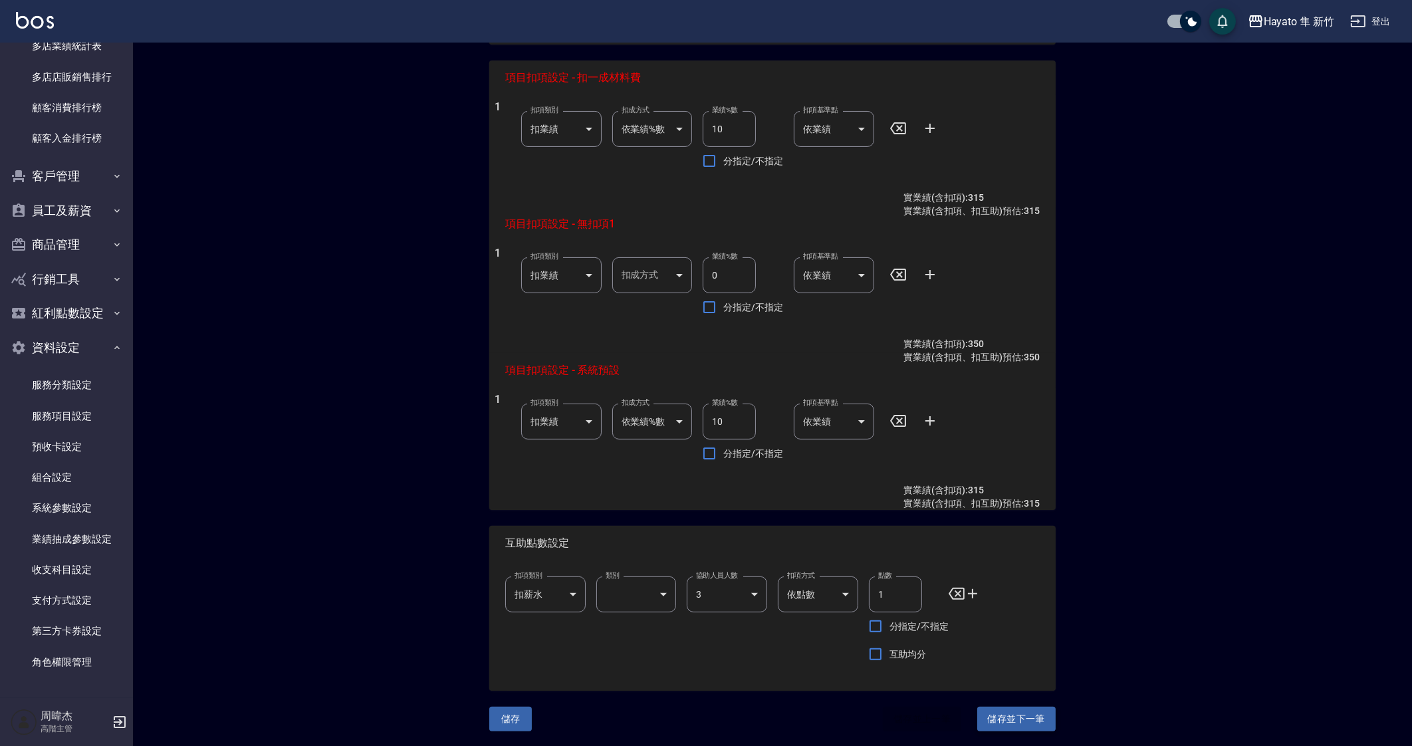
type input "基礎髮浴"
click at [1019, 712] on button "儲存並下一筆" at bounding box center [1016, 718] width 78 height 25
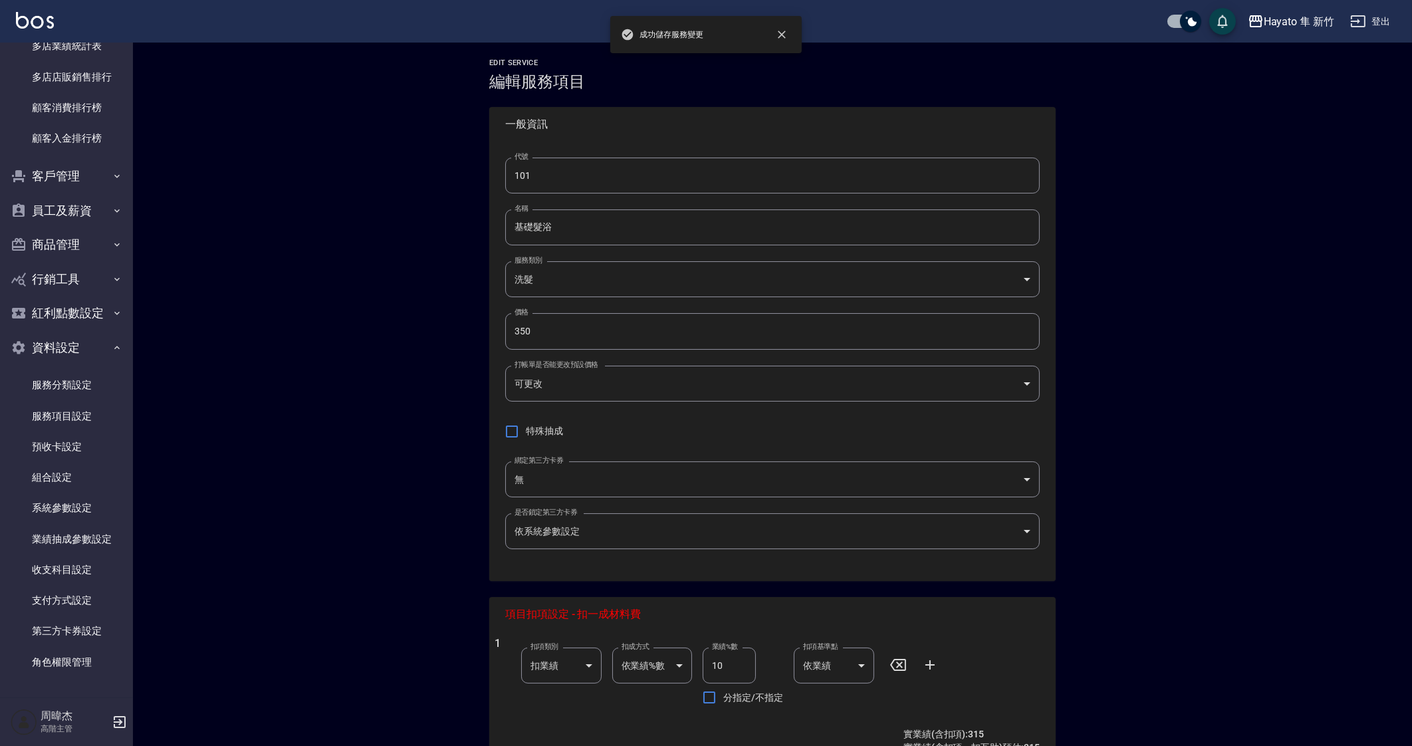
type input "102"
type input "單剪"
type input "7997791b-d155-49e7-8f3e-4b26a0093a59"
type input "600"
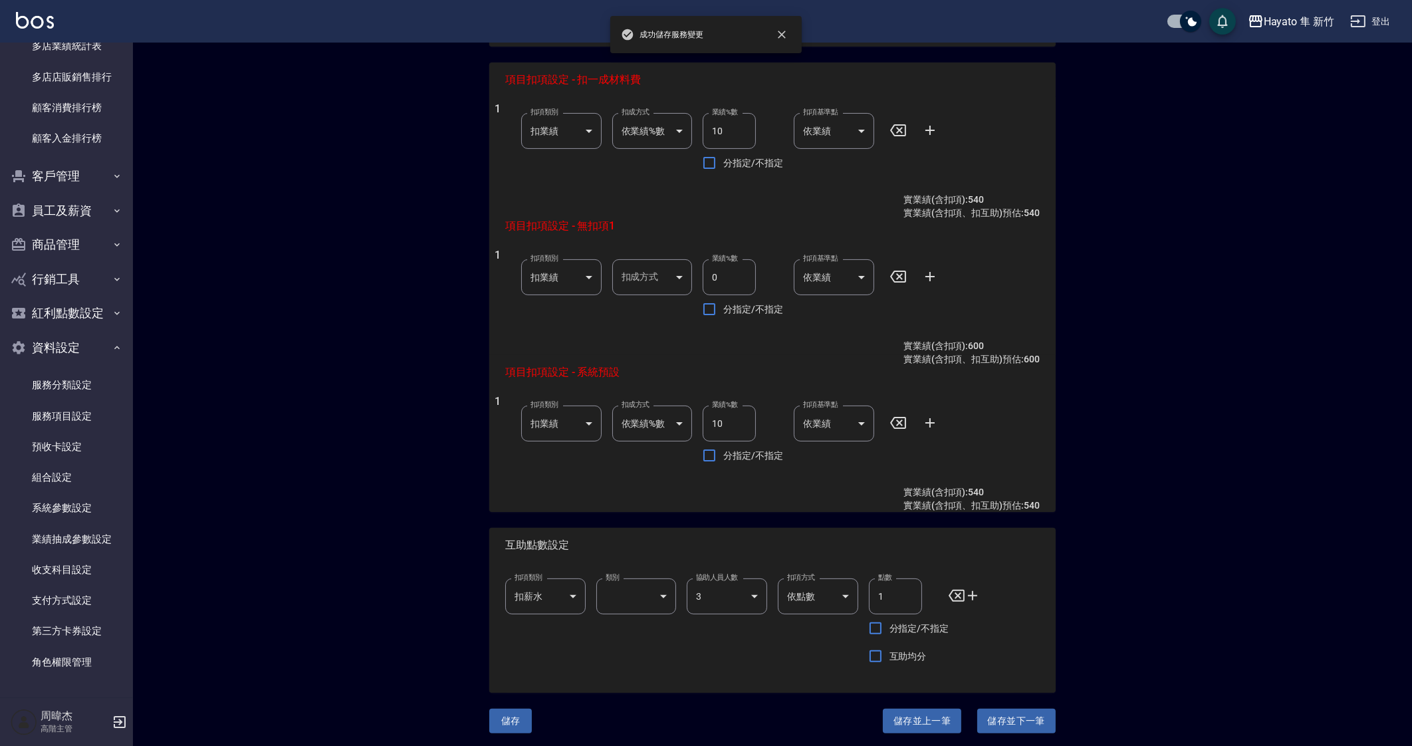
scroll to position [536, 0]
click at [504, 717] on button "儲存" at bounding box center [510, 718] width 43 height 25
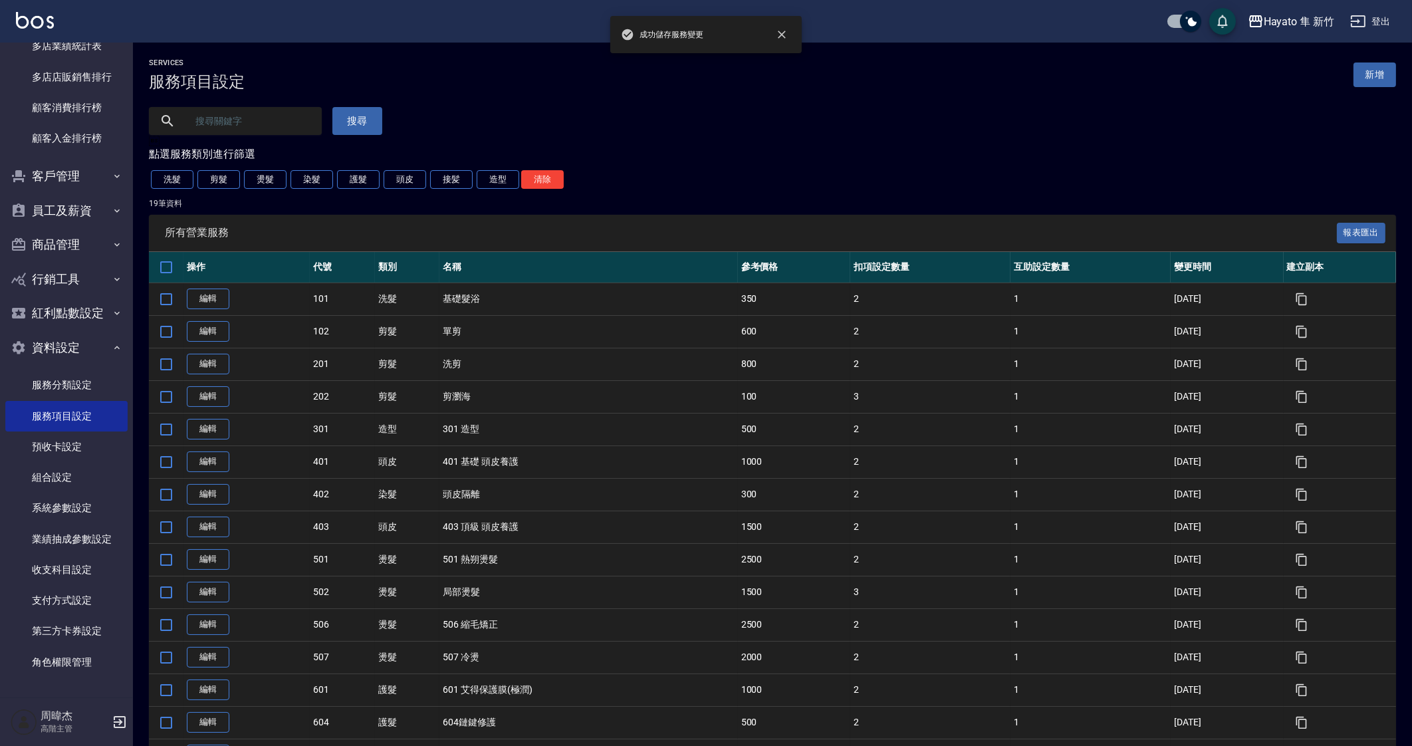
scroll to position [217, 0]
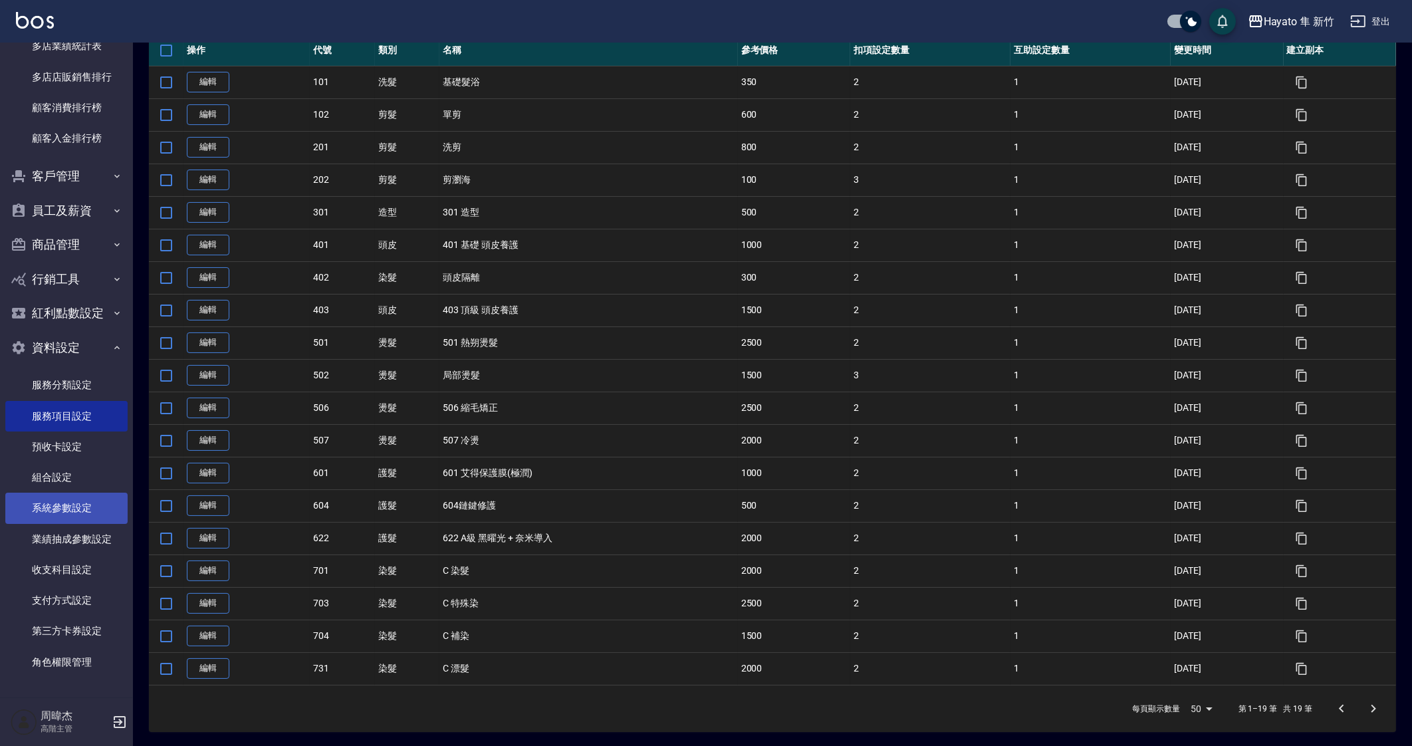
click at [90, 506] on link "系統參數設定" at bounding box center [66, 507] width 122 height 31
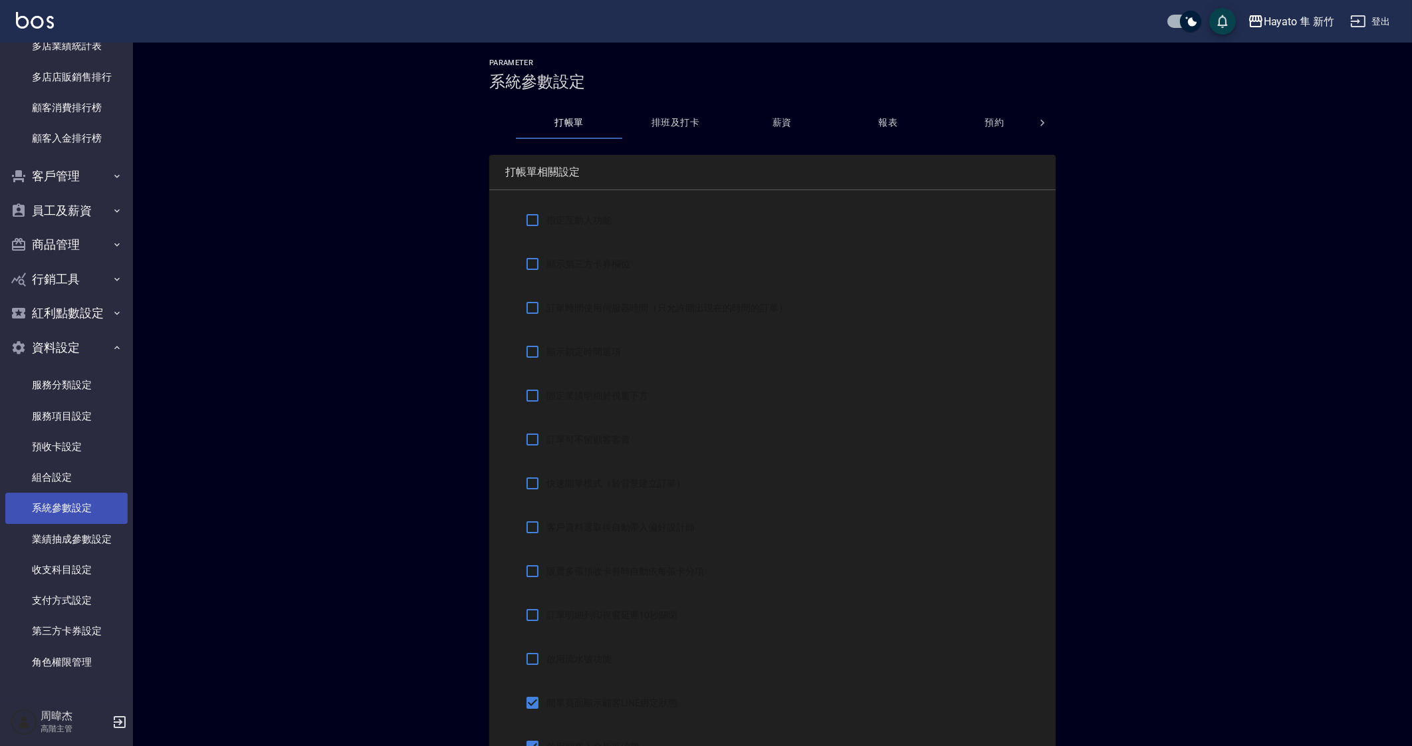
checkbox input "true"
checkbox input "false"
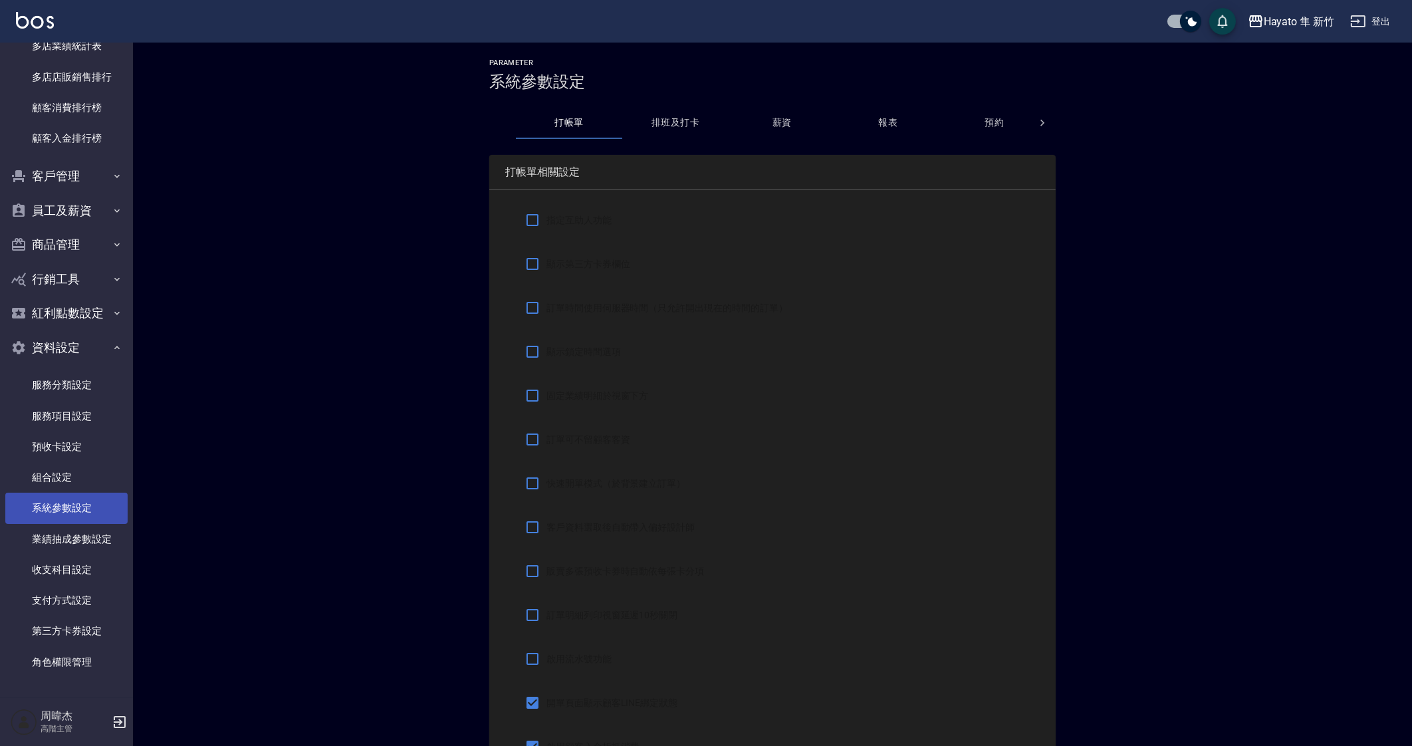
type input "NICKNAME"
type input "LASTORDER"
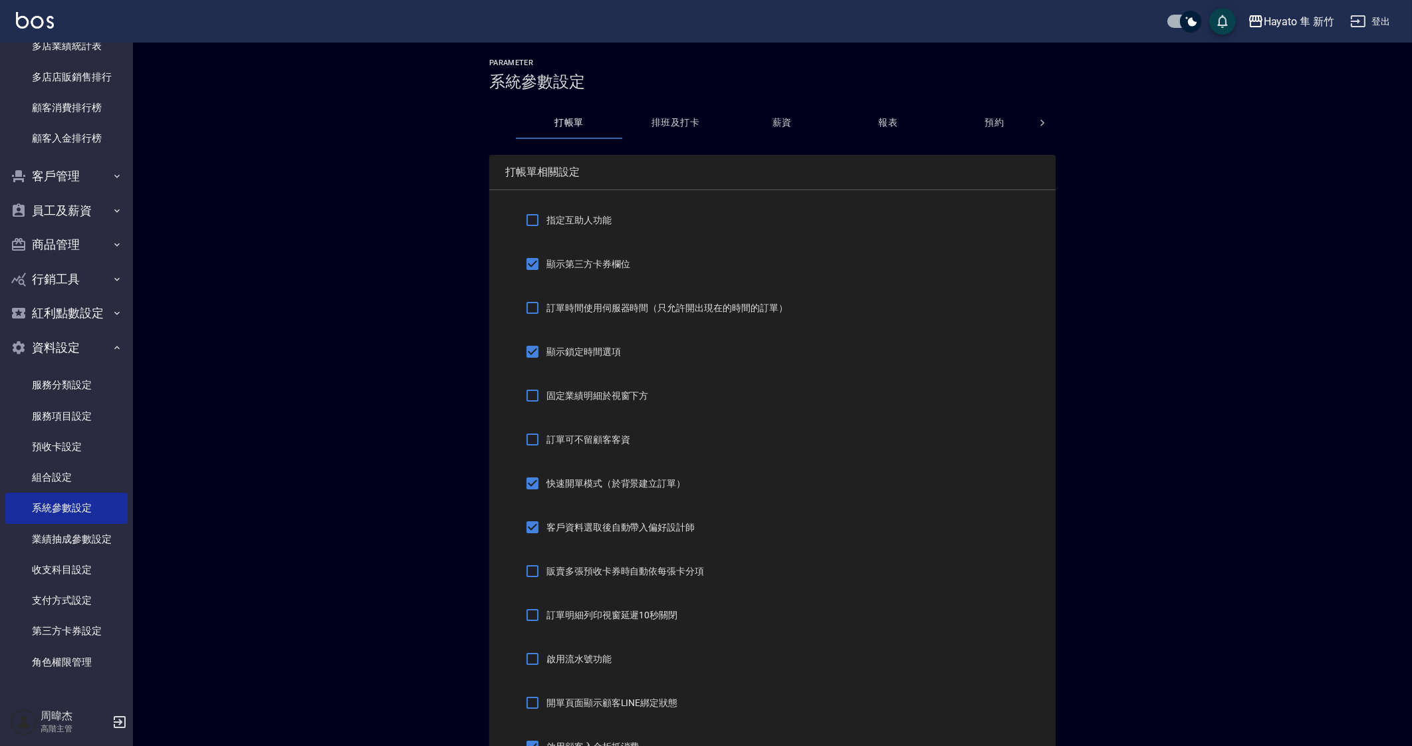
click at [799, 118] on button "薪資" at bounding box center [781, 123] width 106 height 32
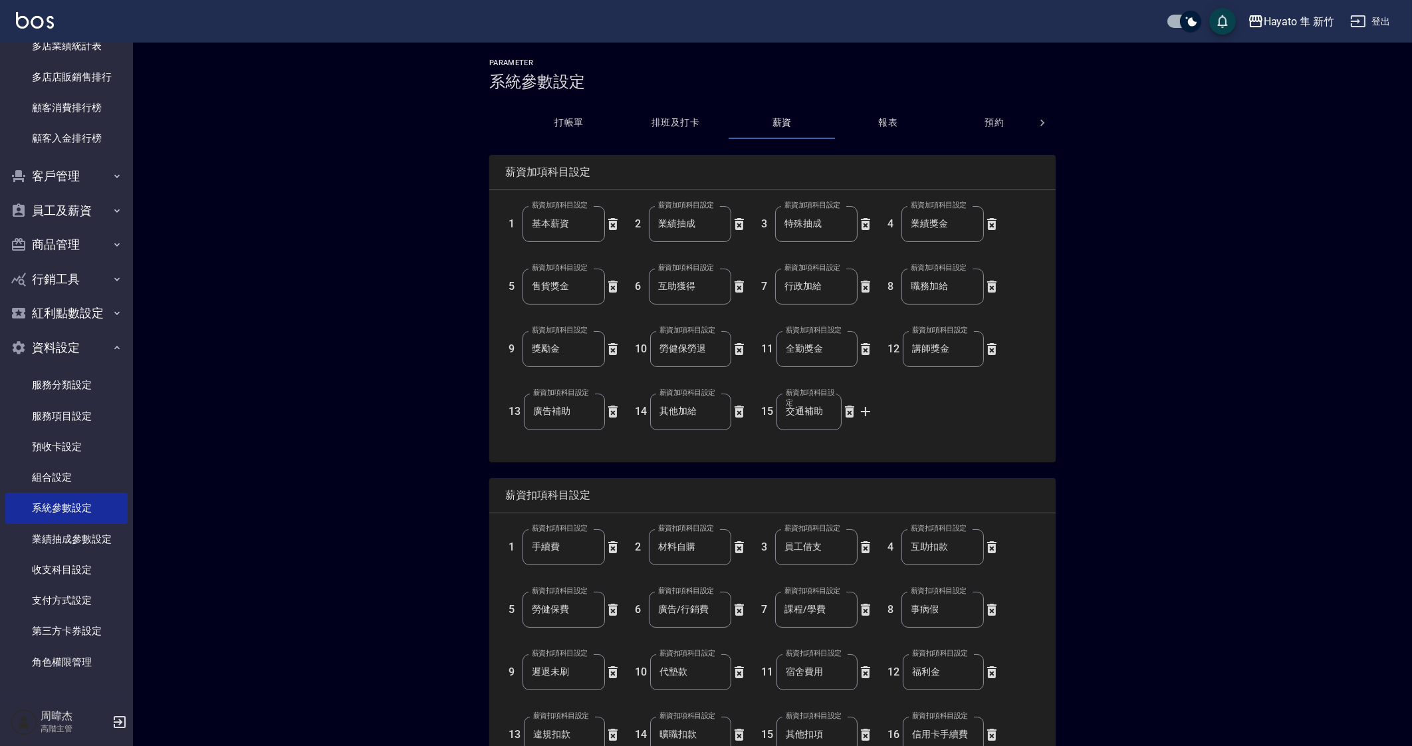
click at [691, 128] on button "排班及打卡" at bounding box center [675, 123] width 106 height 32
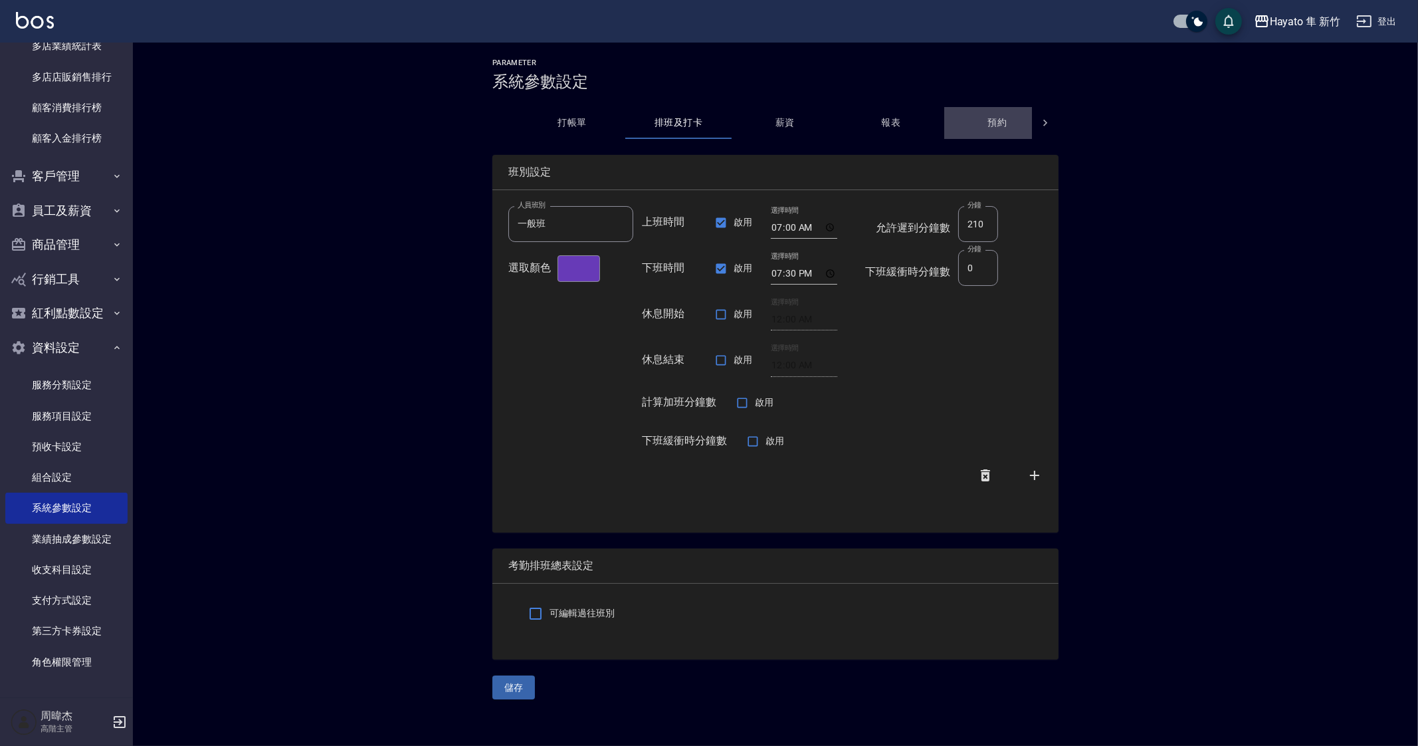
click at [981, 124] on button "預約" at bounding box center [997, 123] width 106 height 32
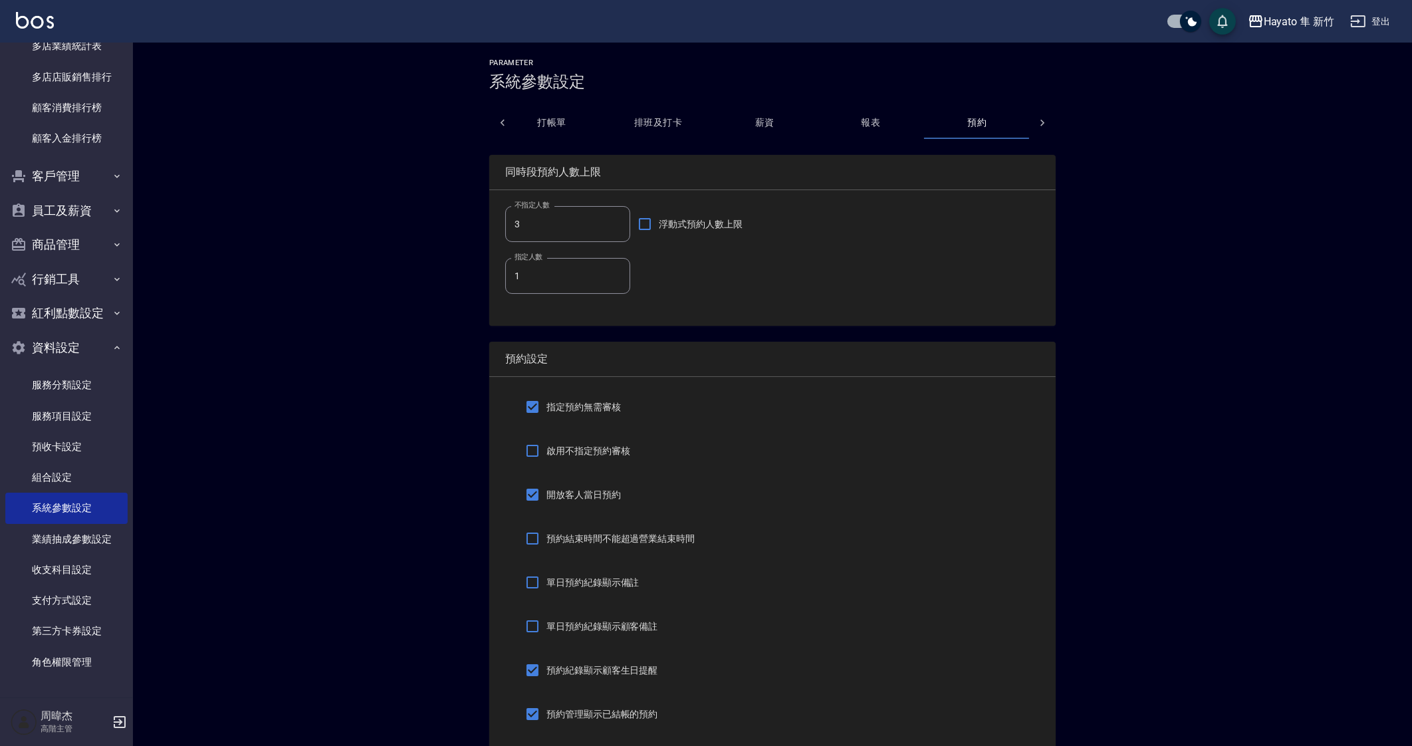
scroll to position [0, 19]
click at [1026, 125] on button "預約" at bounding box center [975, 123] width 106 height 32
click at [855, 122] on button "報表" at bounding box center [869, 123] width 106 height 32
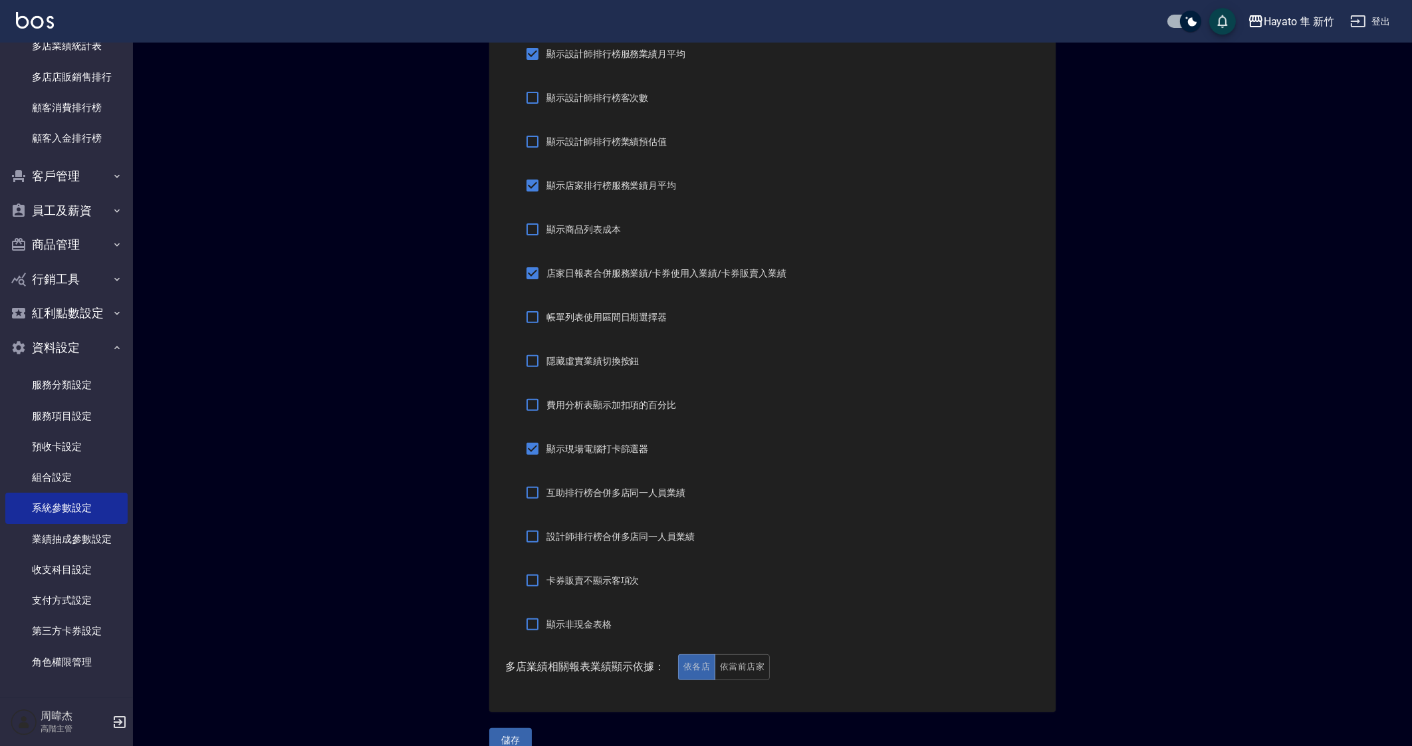
scroll to position [748, 0]
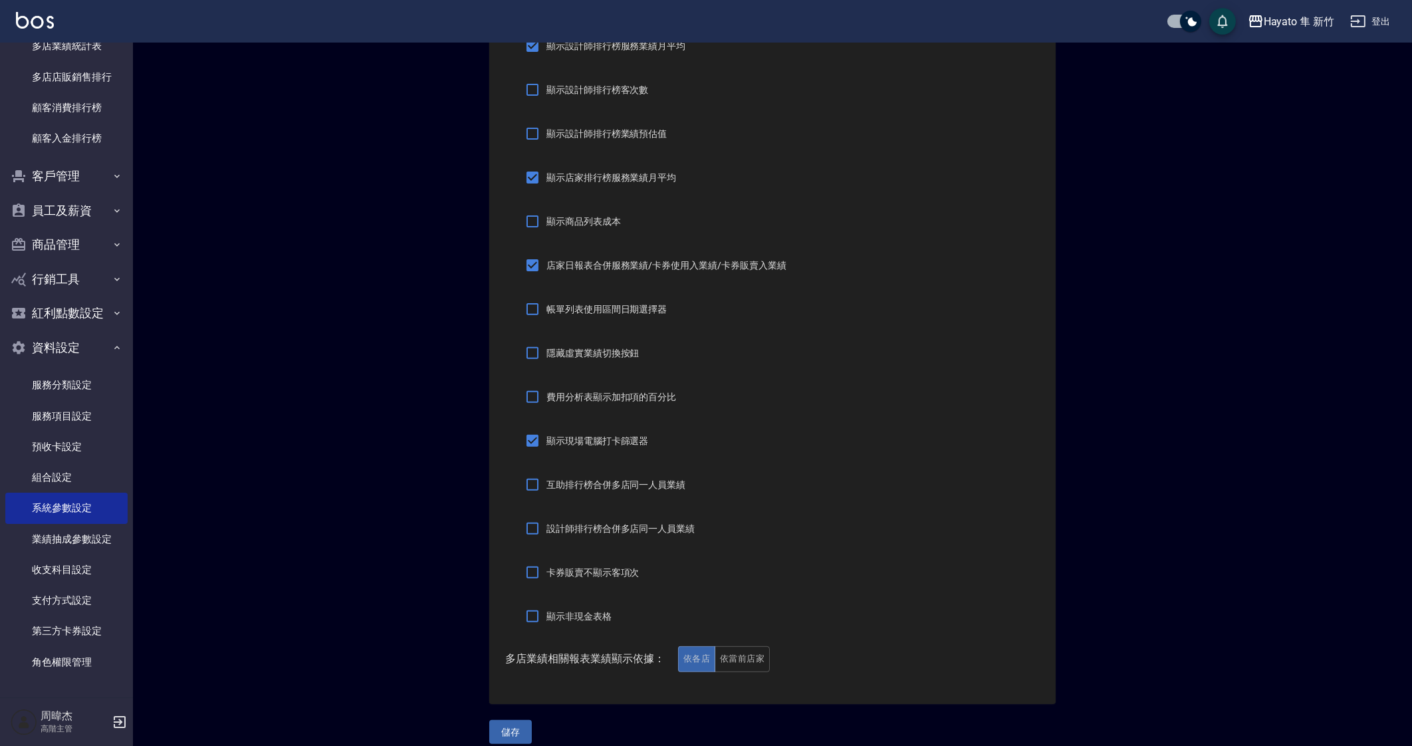
click at [555, 526] on span "設計師排行榜合併多店同一人員業績" at bounding box center [620, 529] width 148 height 14
click at [546, 526] on input "設計師排行榜合併多店同一人員業績" at bounding box center [532, 528] width 28 height 28
checkbox input "true"
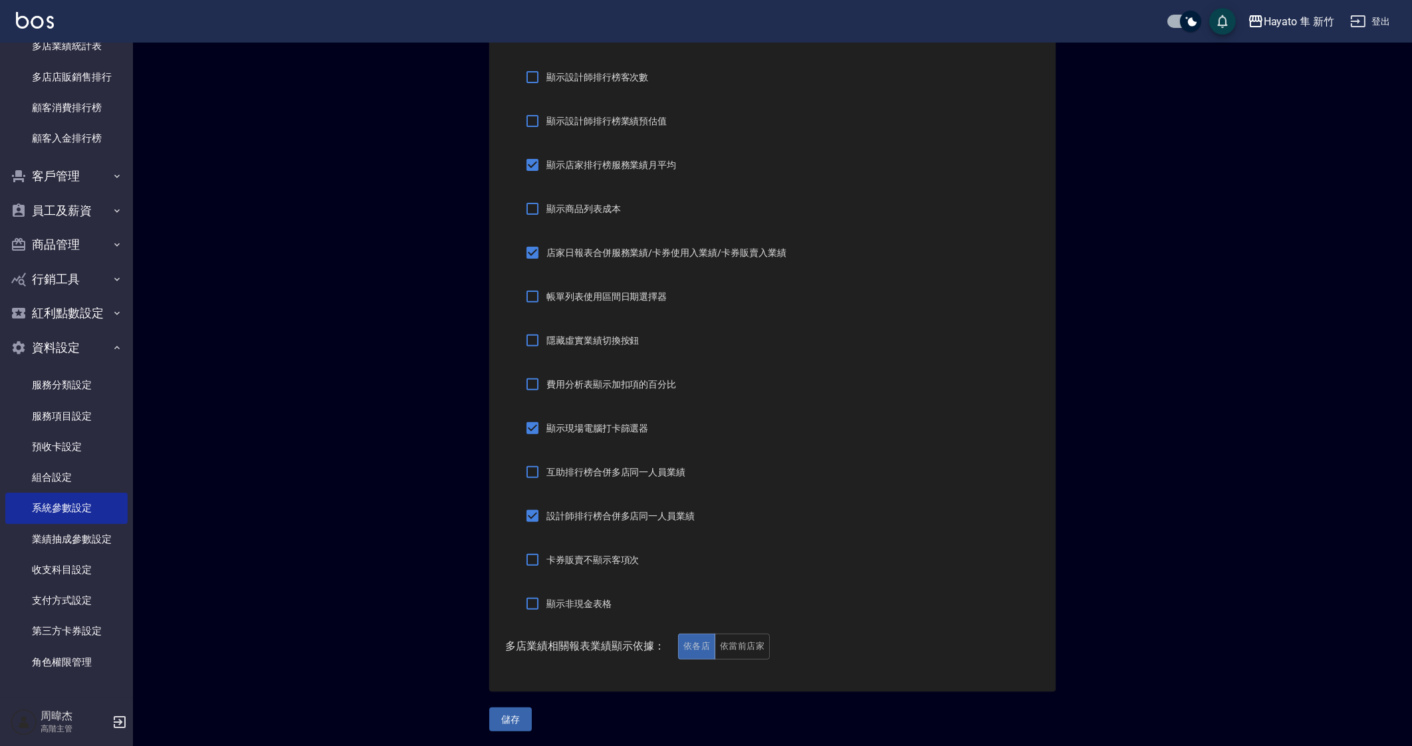
scroll to position [761, 0]
click at [518, 723] on button "儲存" at bounding box center [510, 718] width 43 height 25
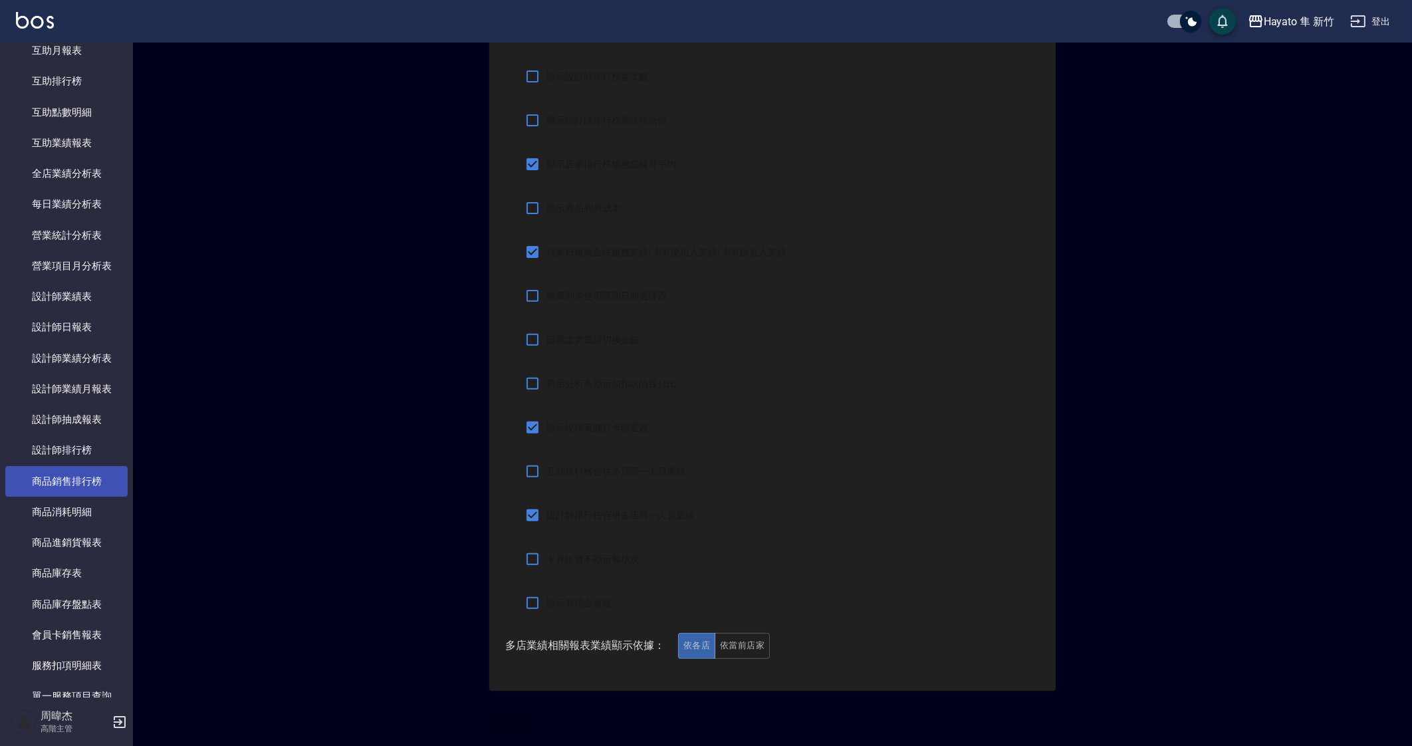
scroll to position [161, 0]
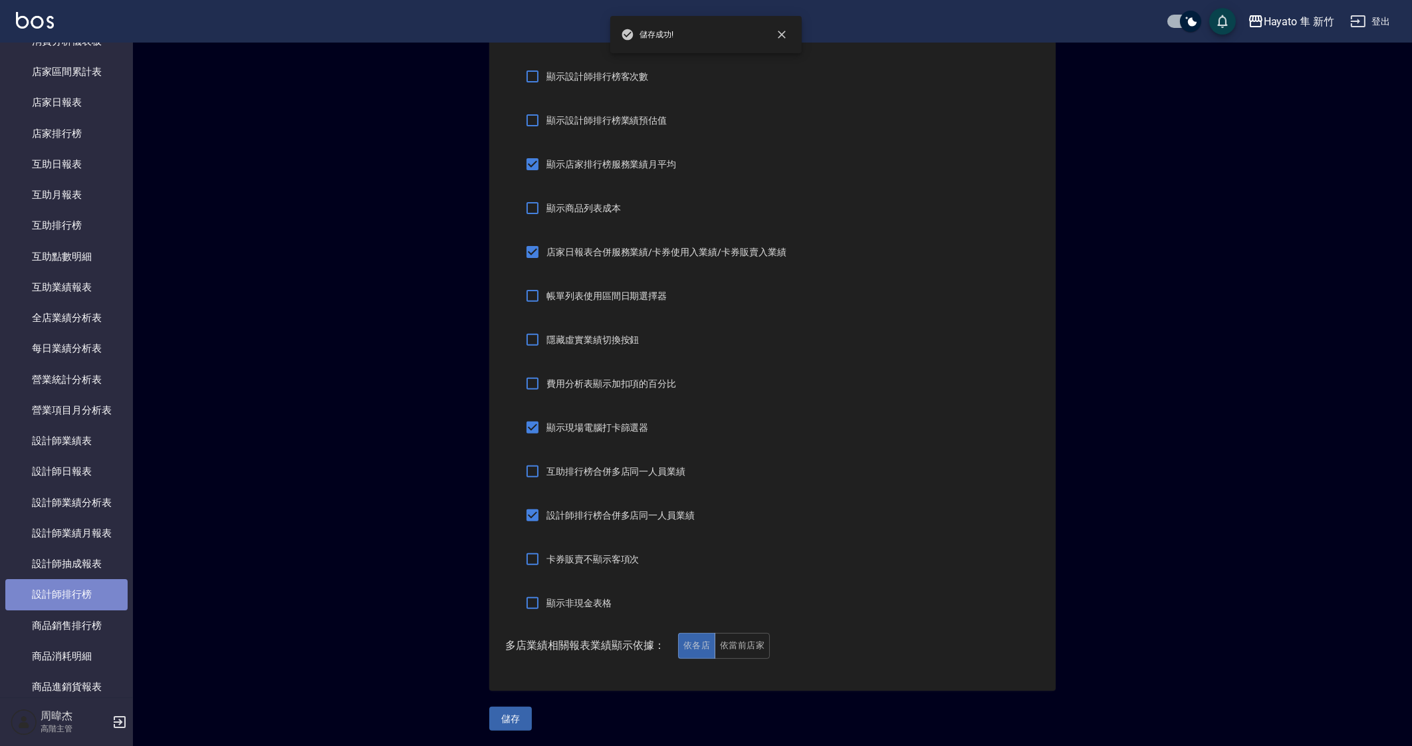
click at [94, 592] on link "設計師排行榜" at bounding box center [66, 594] width 122 height 31
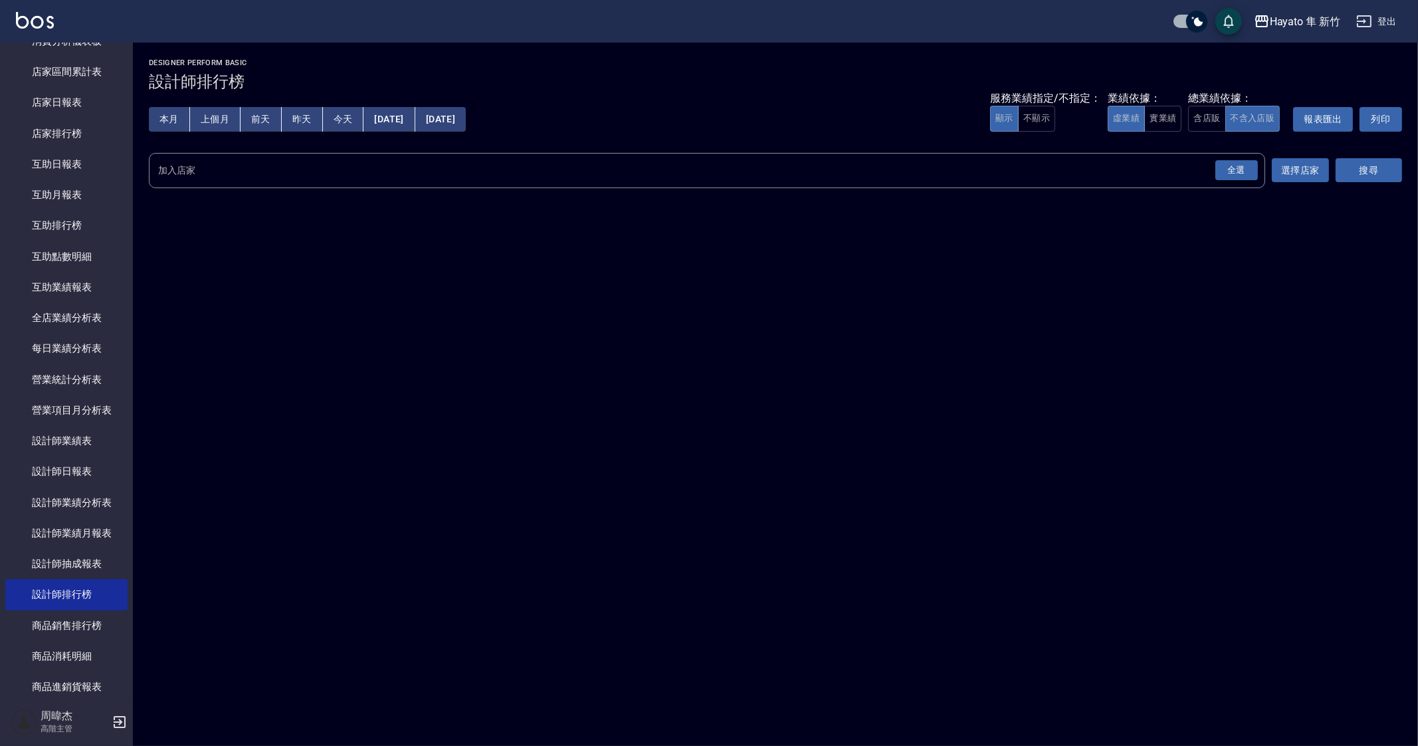
click at [1221, 160] on div "全選" at bounding box center [1237, 170] width 43 height 21
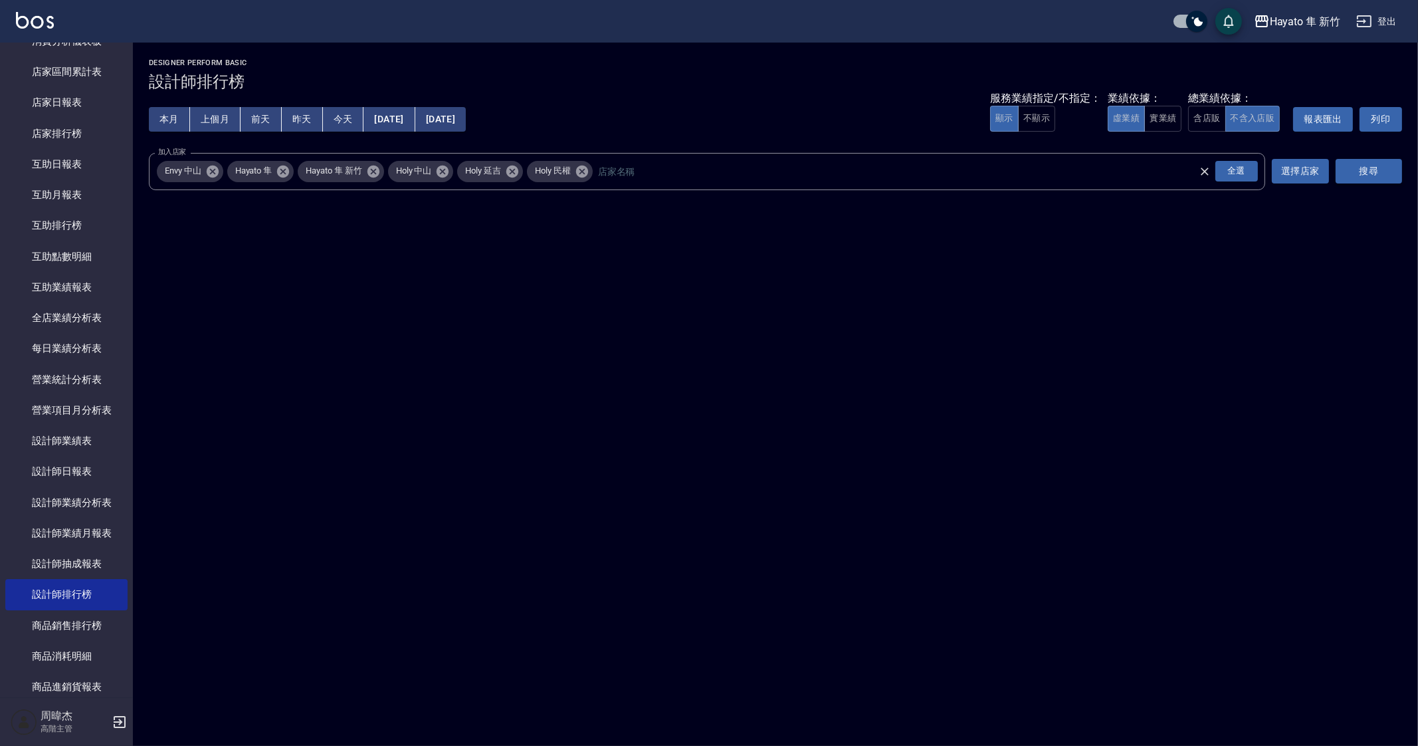
drag, startPoint x: 1346, startPoint y: 165, endPoint x: 1367, endPoint y: 166, distance: 21.3
click at [1346, 164] on button "搜尋" at bounding box center [1369, 171] width 66 height 25
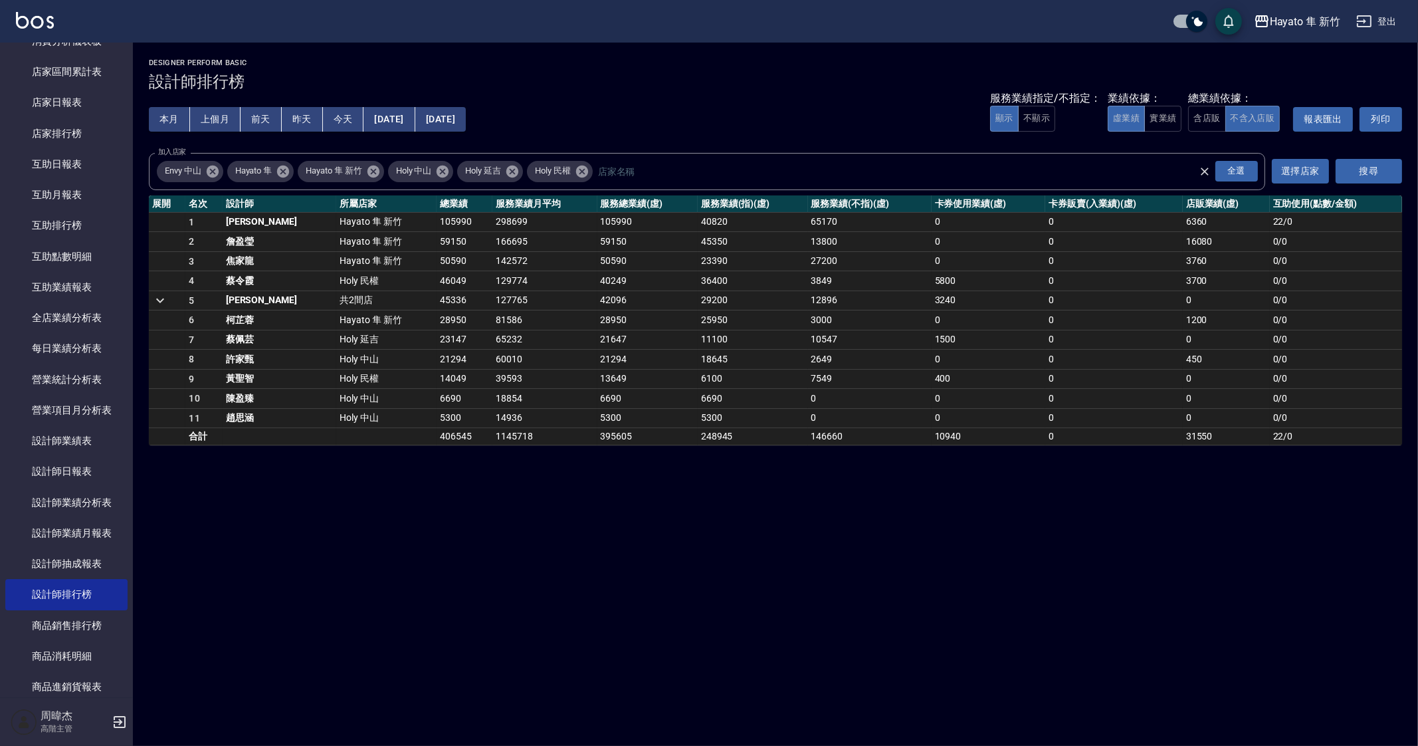
click at [160, 300] on icon "a dense table" at bounding box center [160, 300] width 8 height 5
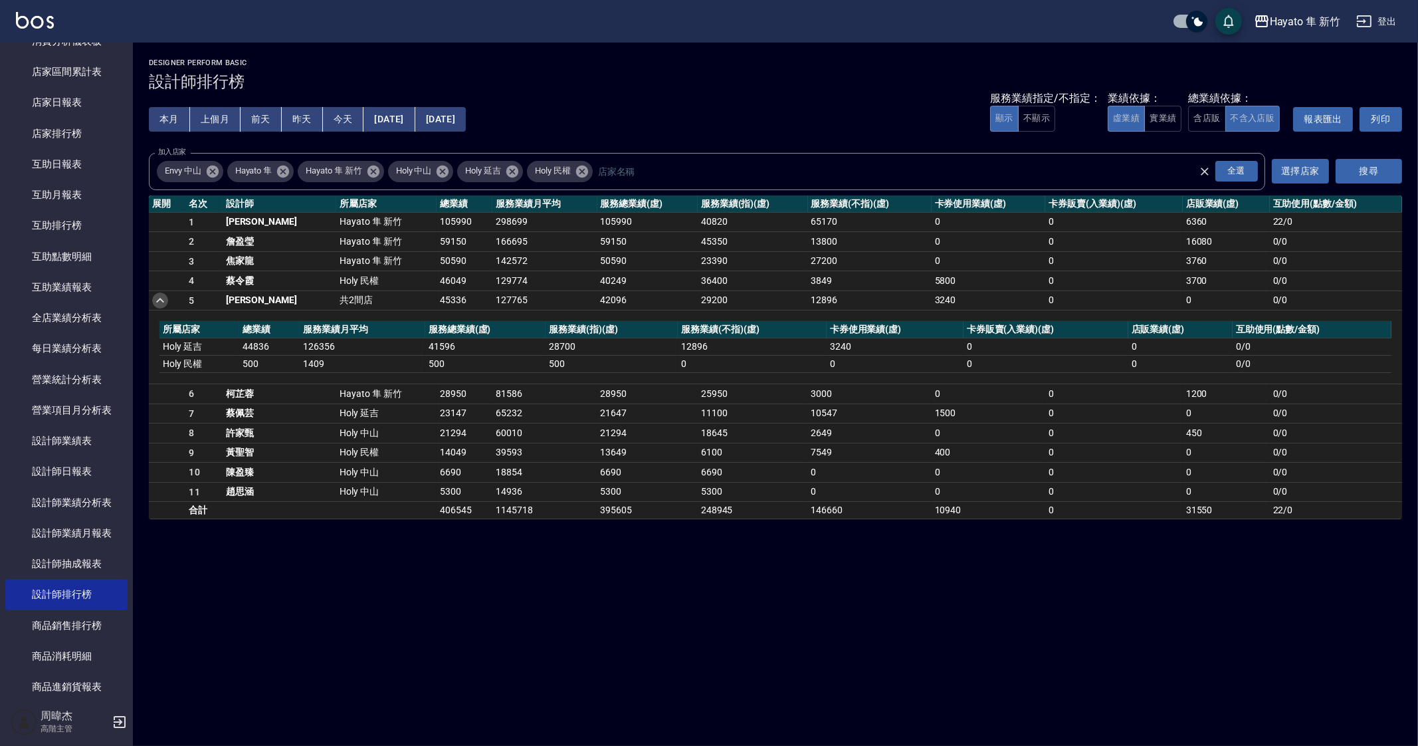
click at [161, 300] on icon "a dense table" at bounding box center [160, 300] width 16 height 16
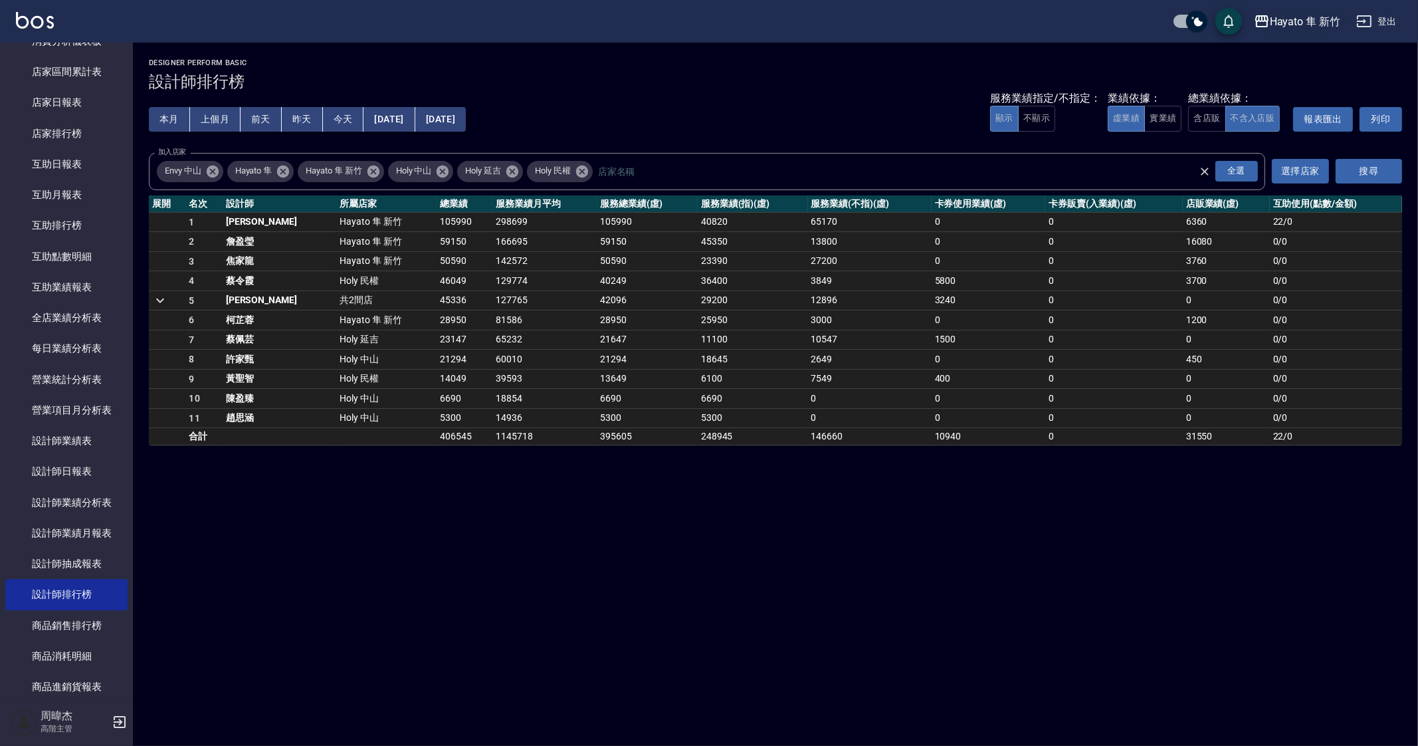
click at [1278, 28] on div "Hayato 隼 新竹" at bounding box center [1305, 21] width 70 height 17
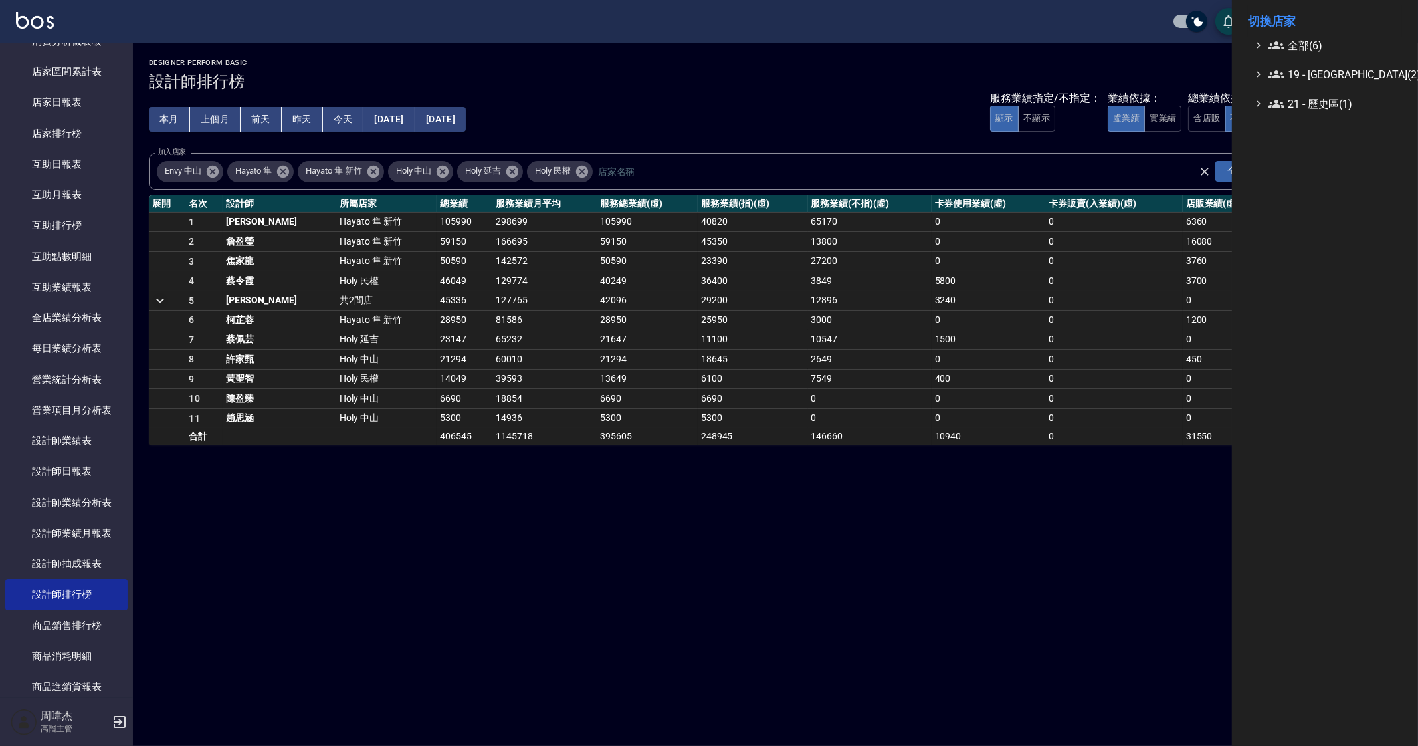
click at [1291, 38] on span "全部(6)" at bounding box center [1333, 45] width 128 height 16
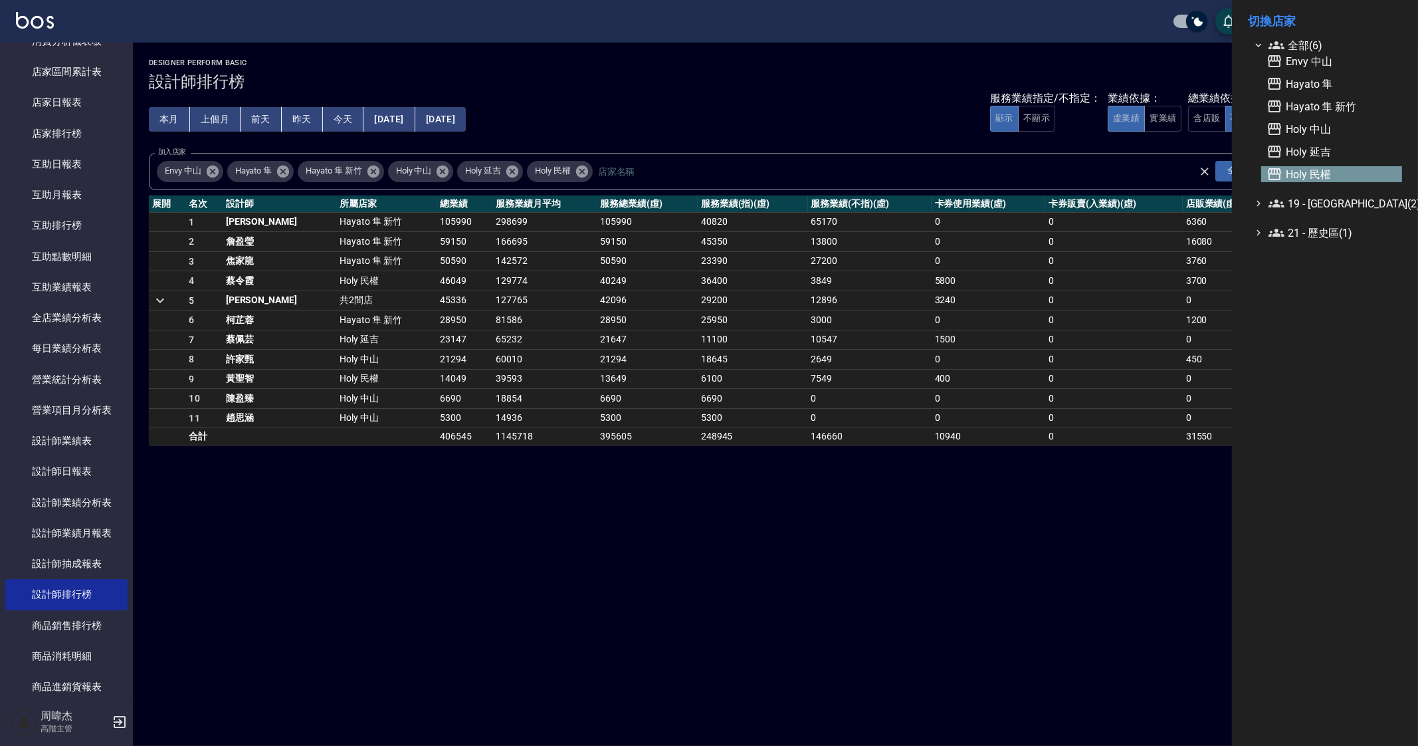
click at [1324, 174] on span "Holy 民權" at bounding box center [1332, 174] width 130 height 16
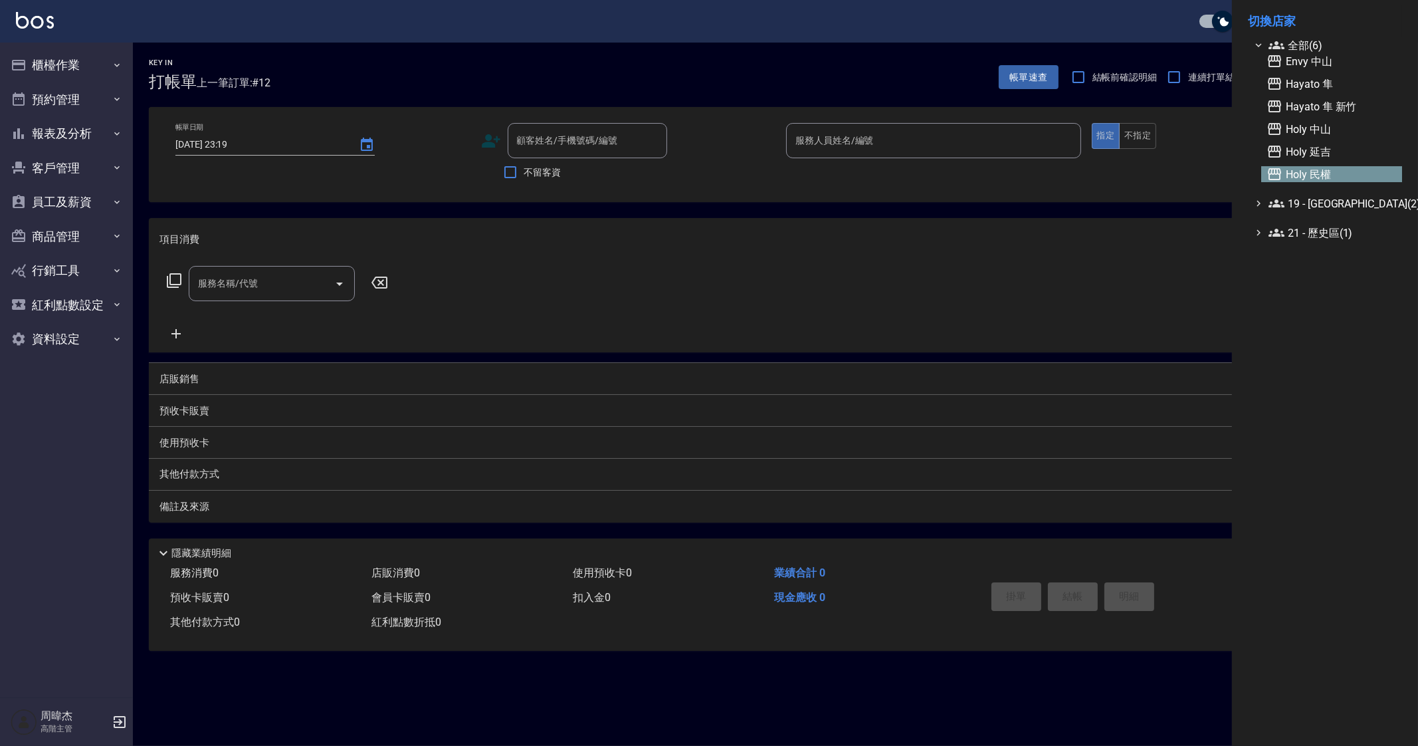
click at [46, 64] on div at bounding box center [709, 373] width 1418 height 746
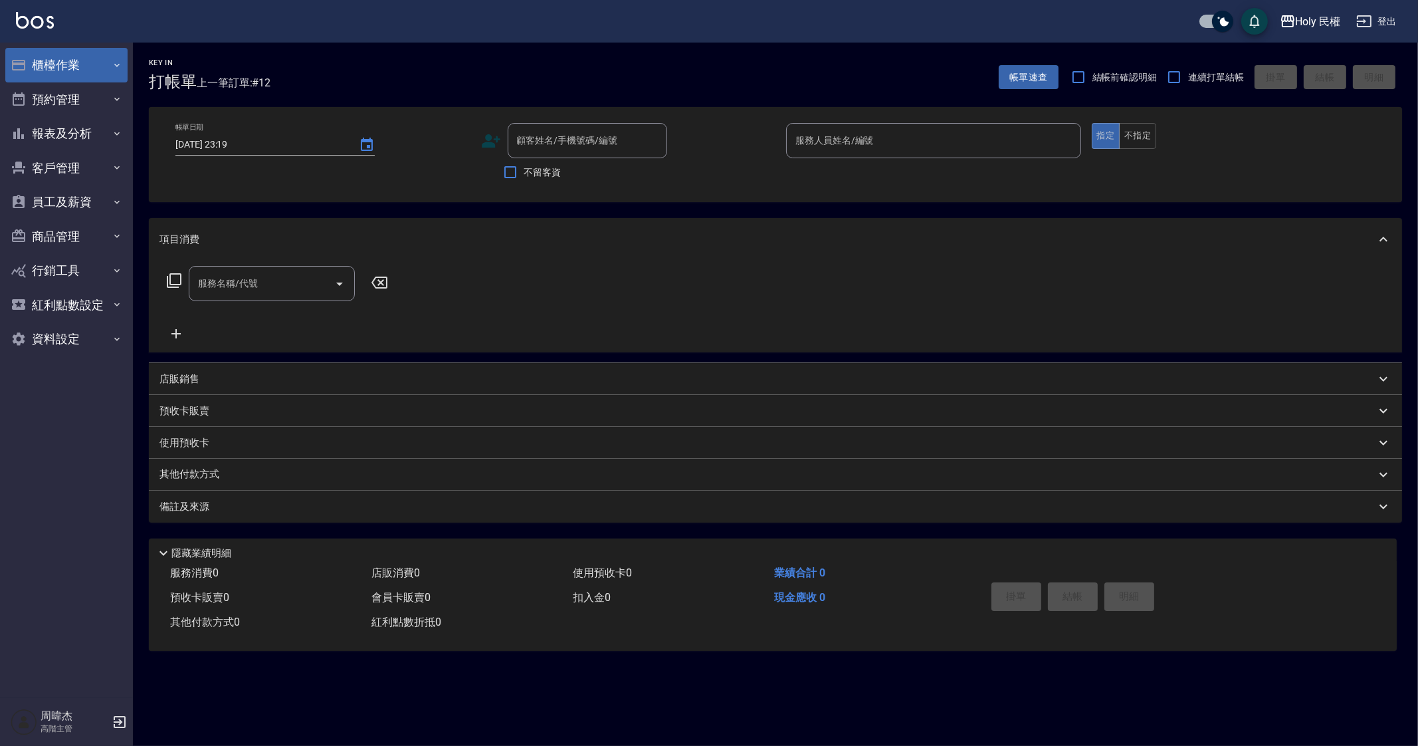
click at [76, 68] on button "櫃檯作業" at bounding box center [66, 65] width 122 height 35
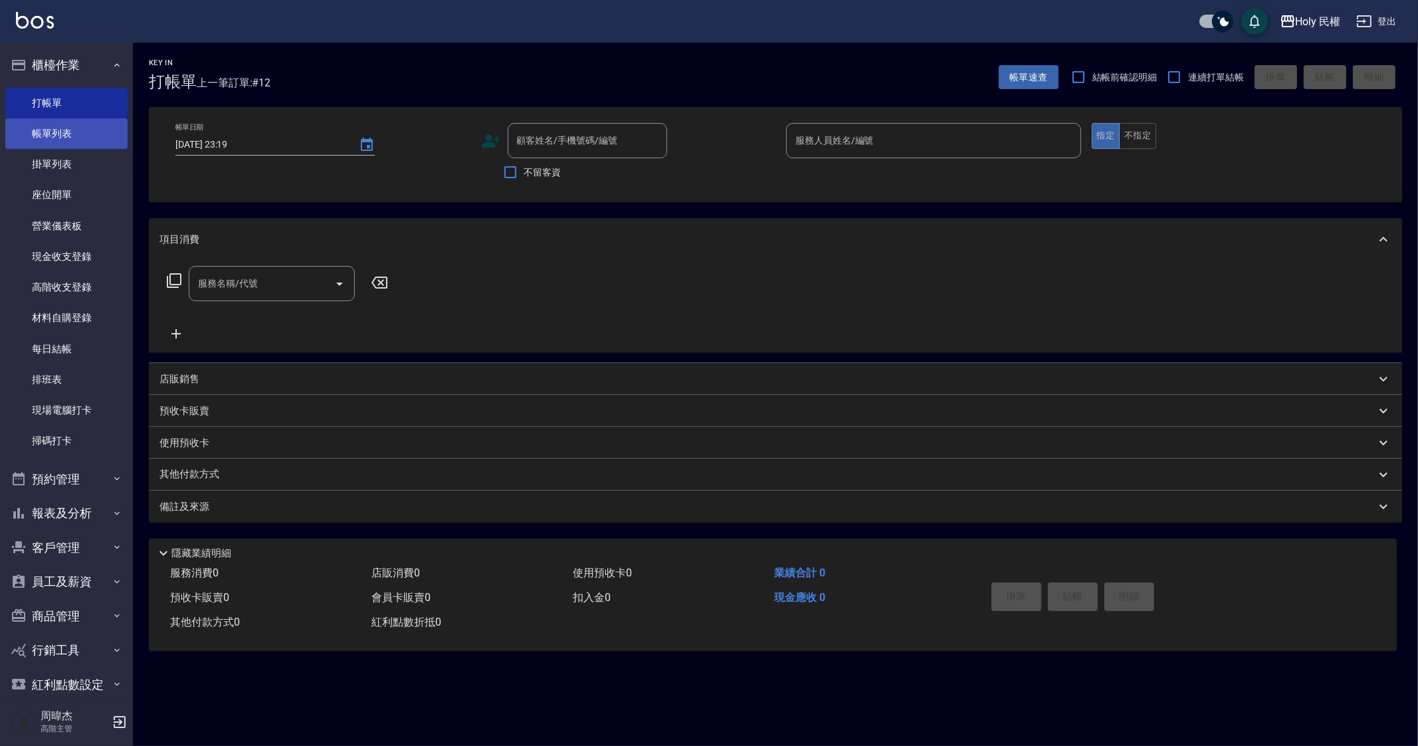
drag, startPoint x: 92, startPoint y: 128, endPoint x: 101, endPoint y: 135, distance: 11.4
click at [92, 129] on link "帳單列表" at bounding box center [66, 133] width 122 height 31
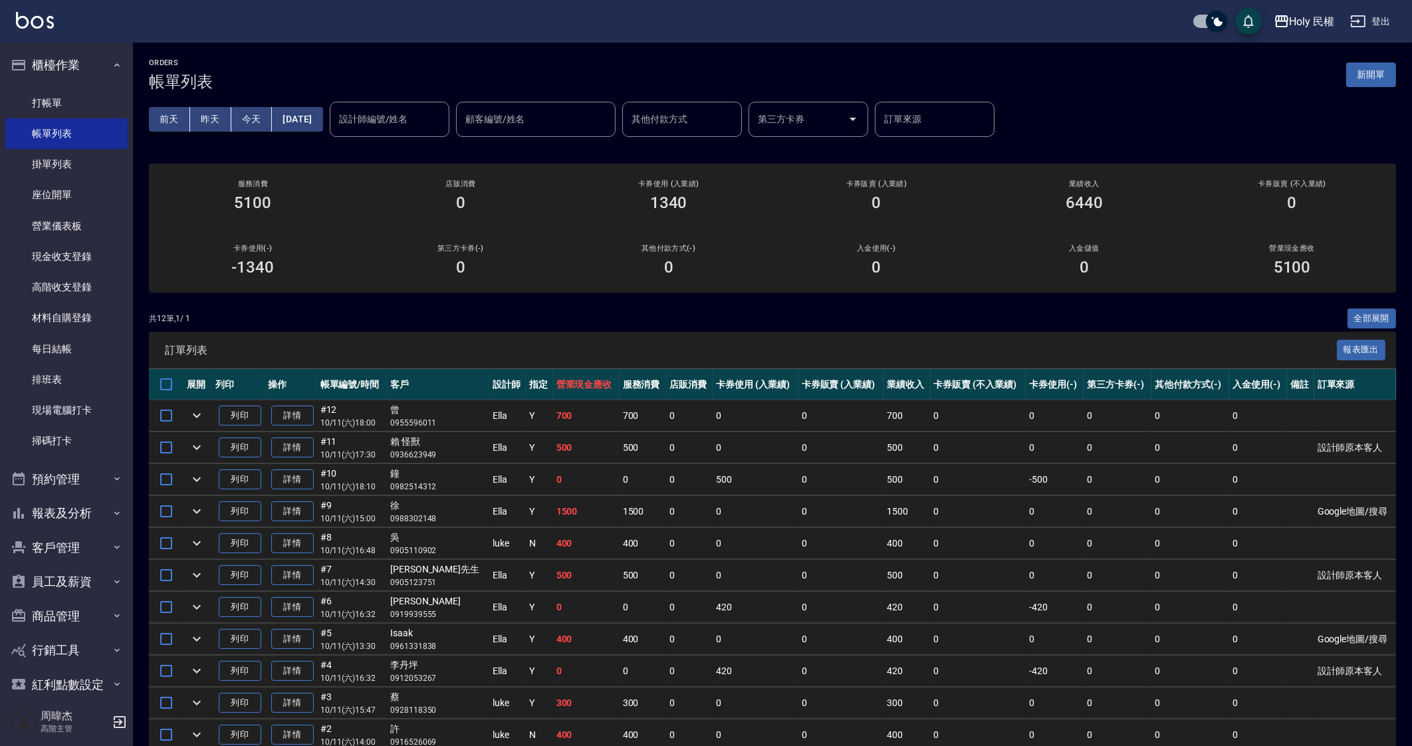
click at [544, 306] on div "ORDERS 帳單列表 新開單 前天 昨天 今天 2025/10/11 設計師編號/姓名 設計師編號/姓名 顧客編號/姓名 顧客編號/姓名 其他付款方式 其他…" at bounding box center [772, 439] width 1279 height 792
click at [61, 67] on button "櫃檯作業" at bounding box center [66, 65] width 122 height 35
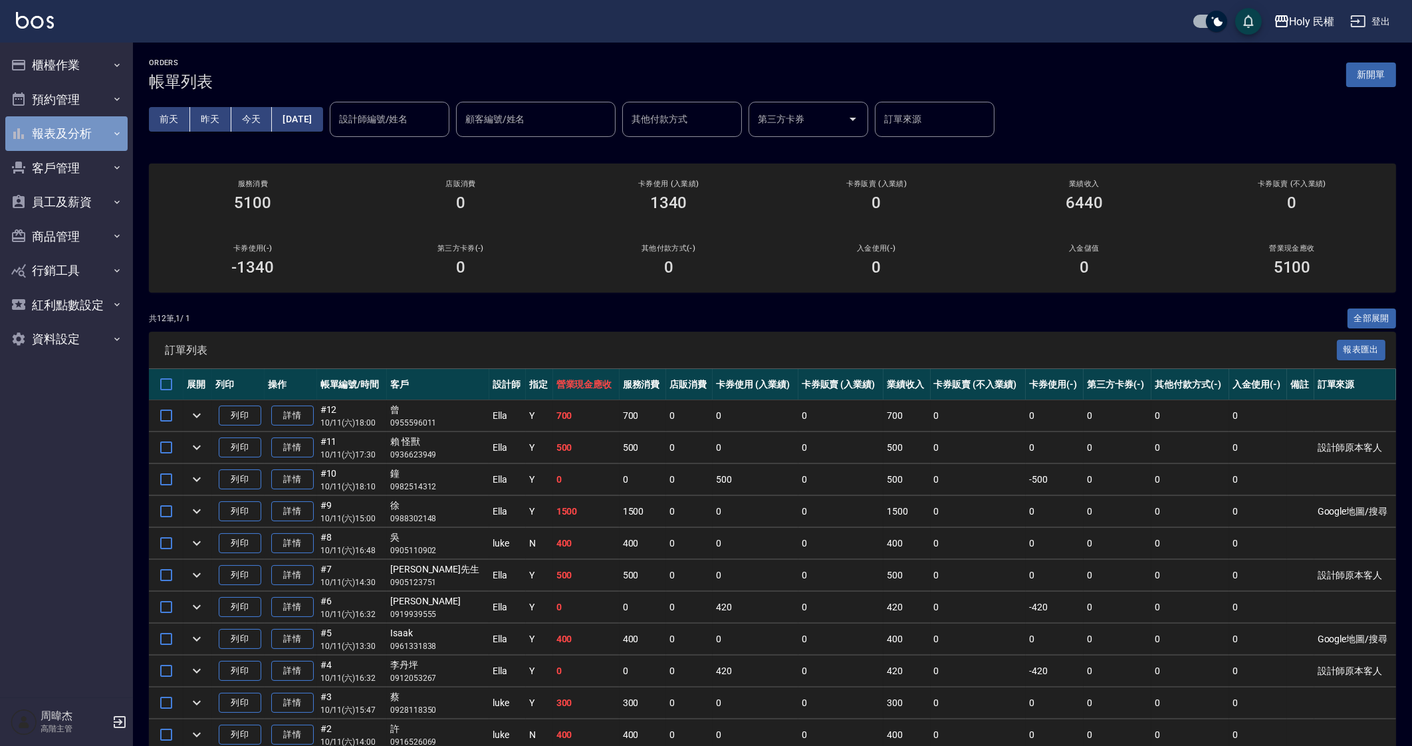
click at [71, 134] on button "報表及分析" at bounding box center [66, 133] width 122 height 35
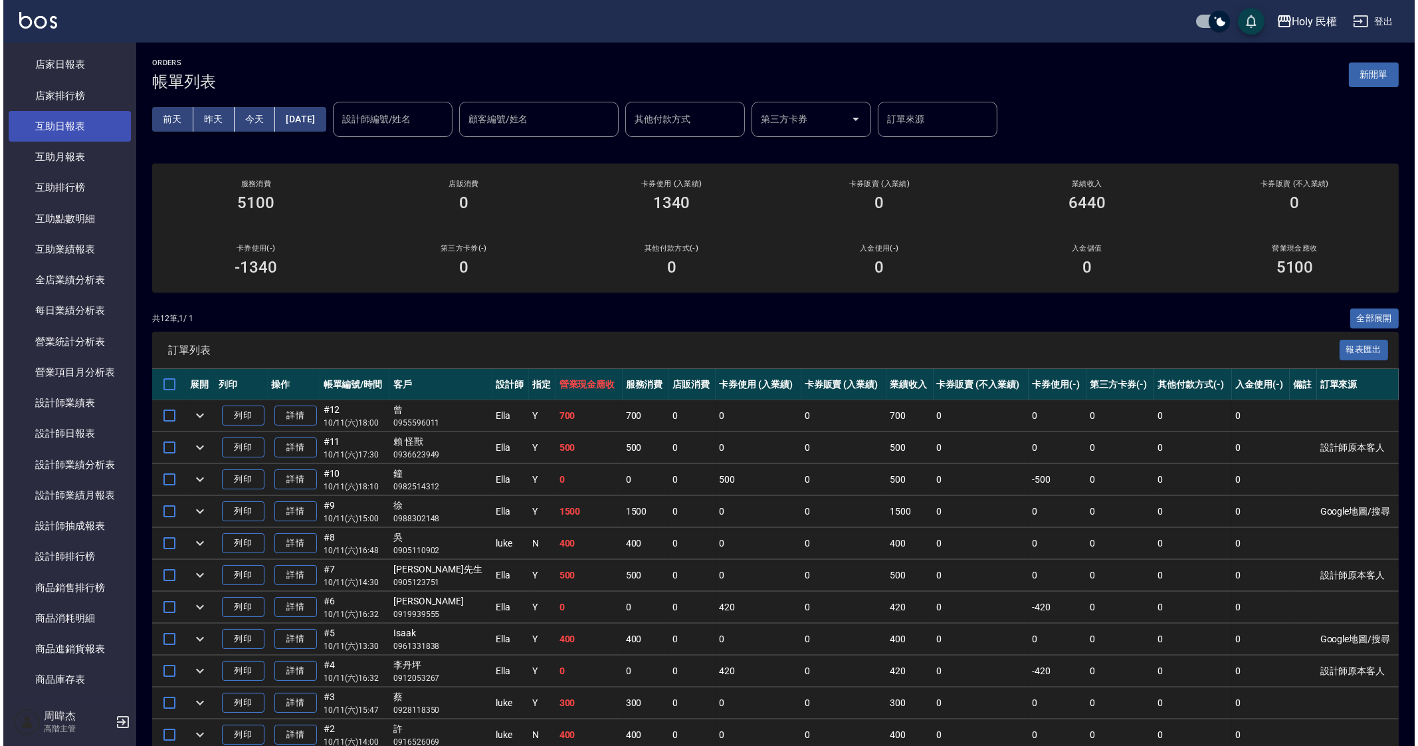
scroll to position [249, 0]
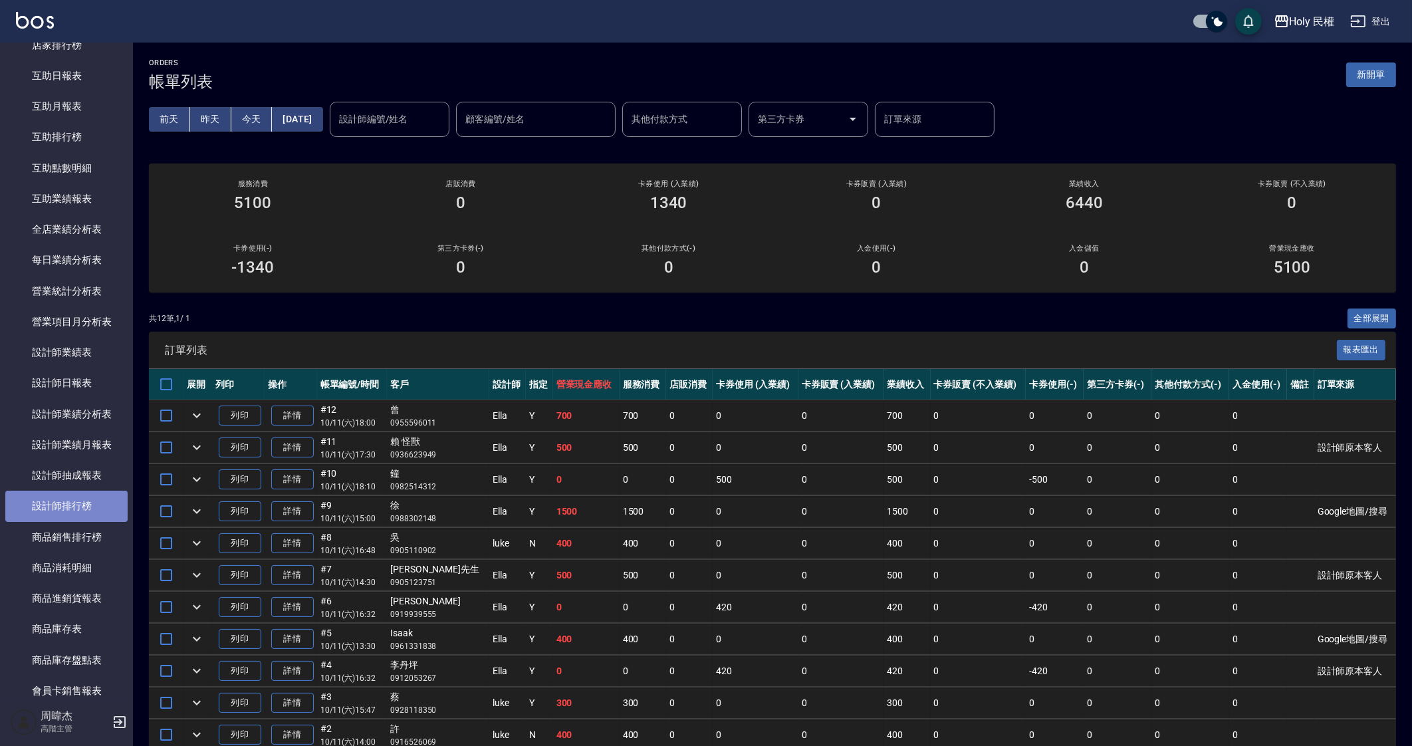
click at [87, 500] on link "設計師排行榜" at bounding box center [66, 505] width 122 height 31
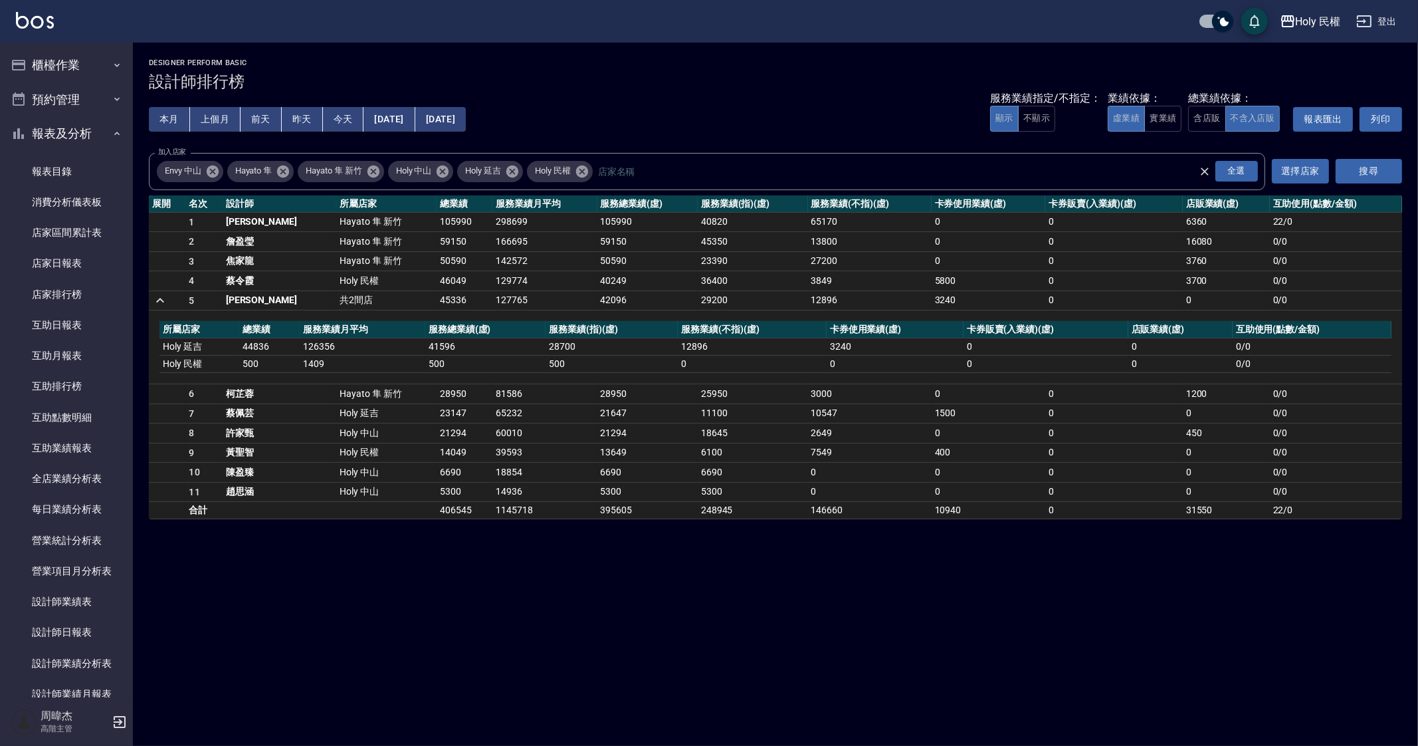
scroll to position [415, 0]
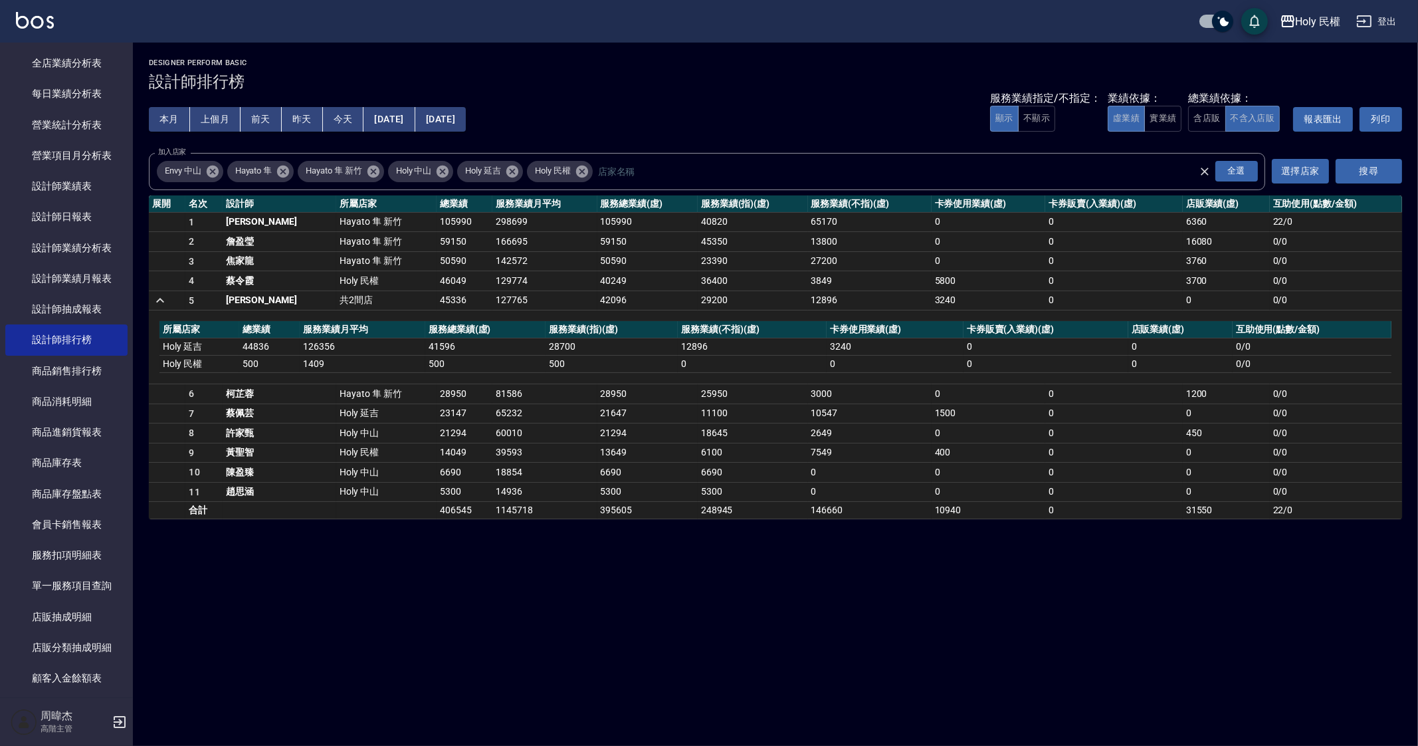
click at [604, 554] on div "Holy 民權 [DATE] - [DATE] 設計師排行榜 列印時間： [DATE][PHONE_NUMBER]:19 Designer Perform B…" at bounding box center [709, 373] width 1418 height 746
click at [155, 297] on icon "a dense table" at bounding box center [160, 300] width 16 height 16
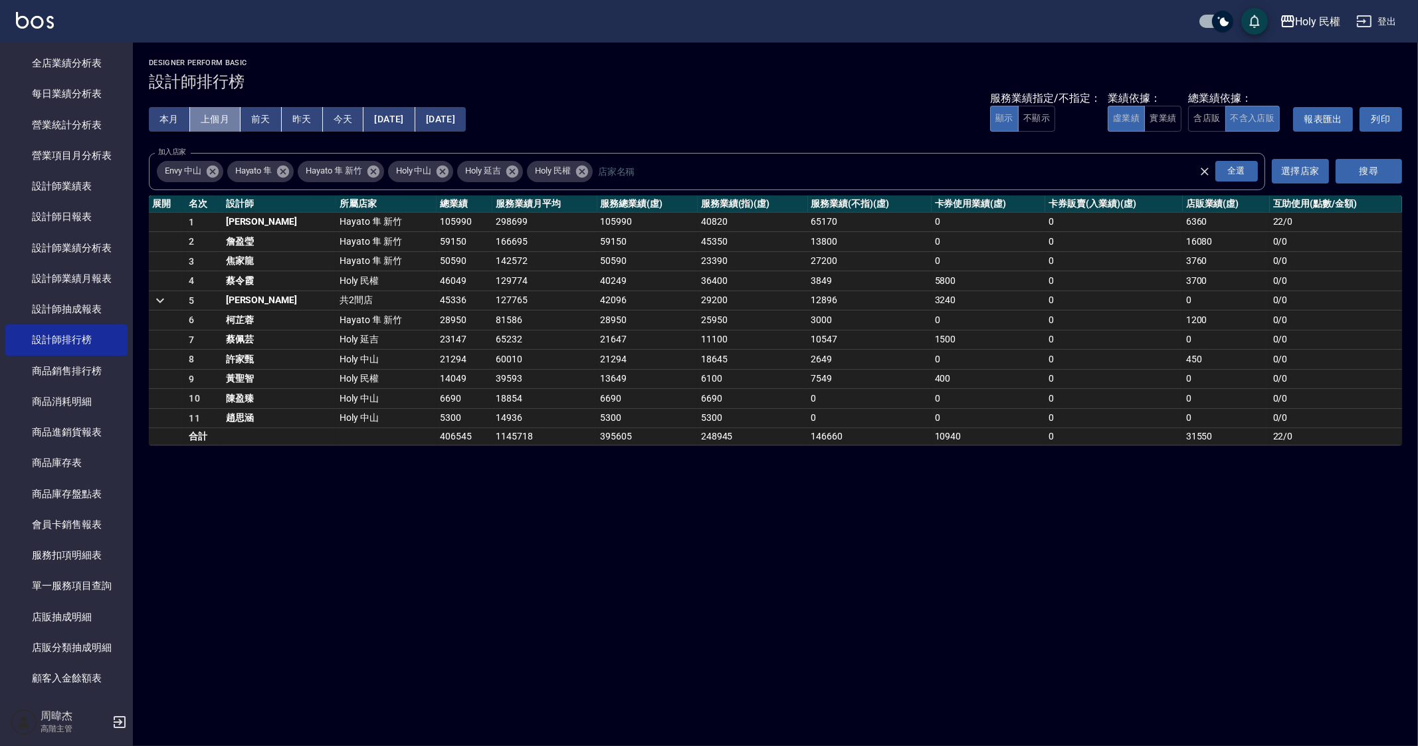
click at [218, 118] on button "上個月" at bounding box center [215, 119] width 51 height 25
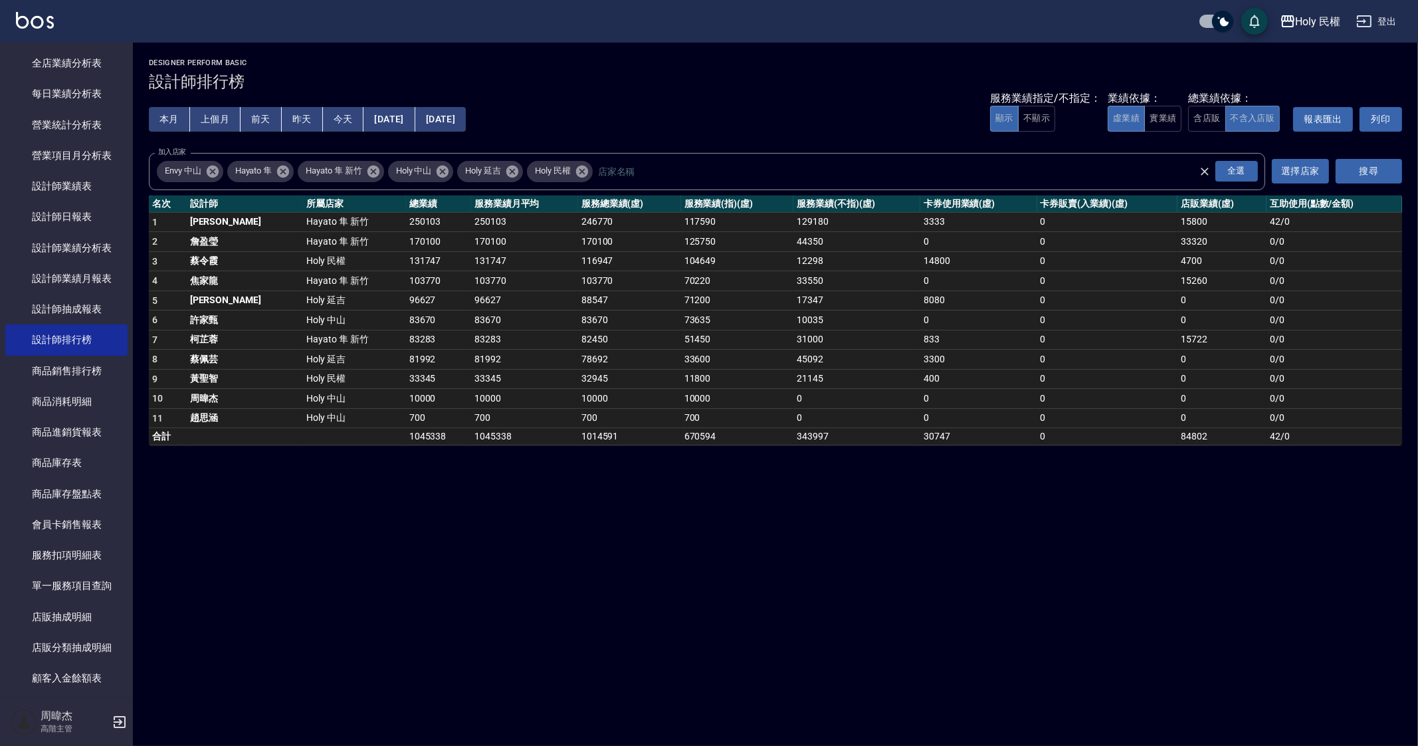
click at [162, 121] on button "本月" at bounding box center [169, 119] width 41 height 25
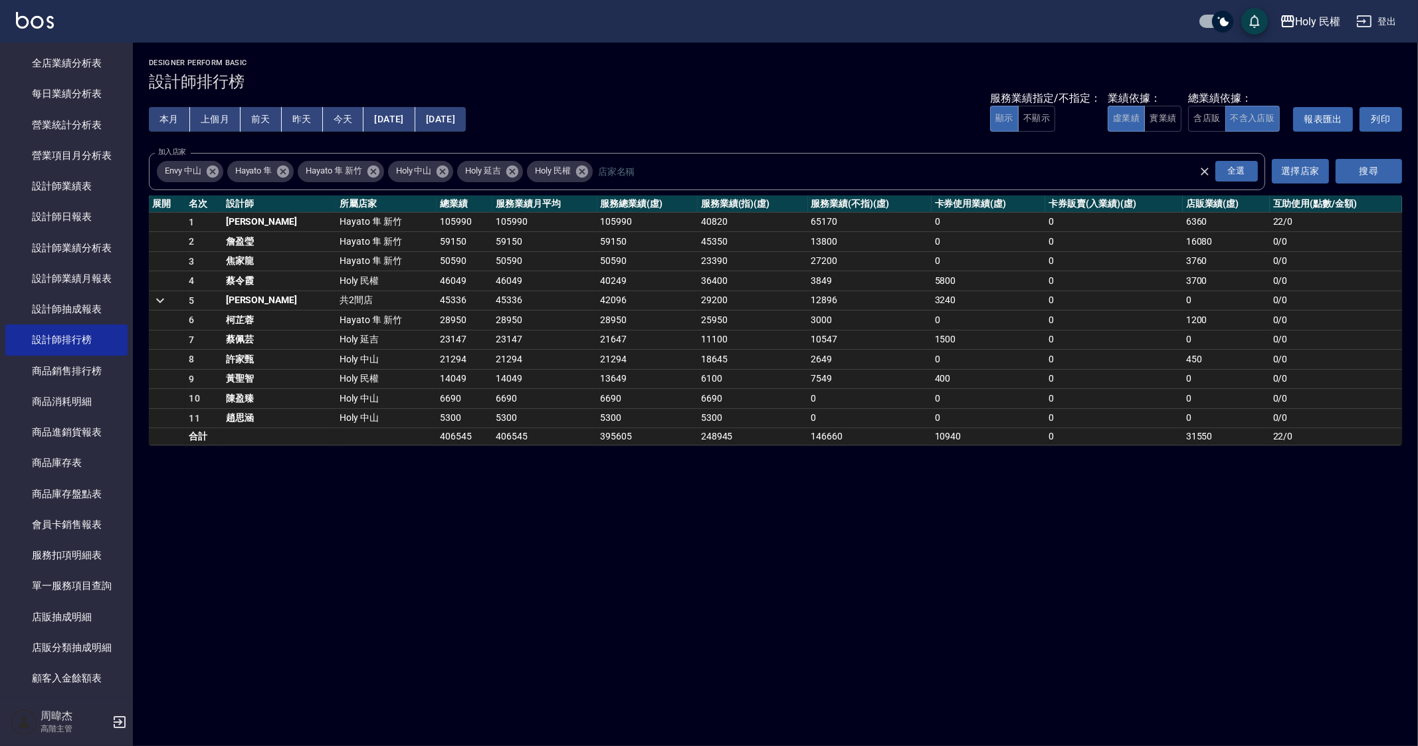
click at [464, 611] on div "Holy 民權 [DATE] - [DATE] 設計師排行榜 列印時間： [DATE][PHONE_NUMBER]:24 Designer Perform B…" at bounding box center [709, 373] width 1418 height 746
click at [495, 593] on div "Holy 民權 [DATE] - [DATE] 設計師排行榜 列印時間： [DATE][PHONE_NUMBER]:24 Designer Perform B…" at bounding box center [709, 373] width 1418 height 746
drag, startPoint x: 504, startPoint y: 590, endPoint x: 565, endPoint y: 591, distance: 61.1
click at [504, 590] on div "Holy 民權 [DATE] - [DATE] 設計師排行榜 列印時間： [DATE][PHONE_NUMBER]:24 Designer Perform B…" at bounding box center [709, 373] width 1418 height 746
click at [848, 578] on div "Holy 民權 [DATE] - [DATE] 設計師排行榜 列印時間： [DATE][PHONE_NUMBER]:24 Designer Perform B…" at bounding box center [709, 373] width 1418 height 746
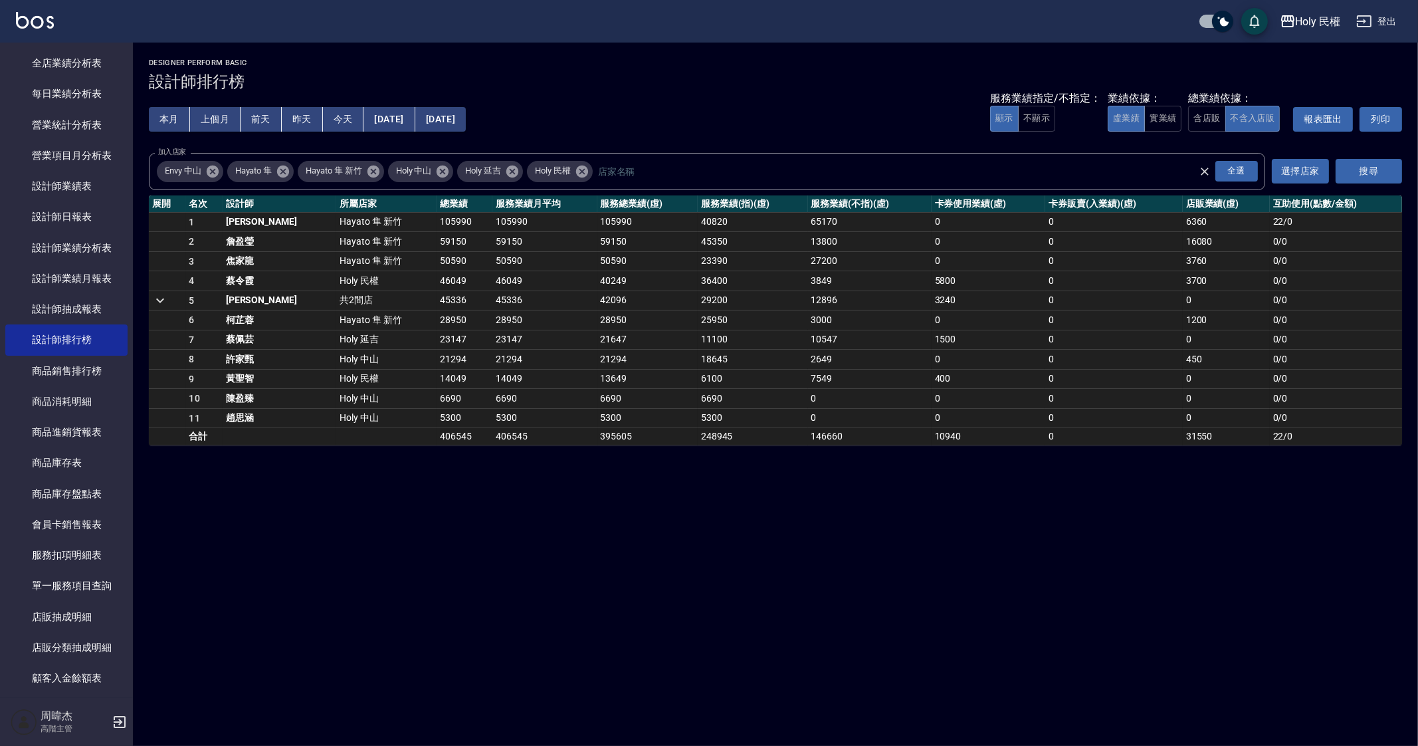
click at [849, 577] on div "Holy 民權 [DATE] - [DATE] 設計師排行榜 列印時間： [DATE][PHONE_NUMBER]:24 Designer Perform B…" at bounding box center [709, 373] width 1418 height 746
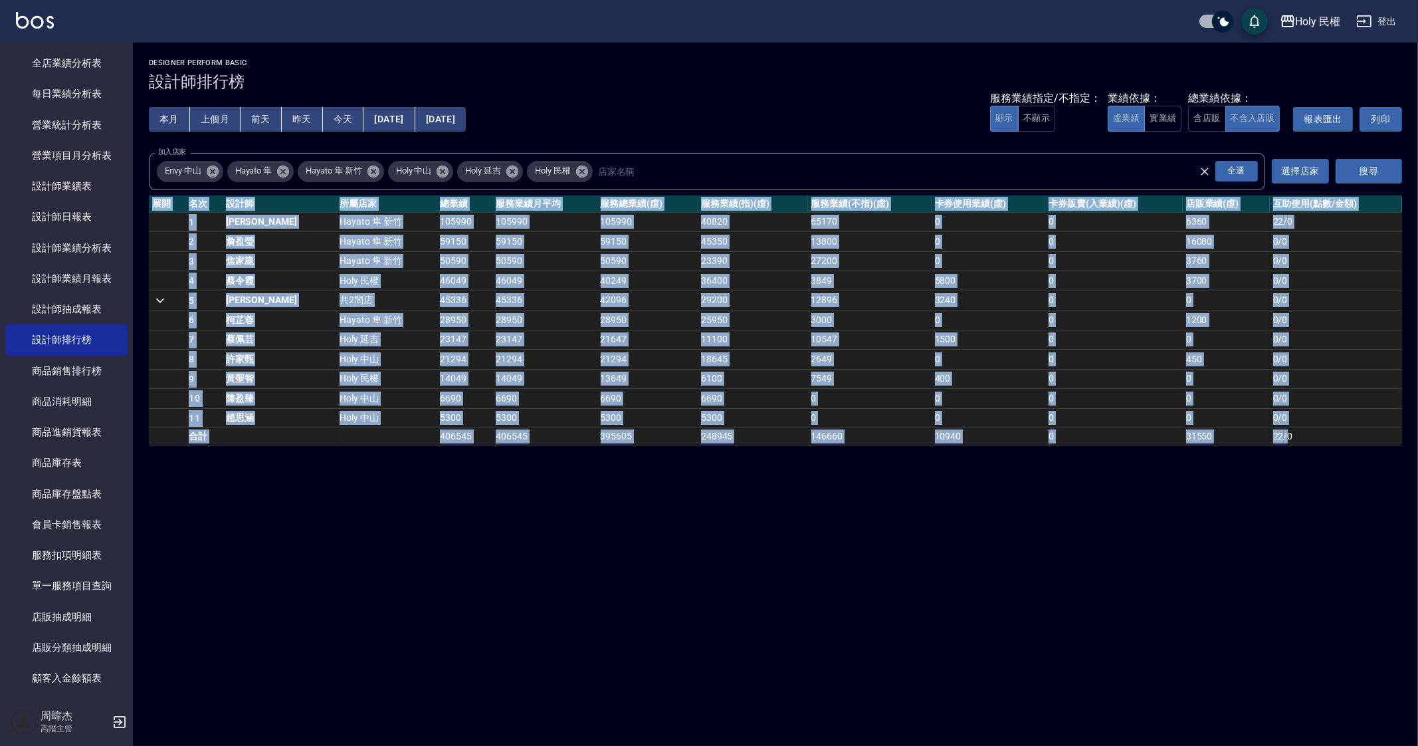
click at [849, 577] on div "Holy 民權 [DATE] - [DATE] 設計師排行榜 列印時間： [DATE][PHONE_NUMBER]:24 Designer Perform B…" at bounding box center [709, 373] width 1418 height 746
